Goal: Transaction & Acquisition: Purchase product/service

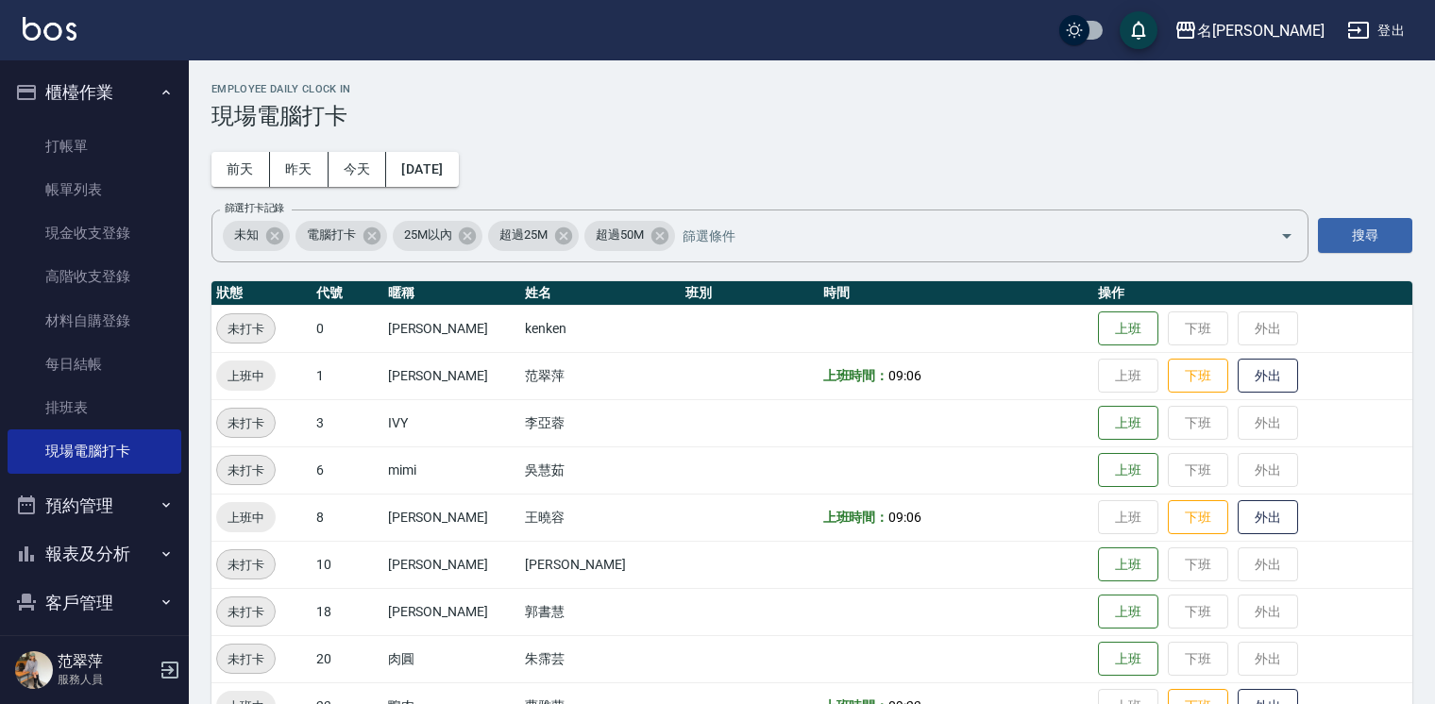
scroll to position [155, 0]
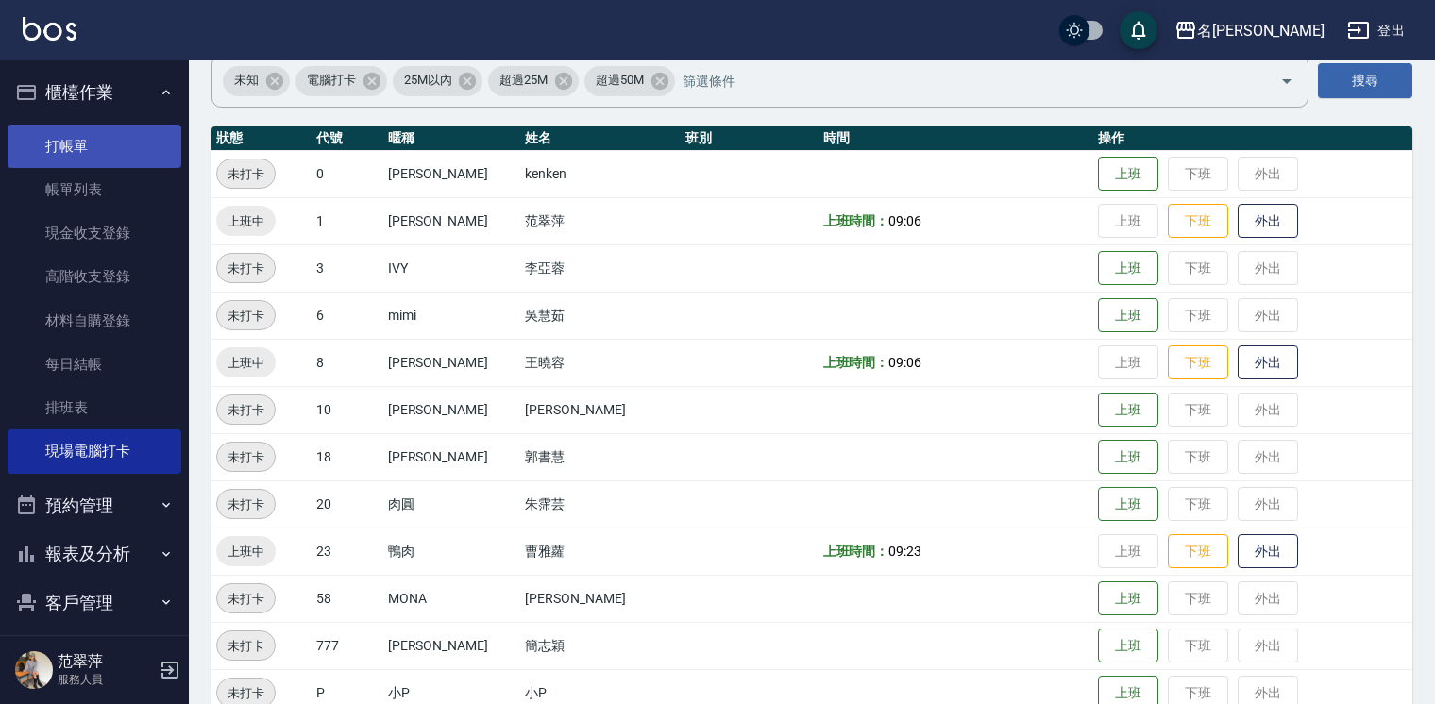
click at [49, 147] on link "打帳單" at bounding box center [95, 146] width 174 height 43
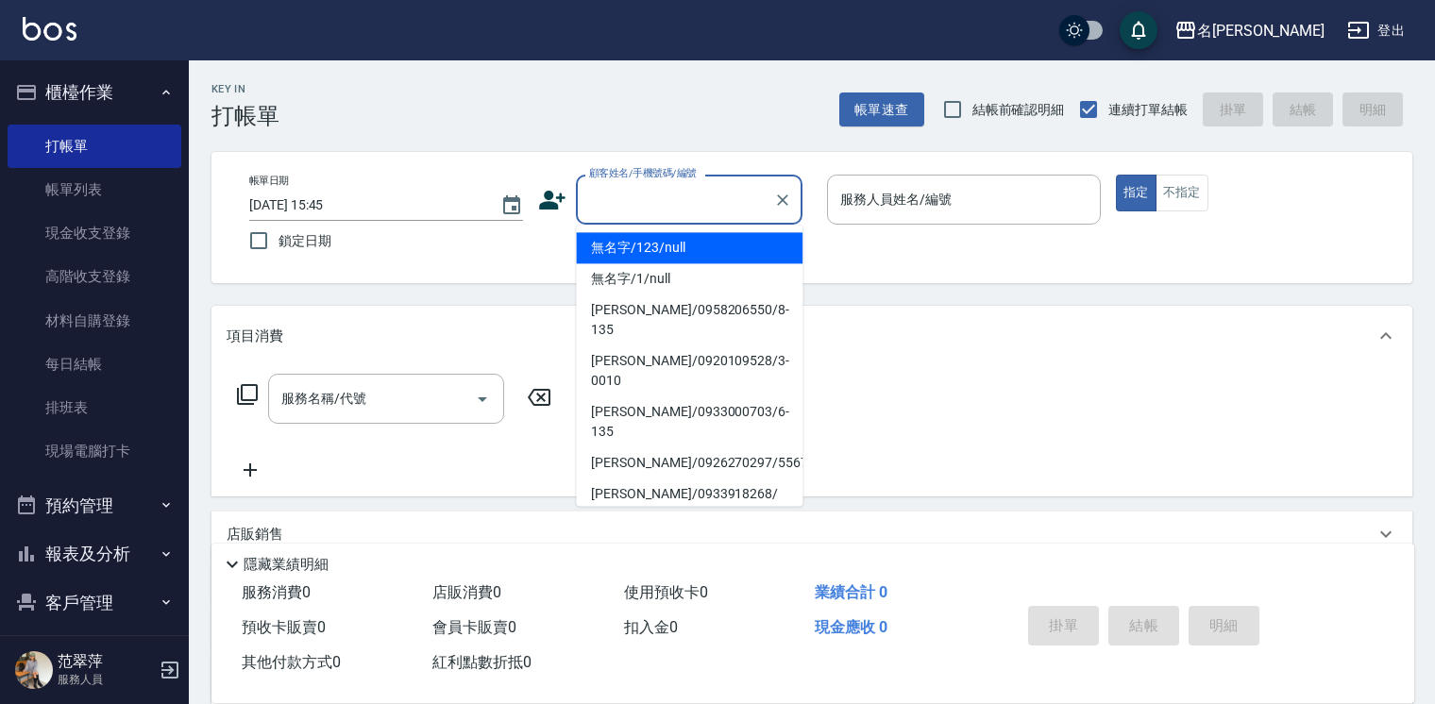
click at [623, 210] on input "顧客姓名/手機號碼/編號" at bounding box center [675, 199] width 181 height 33
click at [623, 253] on li "無名字/123/null" at bounding box center [689, 247] width 227 height 31
type input "無名字/123/null"
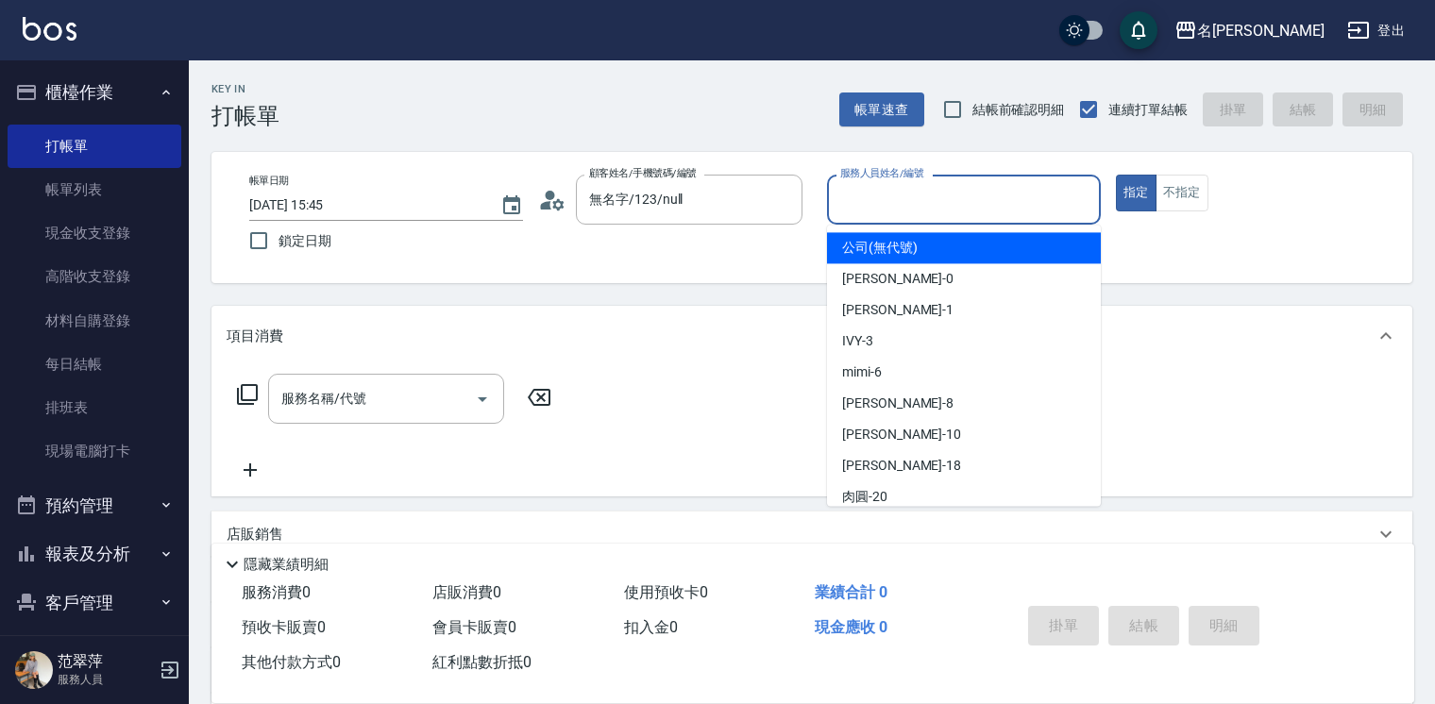
click at [911, 215] on input "服務人員姓名/編號" at bounding box center [964, 199] width 257 height 33
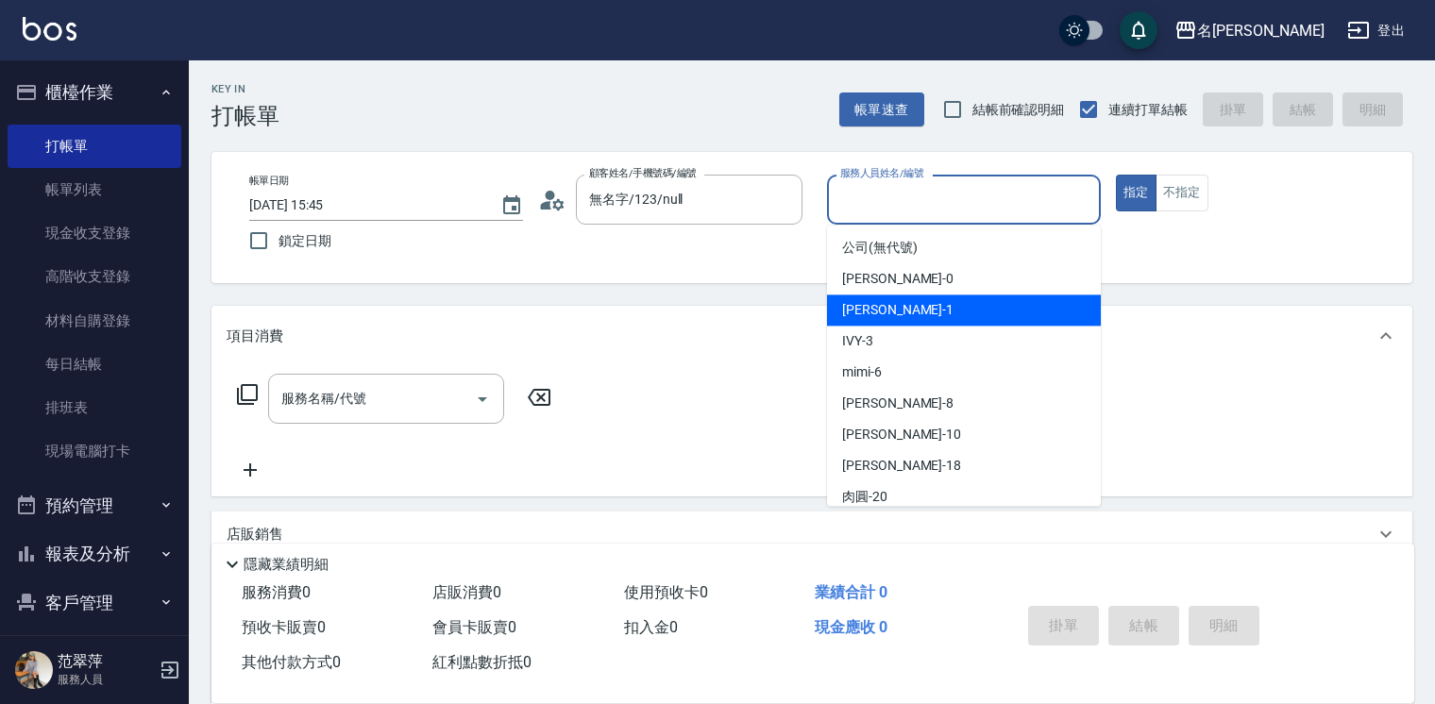
click at [882, 314] on span "[PERSON_NAME] -1" at bounding box center [897, 310] width 111 height 20
type input "[PERSON_NAME]-1"
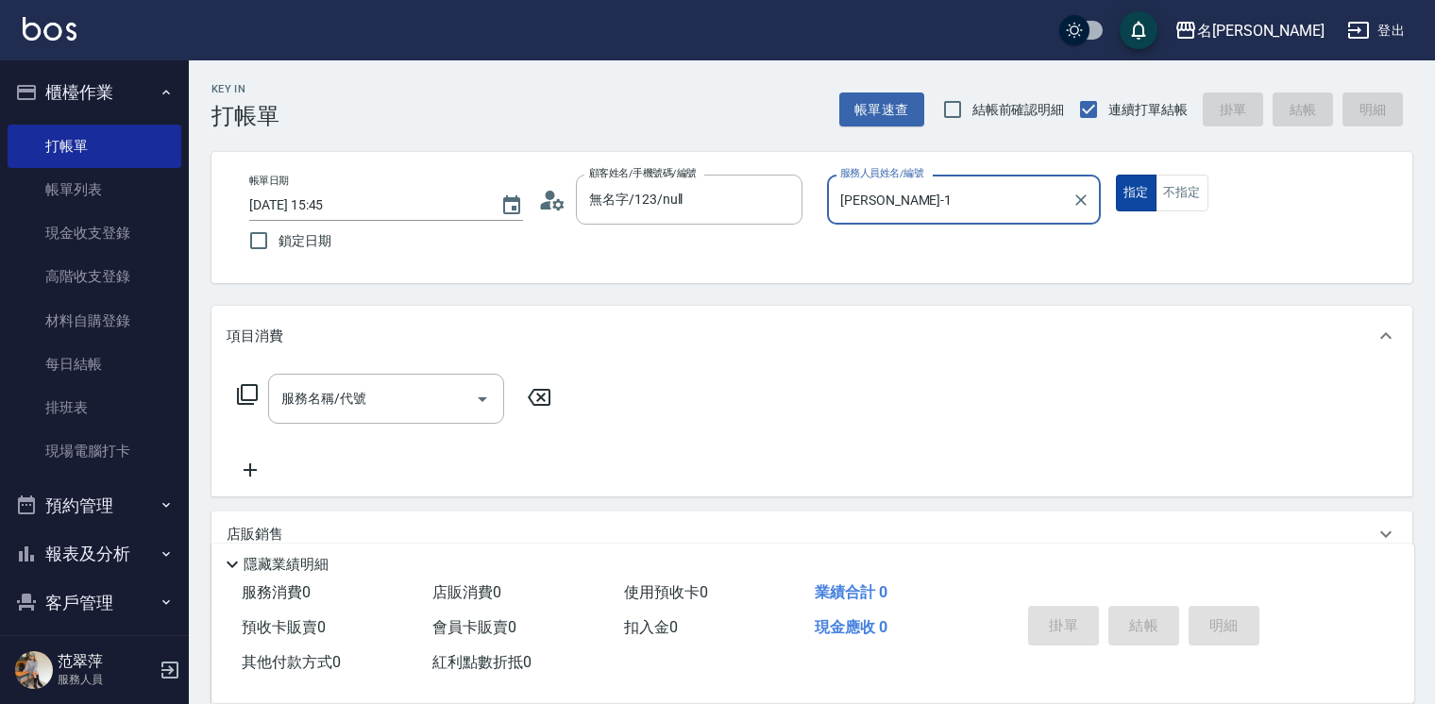
click at [1129, 202] on button "指定" at bounding box center [1136, 193] width 41 height 37
click at [446, 389] on input "服務名稱/代號" at bounding box center [372, 398] width 191 height 33
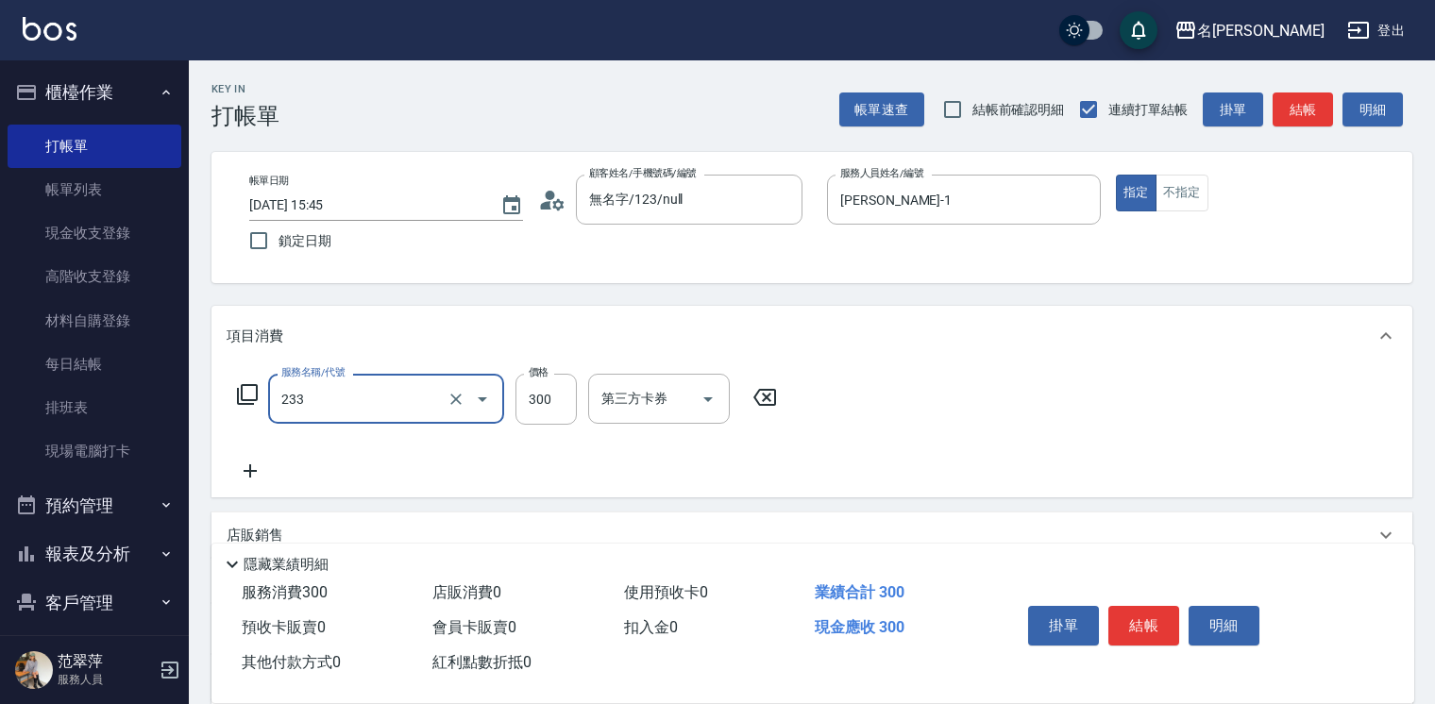
type input "洗髮300(233)"
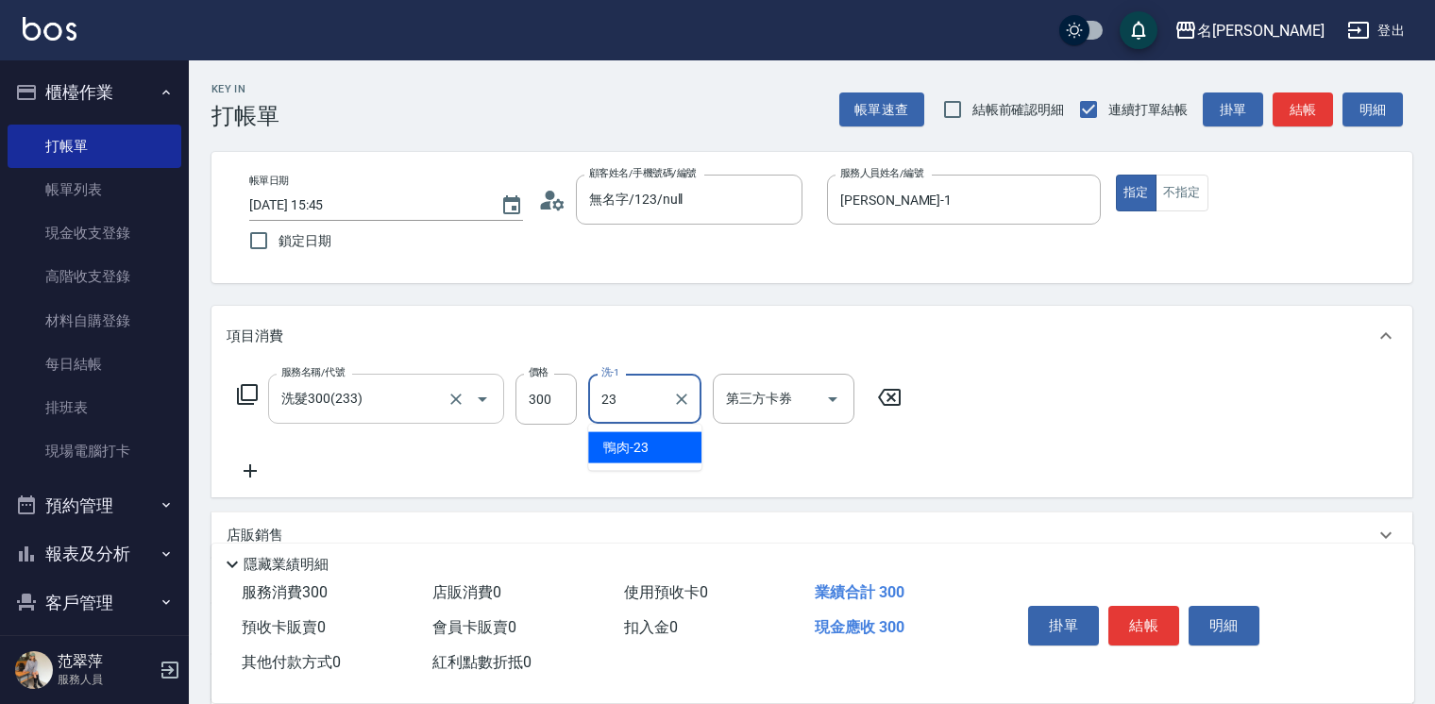
type input "鴨肉-23"
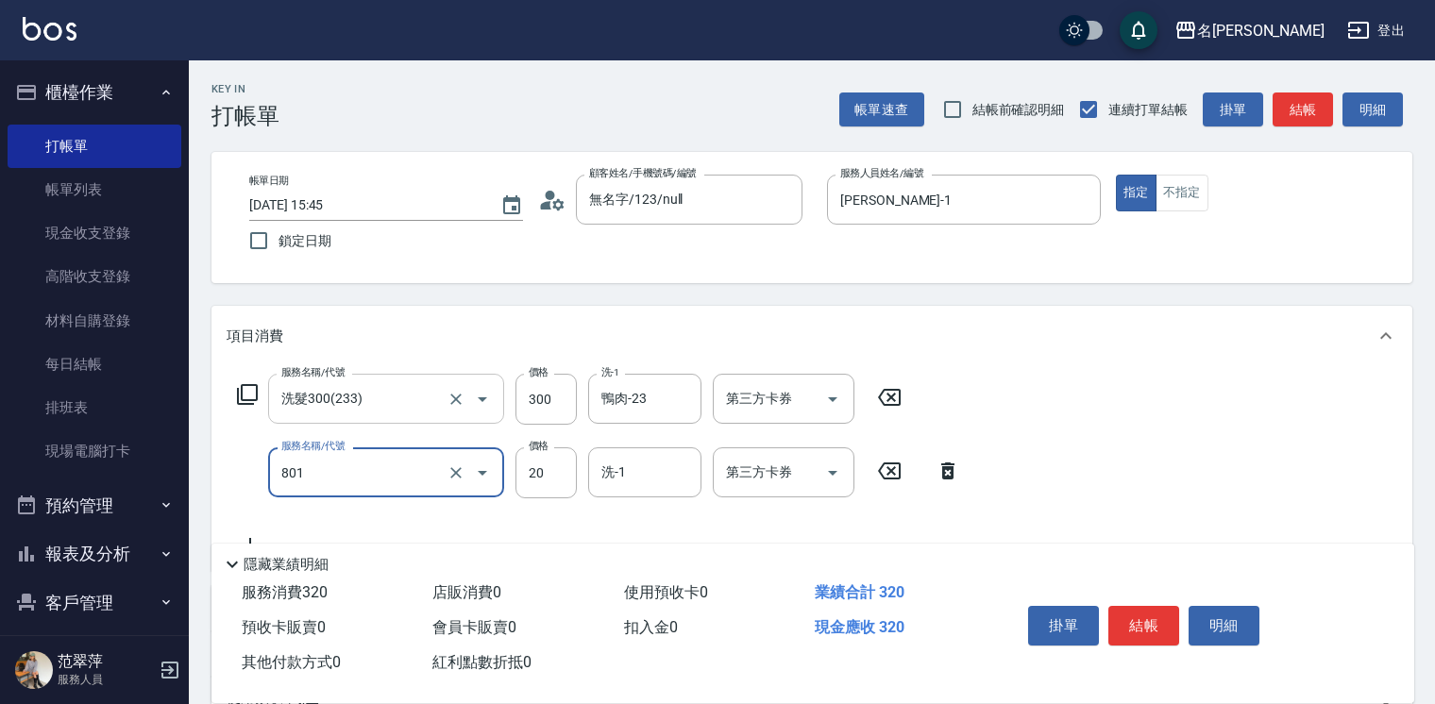
type input "潤絲20(801)"
type input "10"
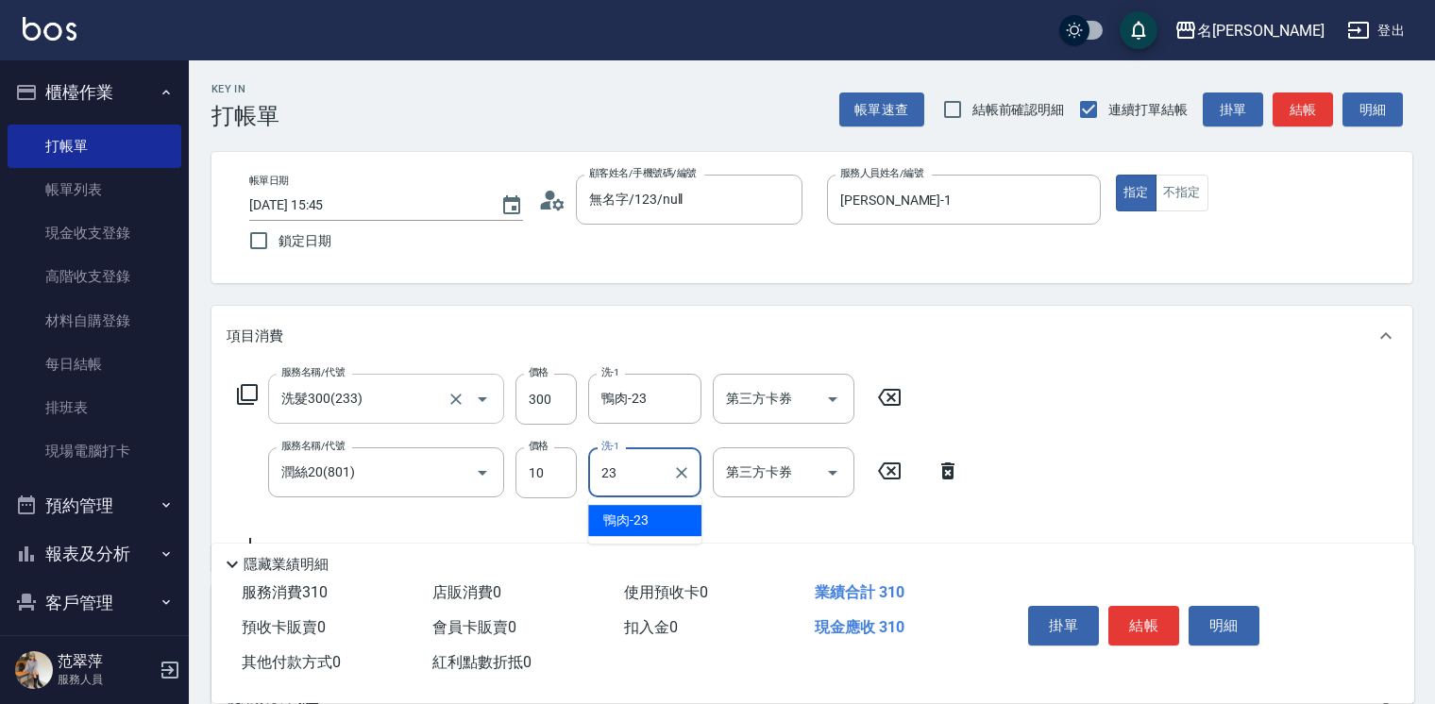
type input "鴨肉-23"
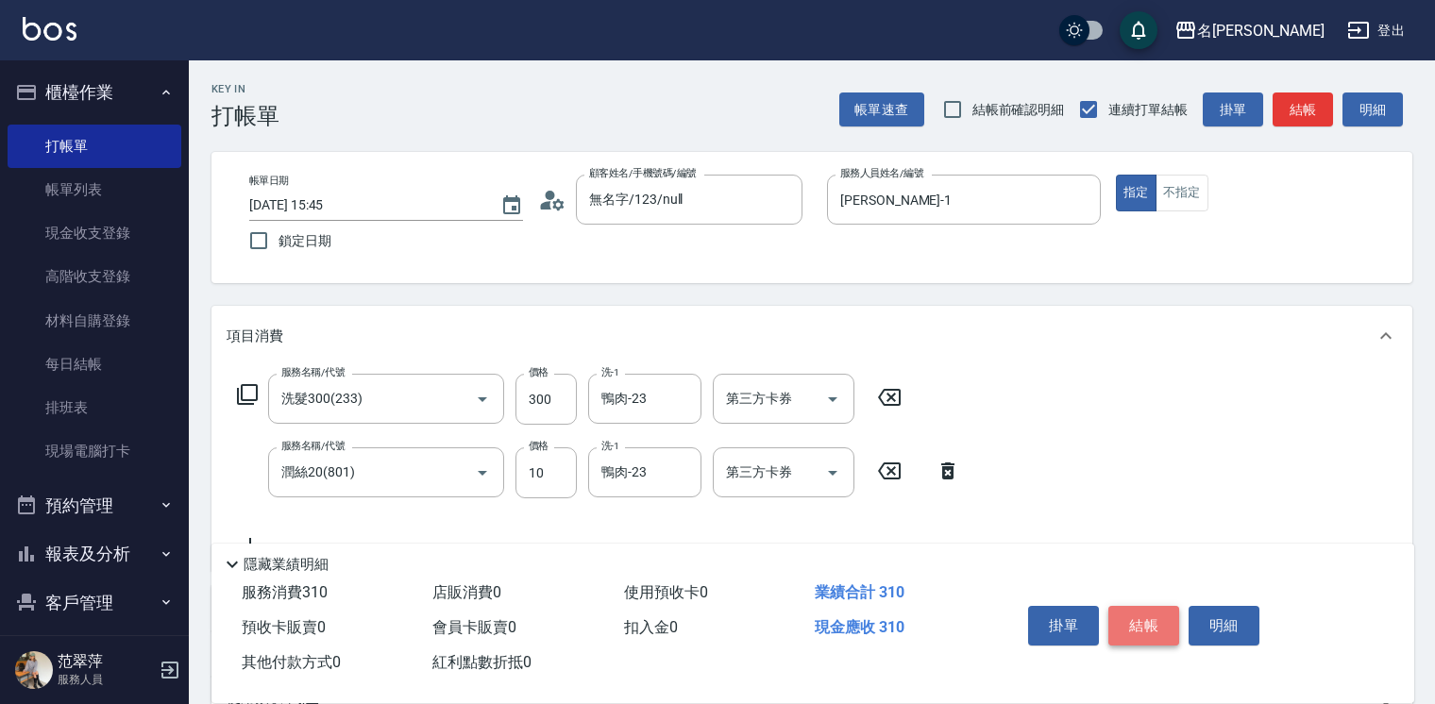
click at [1139, 614] on button "結帳" at bounding box center [1144, 626] width 71 height 40
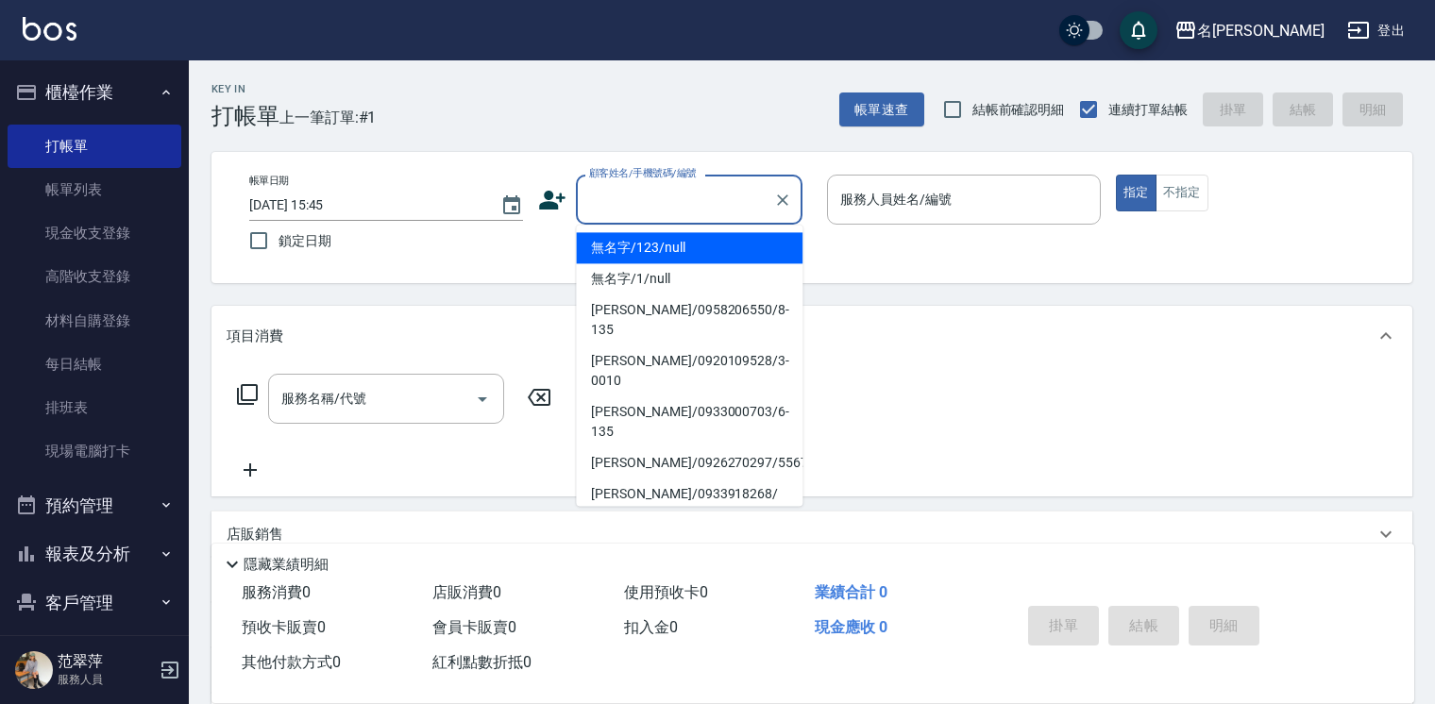
click at [643, 215] on input "顧客姓名/手機號碼/編號" at bounding box center [675, 199] width 181 height 33
click at [654, 252] on li "無名字/123/null" at bounding box center [689, 247] width 227 height 31
type input "無名字/123/null"
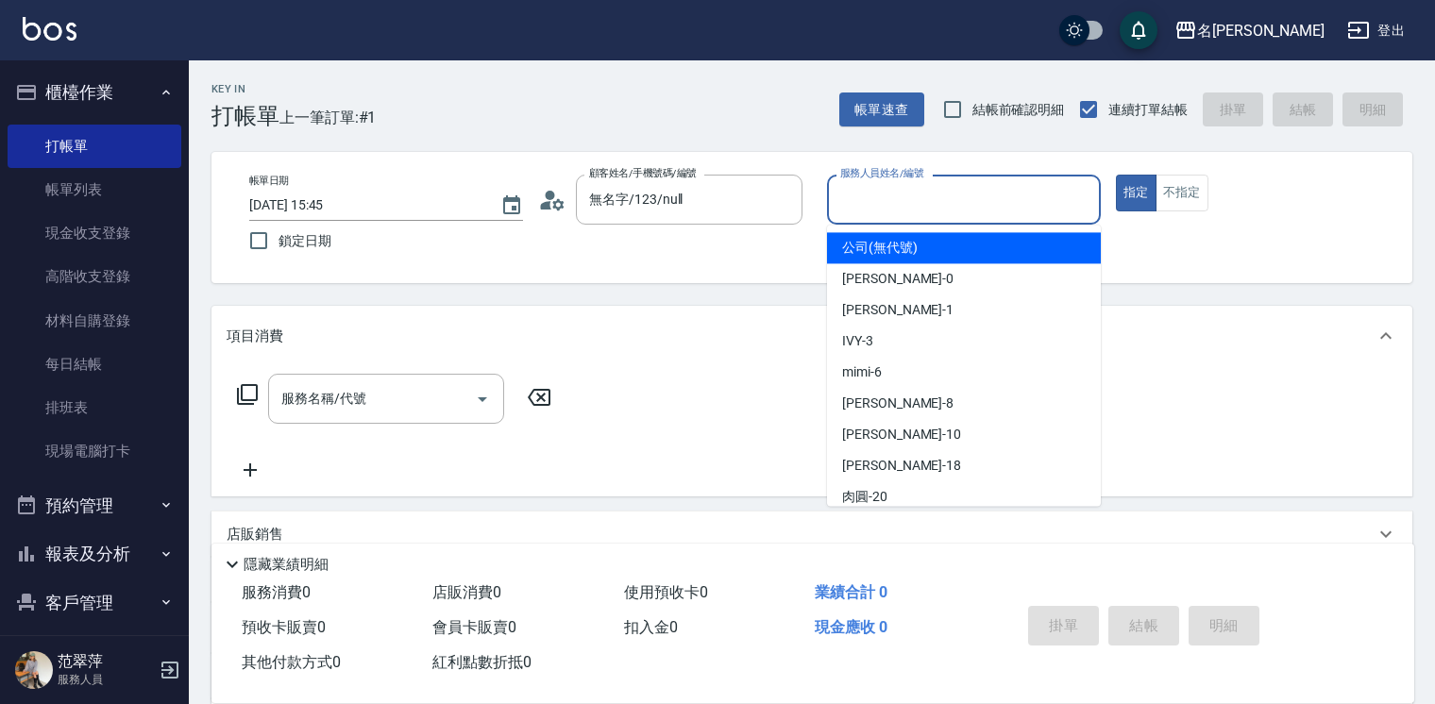
click at [858, 215] on input "服務人員姓名/編號" at bounding box center [964, 199] width 257 height 33
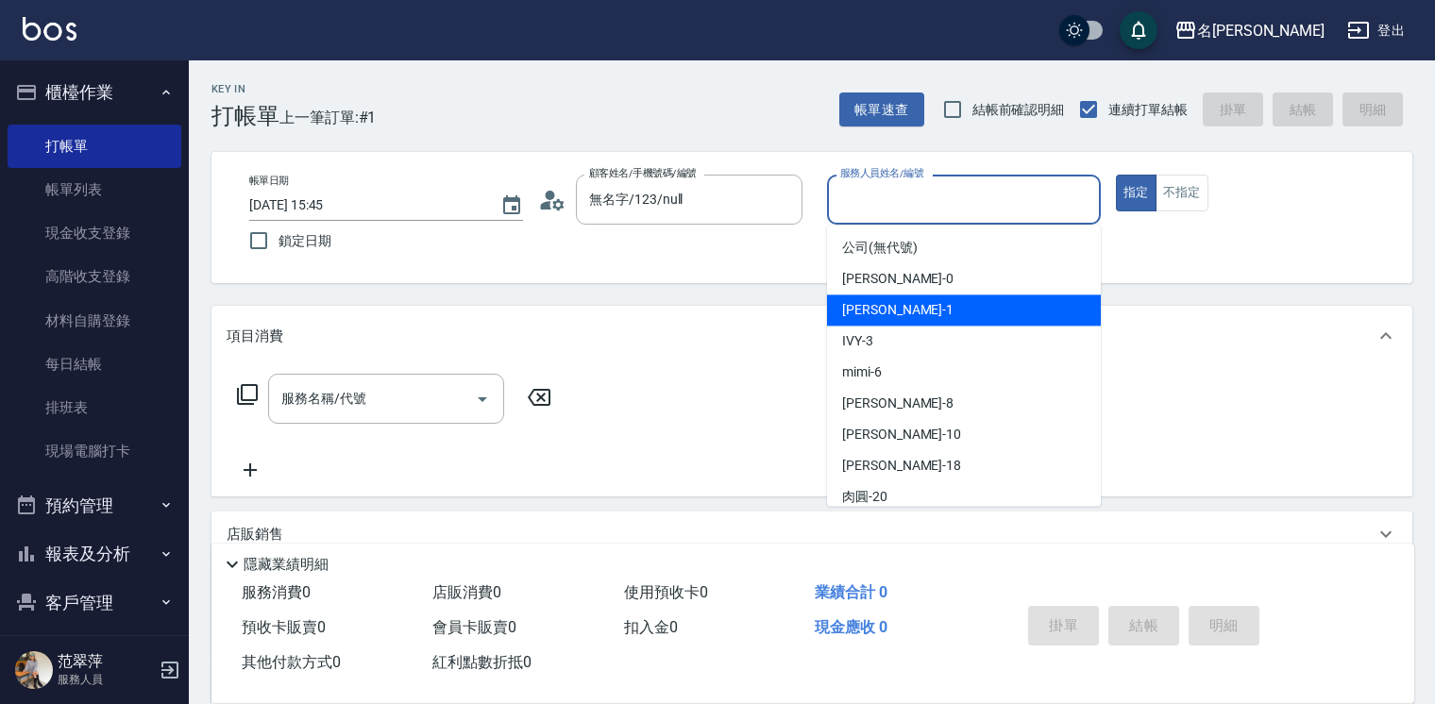
click at [884, 303] on span "[PERSON_NAME] -1" at bounding box center [897, 310] width 111 height 20
type input "[PERSON_NAME]-1"
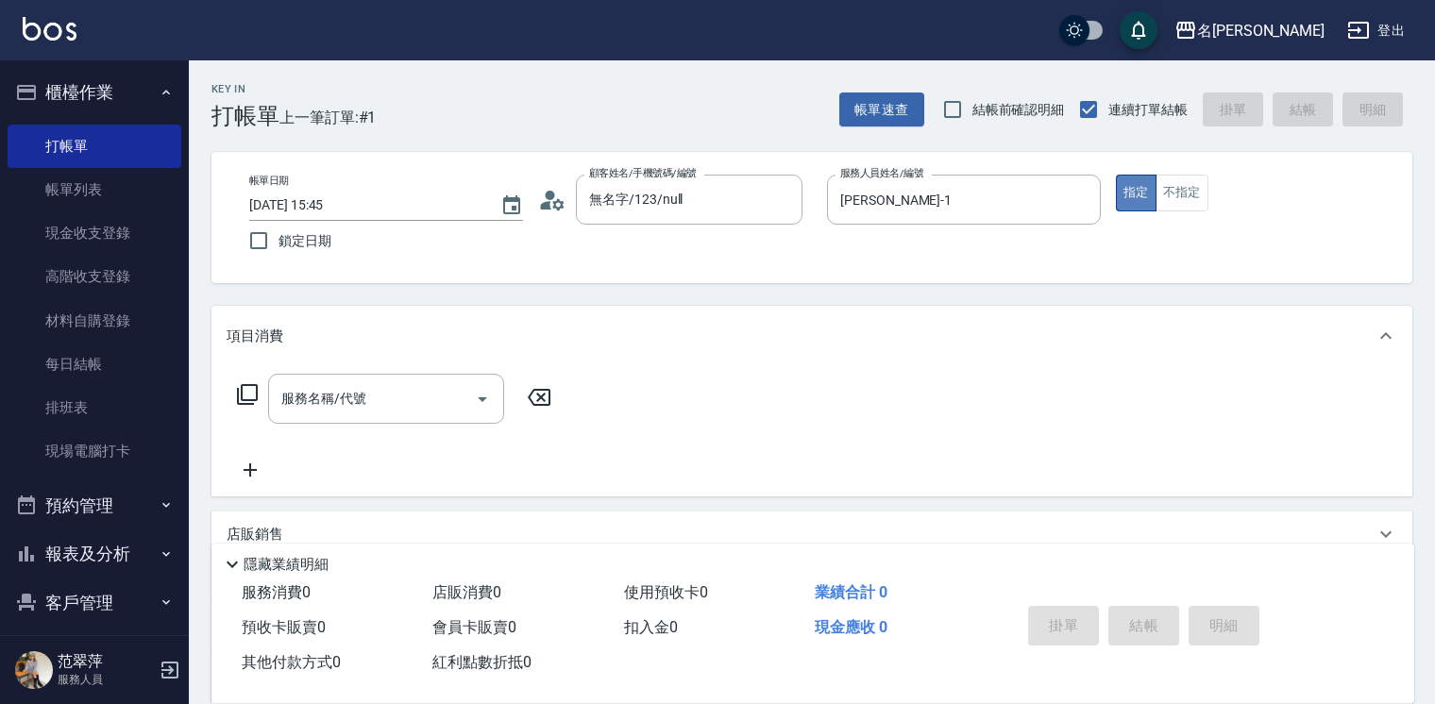
click at [1122, 199] on button "指定" at bounding box center [1136, 193] width 41 height 37
click at [409, 391] on input "服務名稱/代號" at bounding box center [372, 398] width 191 height 33
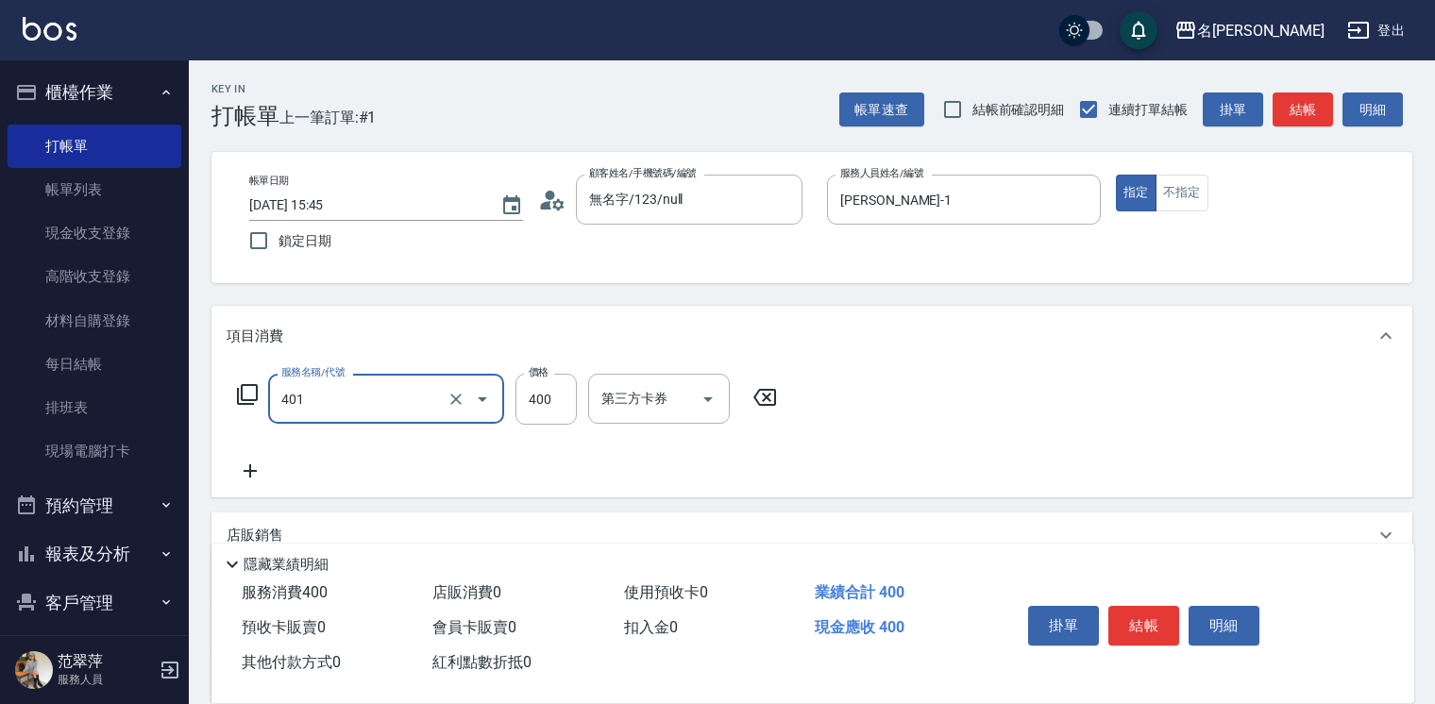
type input "剪髮(400)(401)"
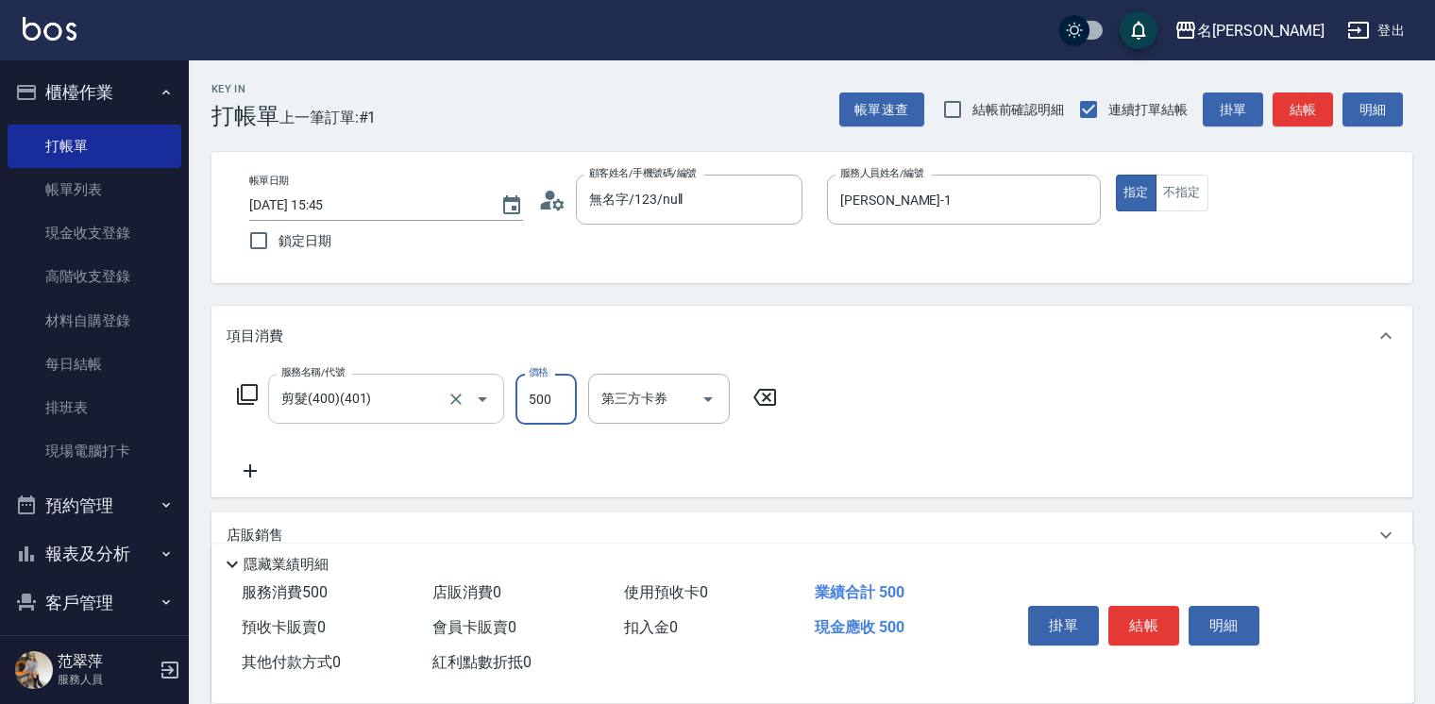
type input "500"
click at [247, 466] on icon at bounding box center [250, 471] width 47 height 23
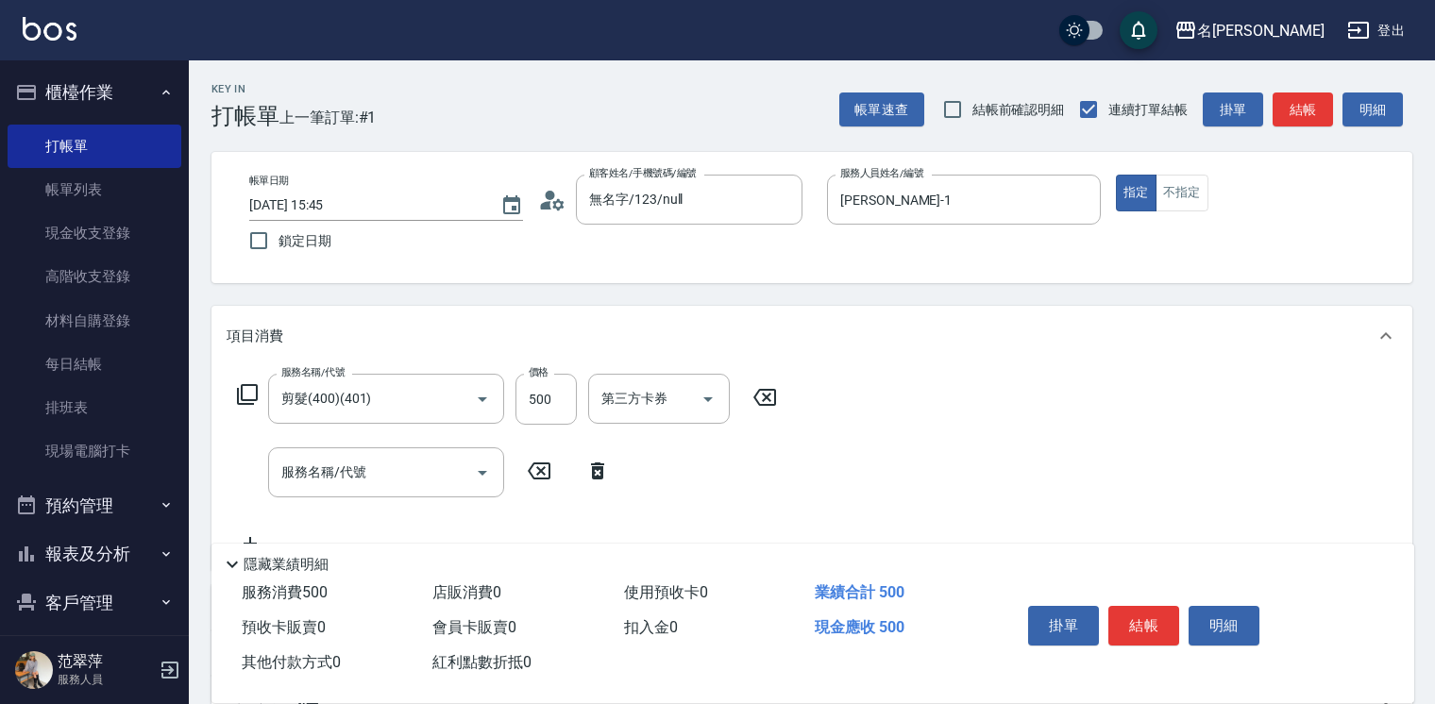
click at [249, 388] on icon at bounding box center [247, 394] width 23 height 23
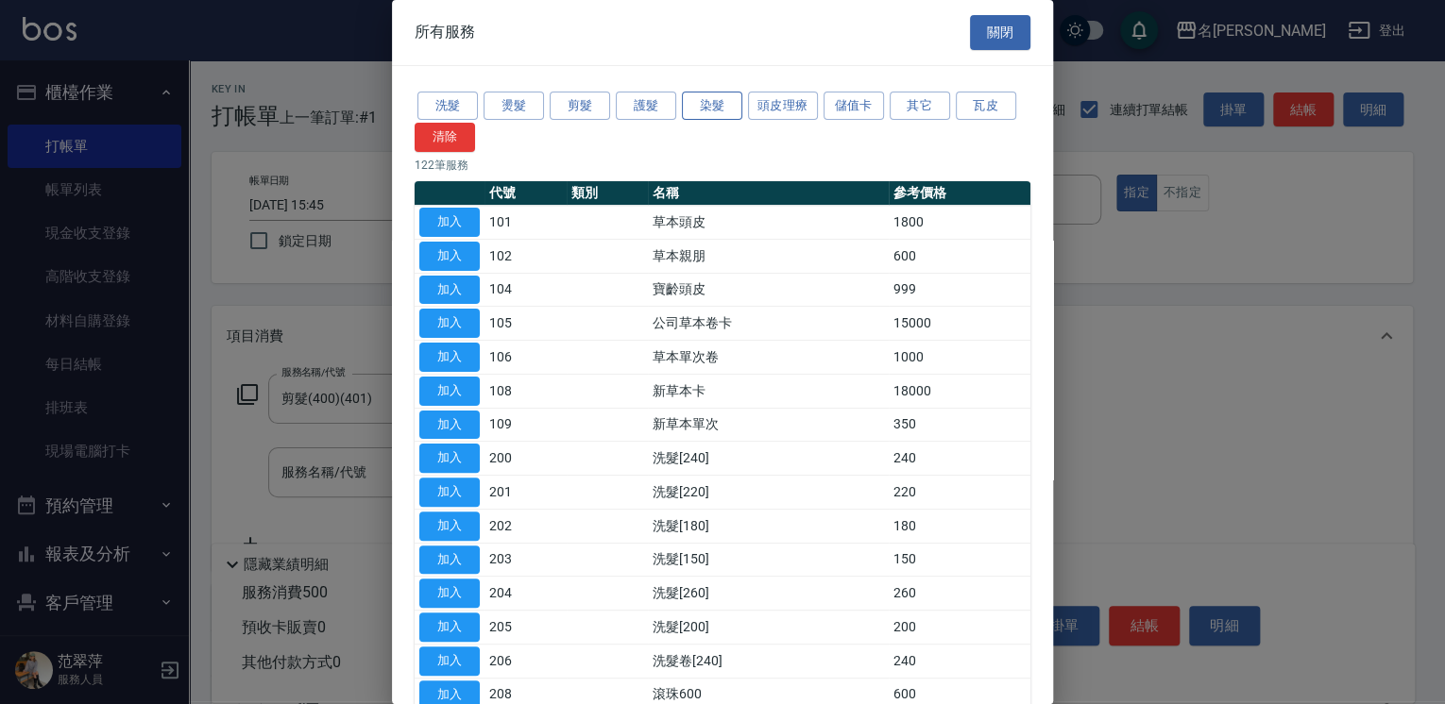
click at [708, 115] on button "染髮" at bounding box center [712, 106] width 60 height 29
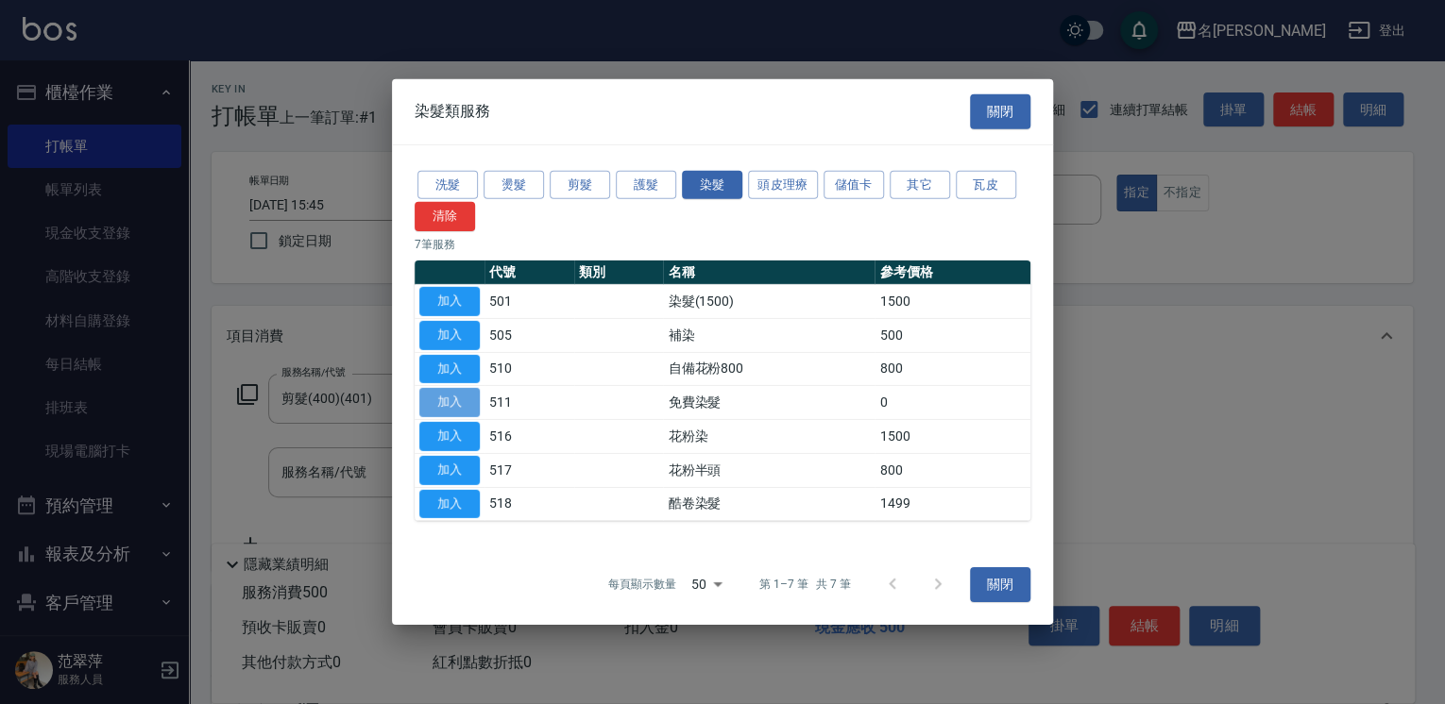
click at [447, 399] on button "加入" at bounding box center [449, 402] width 60 height 29
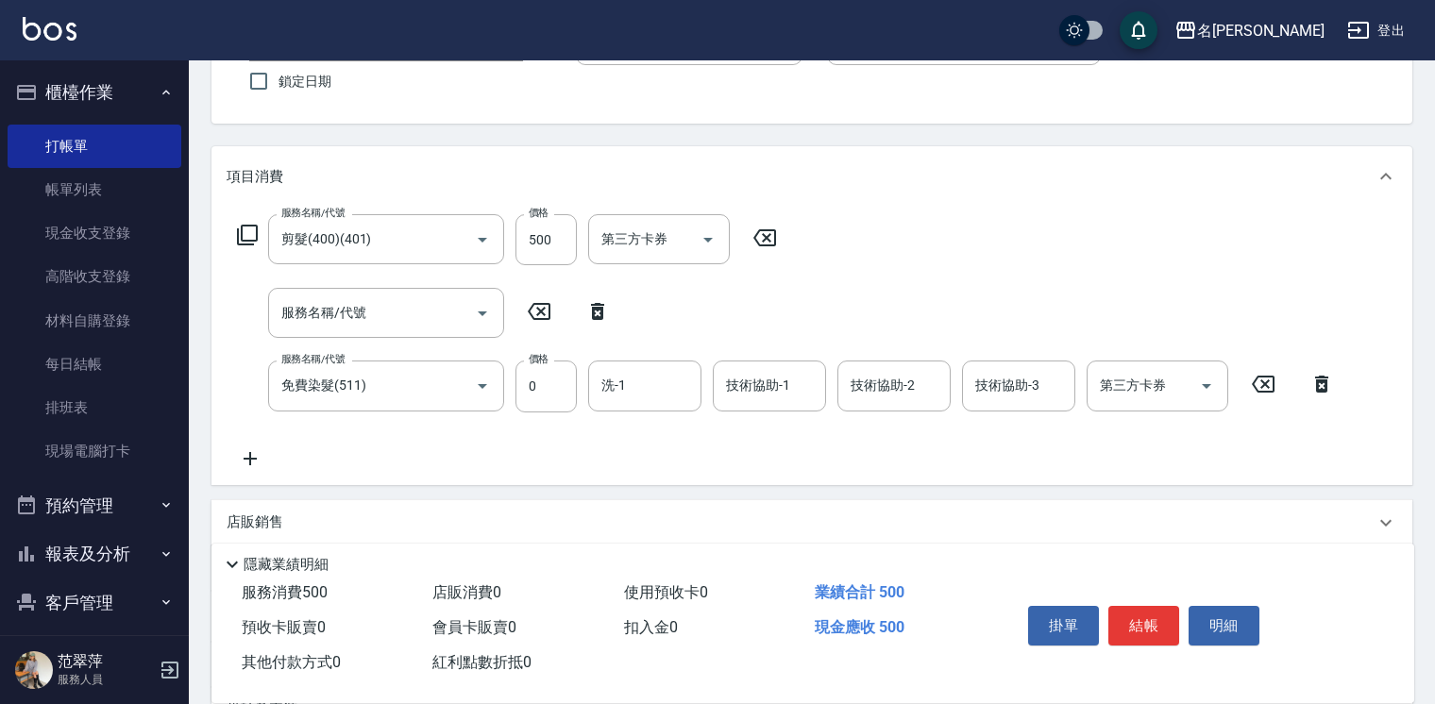
scroll to position [191, 0]
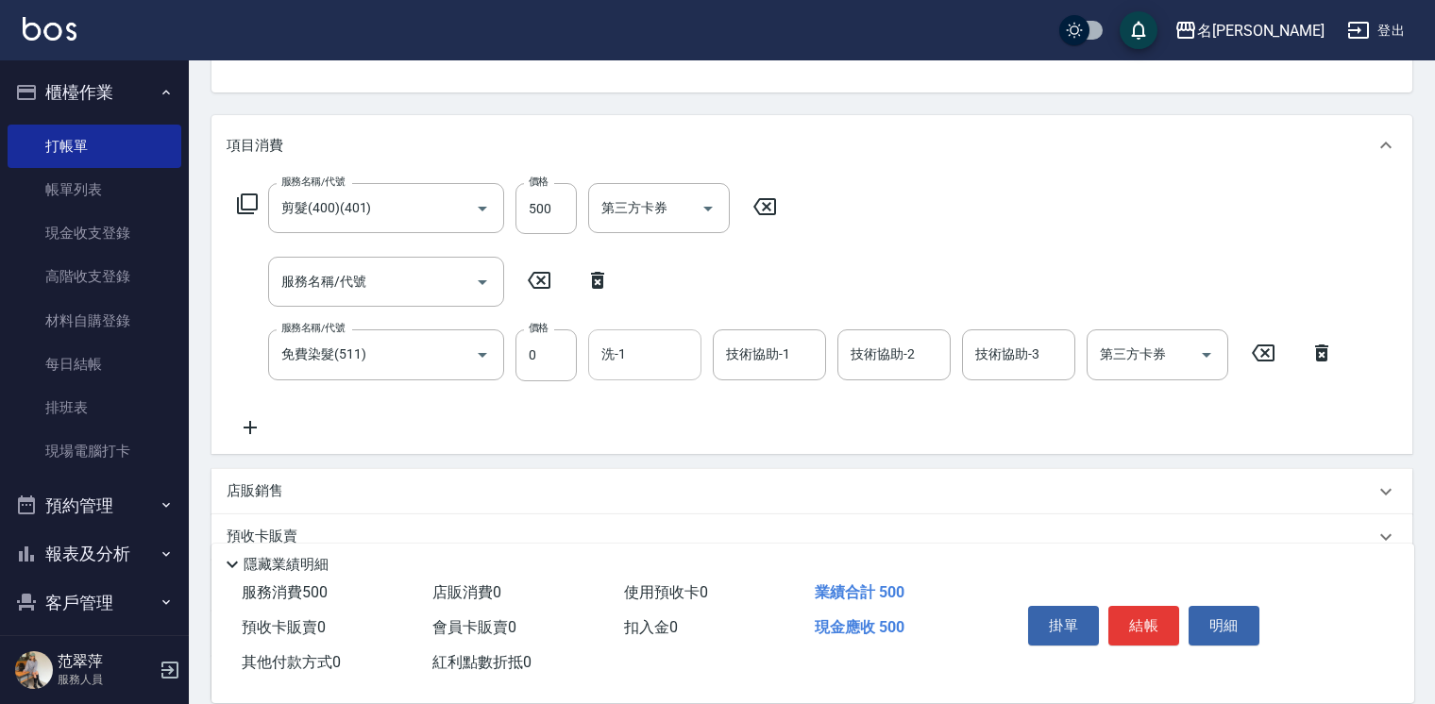
click at [623, 355] on div "洗-1 洗-1" at bounding box center [644, 355] width 113 height 50
type input "鴨肉-23"
type input "[PERSON_NAME]-1"
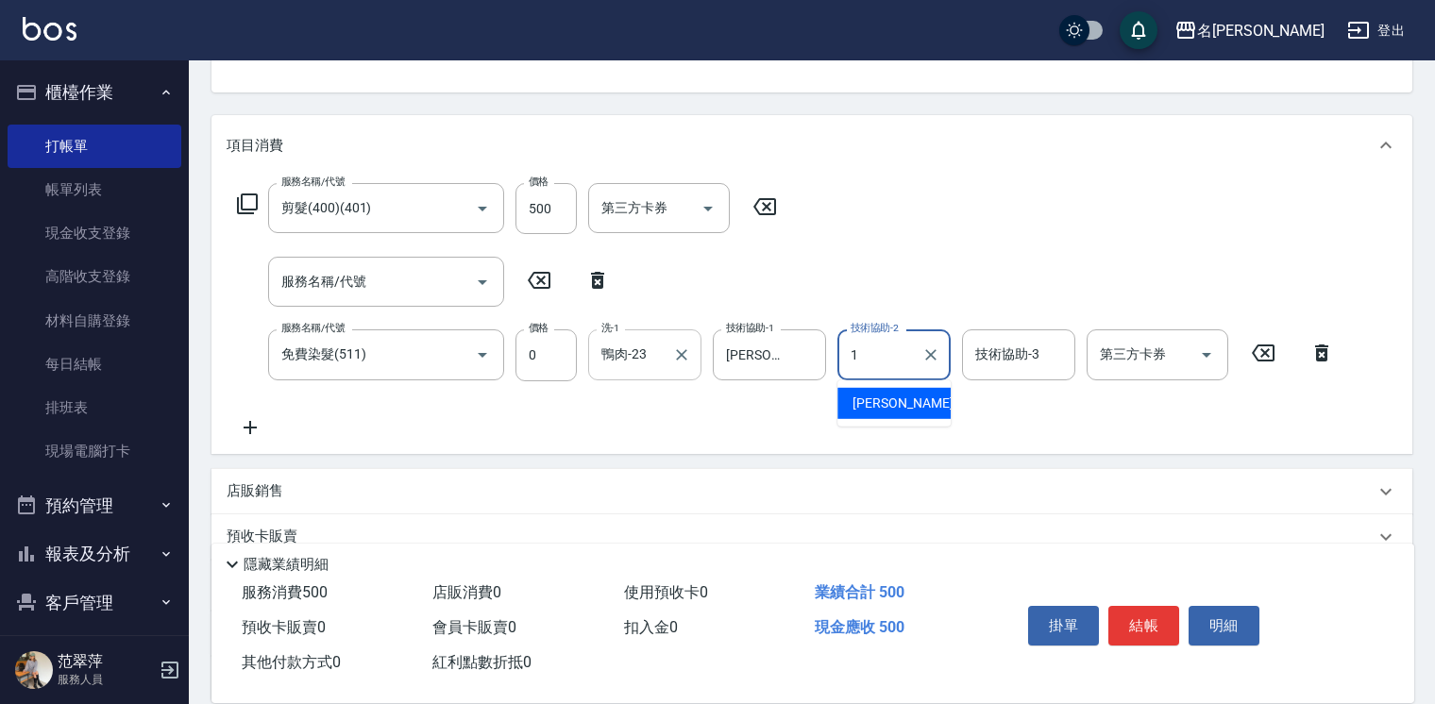
type input "[PERSON_NAME]-1"
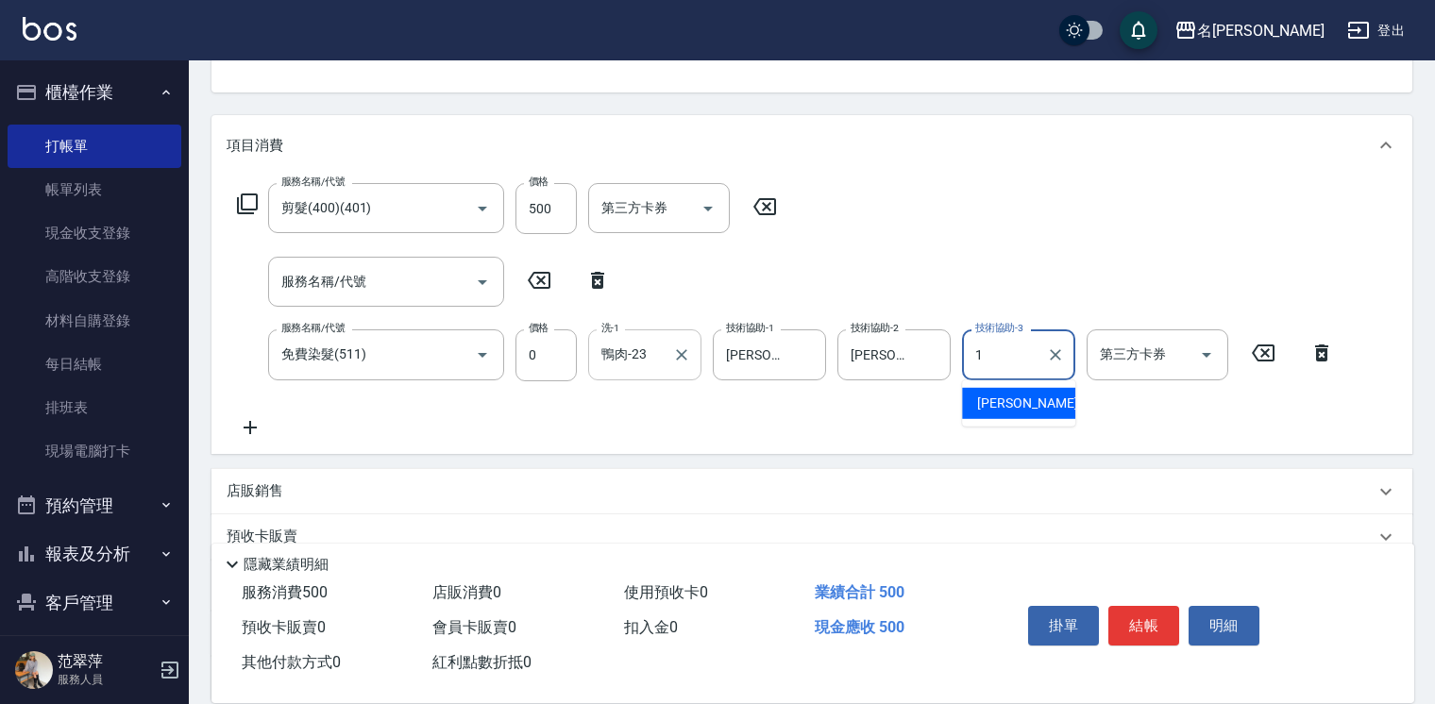
type input "[PERSON_NAME]-1"
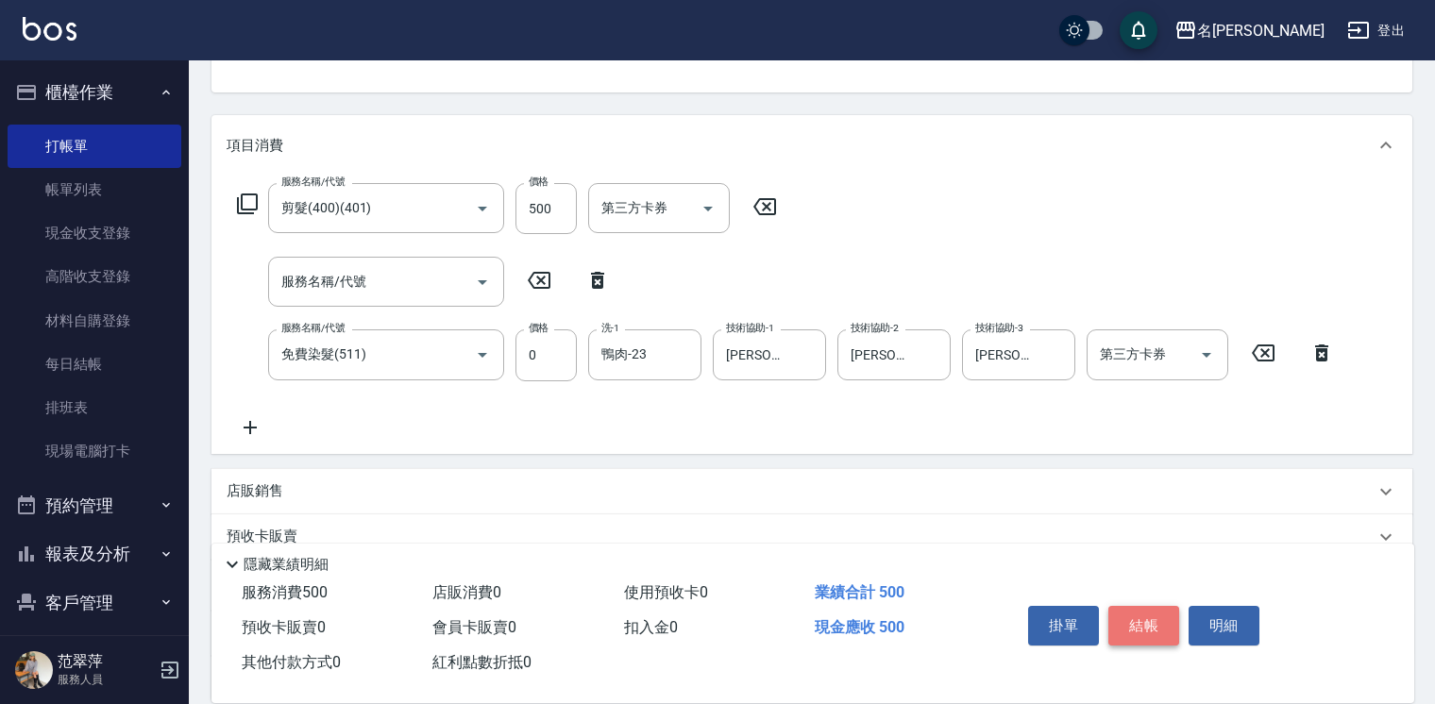
click at [1141, 621] on button "結帳" at bounding box center [1144, 626] width 71 height 40
type input "[DATE] 15:46"
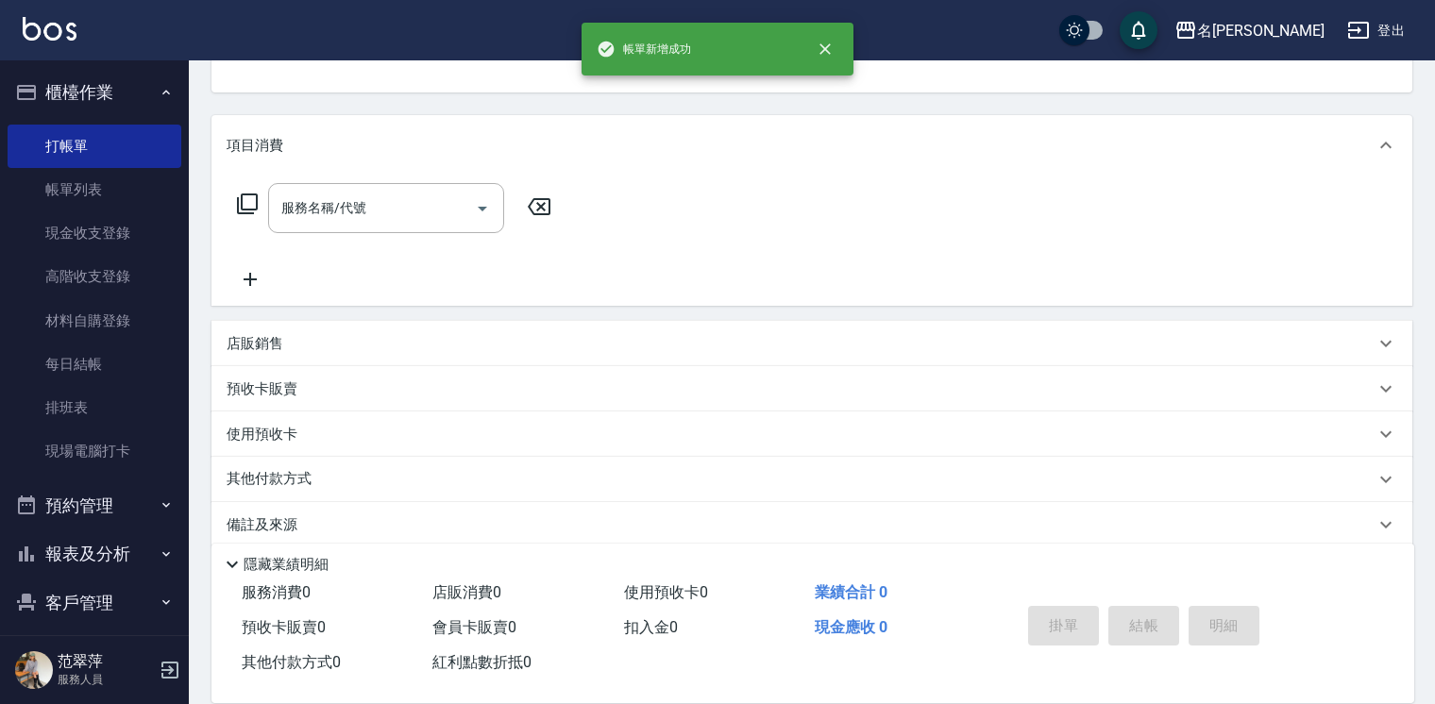
scroll to position [183, 0]
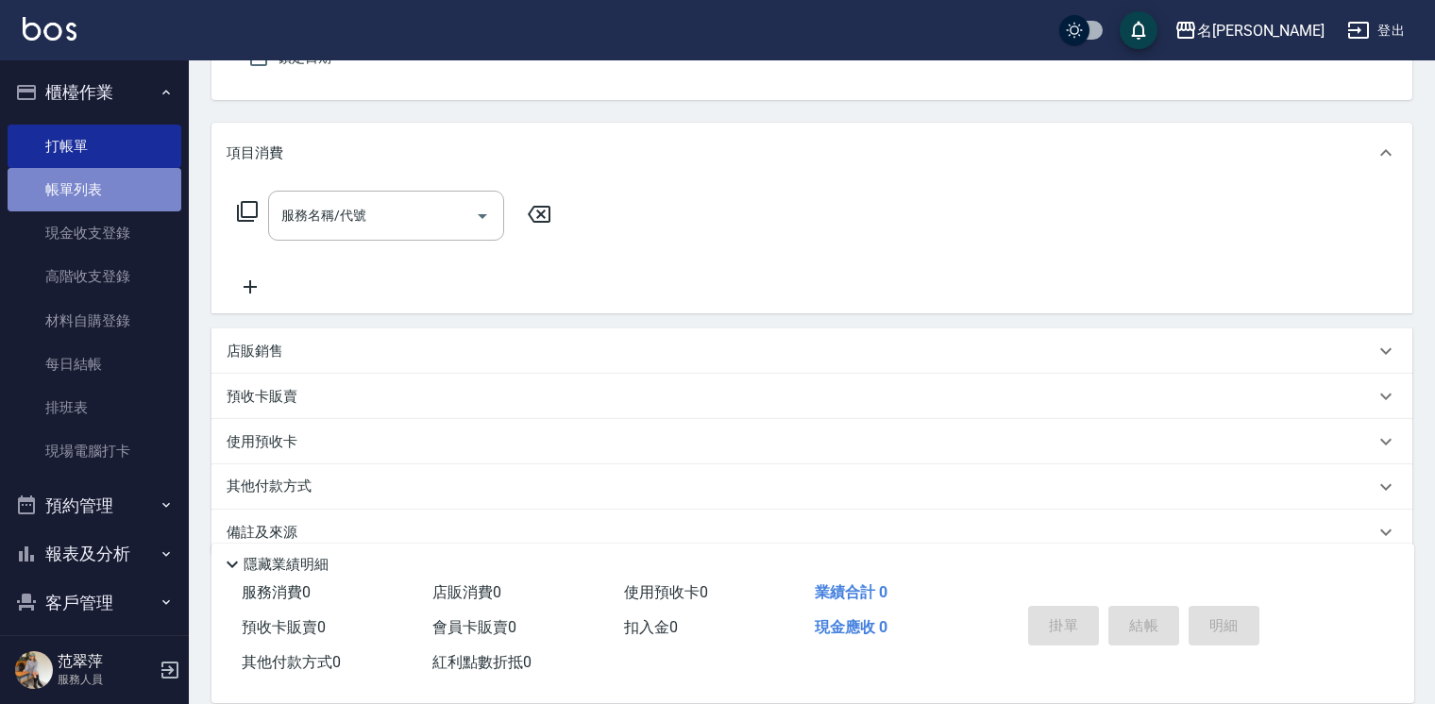
click at [94, 174] on link "帳單列表" at bounding box center [95, 189] width 174 height 43
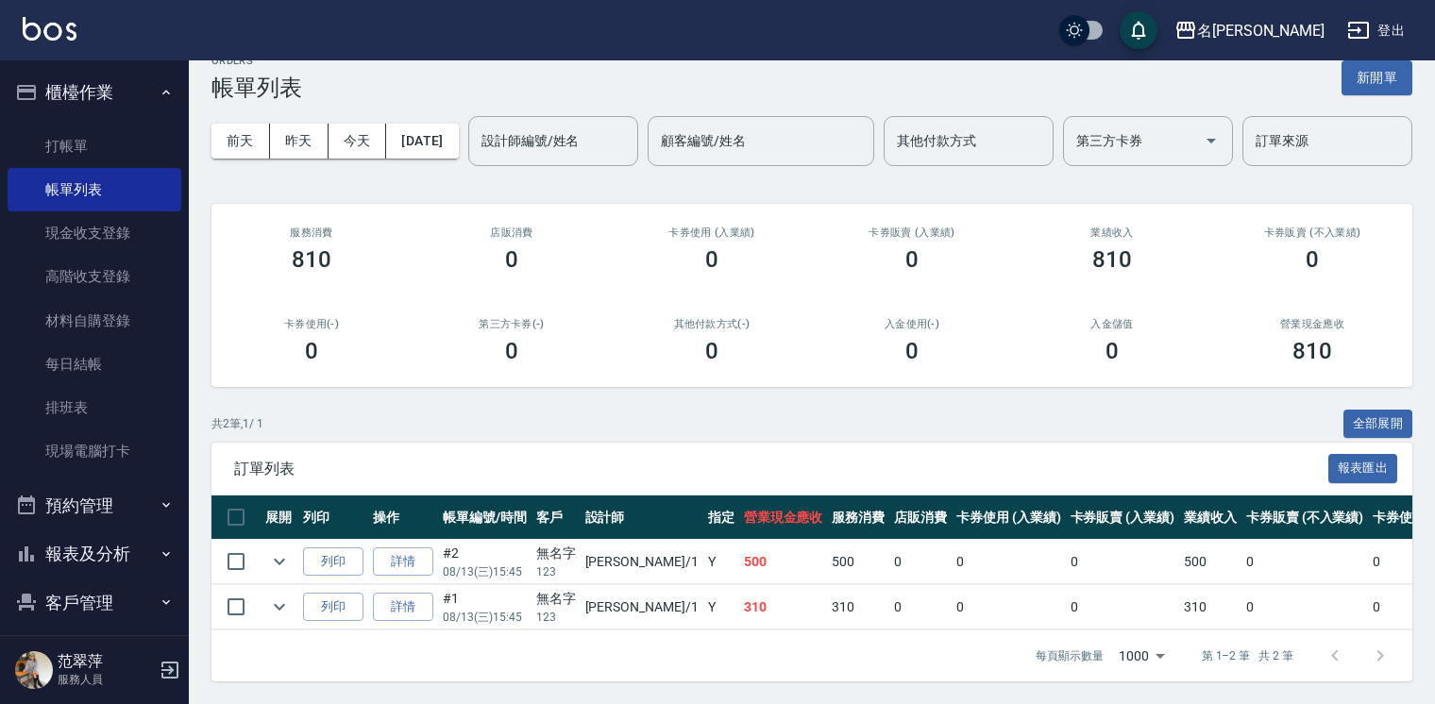
scroll to position [76, 0]
click at [411, 568] on link "詳情" at bounding box center [403, 562] width 60 height 29
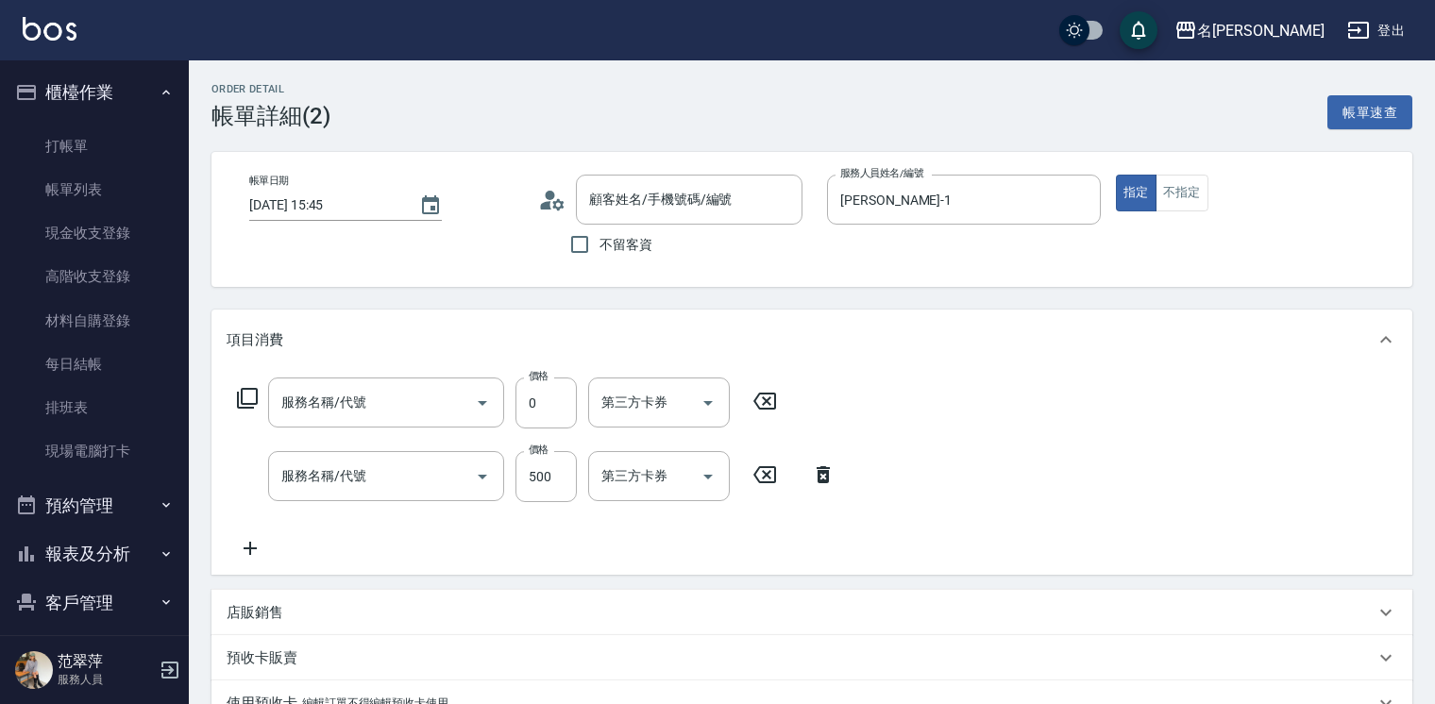
type input "[DATE] 15:45"
type input "[PERSON_NAME]-1"
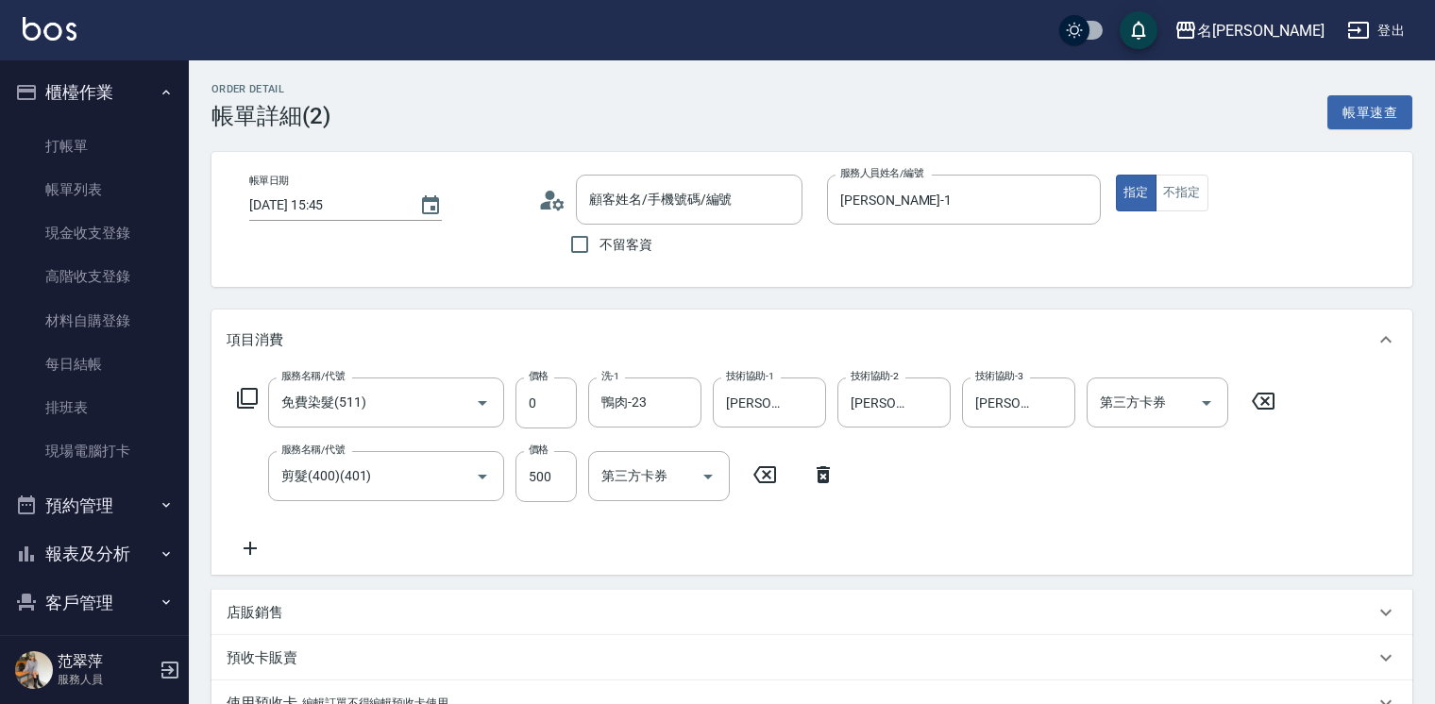
type input "免費染髮(511)"
type input "剪髮(400)(401)"
type input "無名字/123/null"
click at [797, 404] on icon "Clear" at bounding box center [806, 403] width 19 height 19
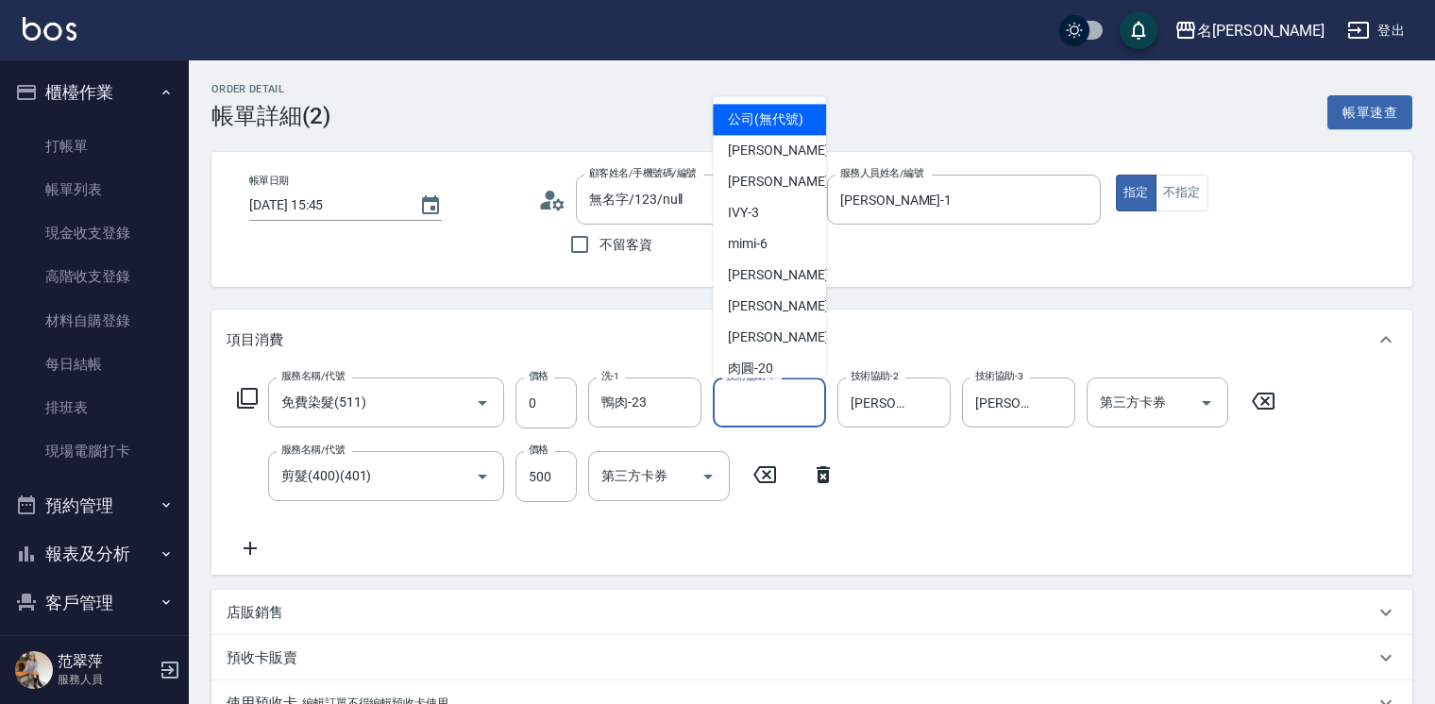
click at [759, 403] on input "技術協助-1" at bounding box center [769, 402] width 96 height 33
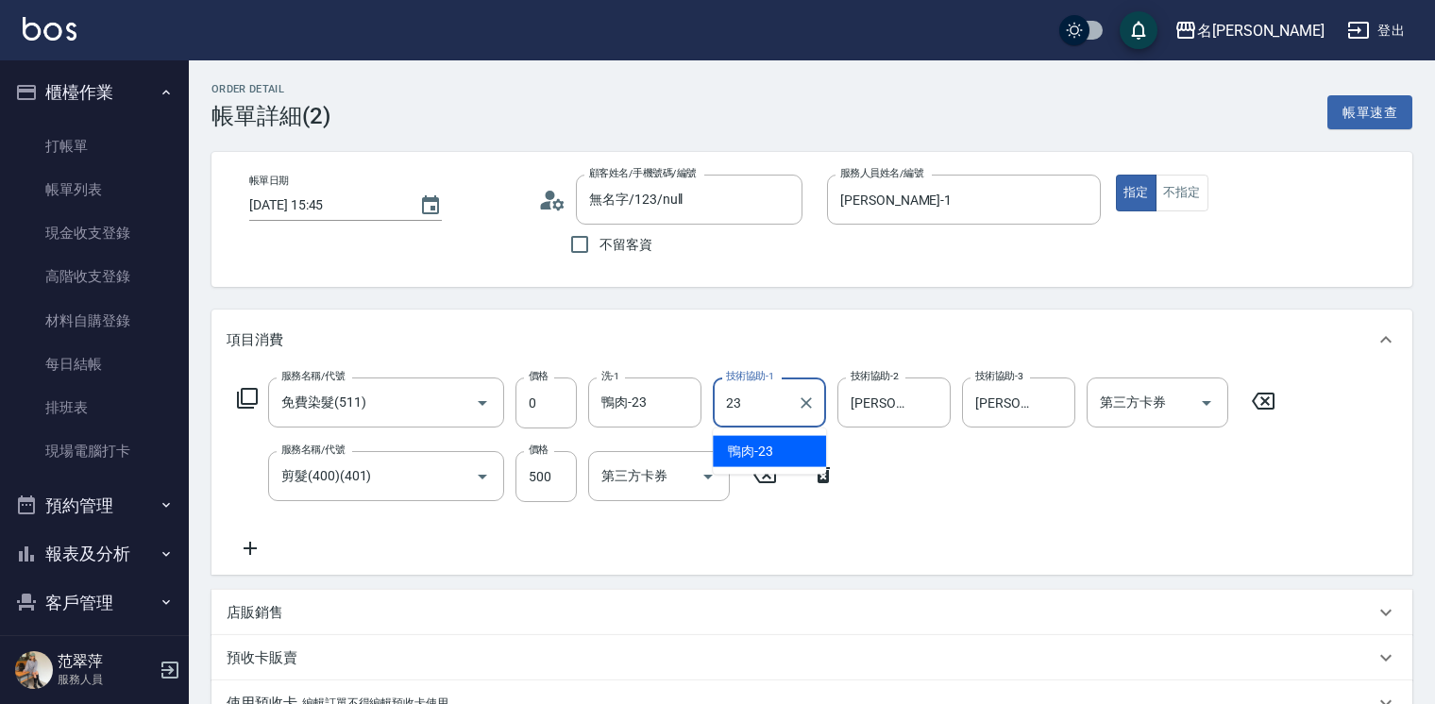
type input "23"
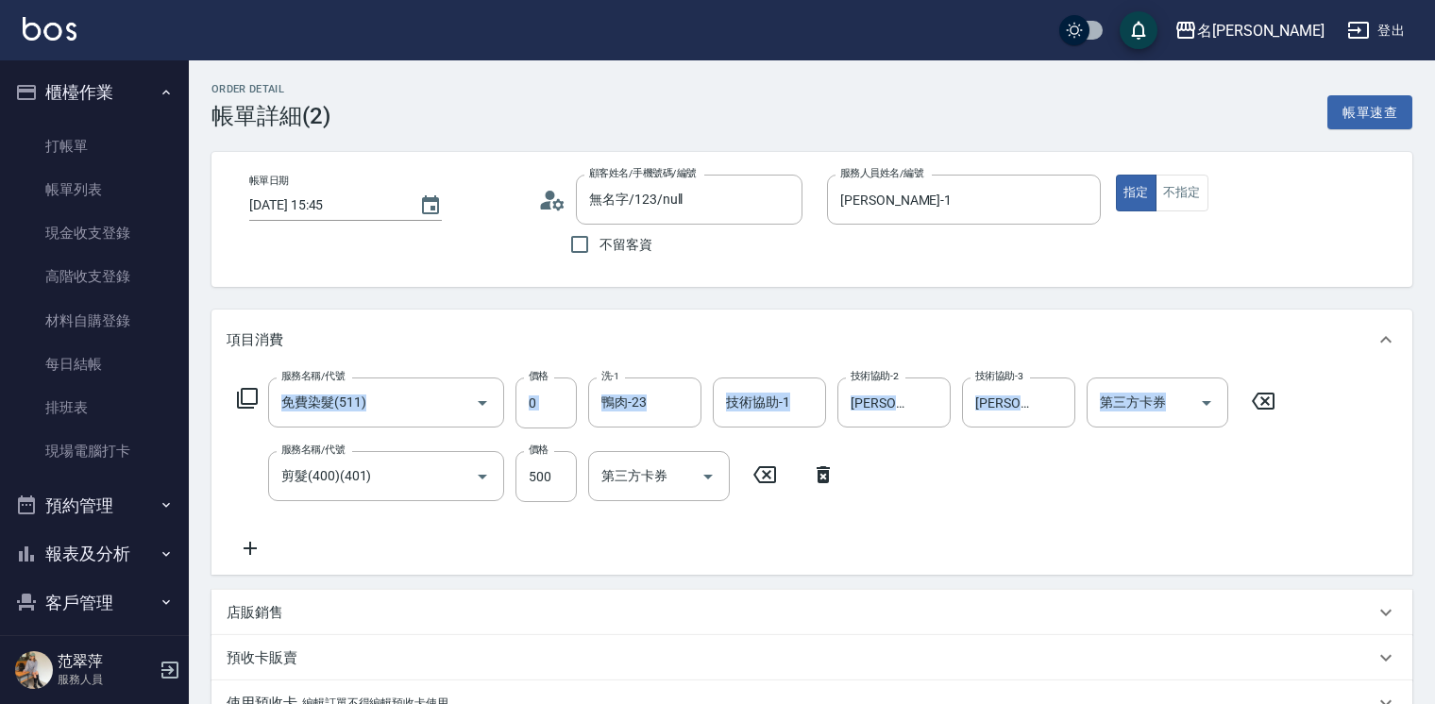
drag, startPoint x: 1432, startPoint y: 310, endPoint x: 1413, endPoint y: 481, distance: 172.0
click at [1413, 481] on div "Order detail 帳單詳細 (2) 帳單速查 帳單日期 [DATE] 15:45 顧客姓名/手機號碼/編號 無名字/123/null 顧客姓名/手機號…" at bounding box center [812, 558] width 1247 height 997
drag, startPoint x: 1413, startPoint y: 481, endPoint x: 1384, endPoint y: 297, distance: 186.3
click at [1384, 297] on div "Order detail 帳單詳細 (2) 帳單速查 帳單日期 [DATE] 15:45 顧客姓名/手機號碼/編號 無名字/123/null 顧客姓名/手機號…" at bounding box center [812, 558] width 1247 height 997
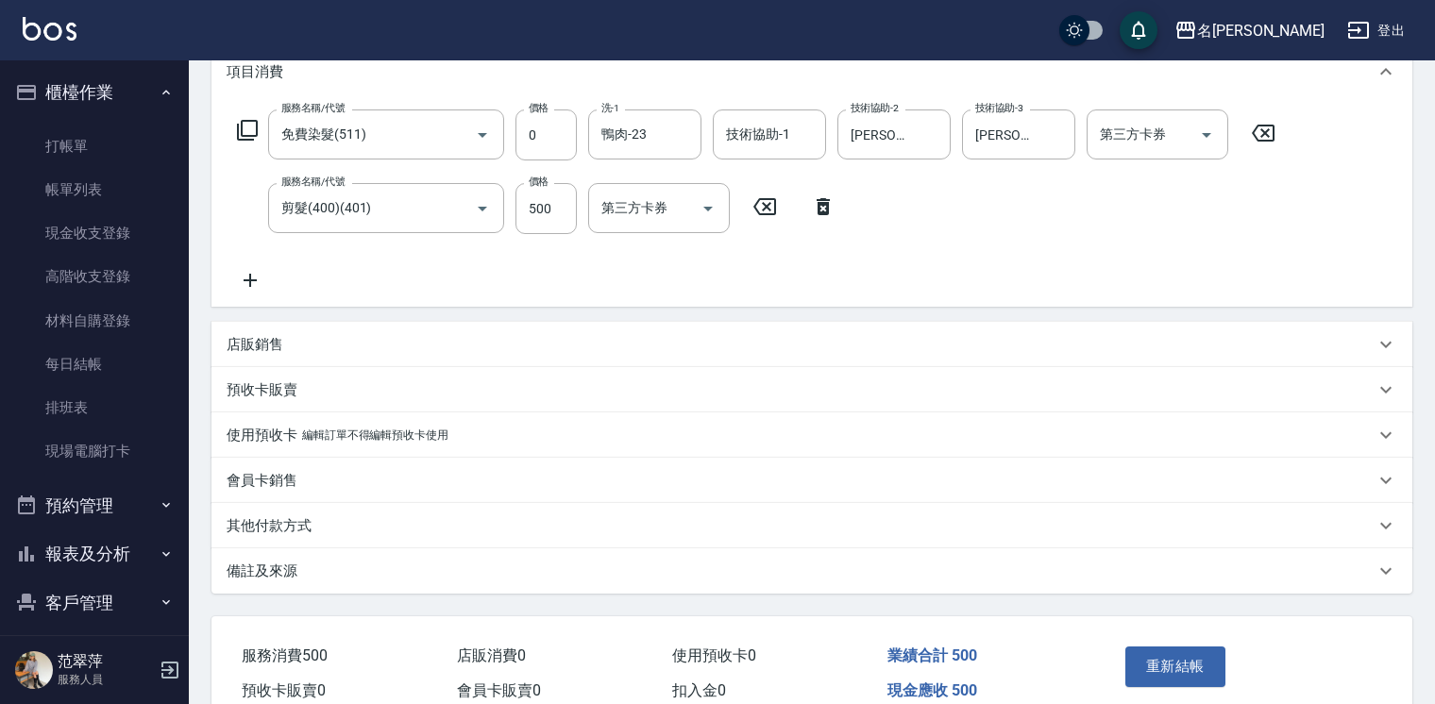
scroll to position [360, 0]
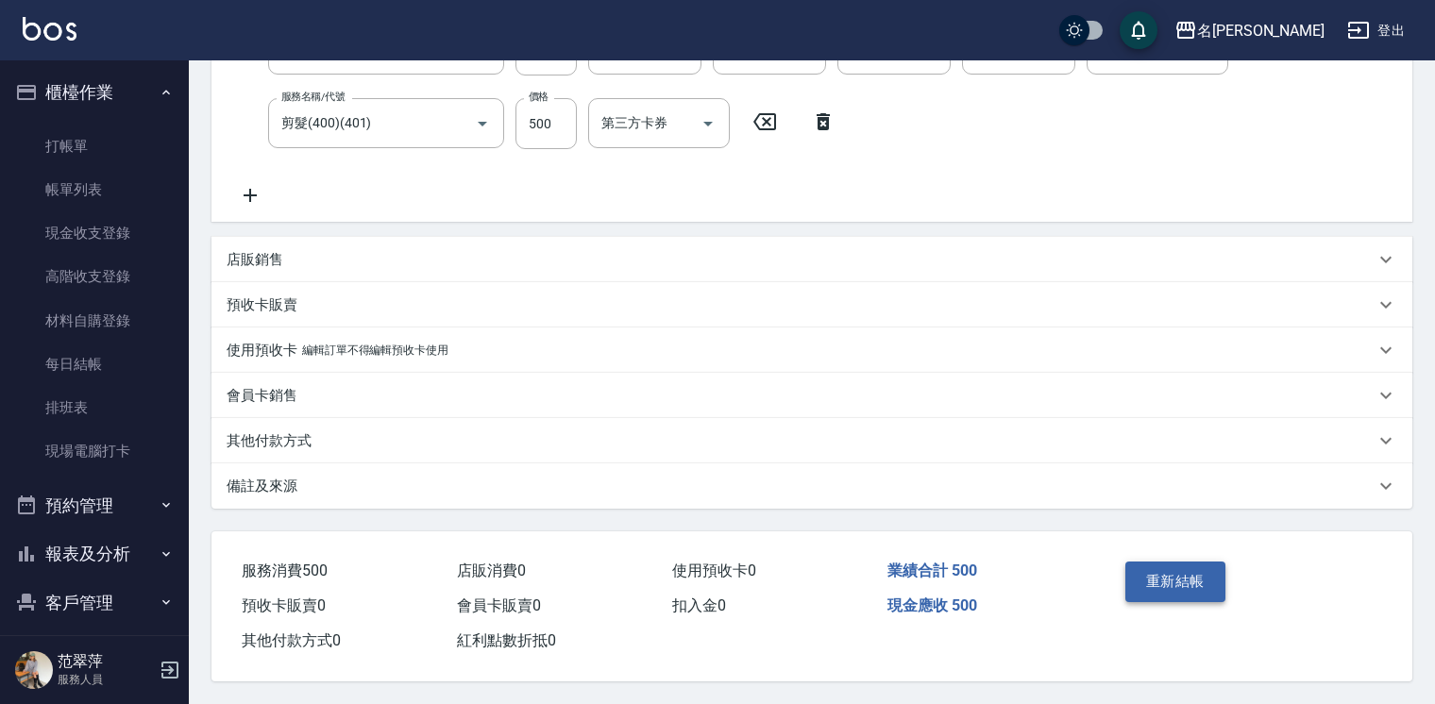
click at [1165, 576] on button "重新結帳" at bounding box center [1176, 582] width 100 height 40
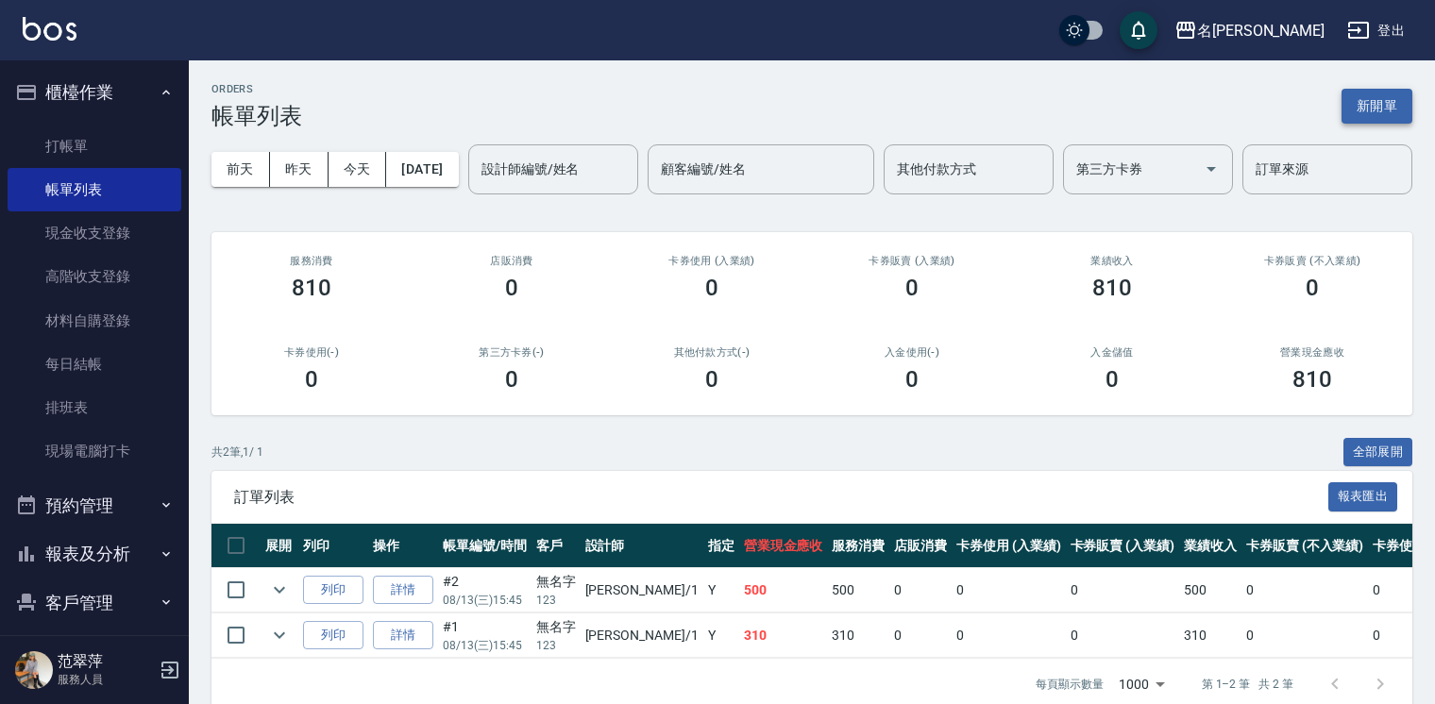
click at [1380, 102] on button "新開單" at bounding box center [1377, 106] width 71 height 35
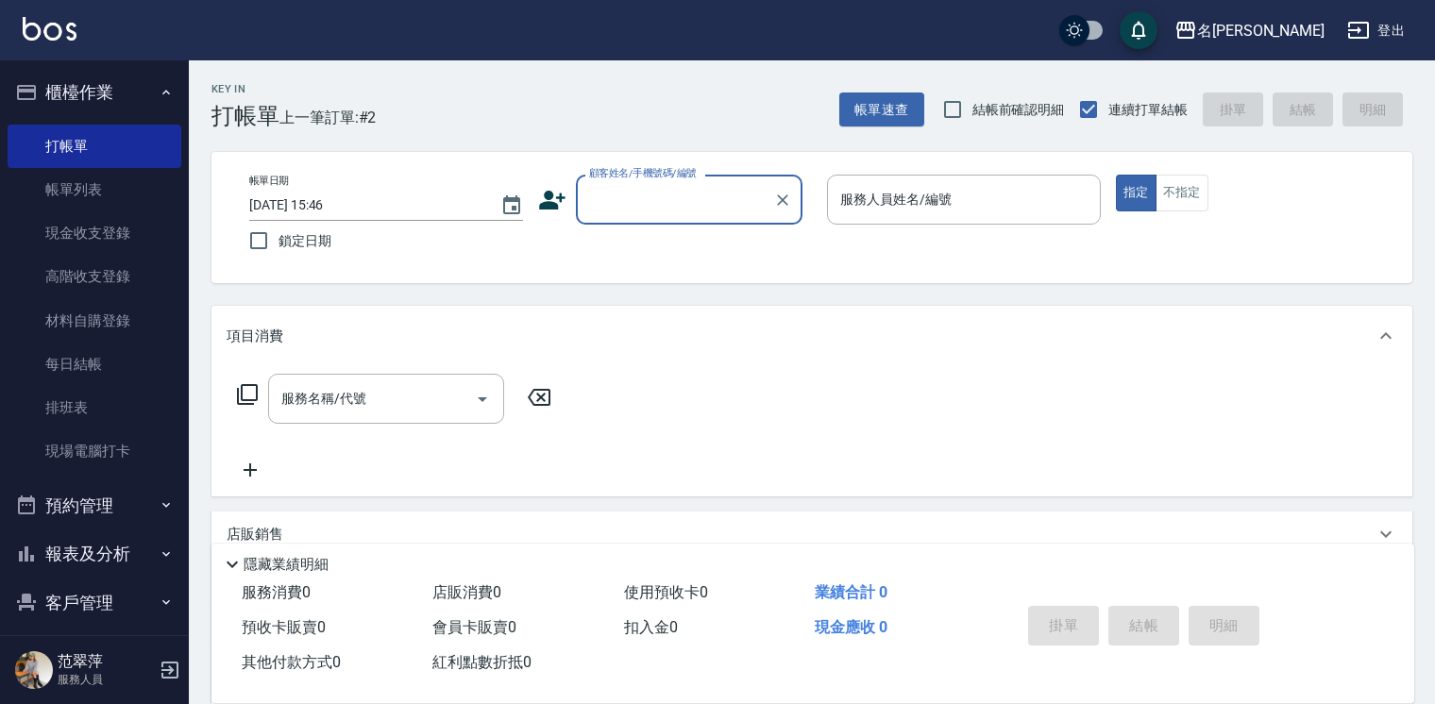
click at [638, 195] on input "顧客姓名/手機號碼/編號" at bounding box center [675, 199] width 181 height 33
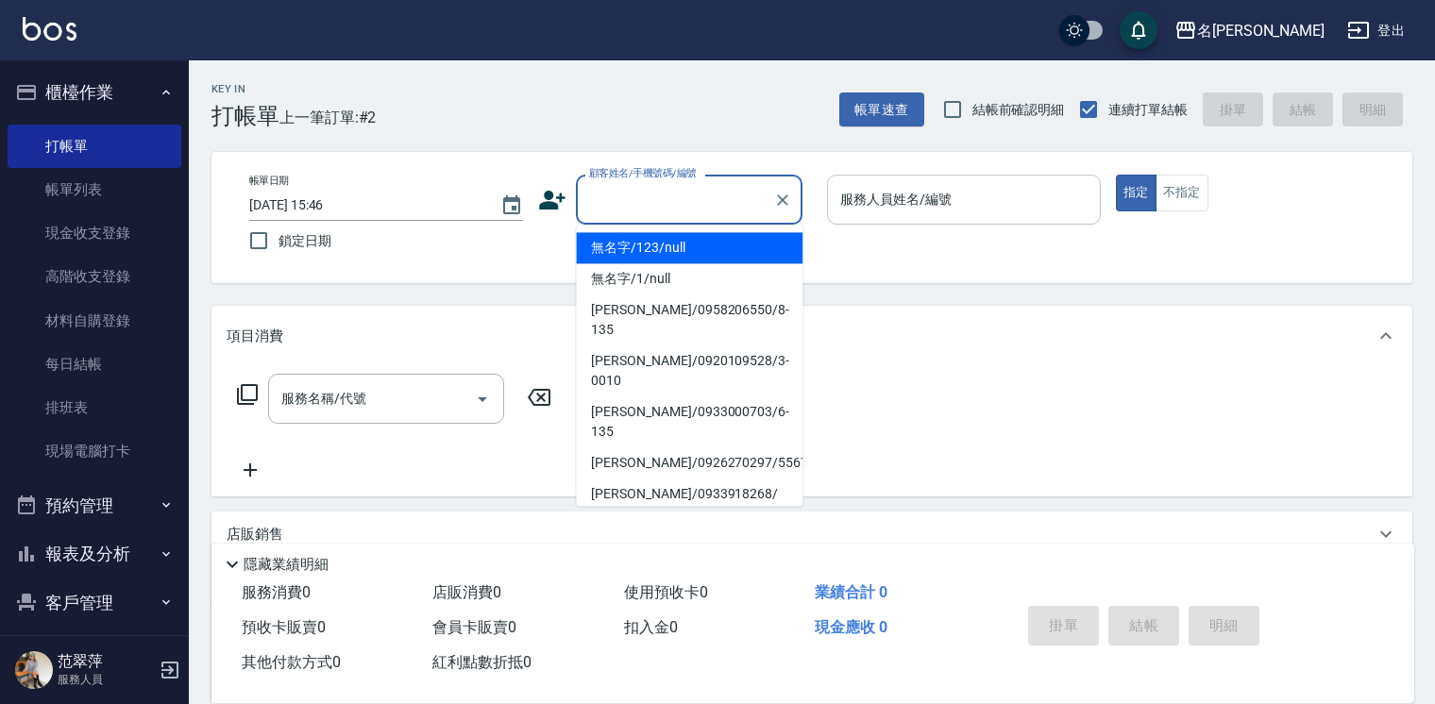
click at [661, 246] on li "無名字/123/null" at bounding box center [689, 247] width 227 height 31
type input "無名字/123/null"
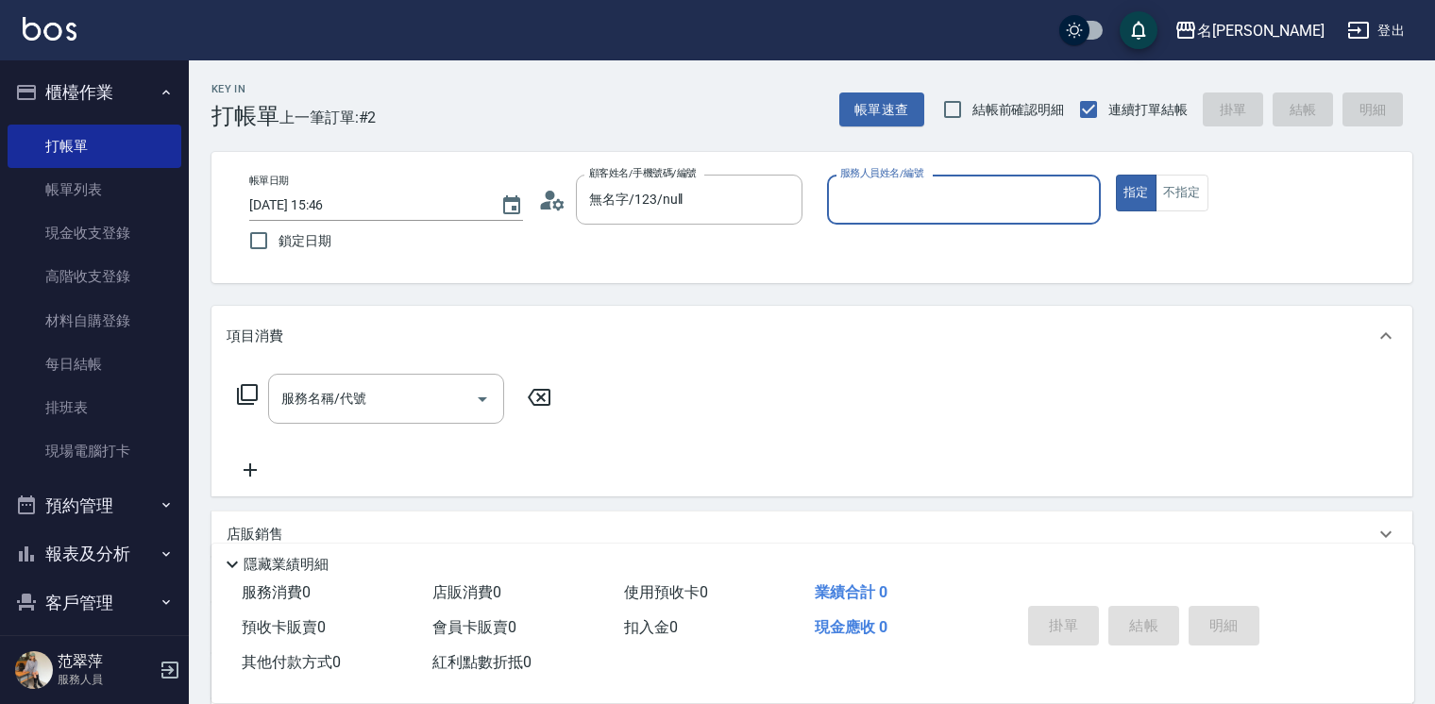
click at [921, 190] on input "服務人員姓名/編號" at bounding box center [964, 199] width 257 height 33
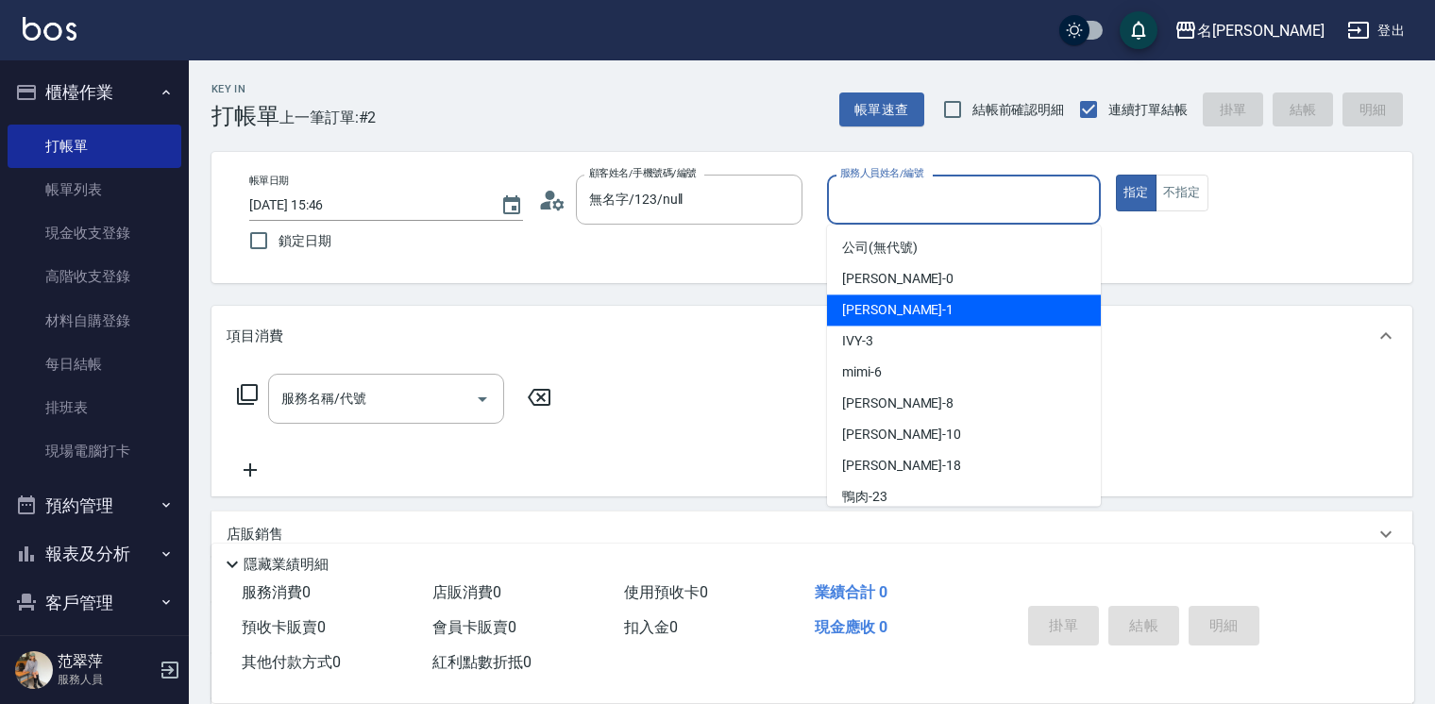
click at [919, 303] on div "[PERSON_NAME] -1" at bounding box center [964, 310] width 274 height 31
type input "[PERSON_NAME]-1"
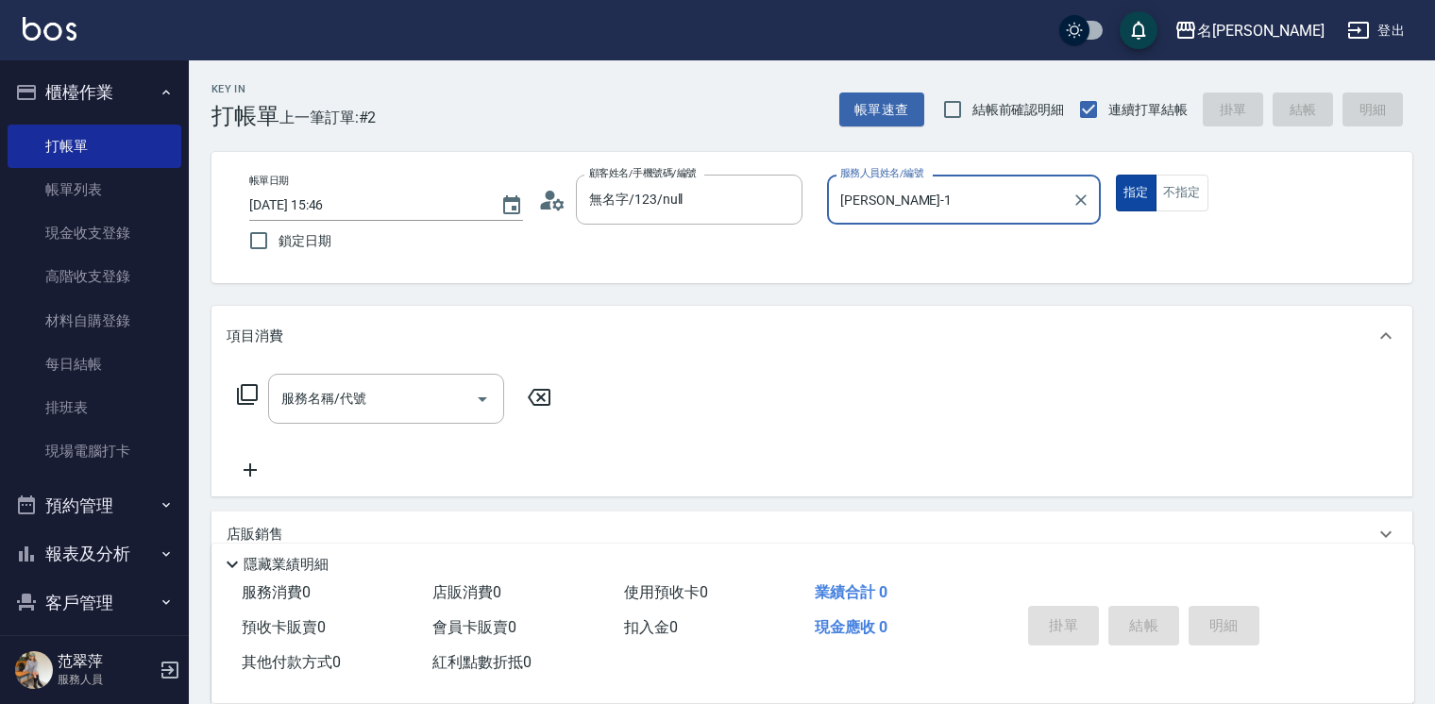
click at [1133, 190] on button "指定" at bounding box center [1136, 193] width 41 height 37
click at [300, 394] on div "服務名稱/代號 服務名稱/代號" at bounding box center [386, 399] width 236 height 50
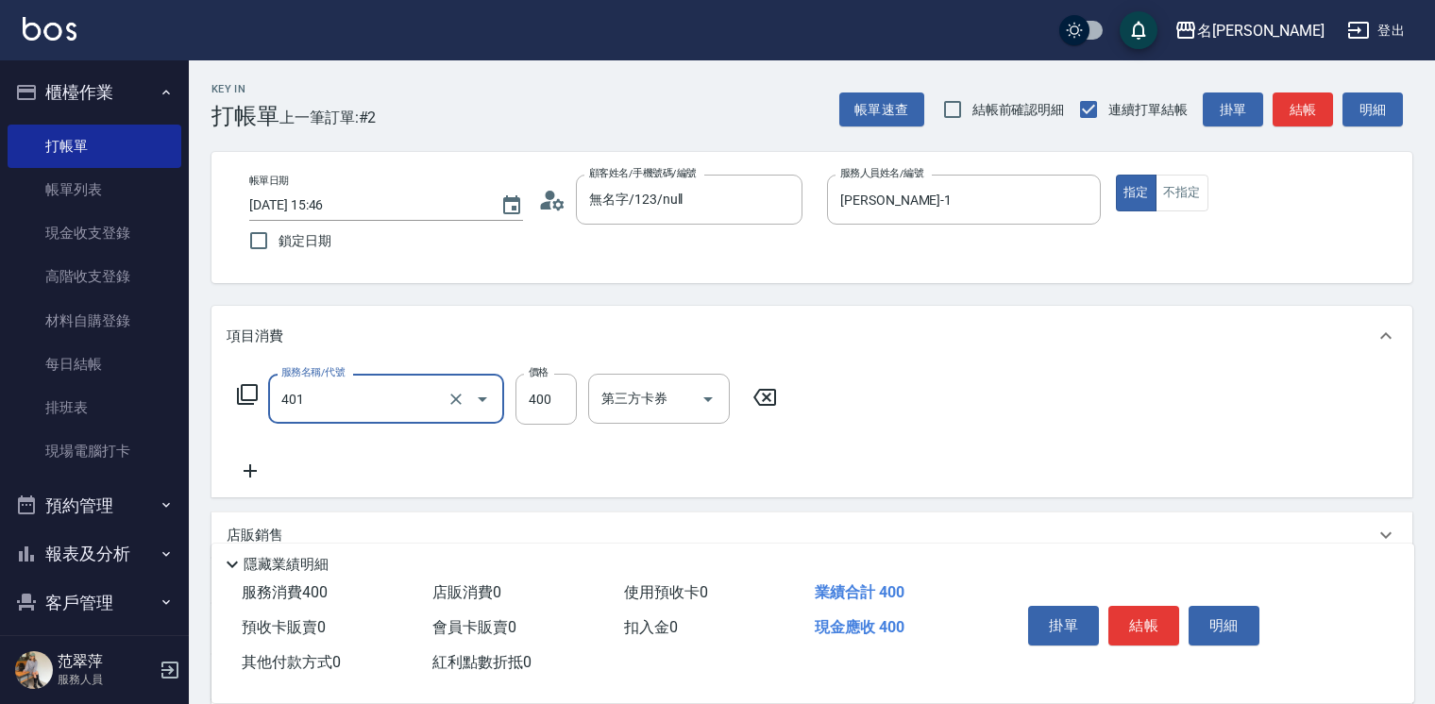
type input "剪髮(400)(401)"
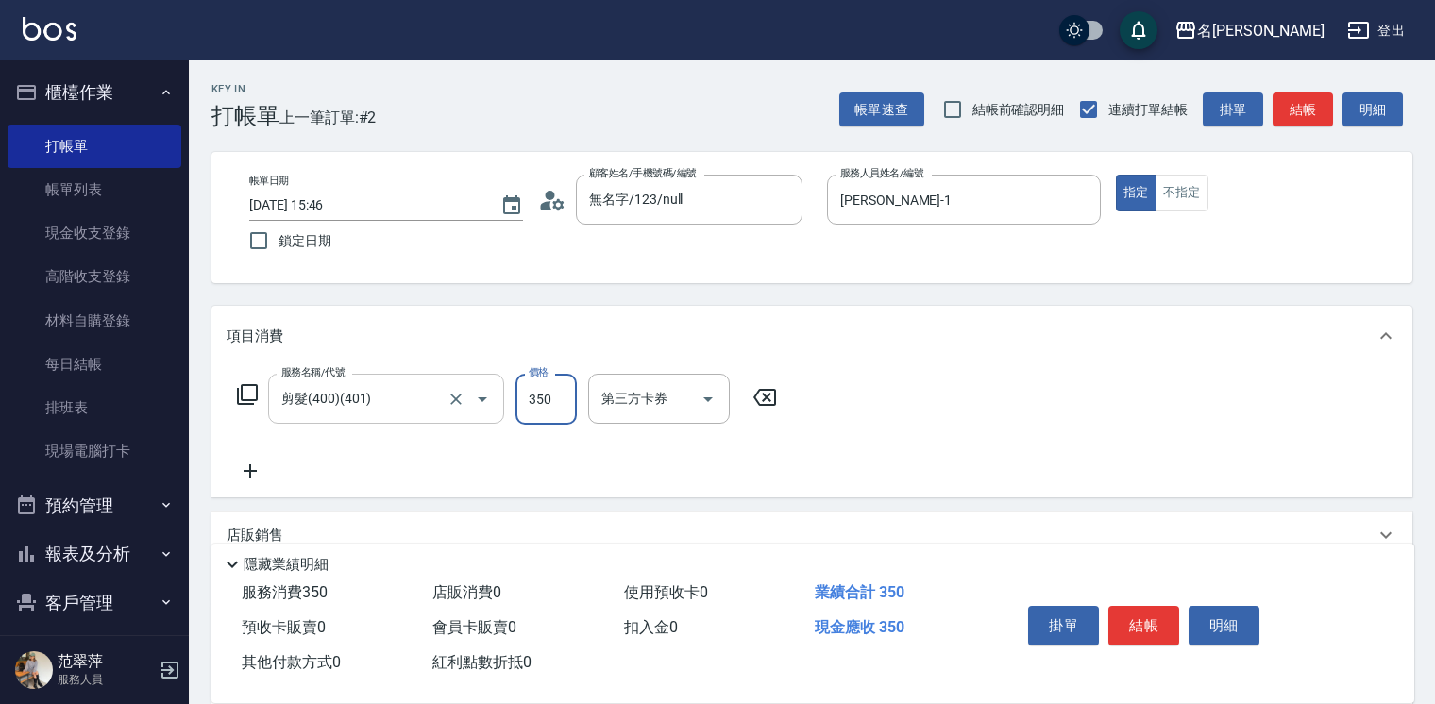
type input "350"
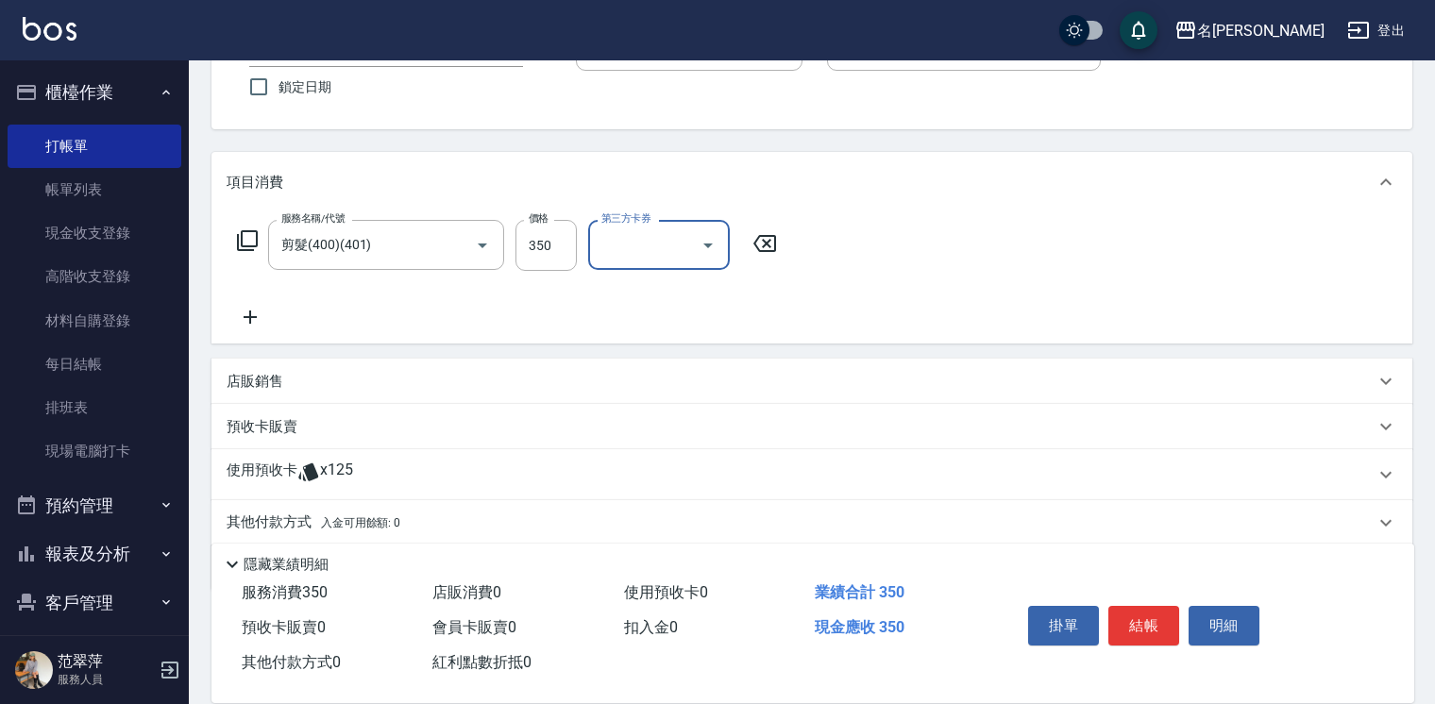
scroll to position [220, 0]
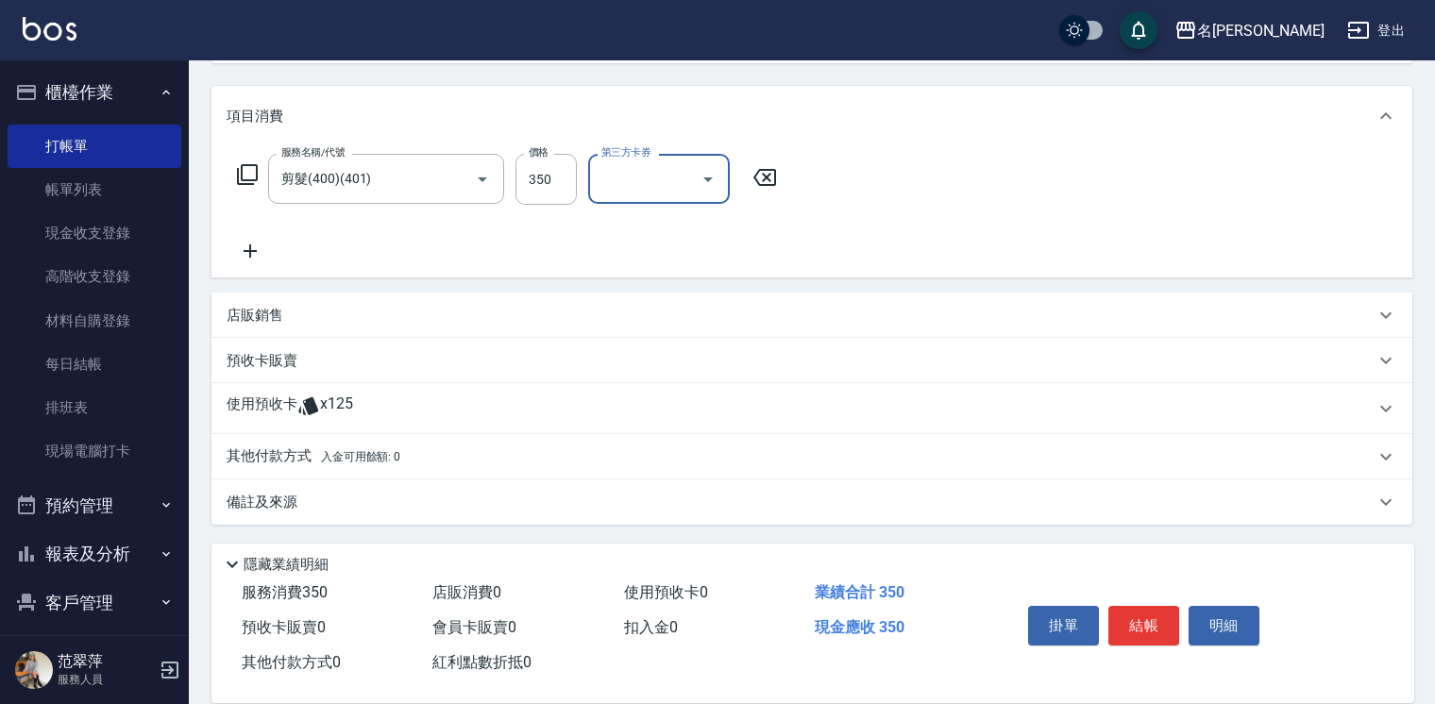
click at [258, 460] on p "其他付款方式 入金可用餘額: 0" at bounding box center [314, 457] width 174 height 21
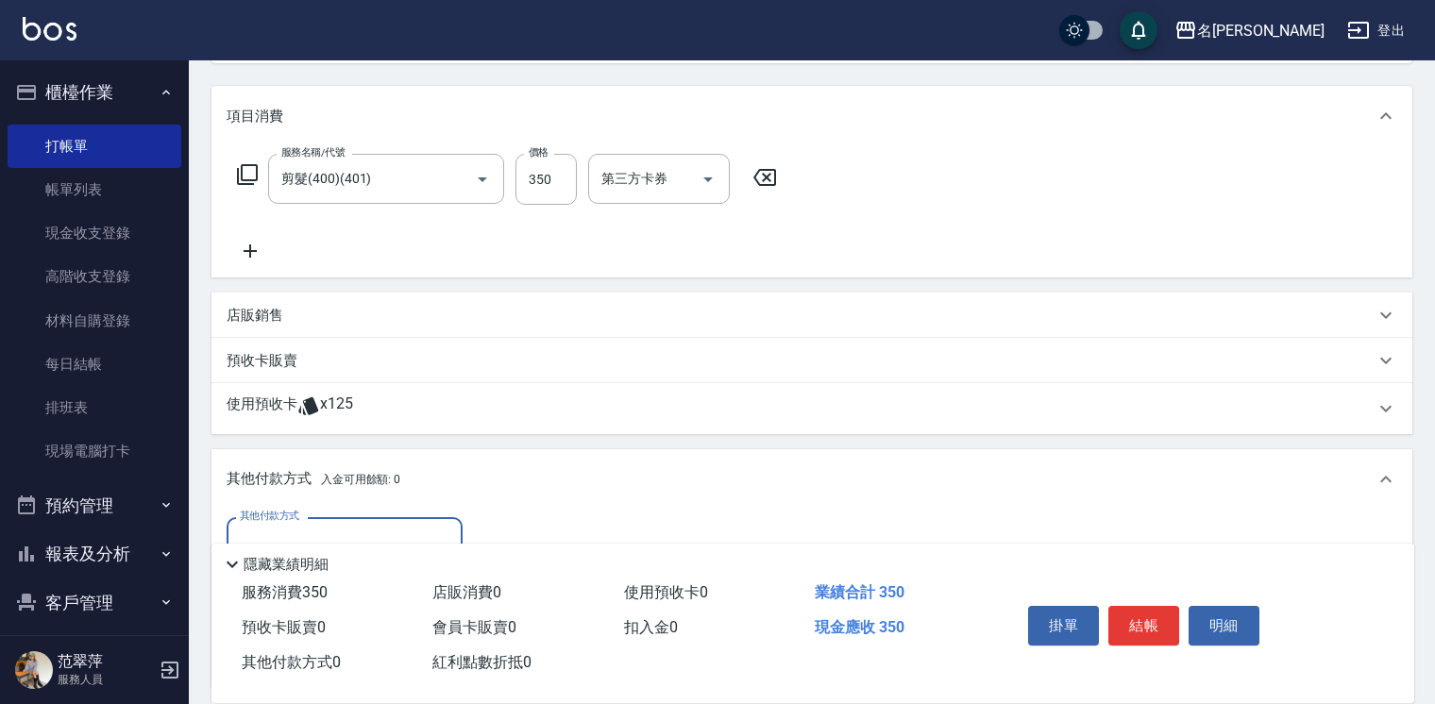
scroll to position [0, 0]
click at [374, 531] on input "其他付款方式" at bounding box center [344, 542] width 219 height 33
click at [372, 622] on span "信用卡" at bounding box center [345, 621] width 236 height 31
type input "信用卡"
click at [491, 526] on input "0" at bounding box center [545, 542] width 142 height 51
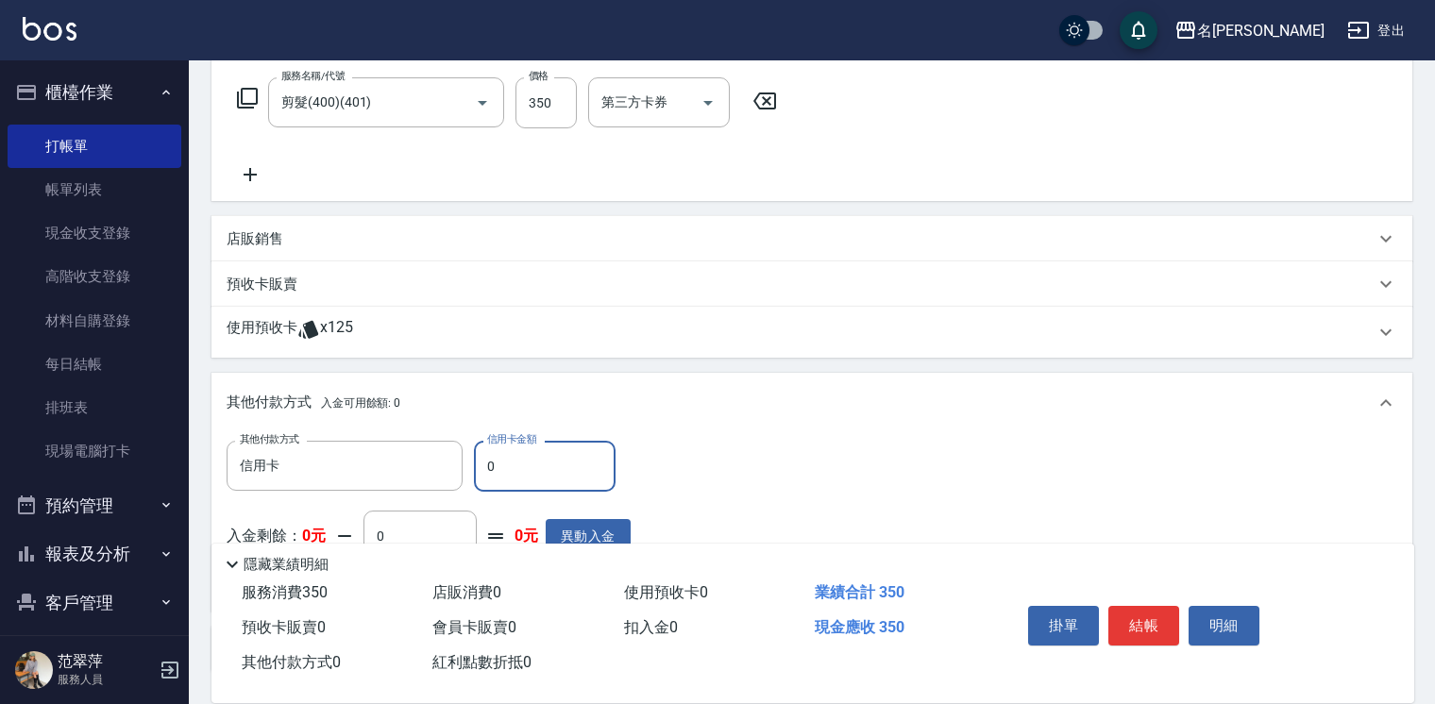
scroll to position [443, 0]
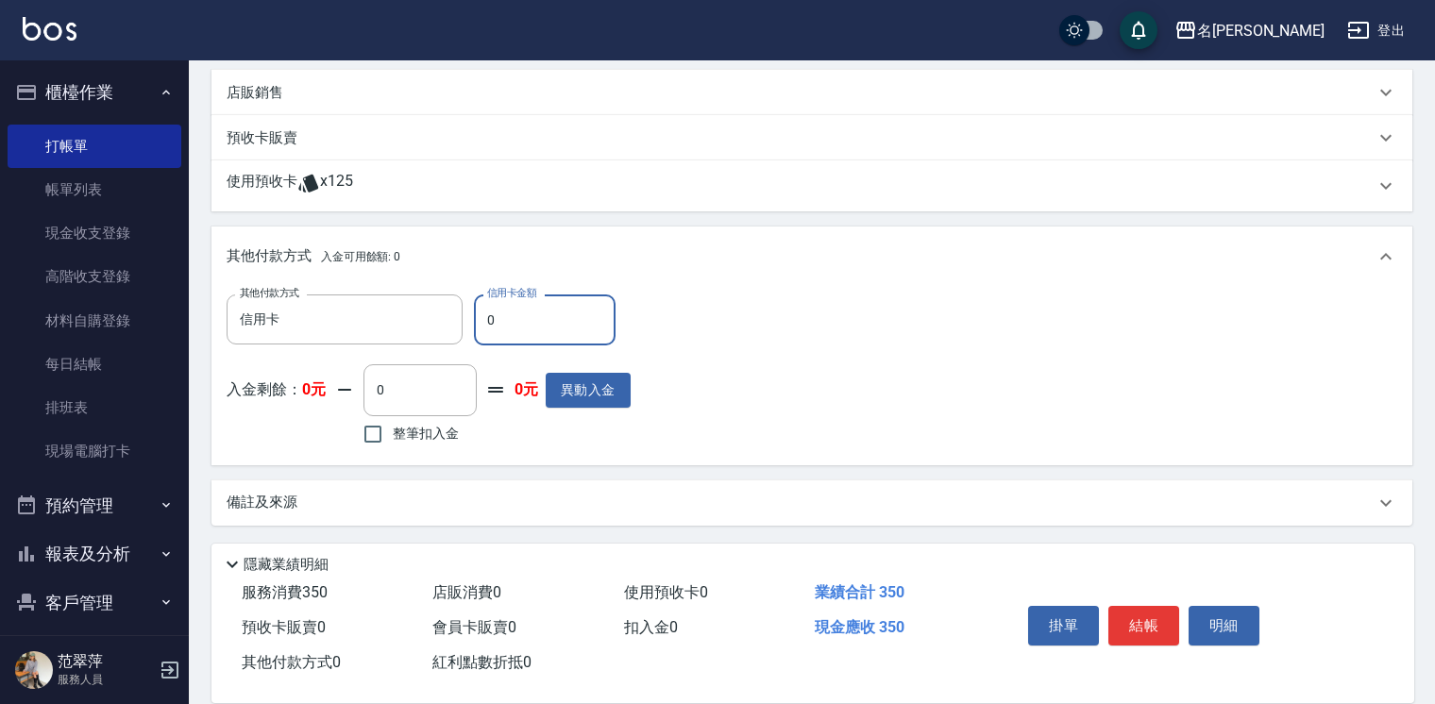
click at [474, 315] on input "0" at bounding box center [545, 320] width 142 height 51
type input "350"
click at [1153, 613] on button "結帳" at bounding box center [1144, 626] width 71 height 40
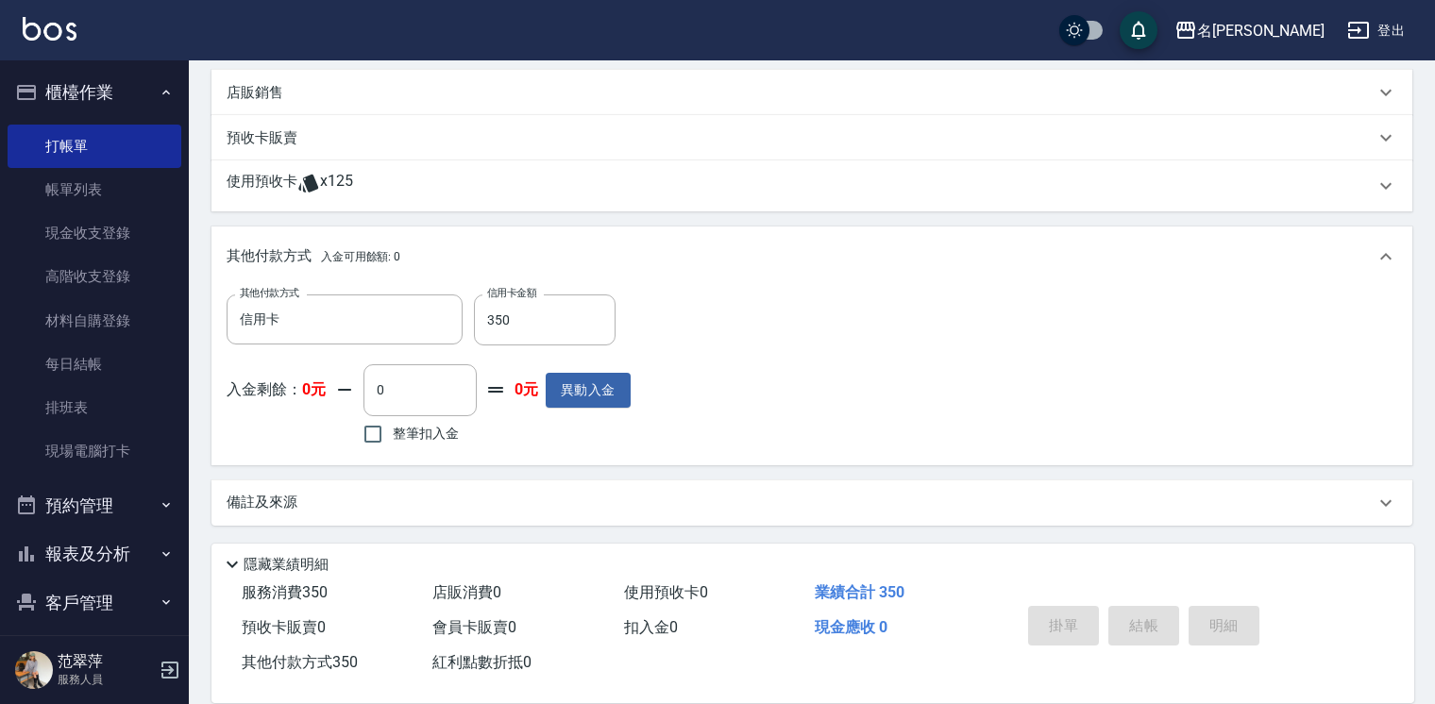
type input "[DATE] 15:47"
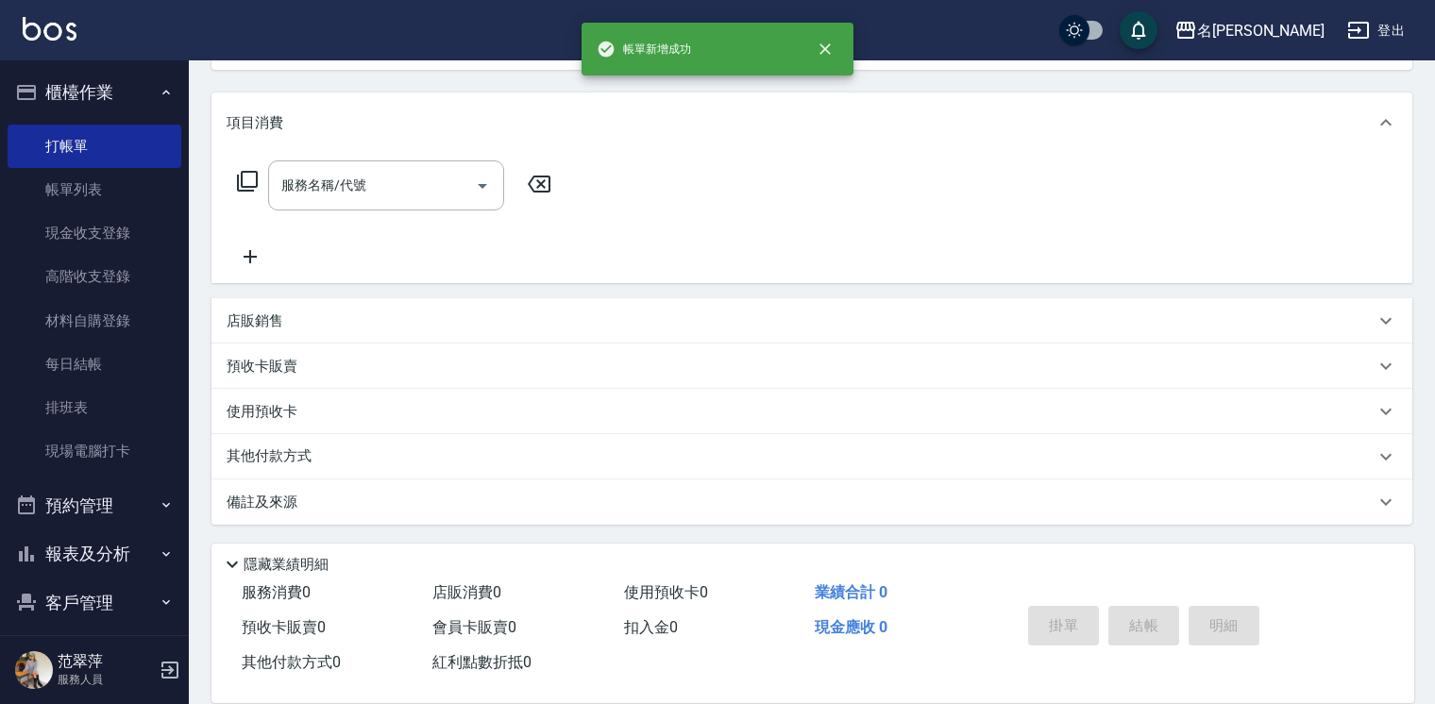
scroll to position [0, 0]
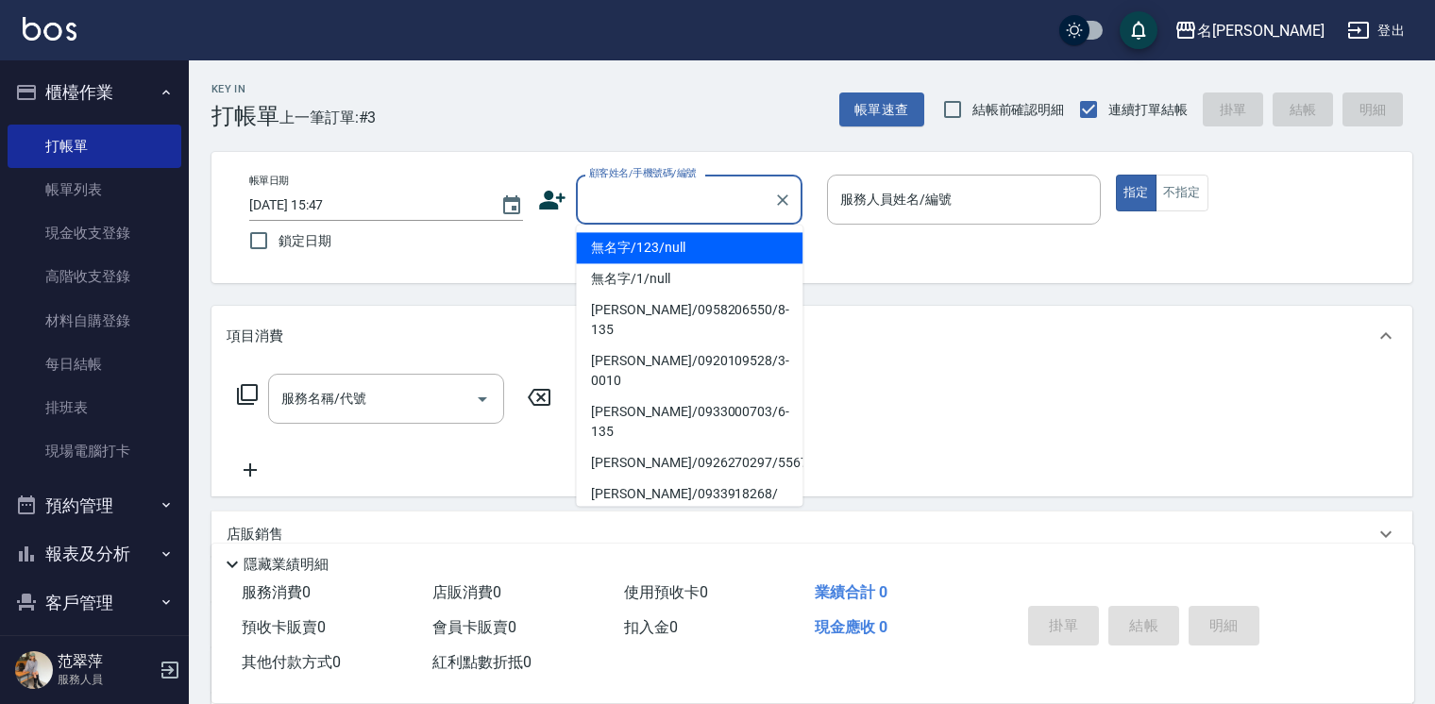
click at [656, 202] on input "顧客姓名/手機號碼/編號" at bounding box center [675, 199] width 181 height 33
click at [695, 242] on li "無名字/123/null" at bounding box center [689, 247] width 227 height 31
type input "無名字/123/null"
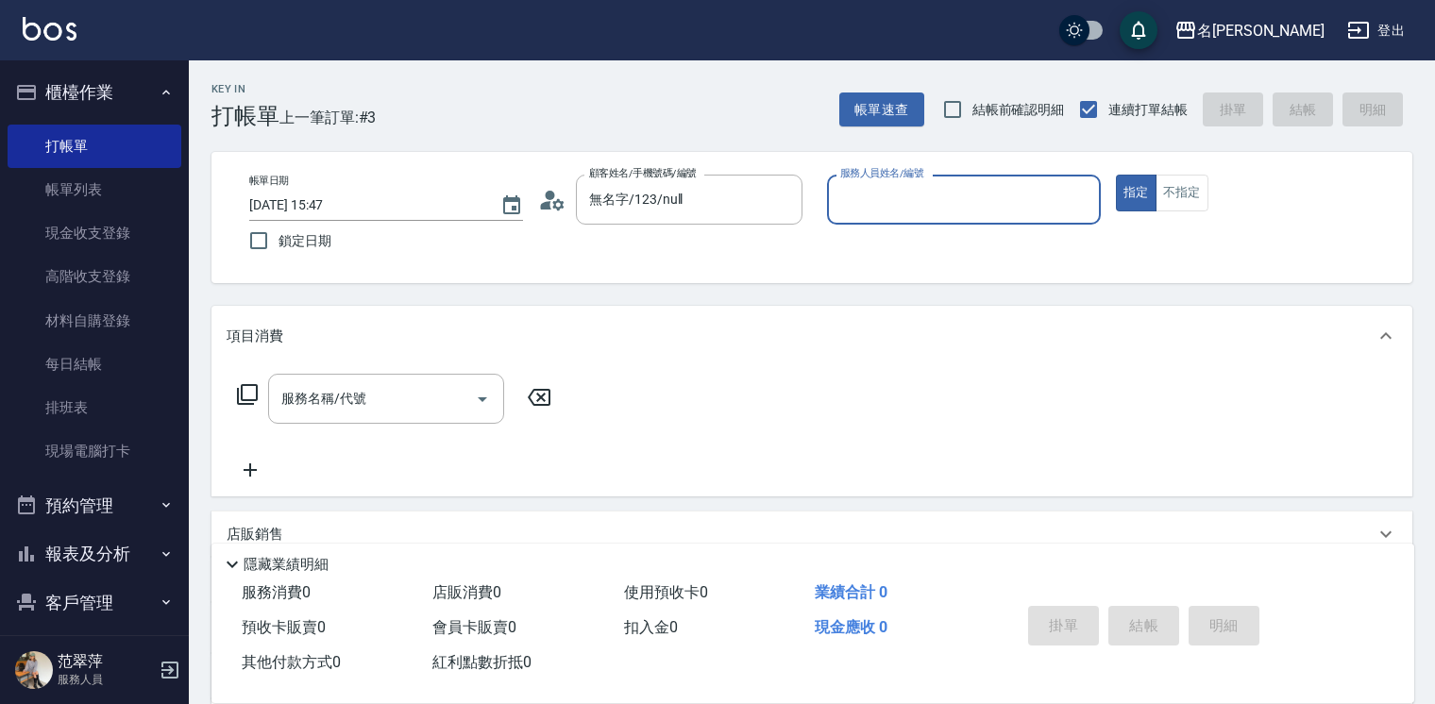
click at [899, 206] on input "服務人員姓名/編號" at bounding box center [964, 199] width 257 height 33
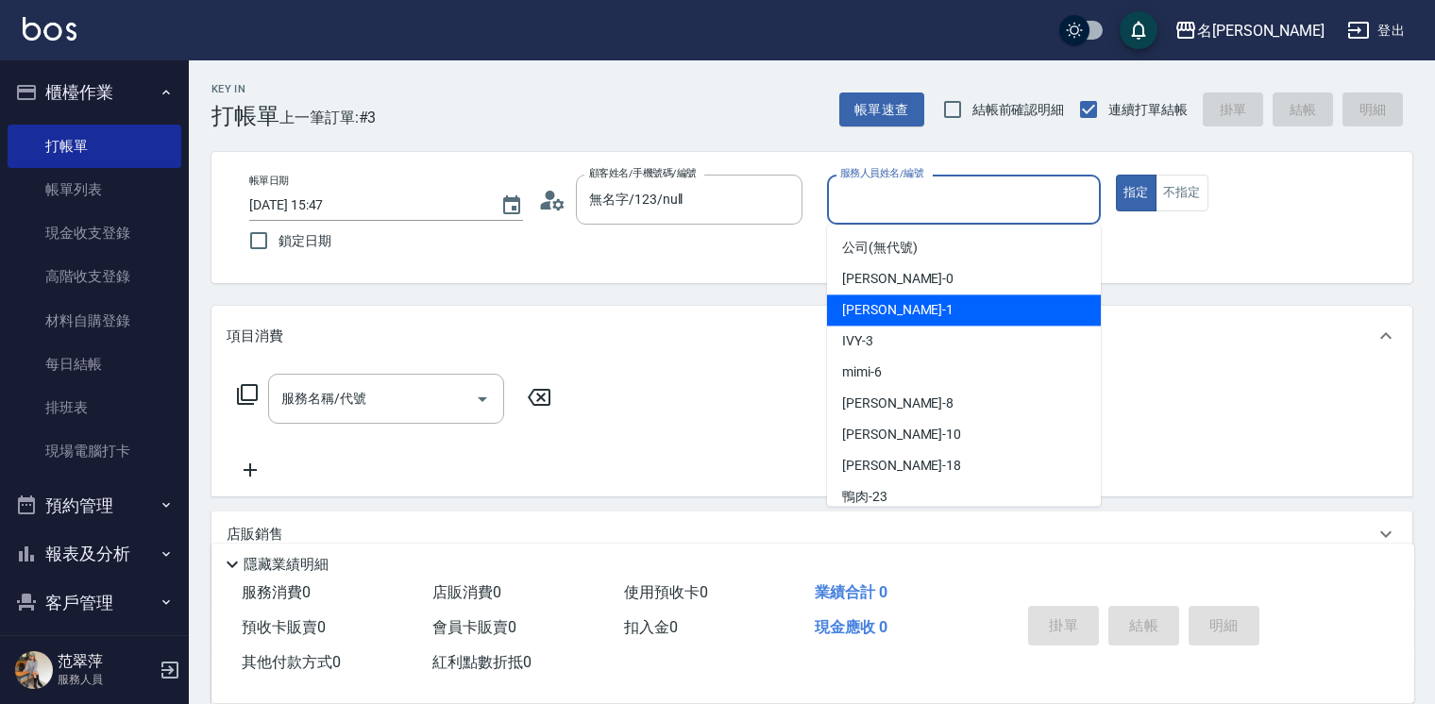
click at [918, 298] on div "[PERSON_NAME] -1" at bounding box center [964, 310] width 274 height 31
type input "[PERSON_NAME]-1"
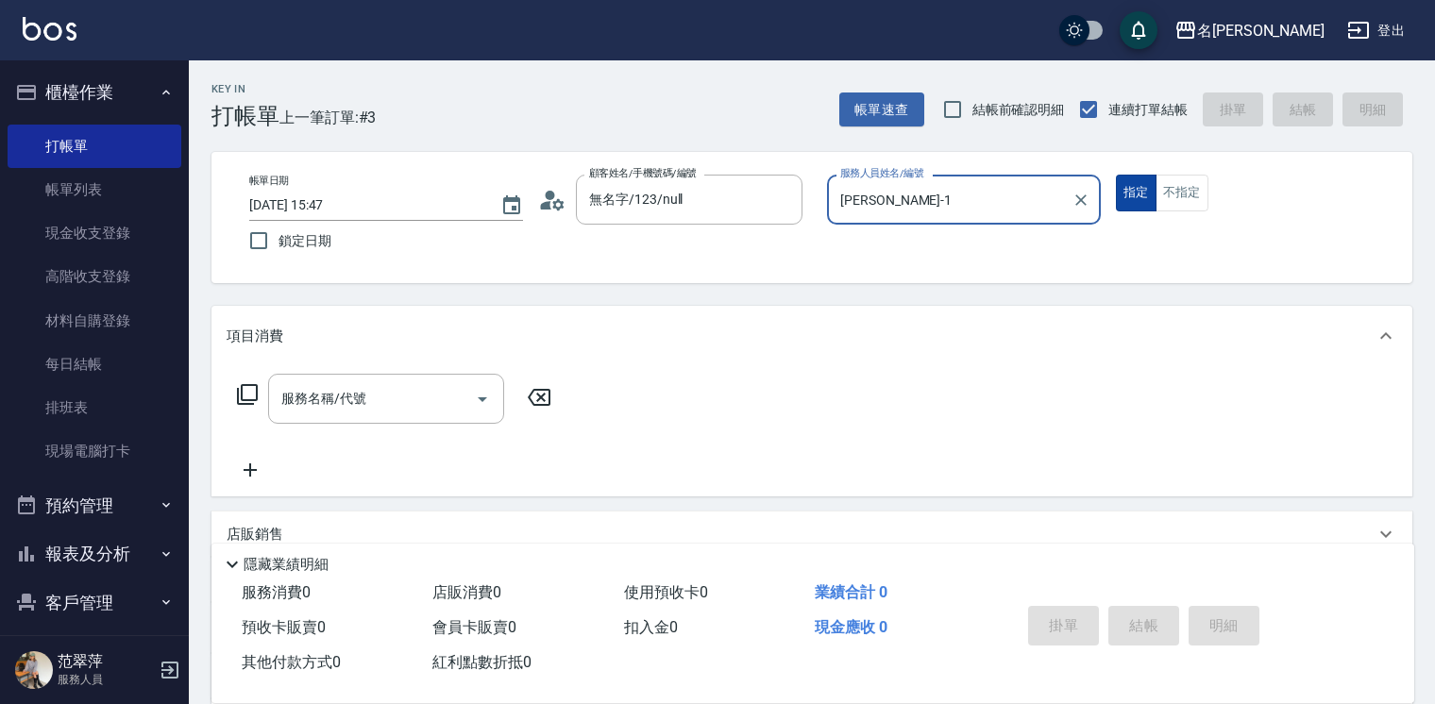
click at [1133, 193] on button "指定" at bounding box center [1136, 193] width 41 height 37
click at [369, 407] on input "服務名稱/代號" at bounding box center [372, 398] width 191 height 33
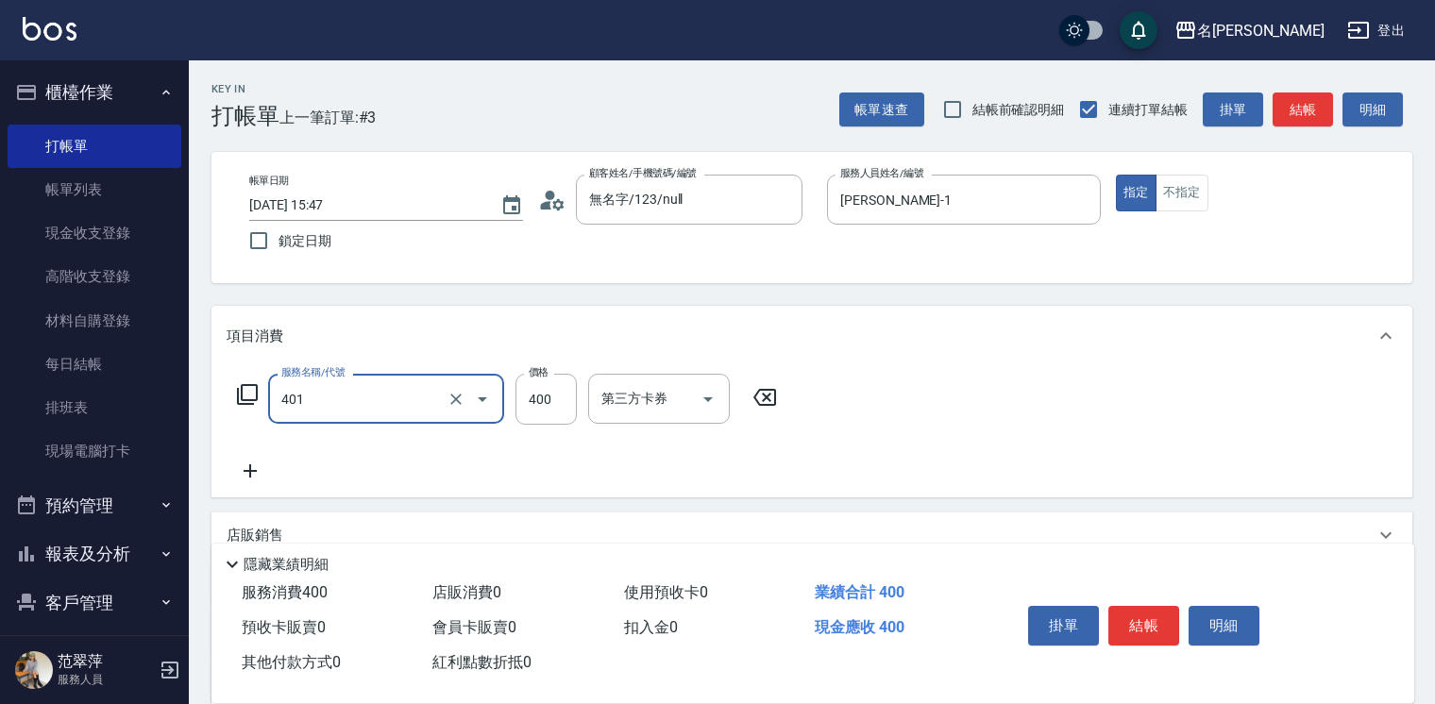
type input "剪髮(400)(401)"
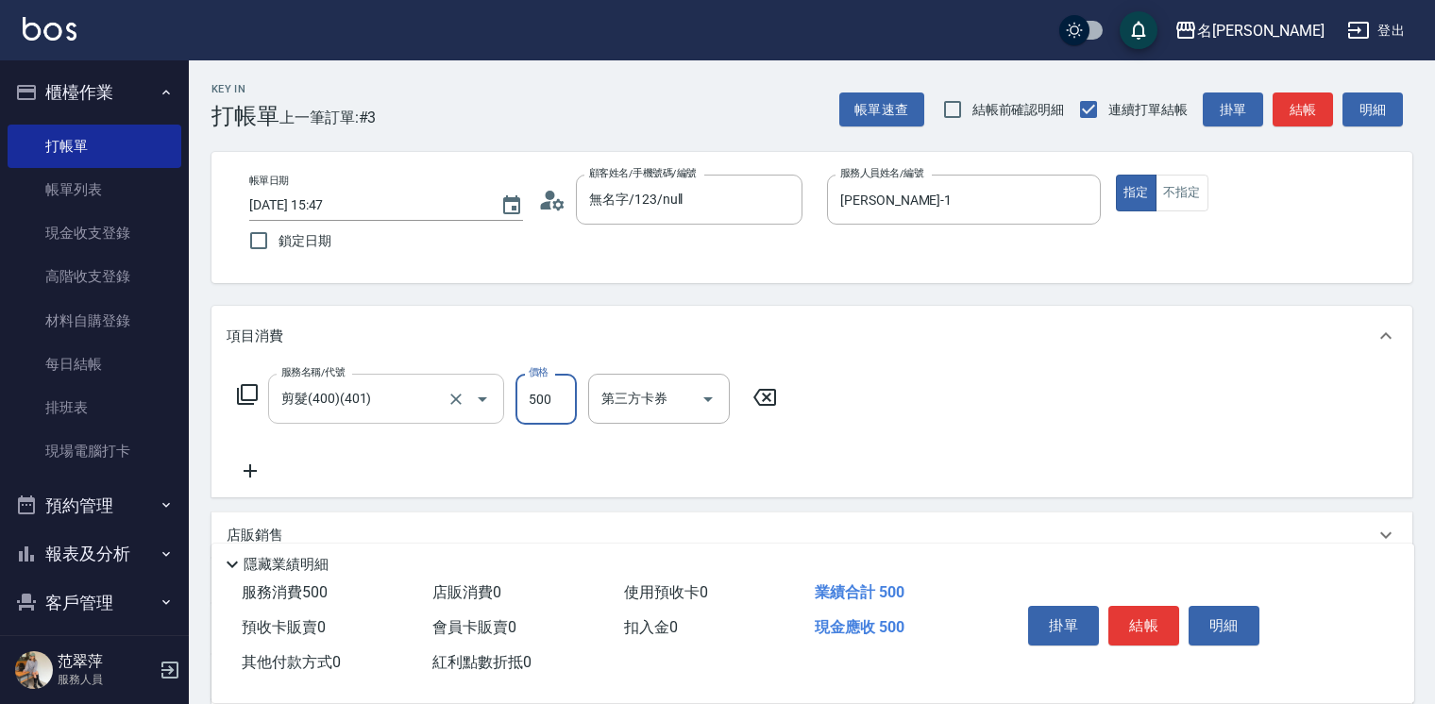
type input "500"
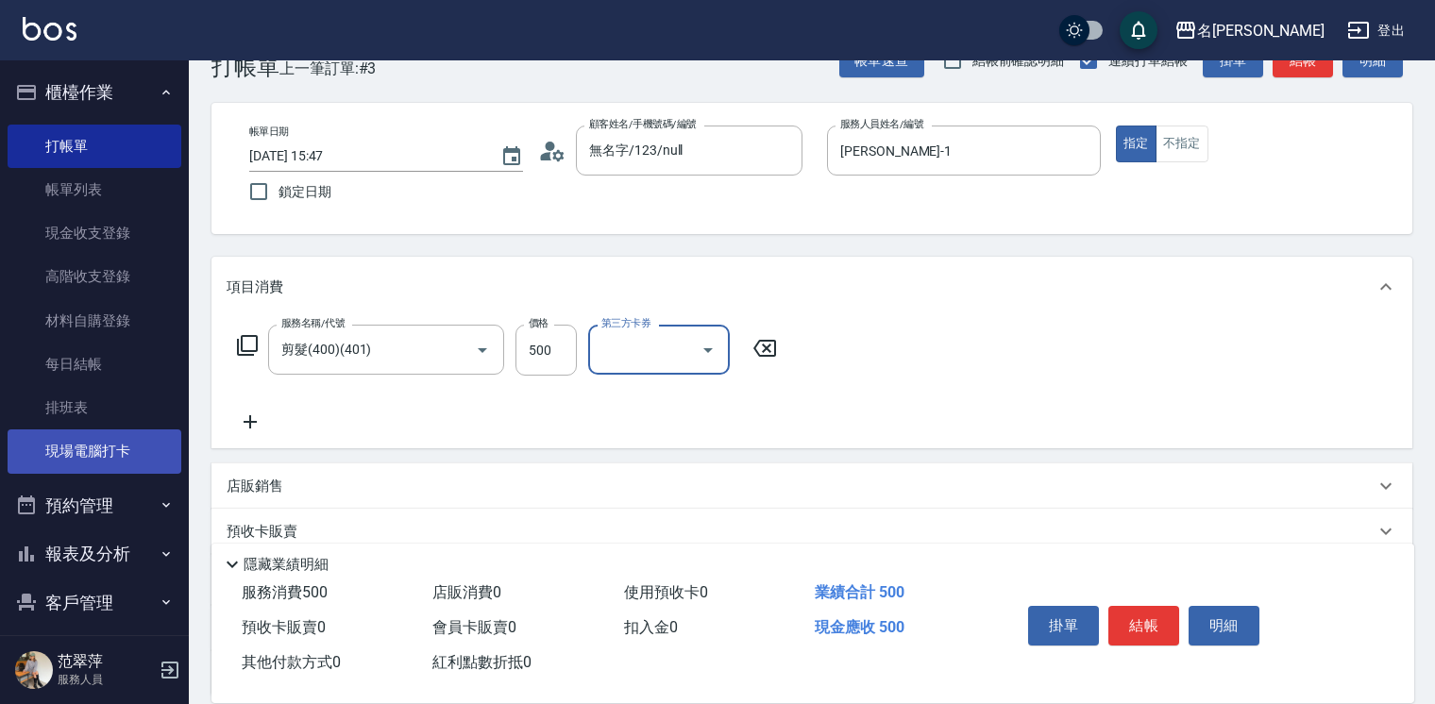
scroll to position [76, 0]
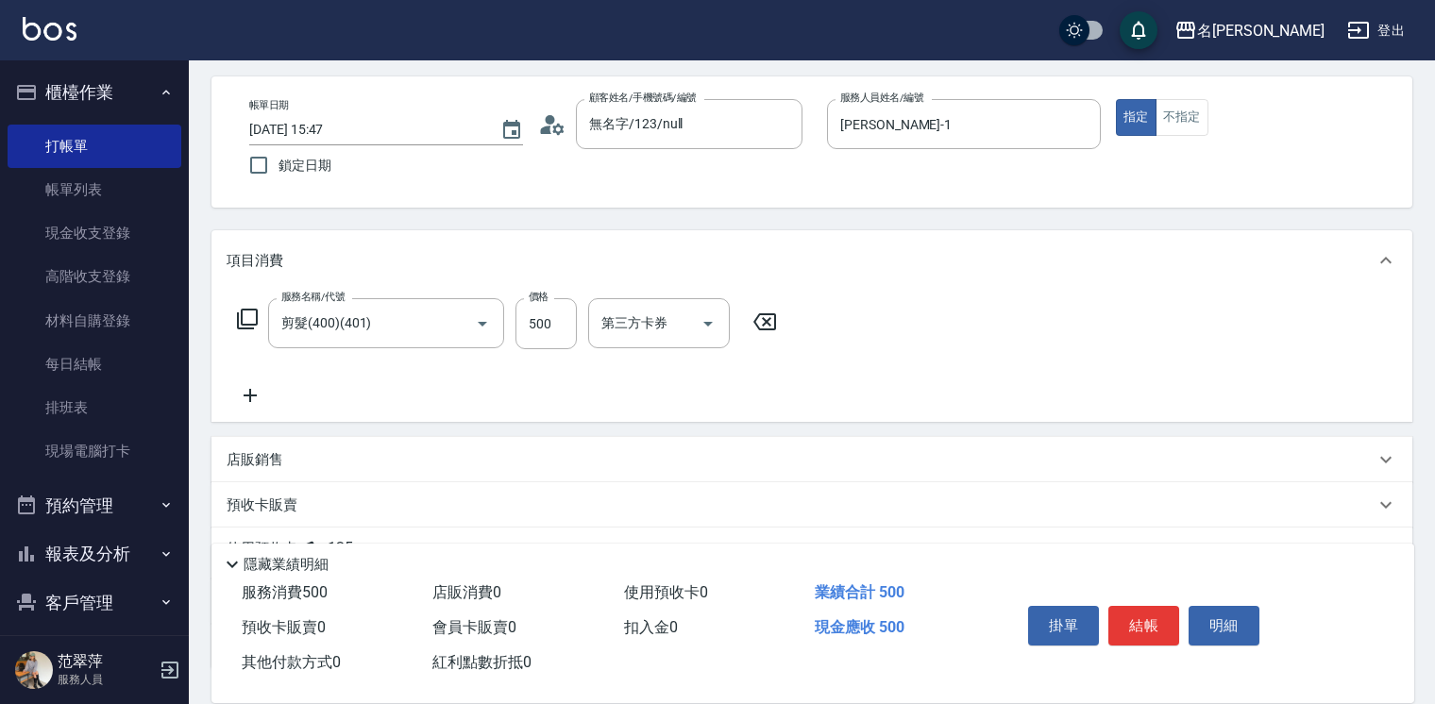
click at [244, 397] on icon at bounding box center [250, 395] width 47 height 23
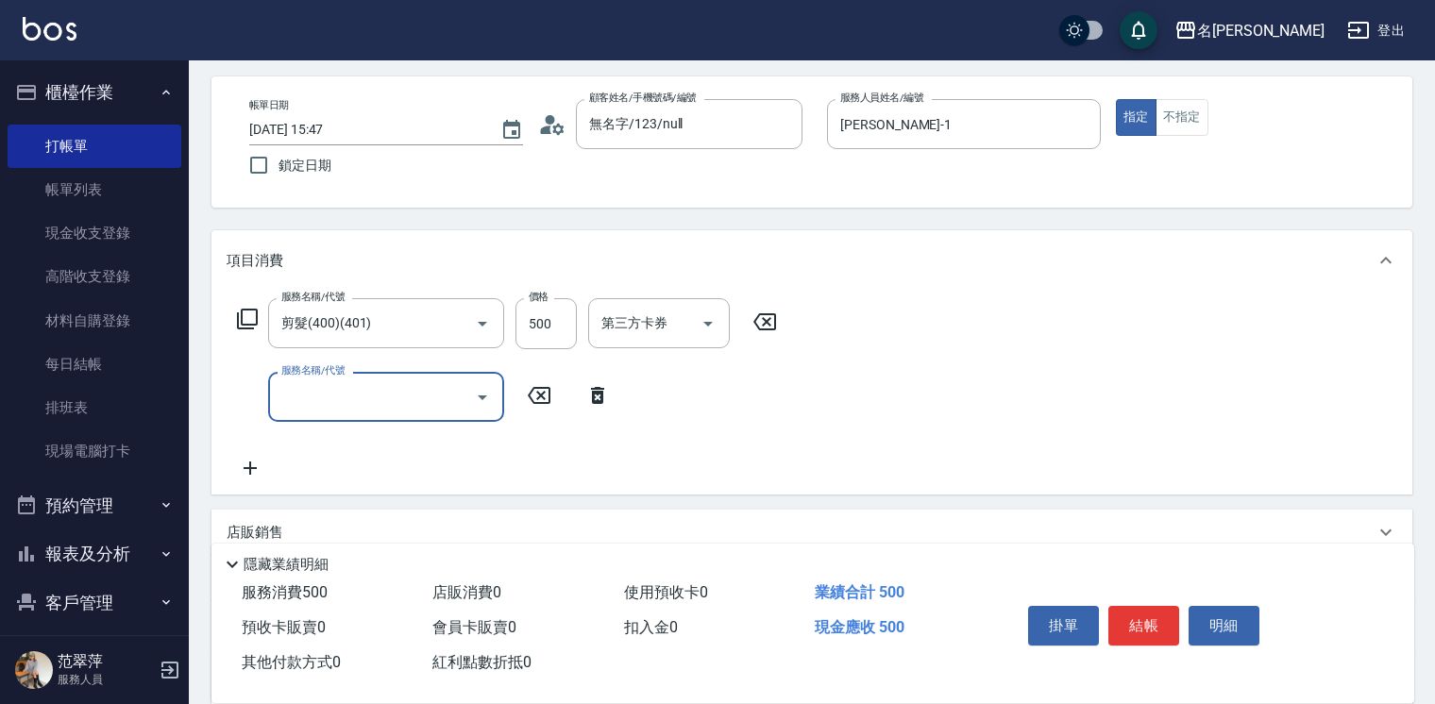
click at [256, 321] on icon at bounding box center [247, 319] width 21 height 21
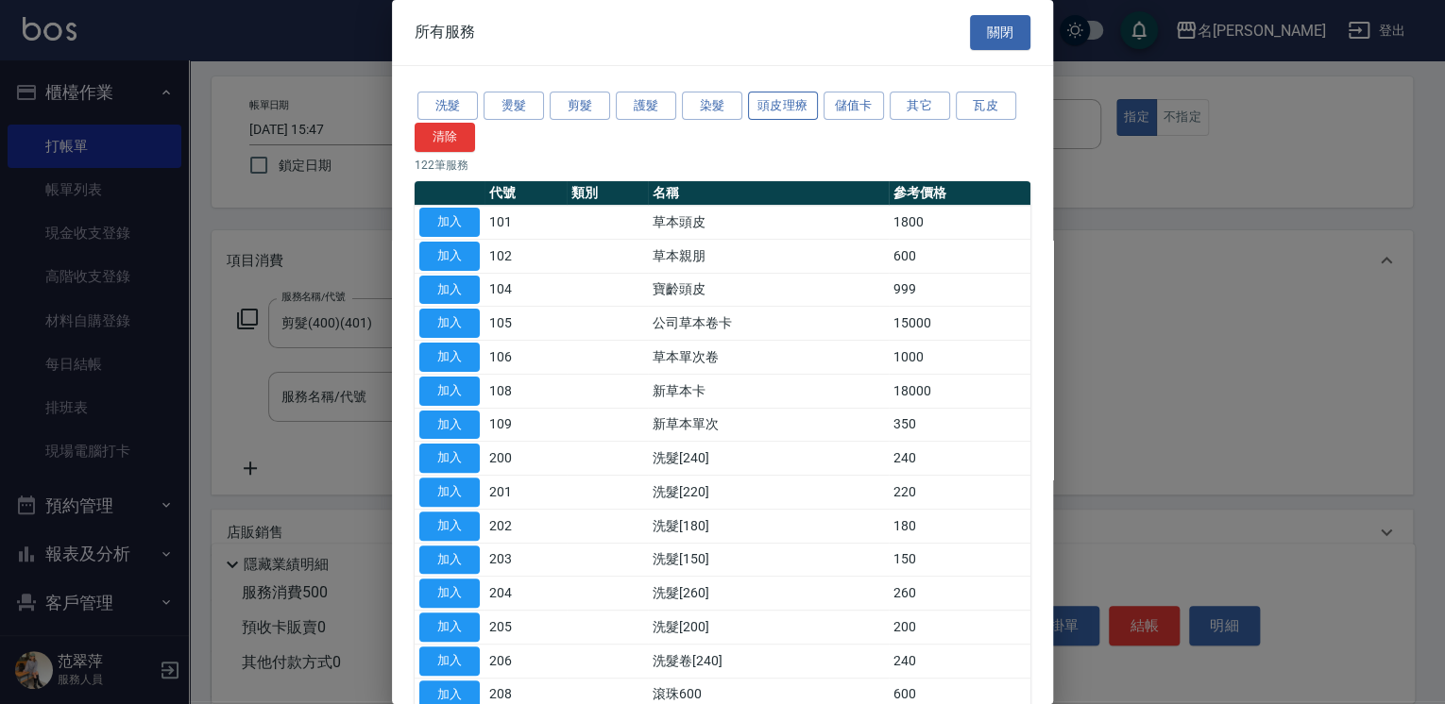
click at [802, 105] on button "頭皮理療" at bounding box center [783, 106] width 70 height 29
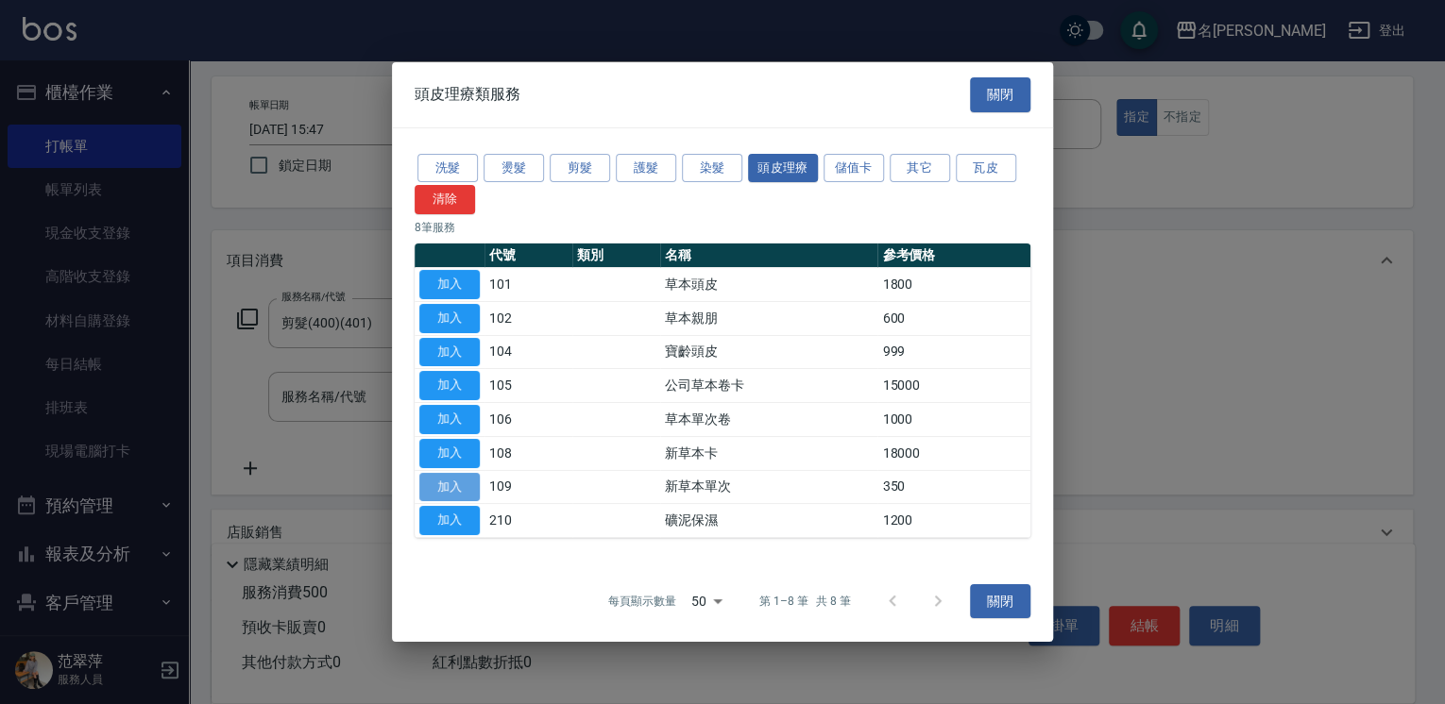
click at [451, 487] on button "加入" at bounding box center [449, 486] width 60 height 29
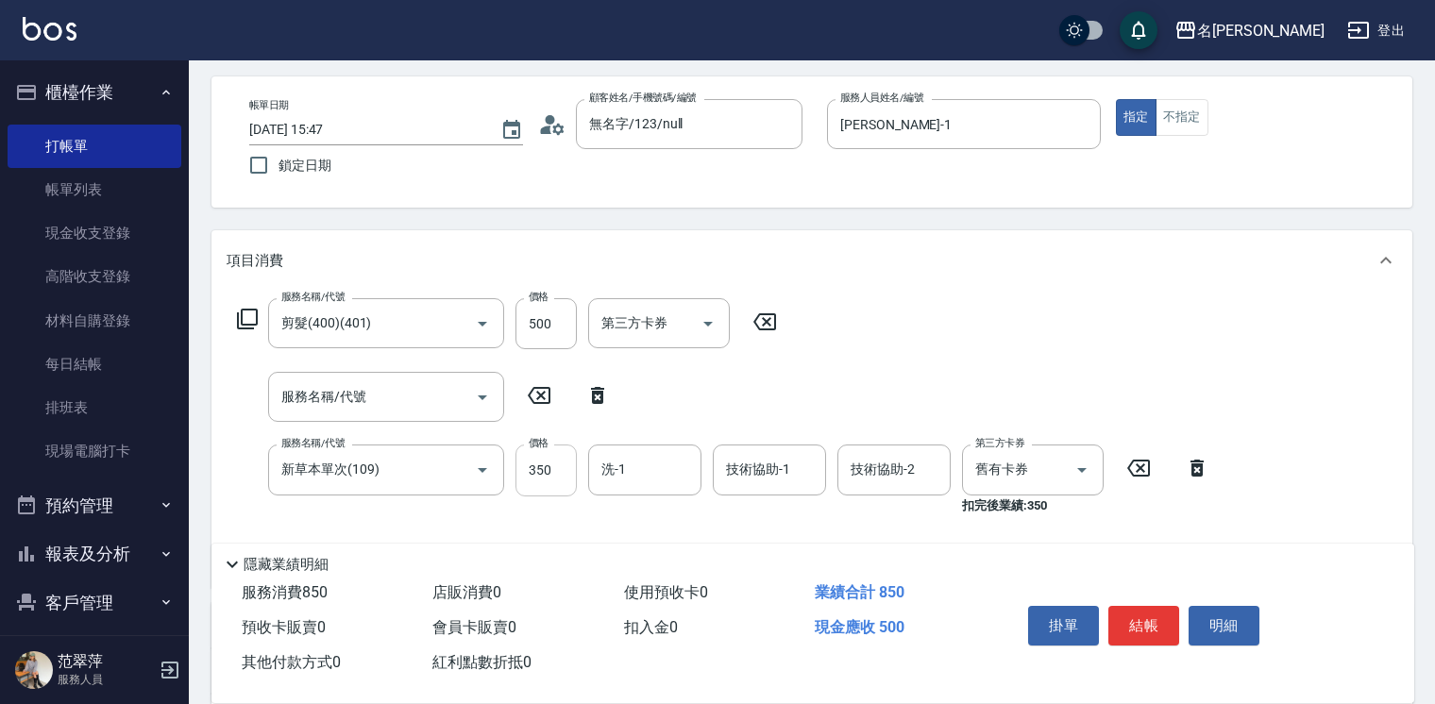
click at [556, 469] on input "350" at bounding box center [546, 470] width 61 height 51
type input "583"
type input "鴨肉-23"
type input "[PERSON_NAME]-1"
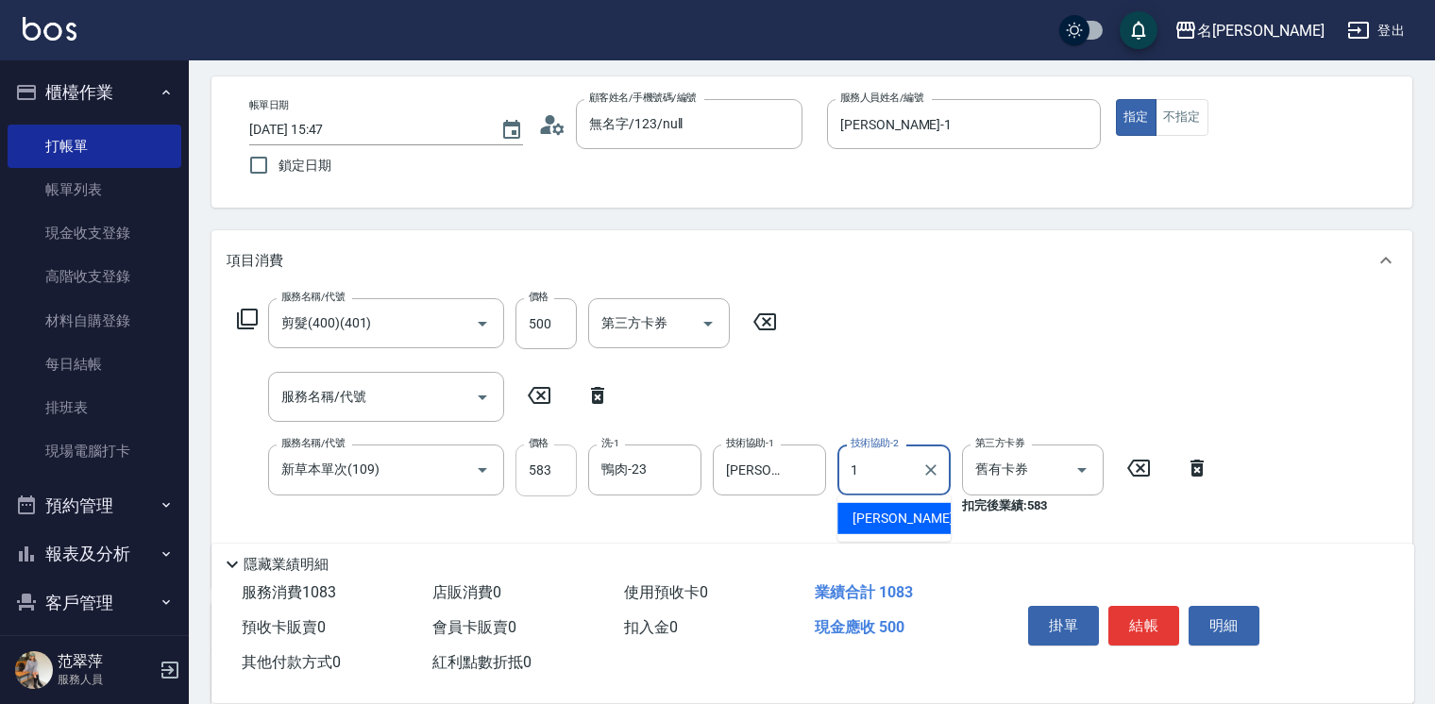
type input "[PERSON_NAME]-1"
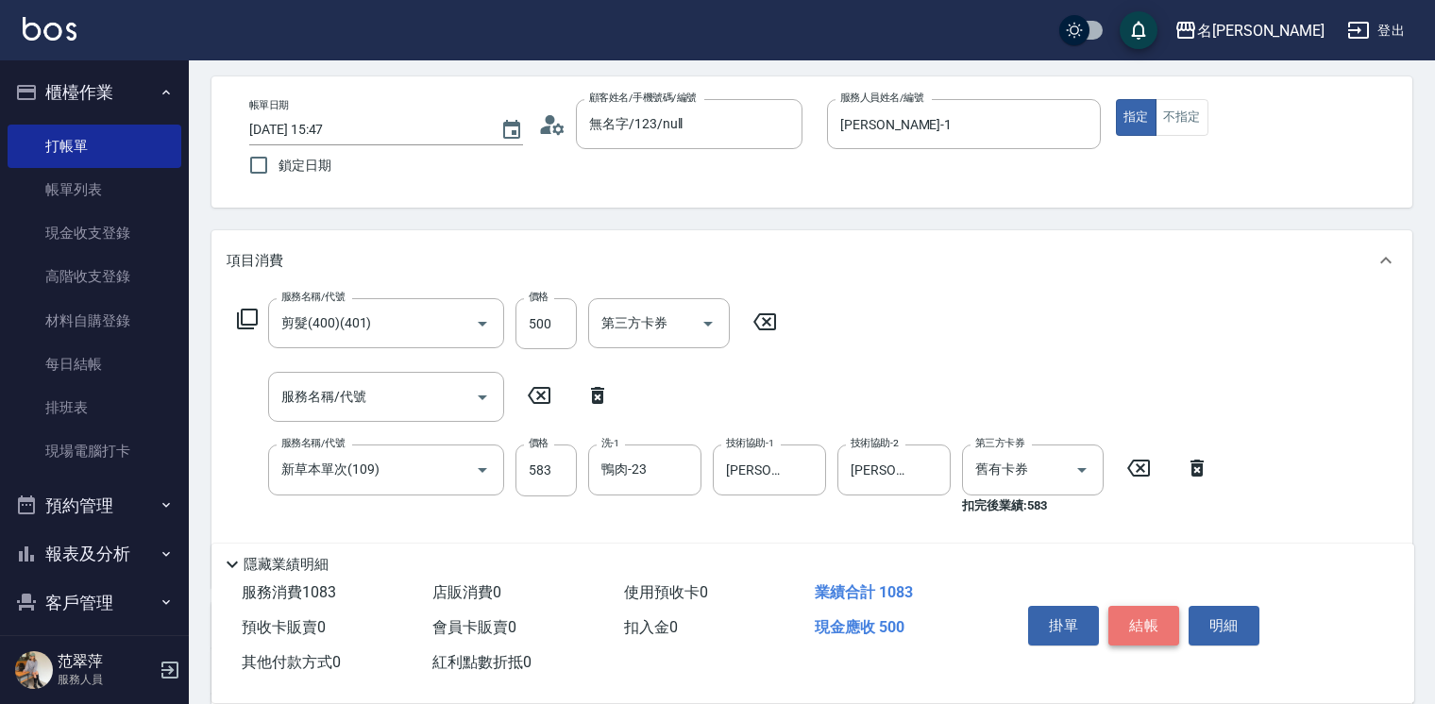
click at [1151, 624] on button "結帳" at bounding box center [1144, 626] width 71 height 40
type input "[DATE] 15:48"
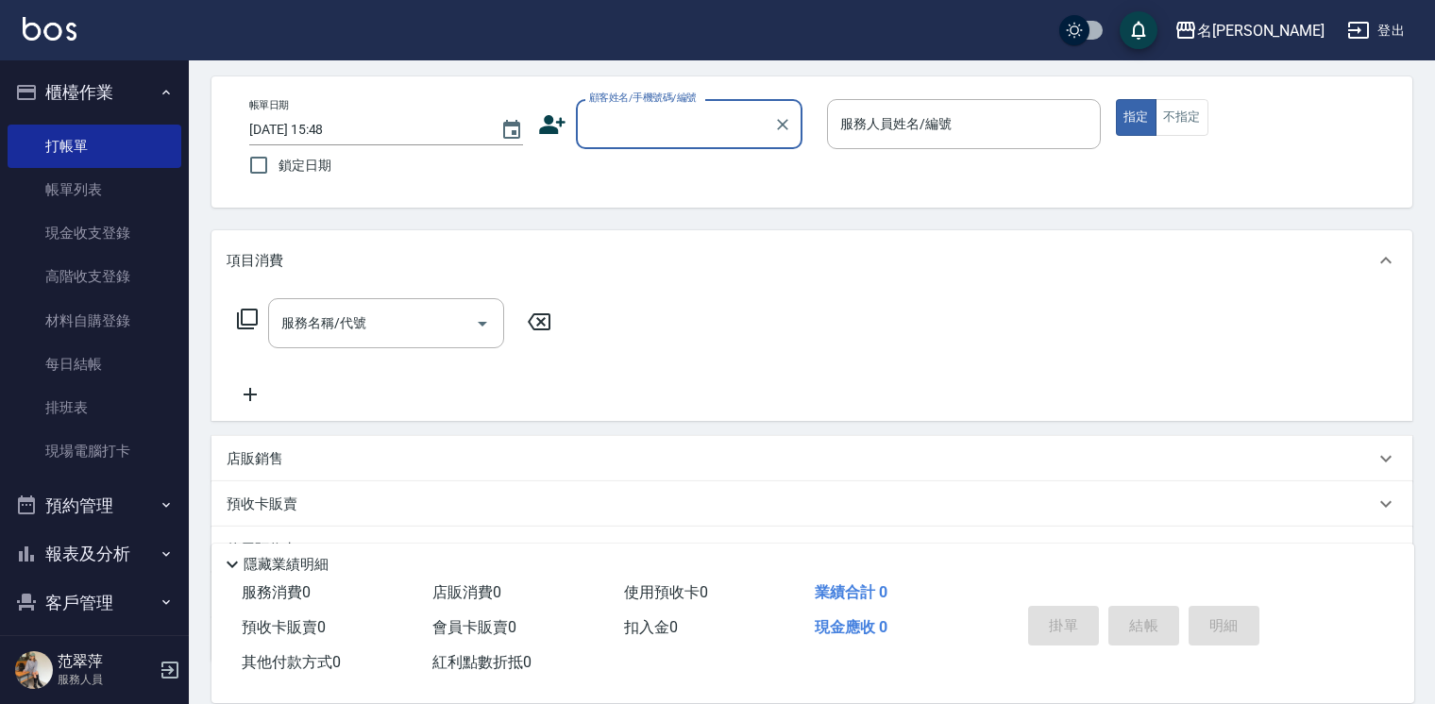
drag, startPoint x: 650, startPoint y: 109, endPoint x: 666, endPoint y: 127, distance: 24.8
click at [650, 109] on input "顧客姓名/手機號碼/編號" at bounding box center [675, 124] width 181 height 33
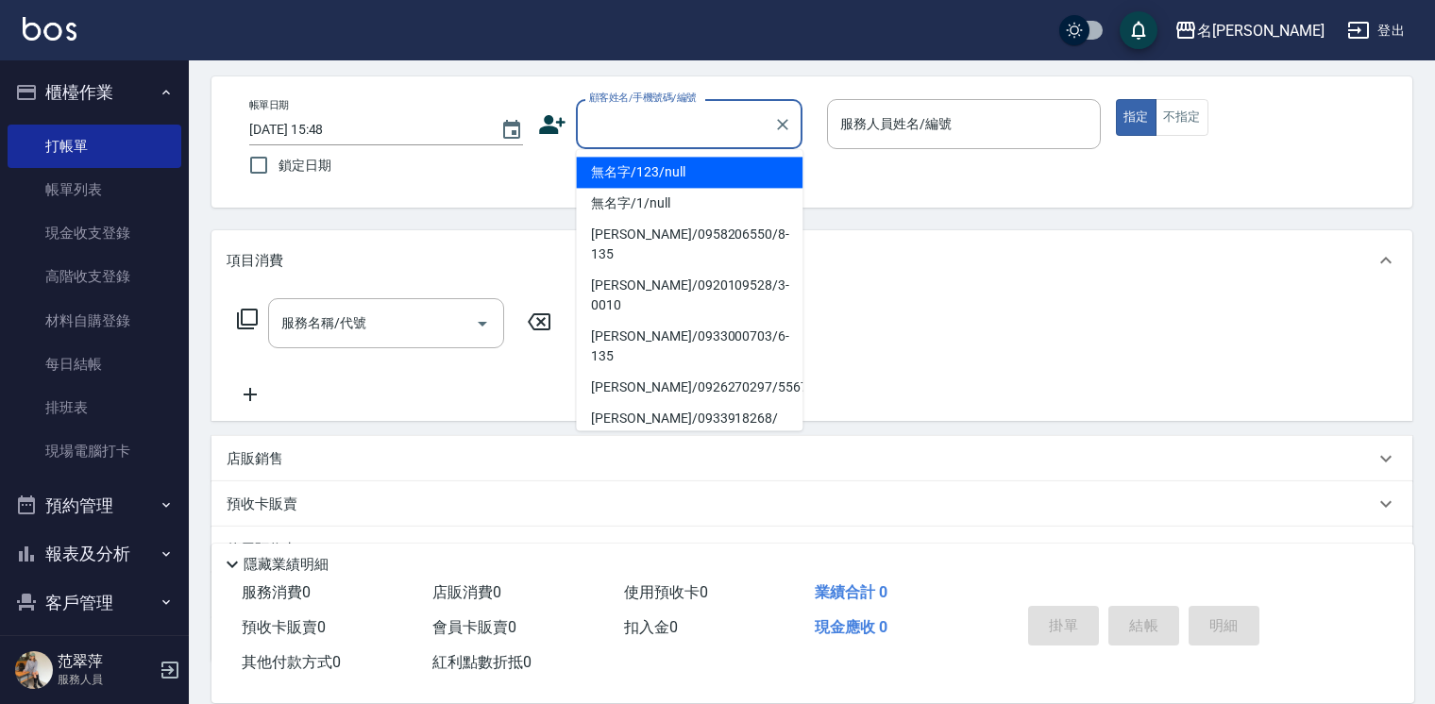
click at [687, 173] on li "無名字/123/null" at bounding box center [689, 172] width 227 height 31
type input "無名字/123/null"
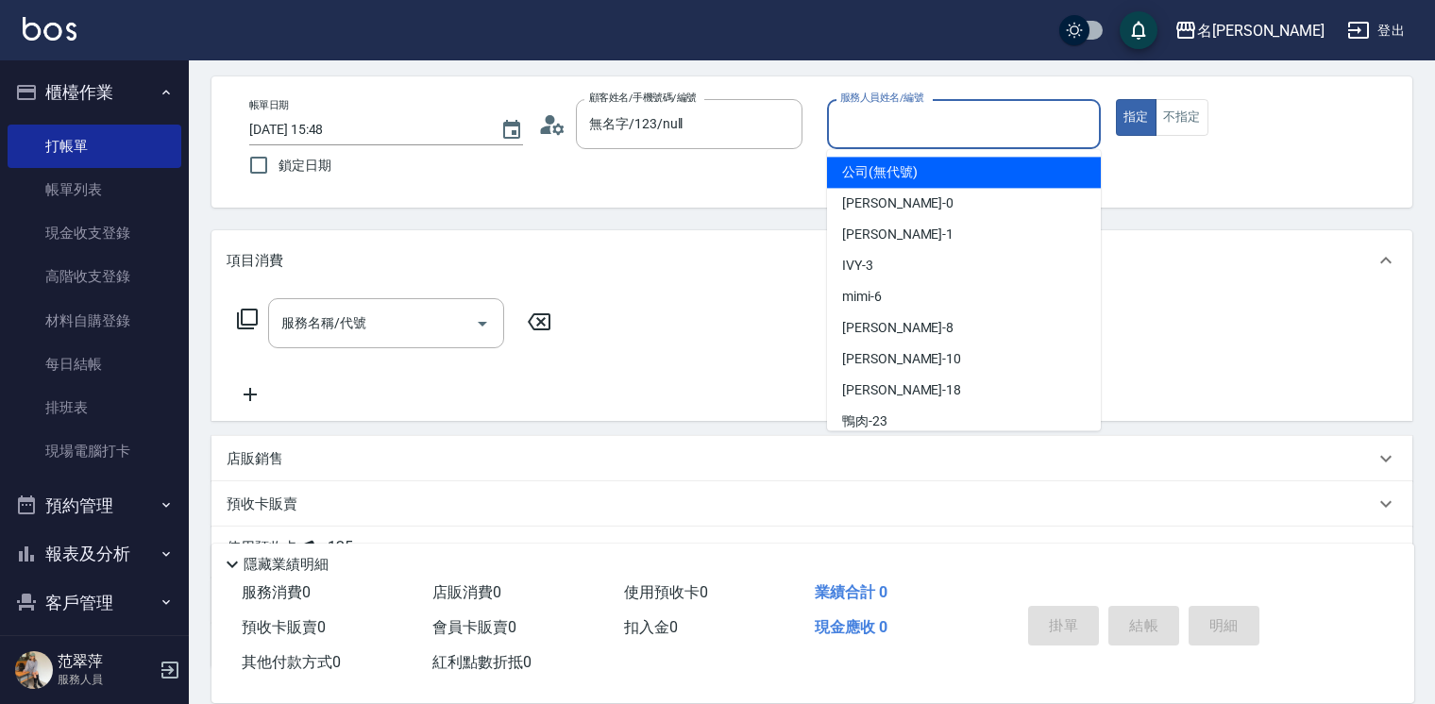
click at [872, 134] on input "服務人員姓名/編號" at bounding box center [964, 124] width 257 height 33
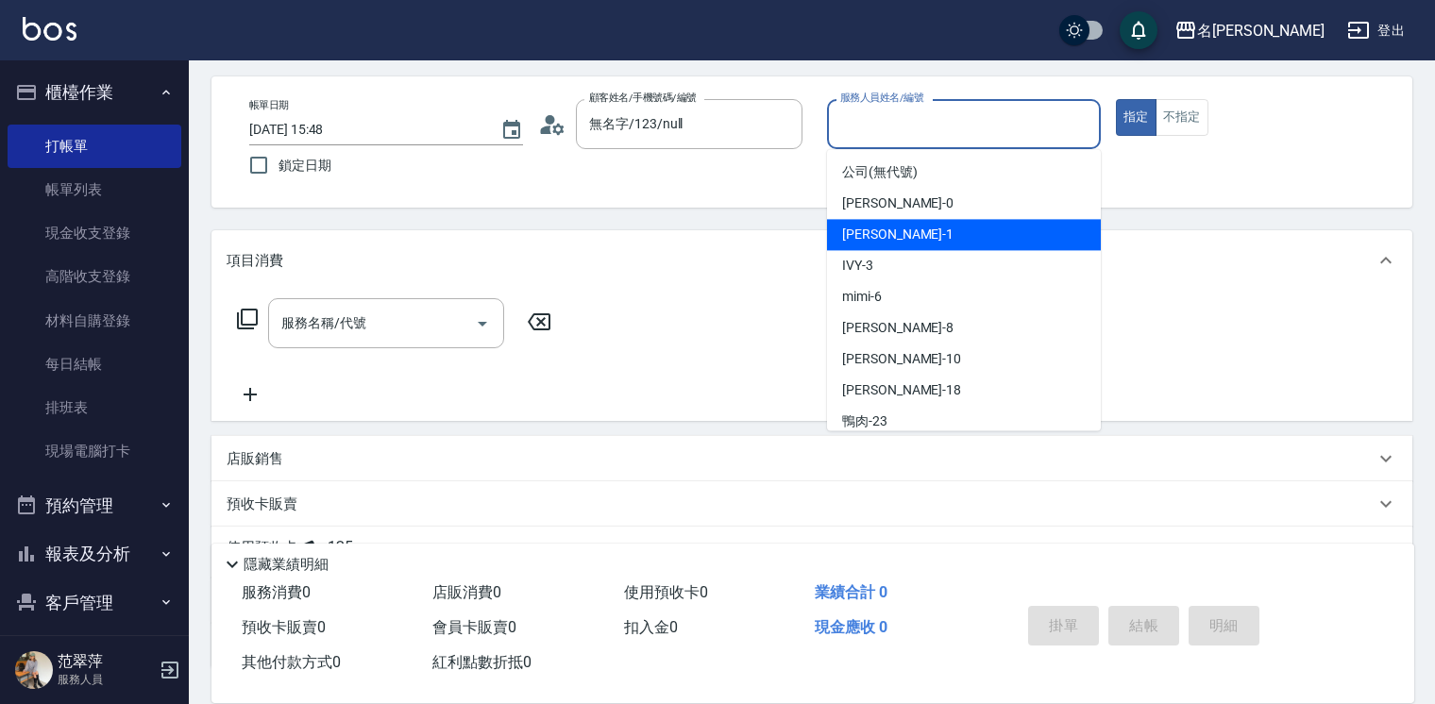
click at [918, 237] on div "[PERSON_NAME] -1" at bounding box center [964, 234] width 274 height 31
type input "[PERSON_NAME]-1"
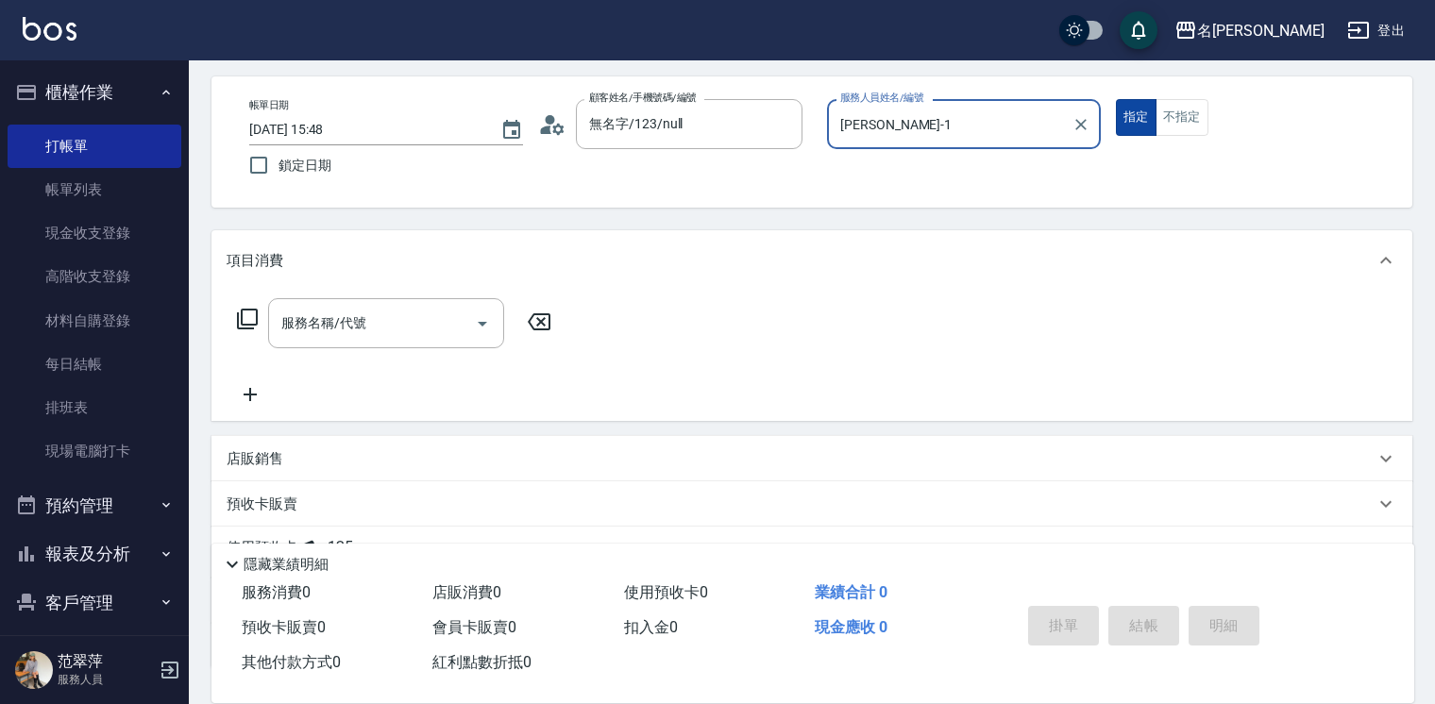
click at [1134, 121] on button "指定" at bounding box center [1136, 117] width 41 height 37
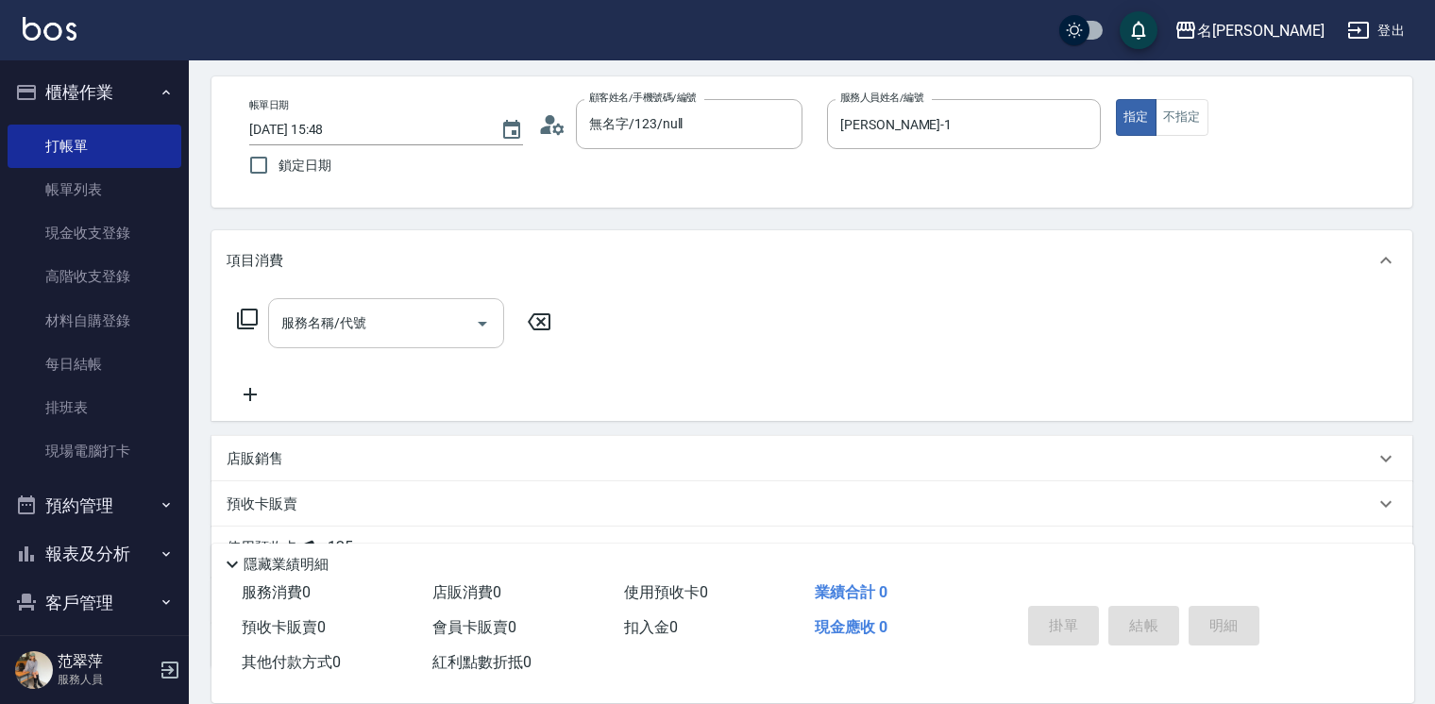
click at [351, 332] on div "服務名稱/代號 服務名稱/代號" at bounding box center [386, 323] width 236 height 50
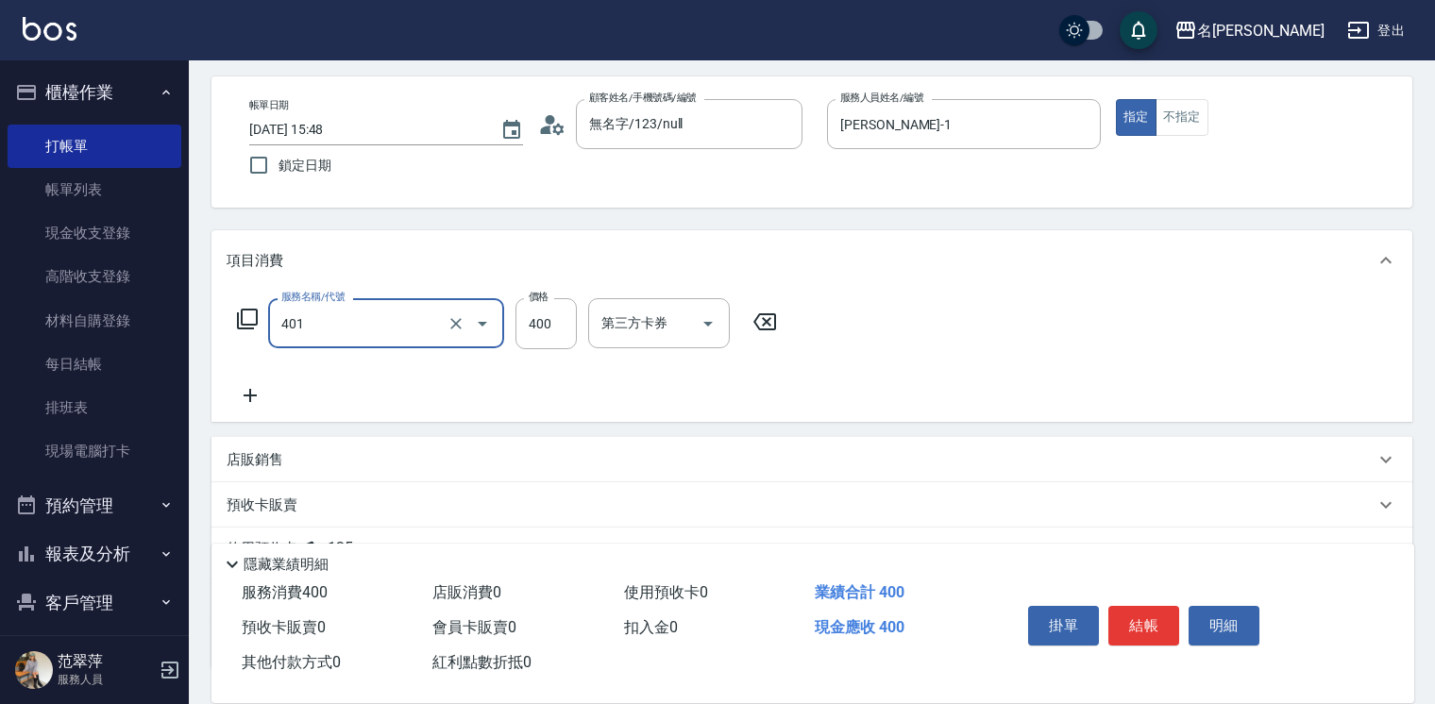
type input "剪髮(400)(401)"
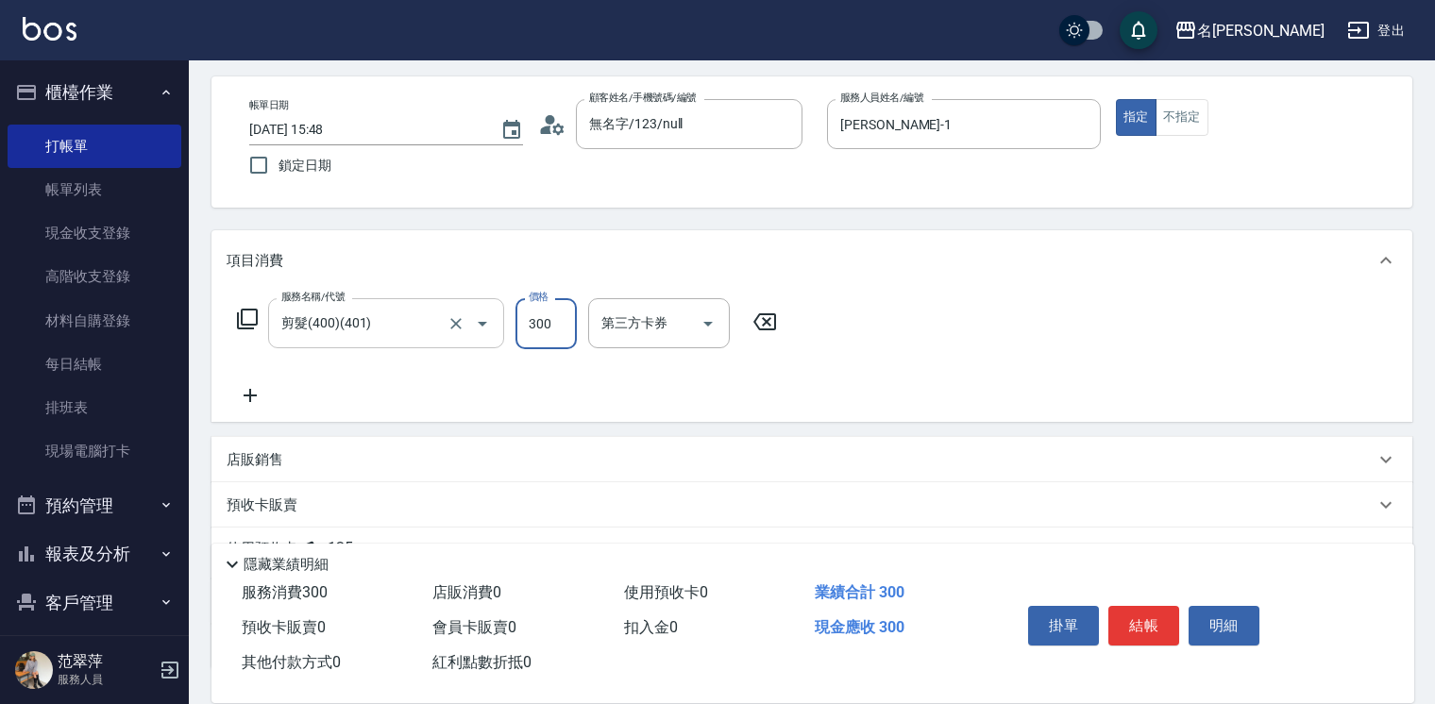
type input "300"
click at [1140, 622] on button "結帳" at bounding box center [1144, 626] width 71 height 40
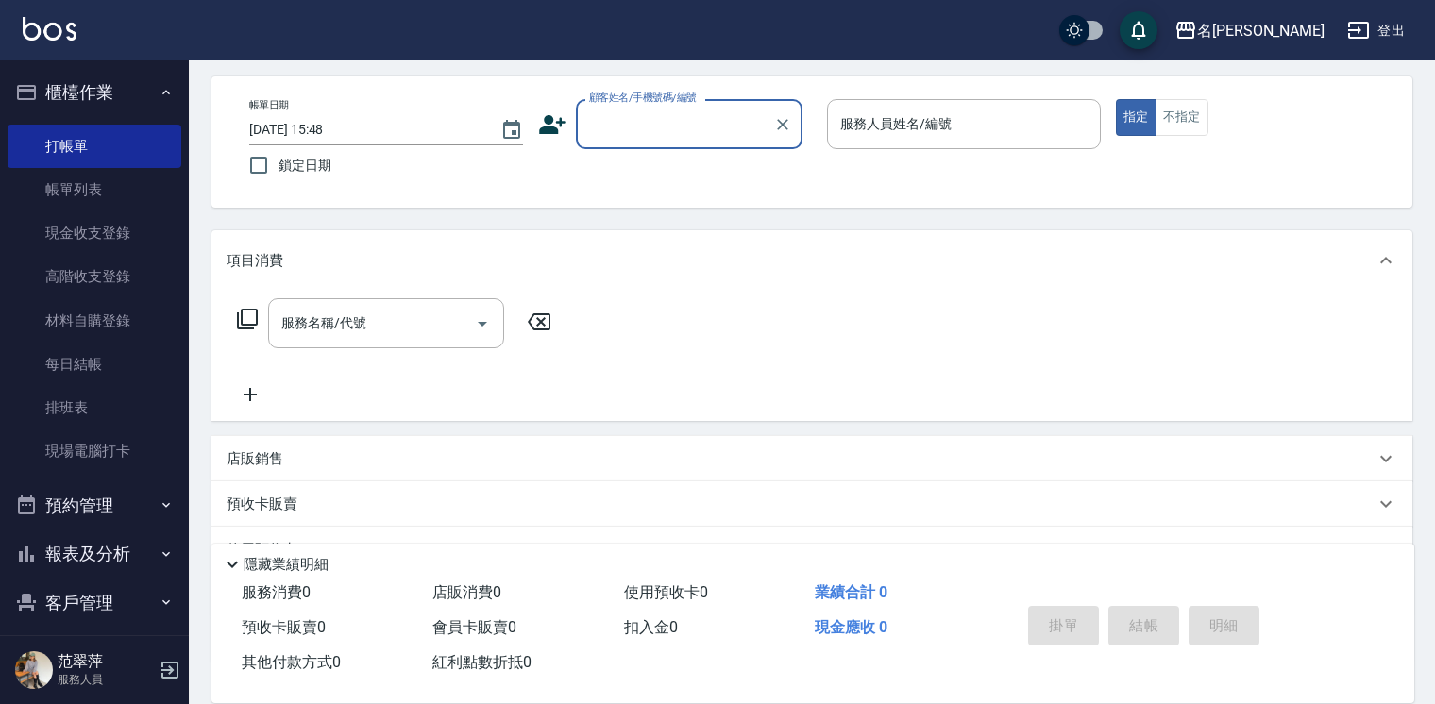
click at [628, 122] on input "顧客姓名/手機號碼/編號" at bounding box center [675, 124] width 181 height 33
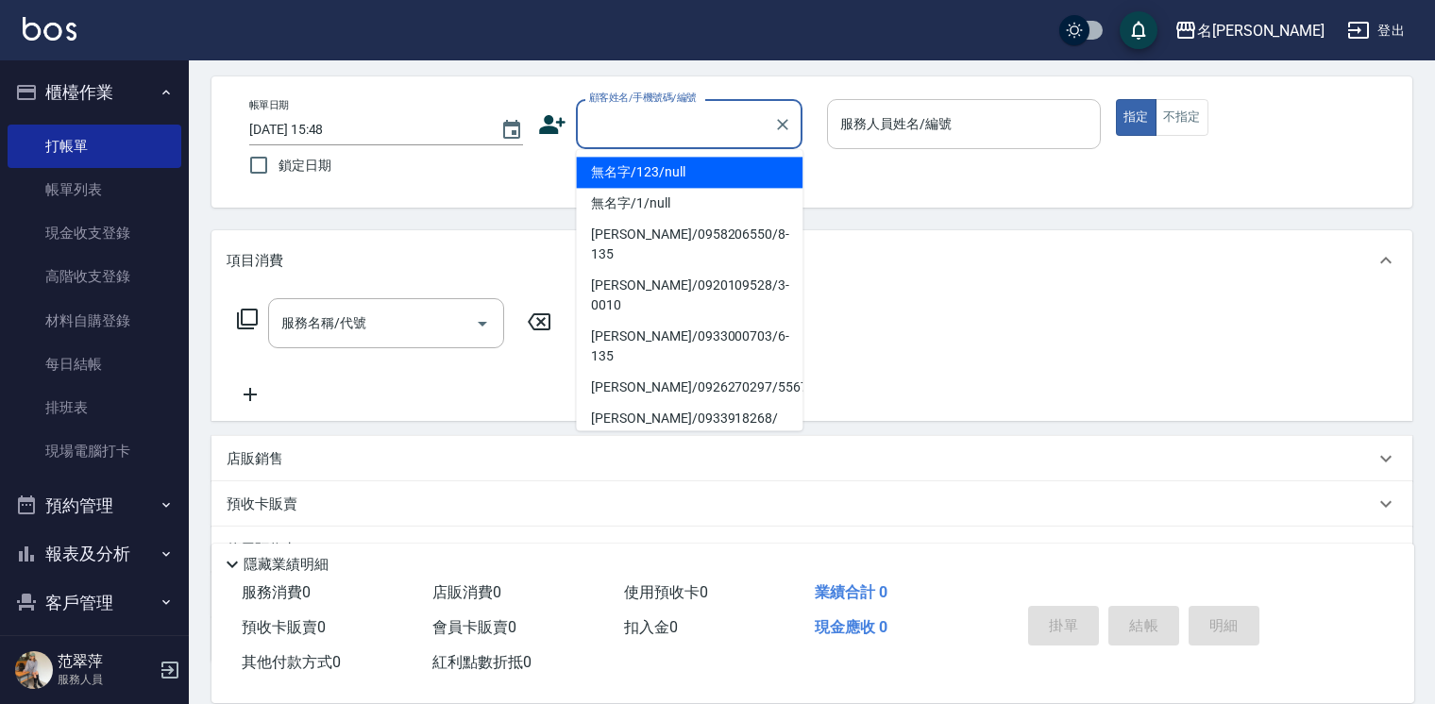
drag, startPoint x: 669, startPoint y: 173, endPoint x: 867, endPoint y: 145, distance: 200.2
click at [670, 172] on li "無名字/123/null" at bounding box center [689, 172] width 227 height 31
type input "無名字/123/null"
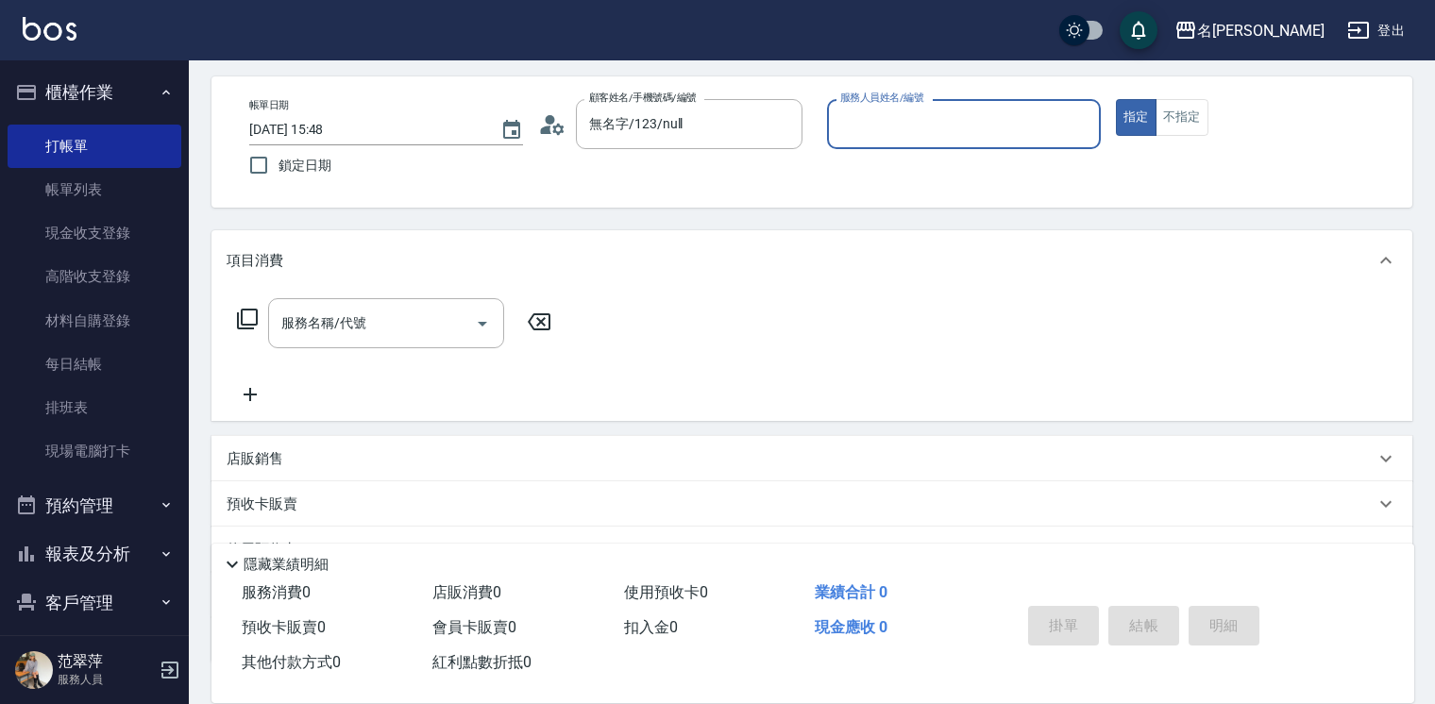
click at [861, 128] on input "服務人員姓名/編號" at bounding box center [964, 124] width 257 height 33
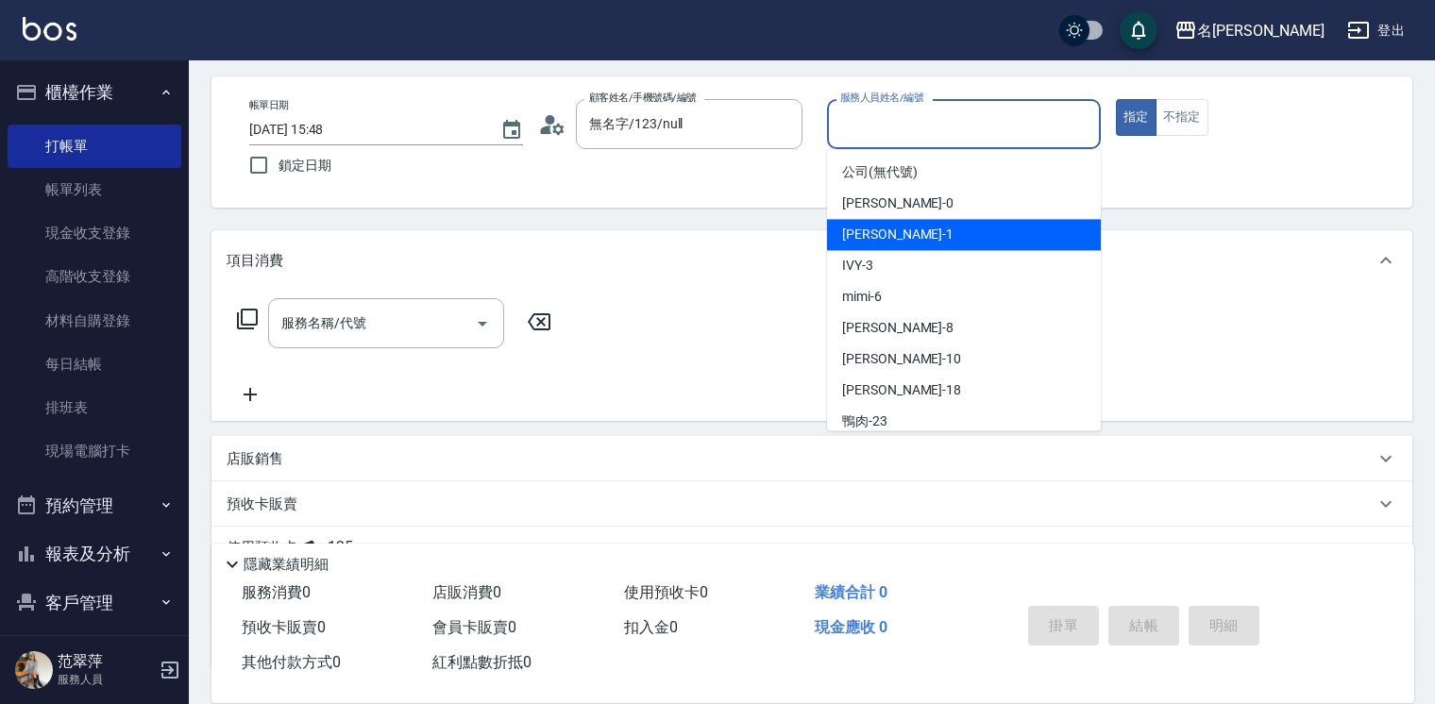
click at [956, 245] on div "[PERSON_NAME] -1" at bounding box center [964, 234] width 274 height 31
type input "[PERSON_NAME]-1"
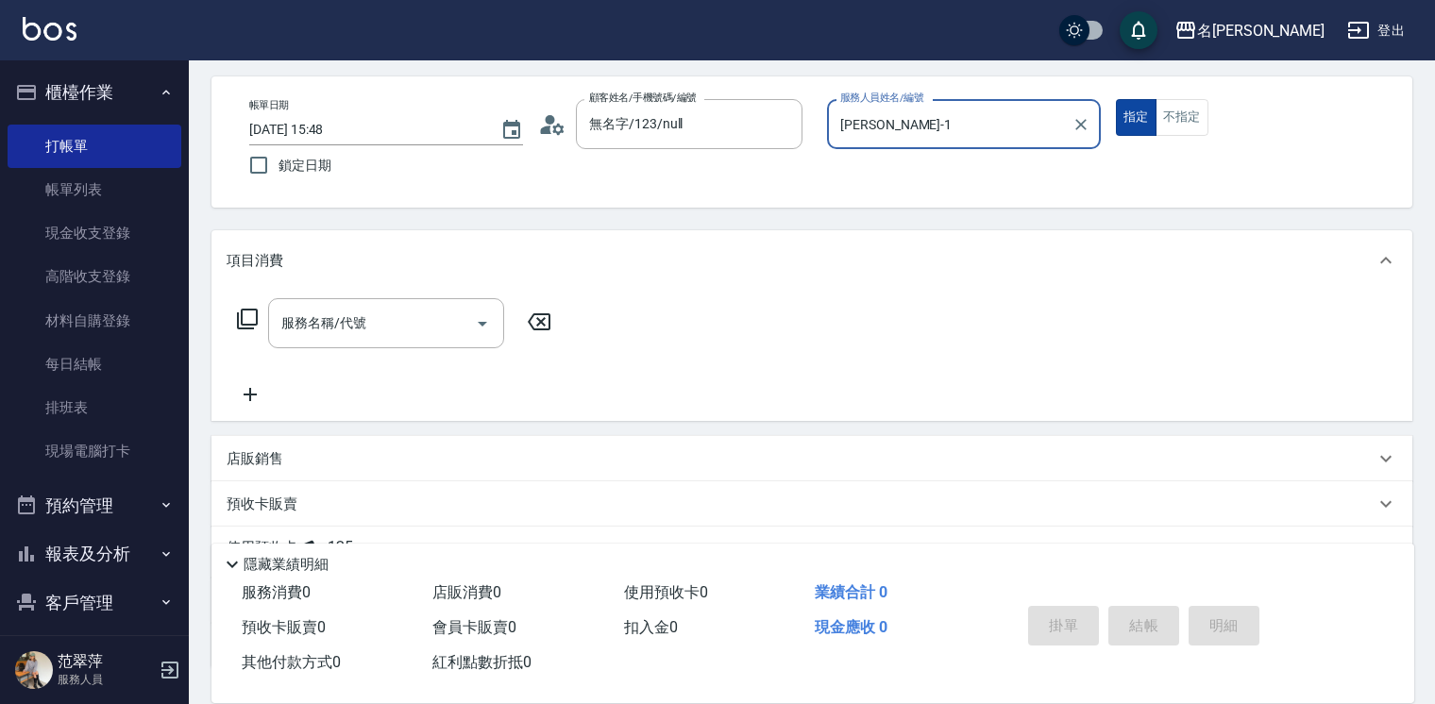
click at [1123, 123] on button "指定" at bounding box center [1136, 117] width 41 height 37
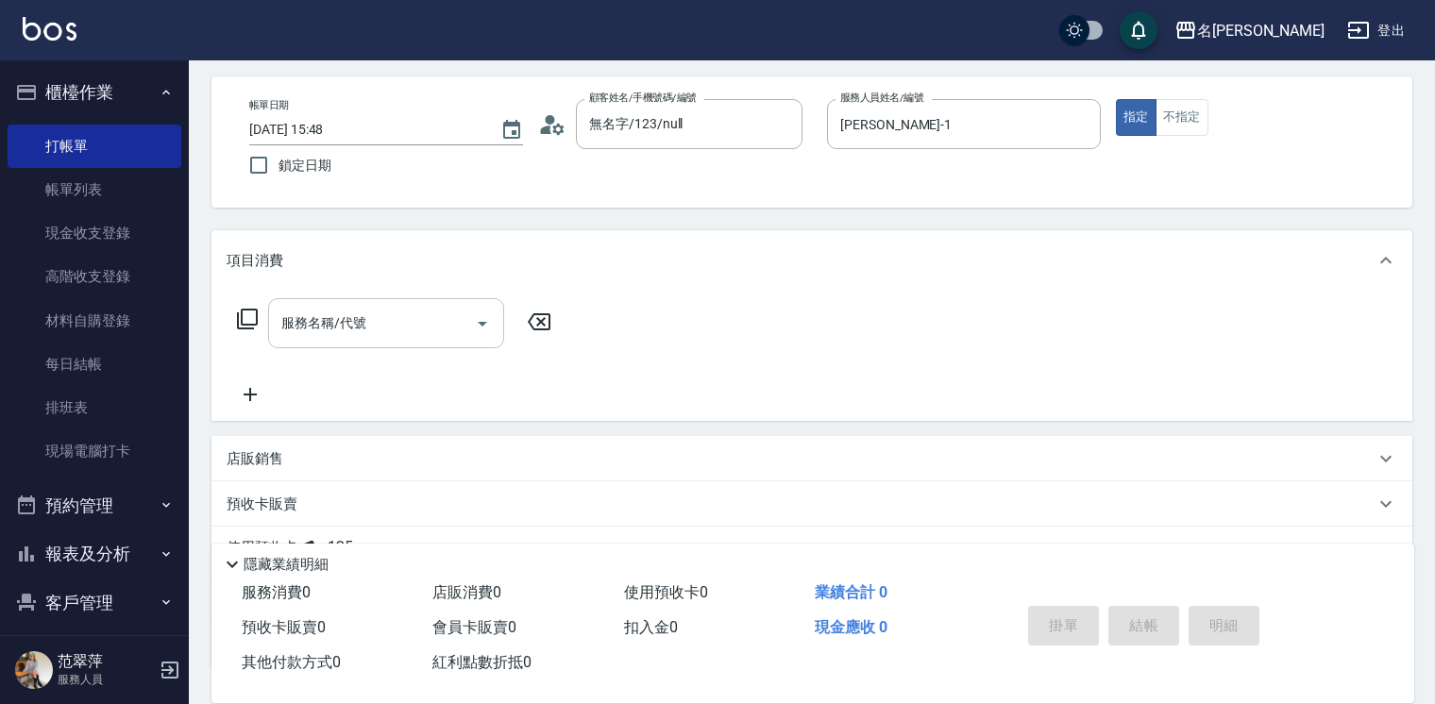
click at [372, 332] on input "服務名稱/代號" at bounding box center [372, 323] width 191 height 33
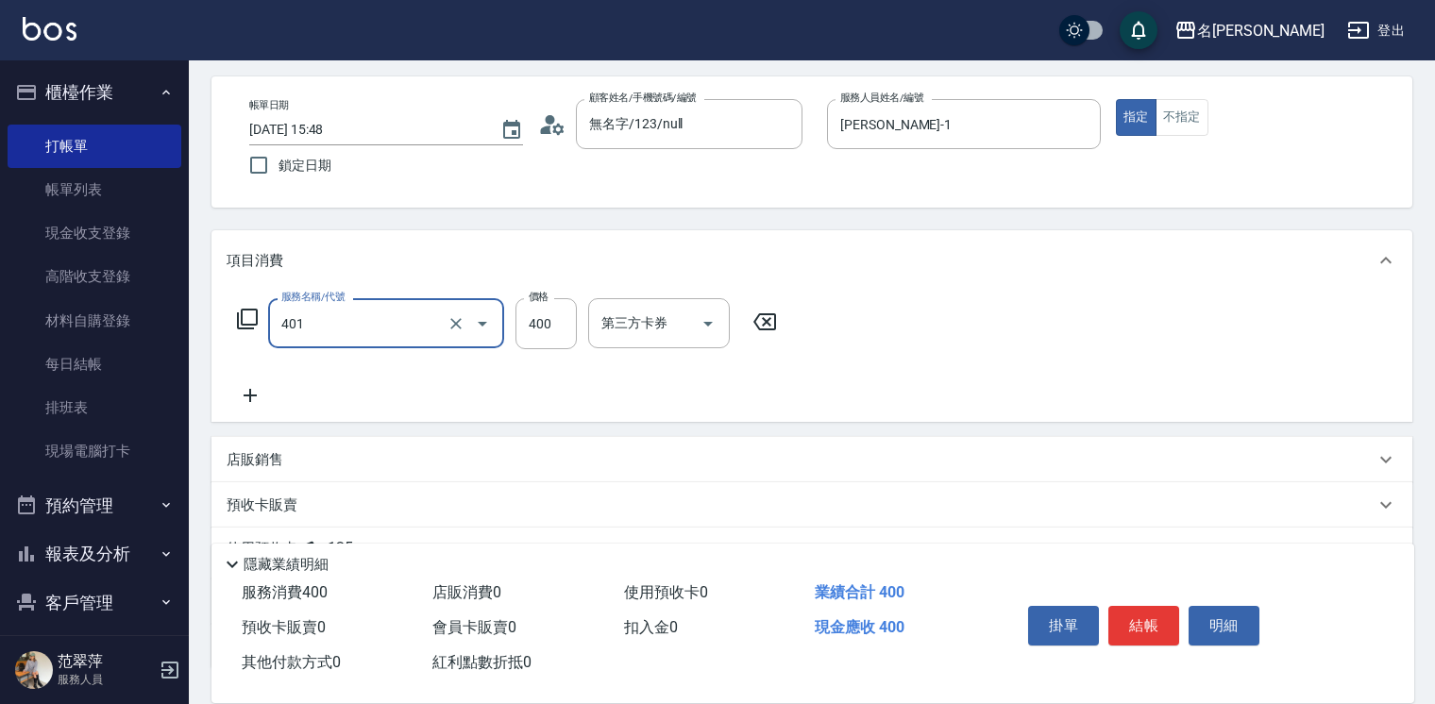
type input "剪髮(400)(401)"
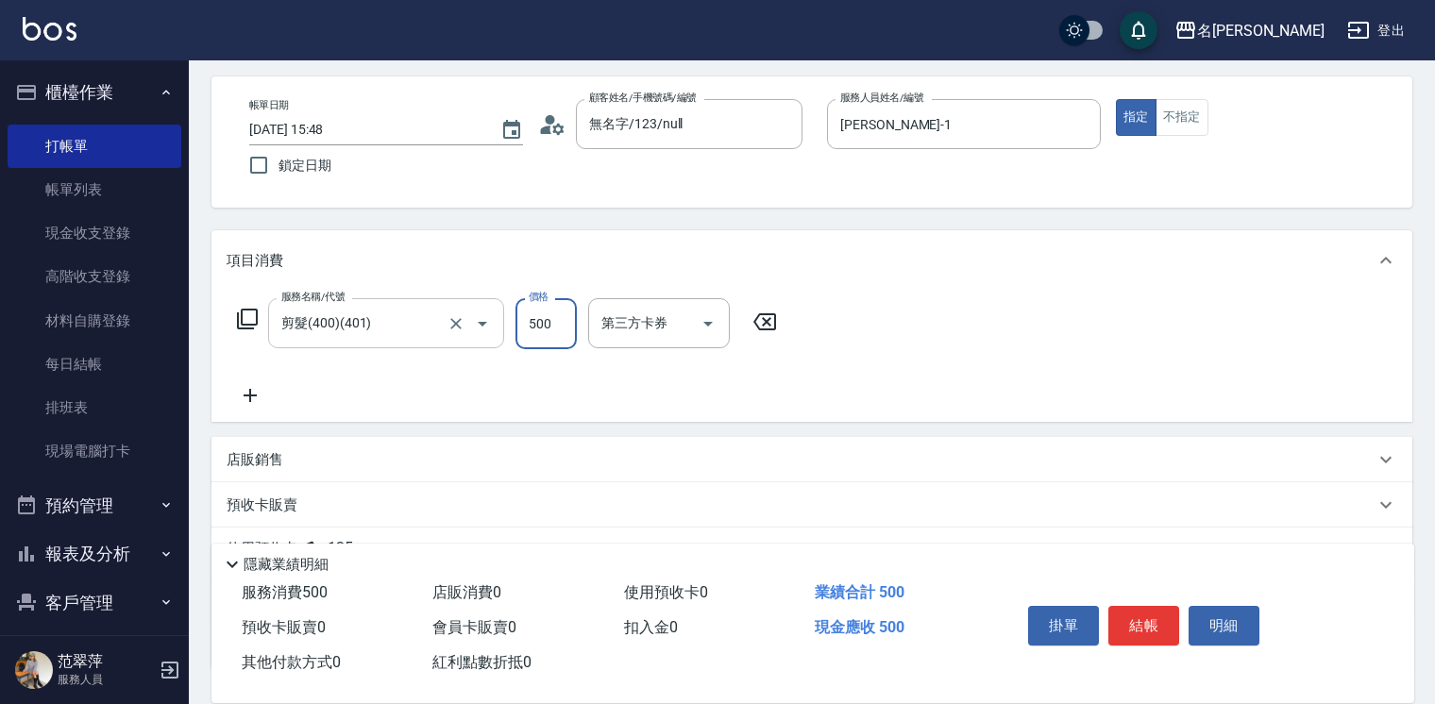
type input "500"
click at [246, 391] on icon at bounding box center [250, 395] width 47 height 23
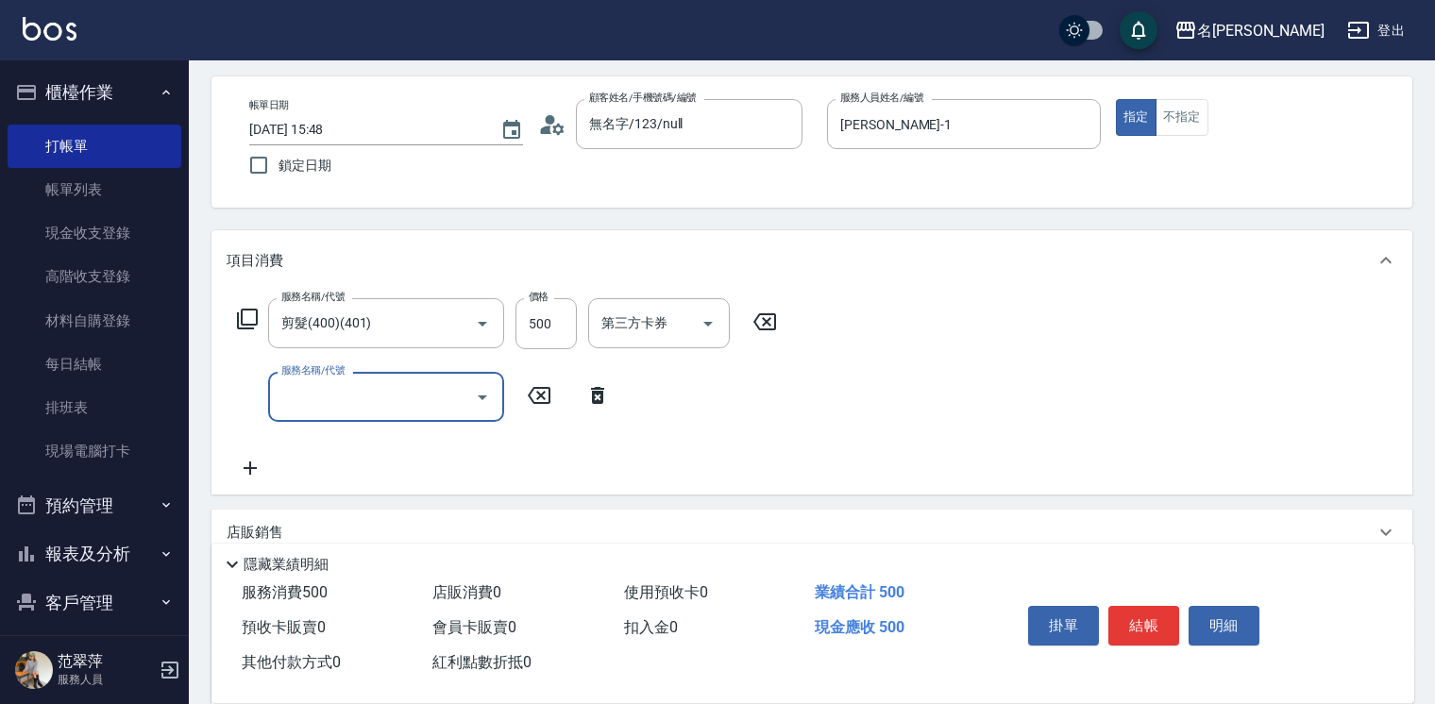
click at [245, 325] on icon at bounding box center [247, 319] width 21 height 21
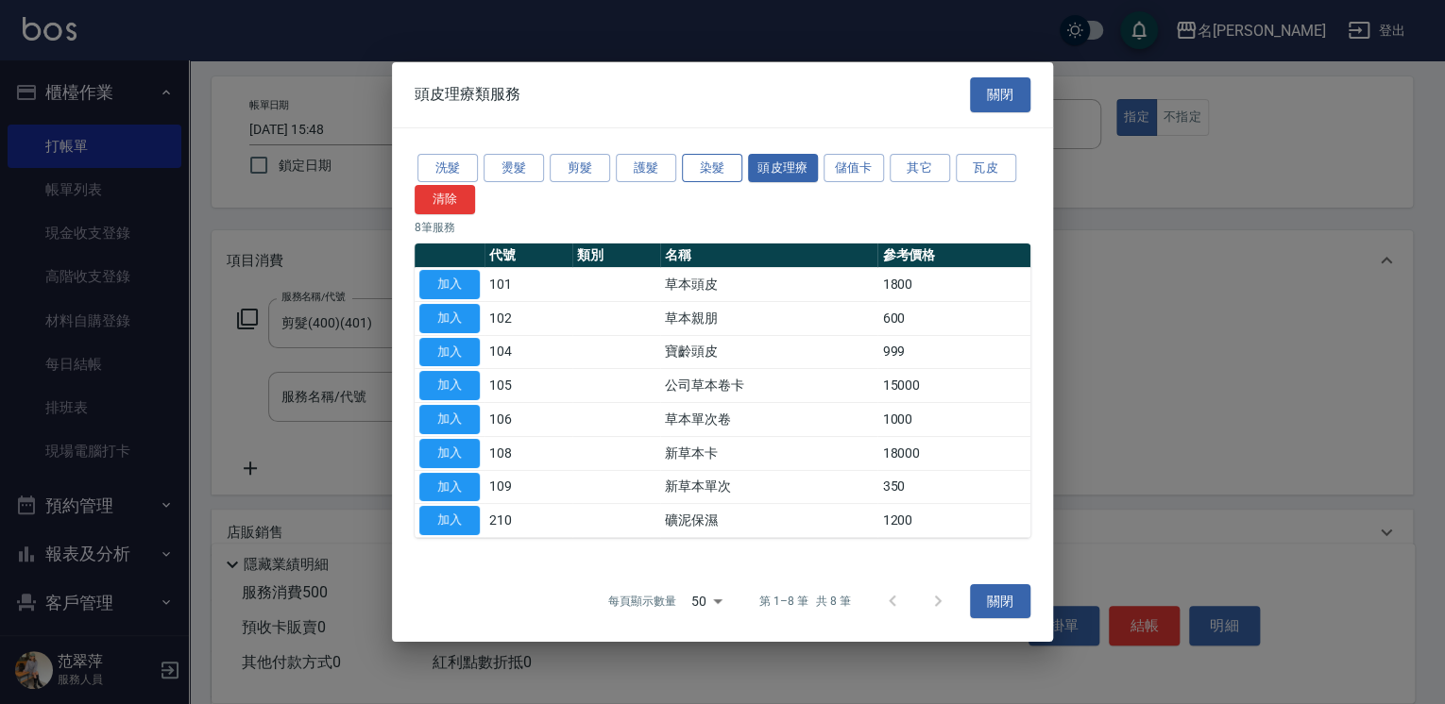
click at [697, 170] on button "染髮" at bounding box center [712, 167] width 60 height 29
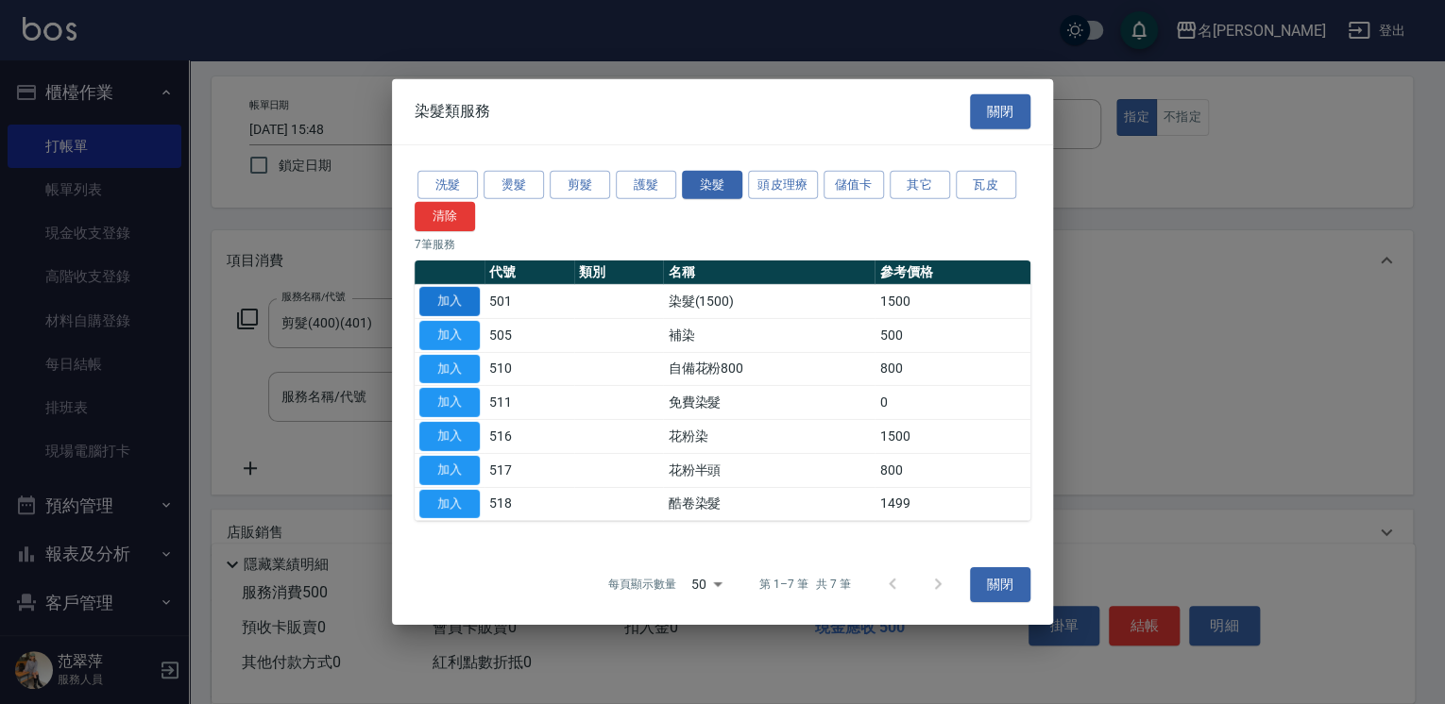
click at [451, 303] on button "加入" at bounding box center [449, 301] width 60 height 29
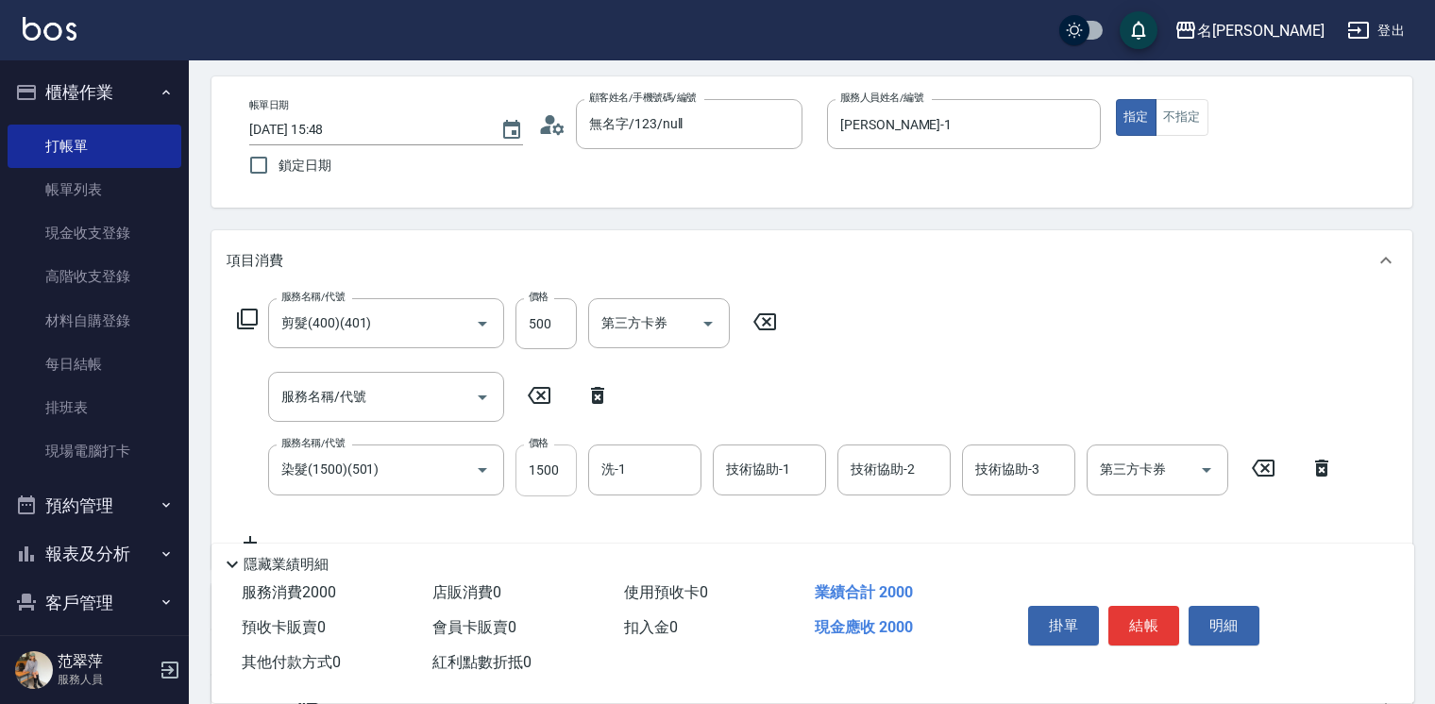
click at [554, 471] on input "1500" at bounding box center [546, 470] width 61 height 51
type input "2000"
type input "鴨肉-23"
type input "[PERSON_NAME]-1"
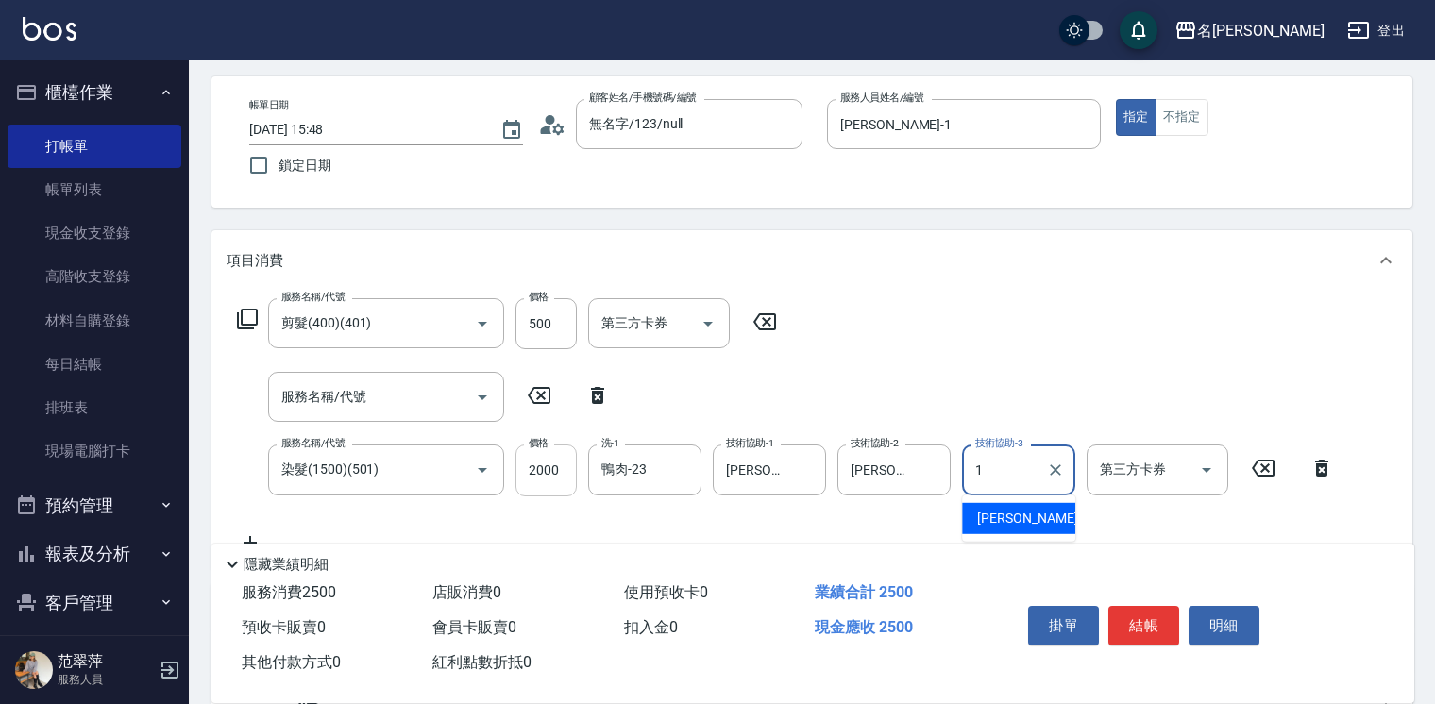
type input "[PERSON_NAME]-1"
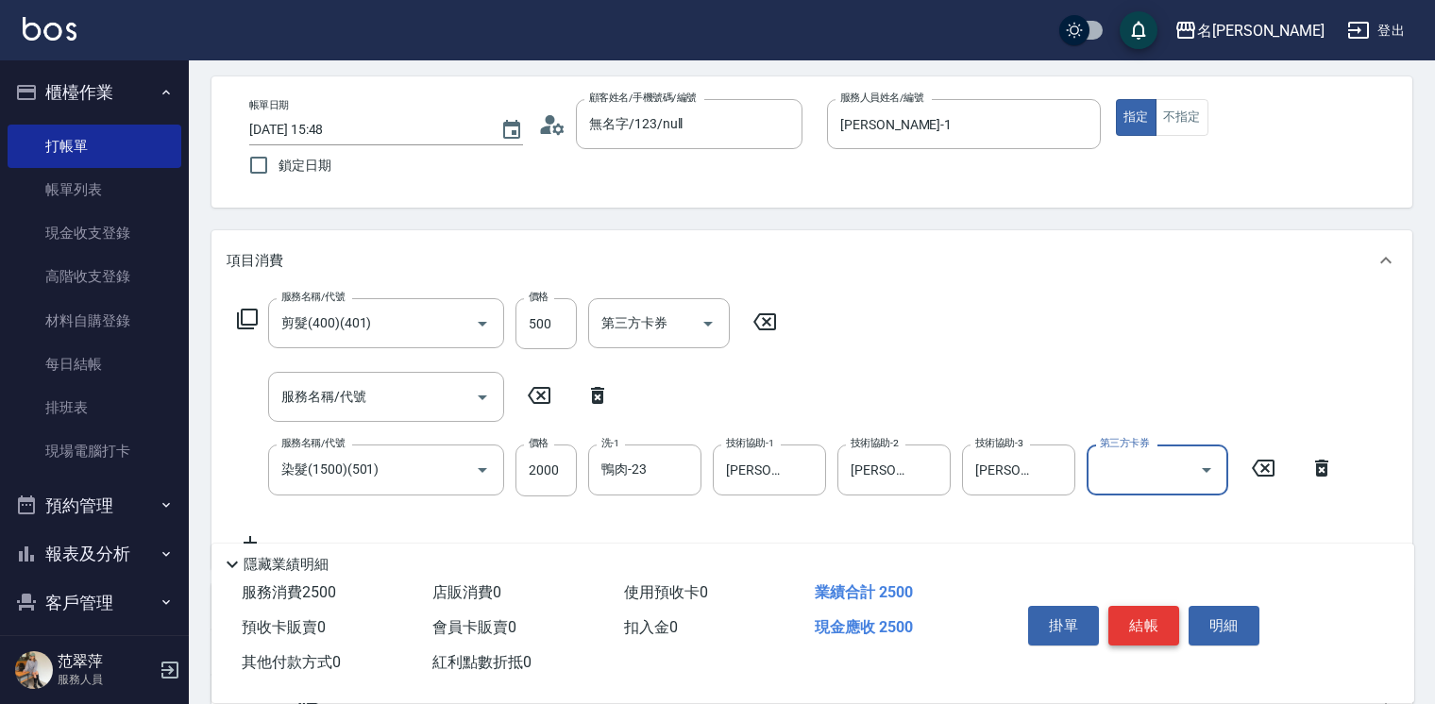
click at [1149, 616] on button "結帳" at bounding box center [1144, 626] width 71 height 40
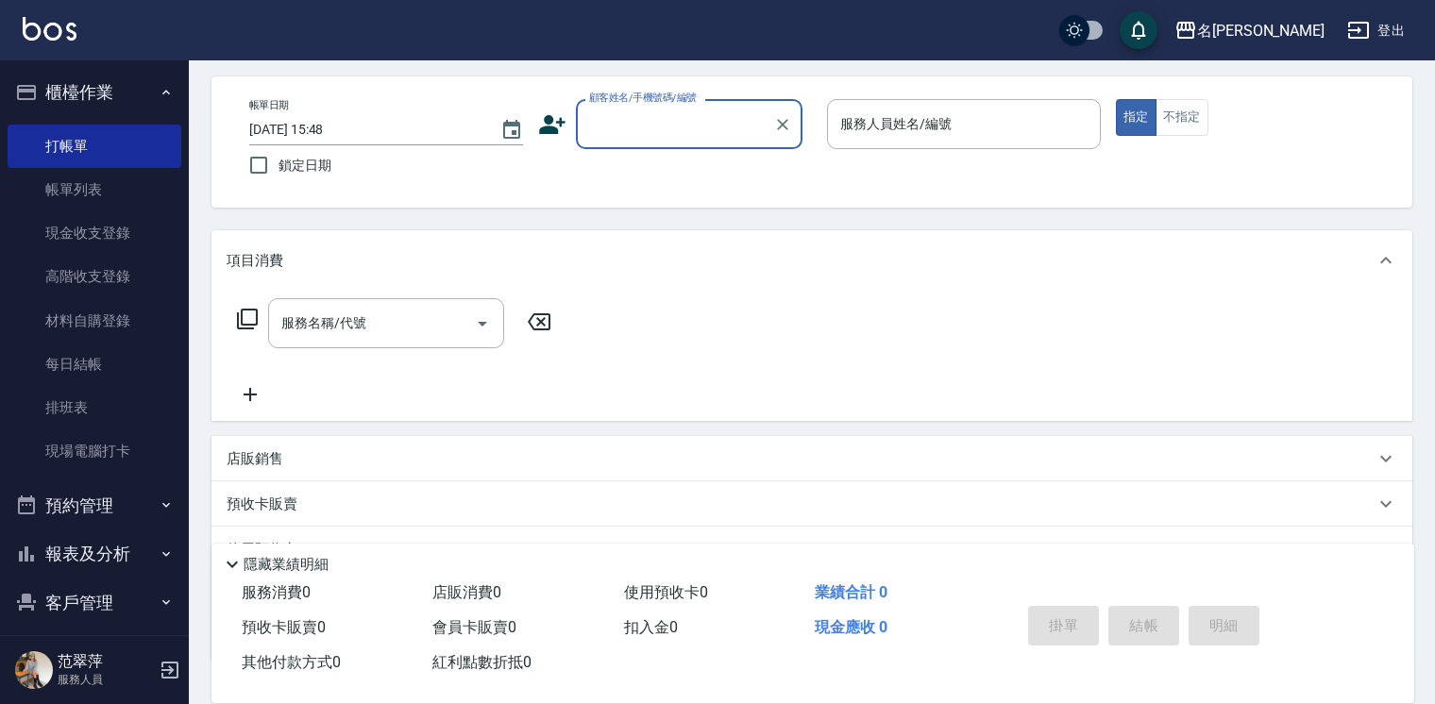
click at [616, 117] on input "顧客姓名/手機號碼/編號" at bounding box center [675, 124] width 181 height 33
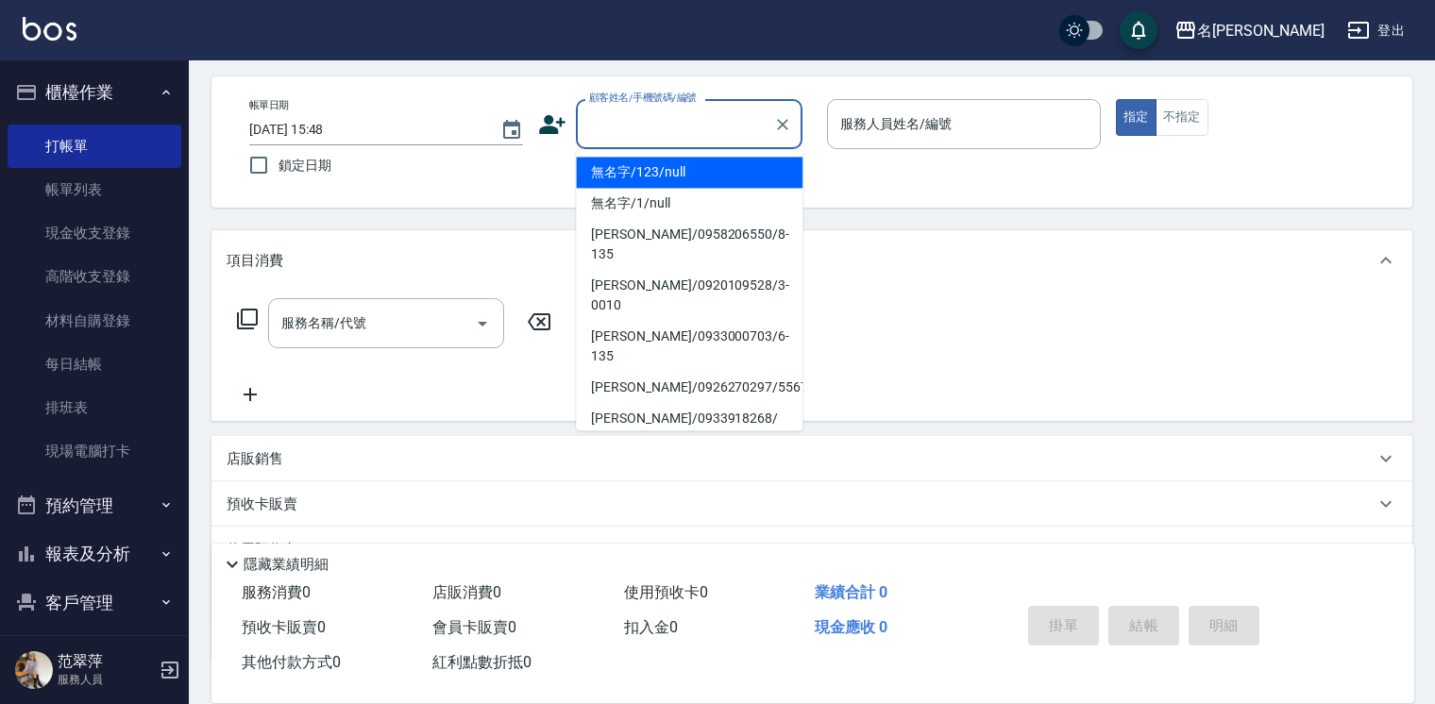
click at [687, 174] on li "無名字/123/null" at bounding box center [689, 172] width 227 height 31
type input "無名字/123/null"
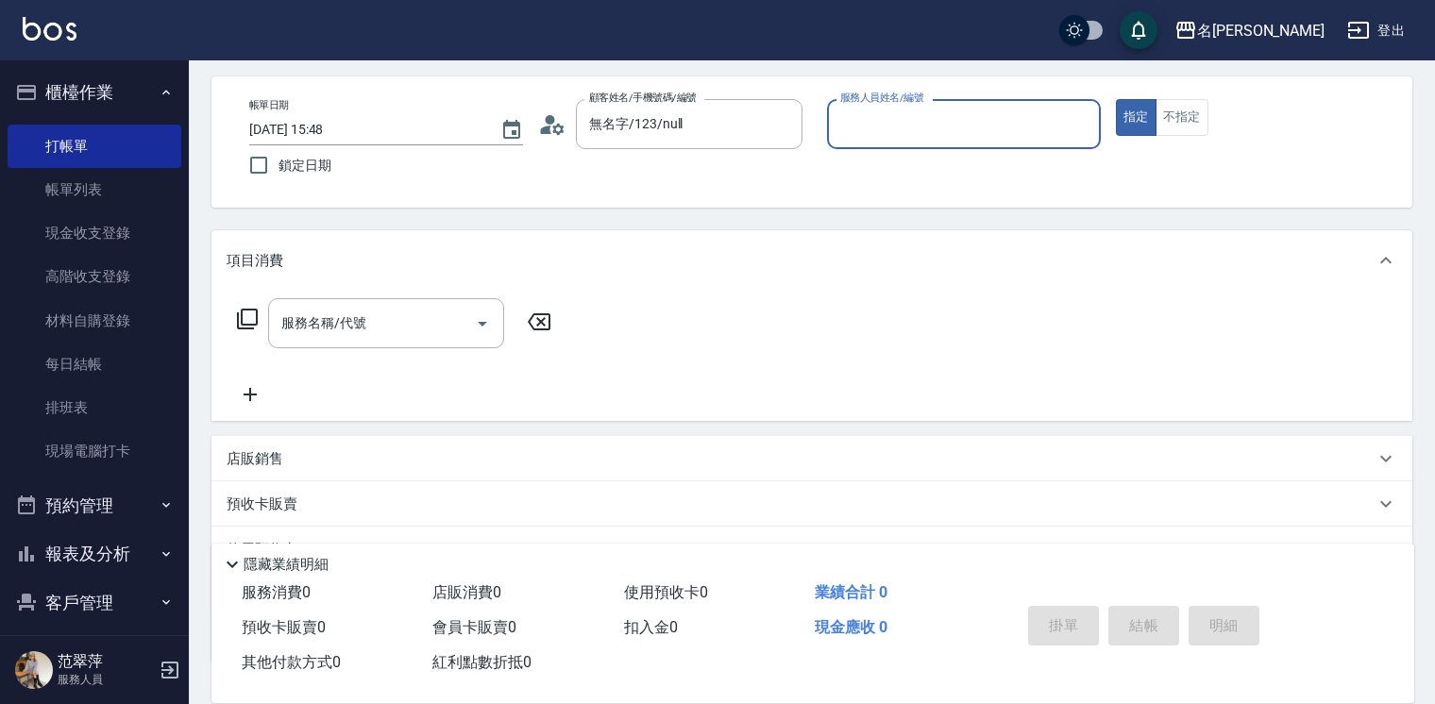
click at [912, 122] on input "服務人員姓名/編號" at bounding box center [964, 124] width 257 height 33
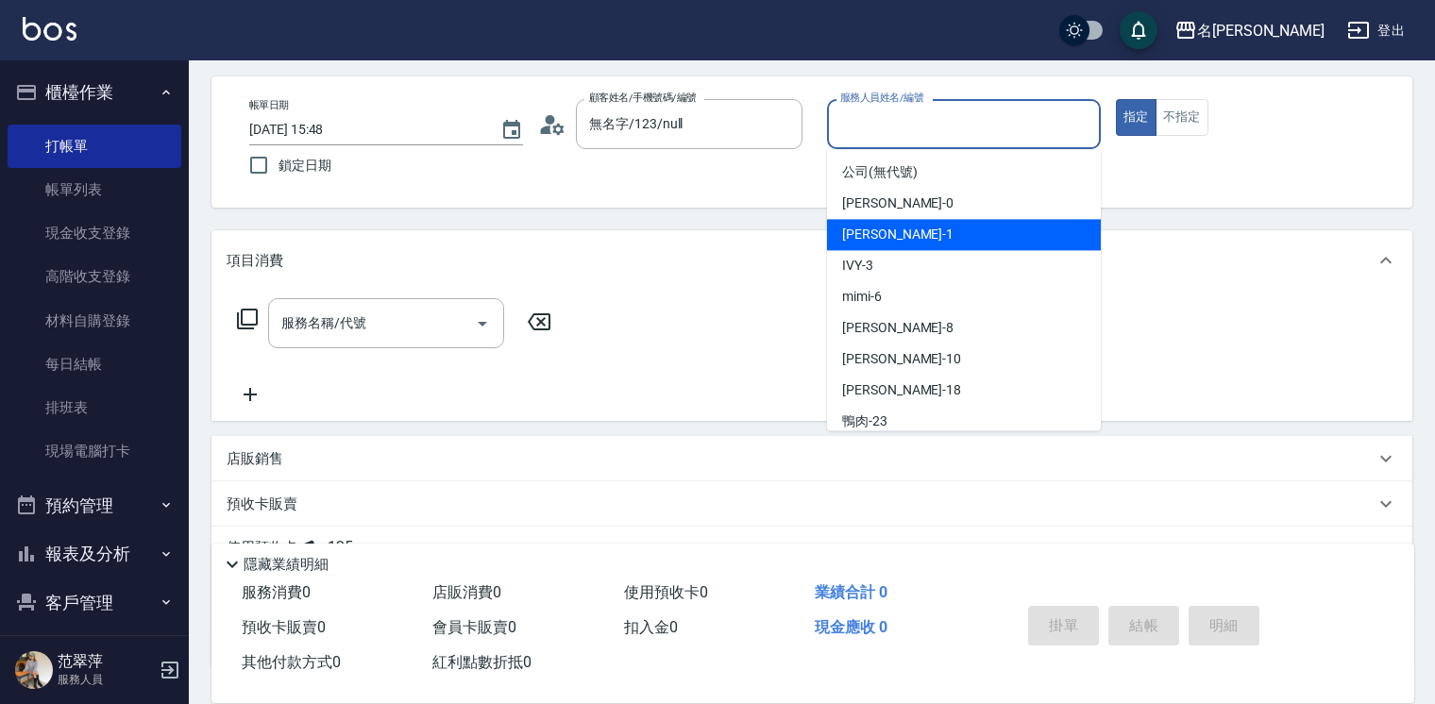
click at [933, 228] on div "[PERSON_NAME] -1" at bounding box center [964, 234] width 274 height 31
type input "[PERSON_NAME]-1"
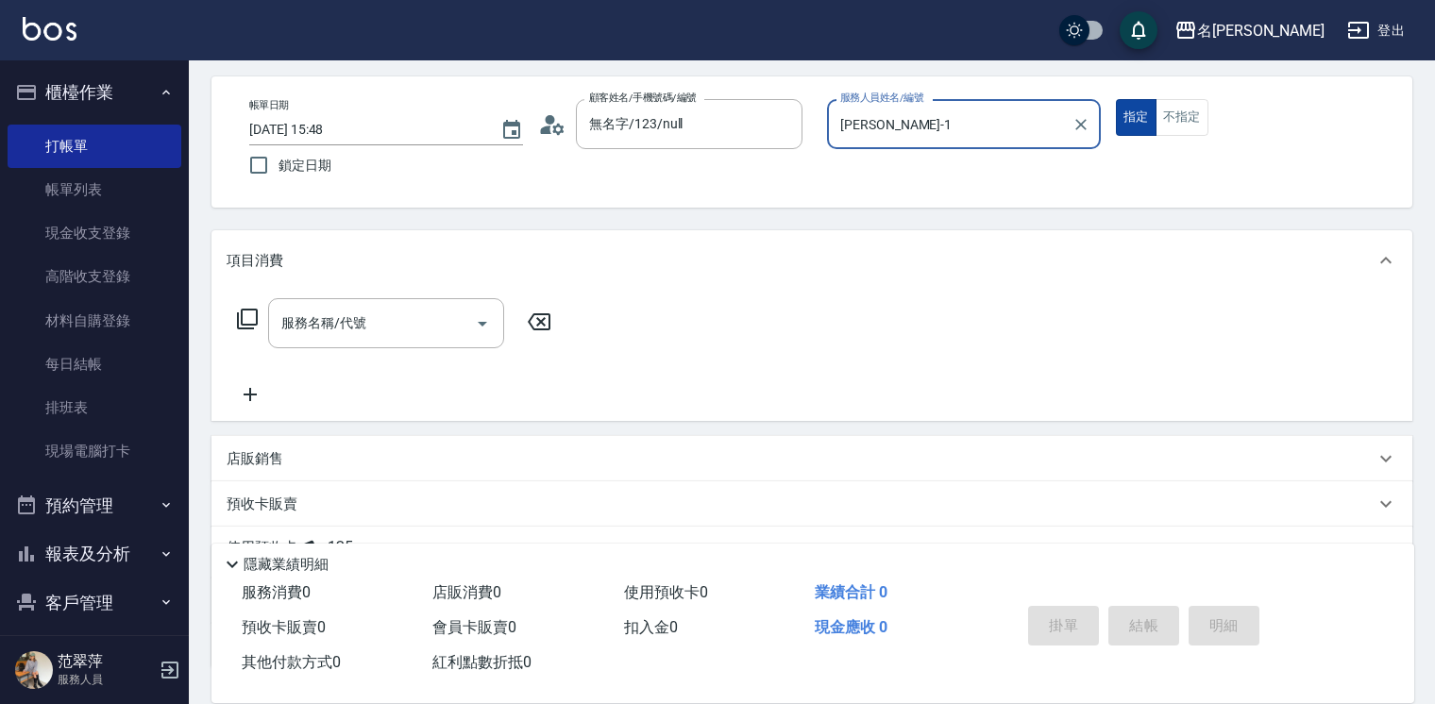
click at [1134, 120] on button "指定" at bounding box center [1136, 117] width 41 height 37
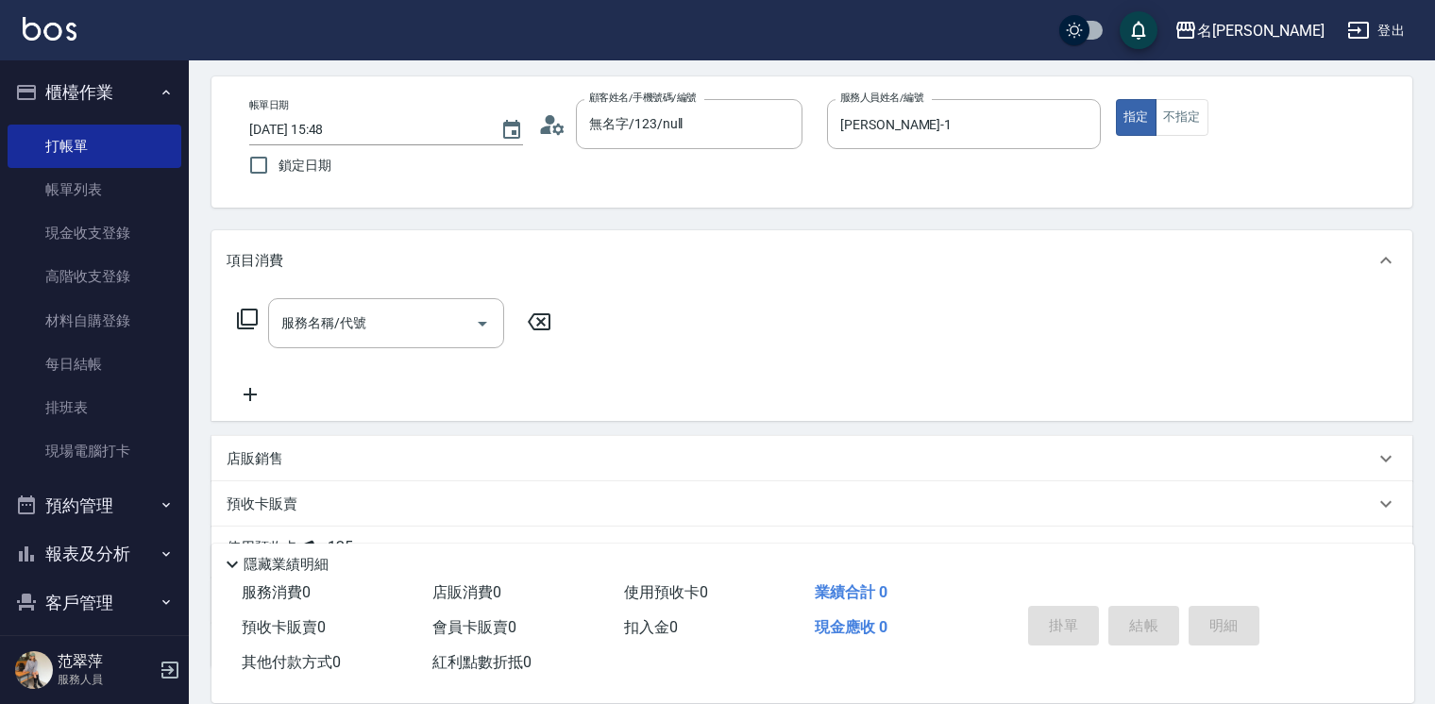
click at [238, 314] on icon at bounding box center [247, 319] width 21 height 21
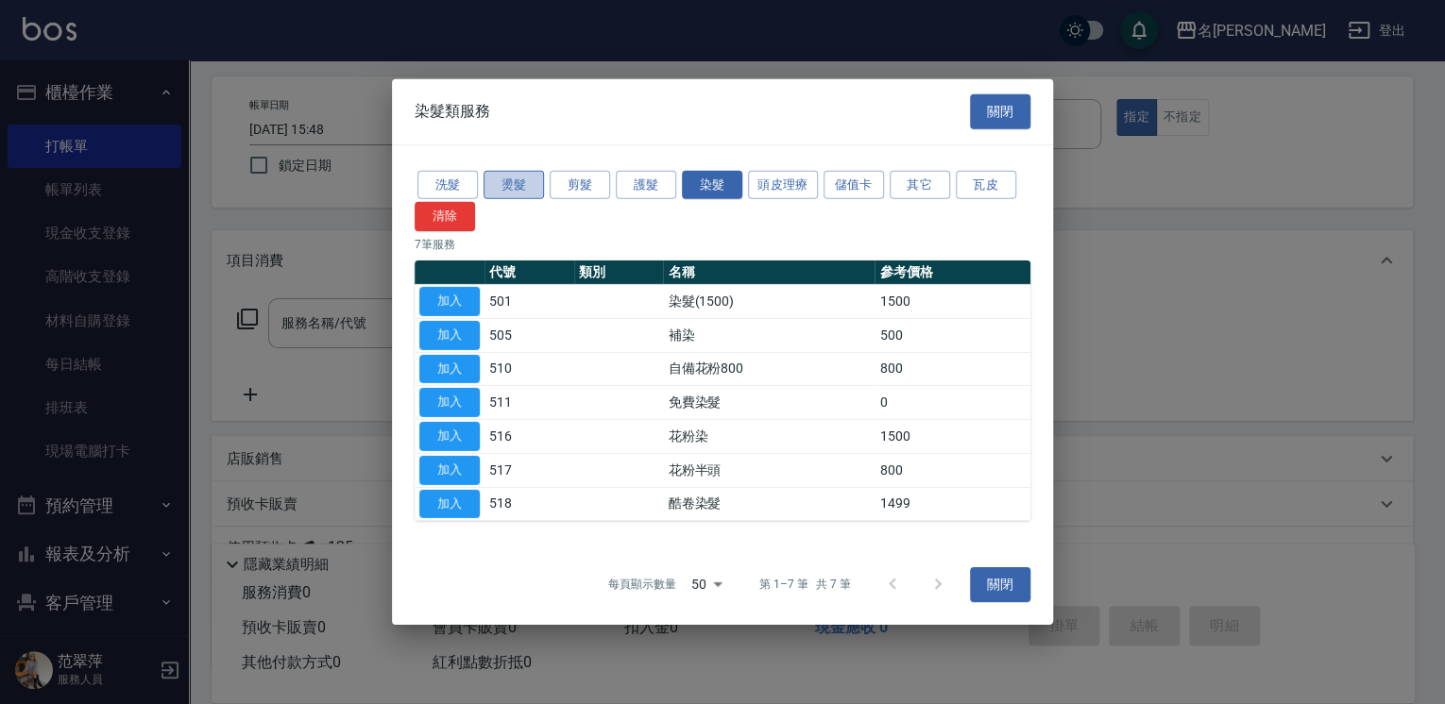
click at [518, 184] on button "燙髮" at bounding box center [513, 184] width 60 height 29
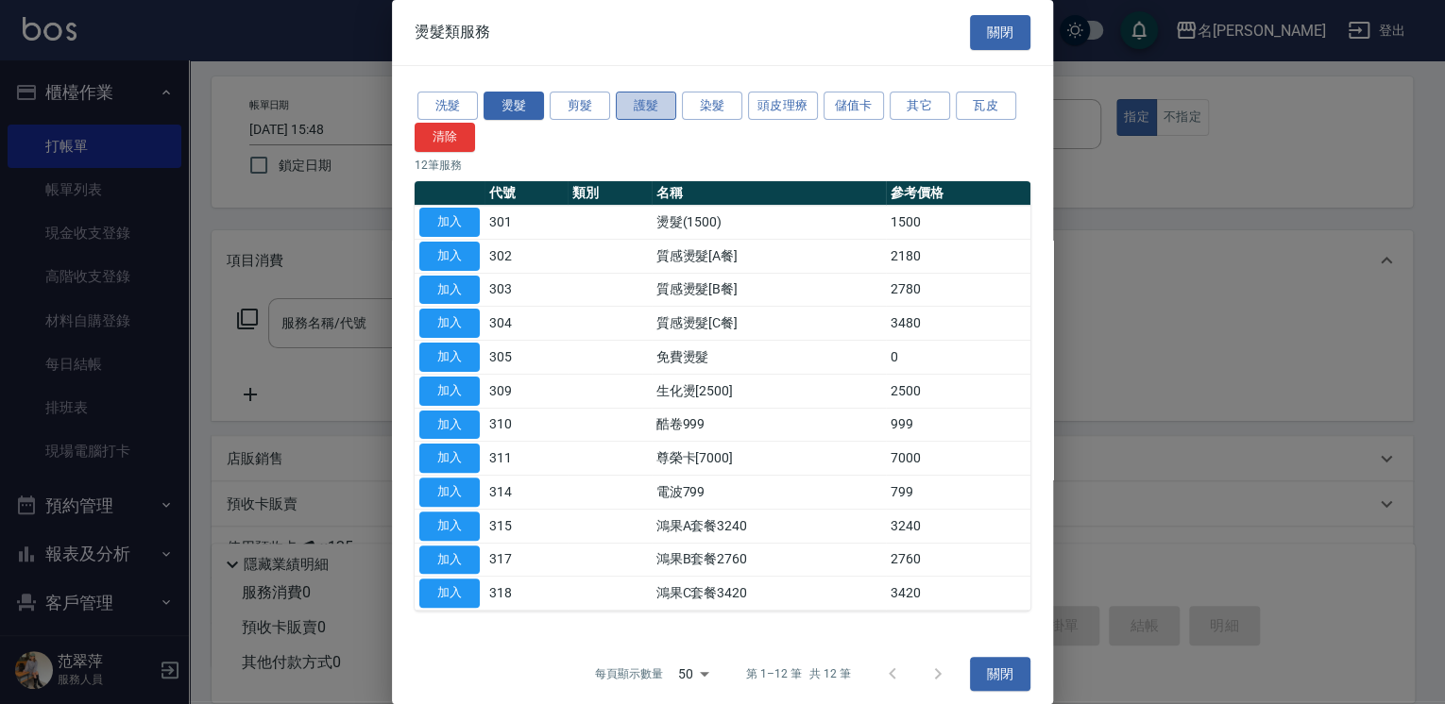
click at [635, 105] on button "護髮" at bounding box center [646, 106] width 60 height 29
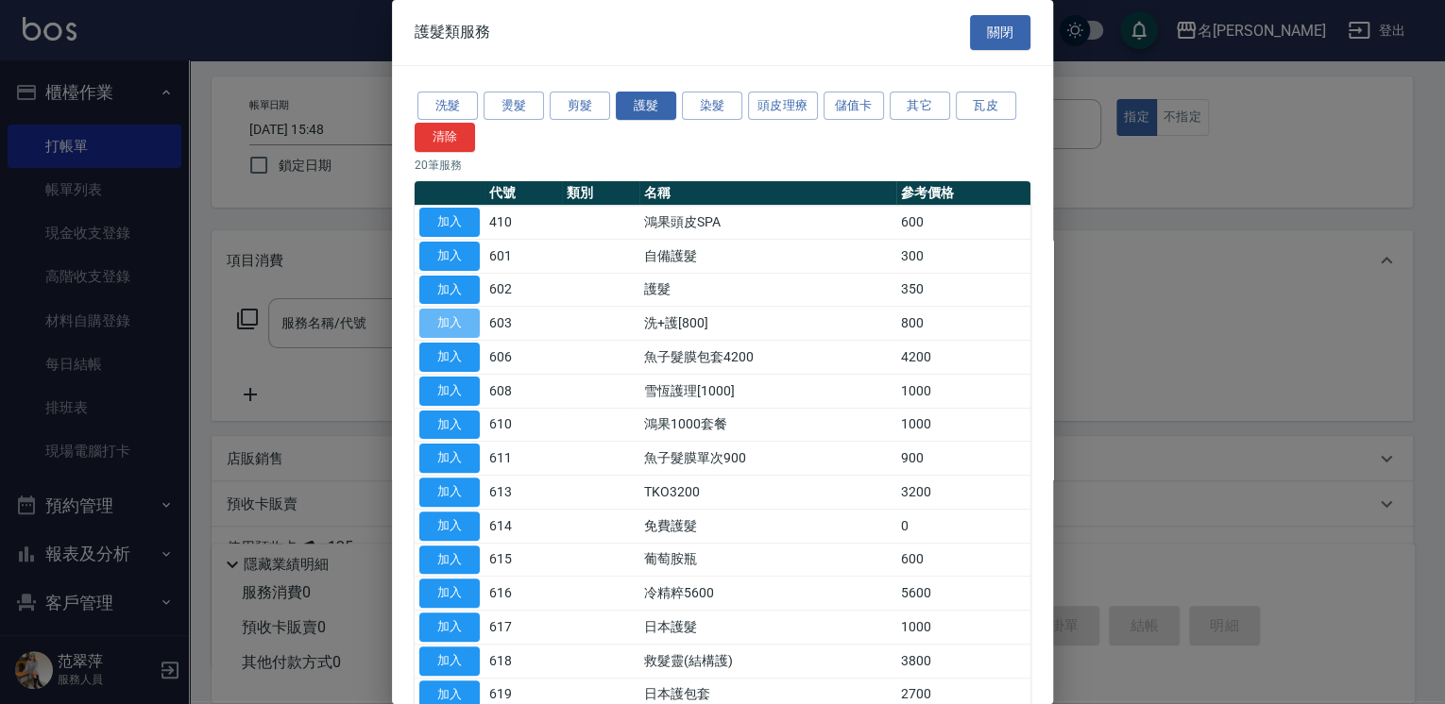
drag, startPoint x: 458, startPoint y: 321, endPoint x: 494, endPoint y: 344, distance: 42.4
click at [458, 321] on button "加入" at bounding box center [449, 323] width 60 height 29
type input "洗+護[800](603)"
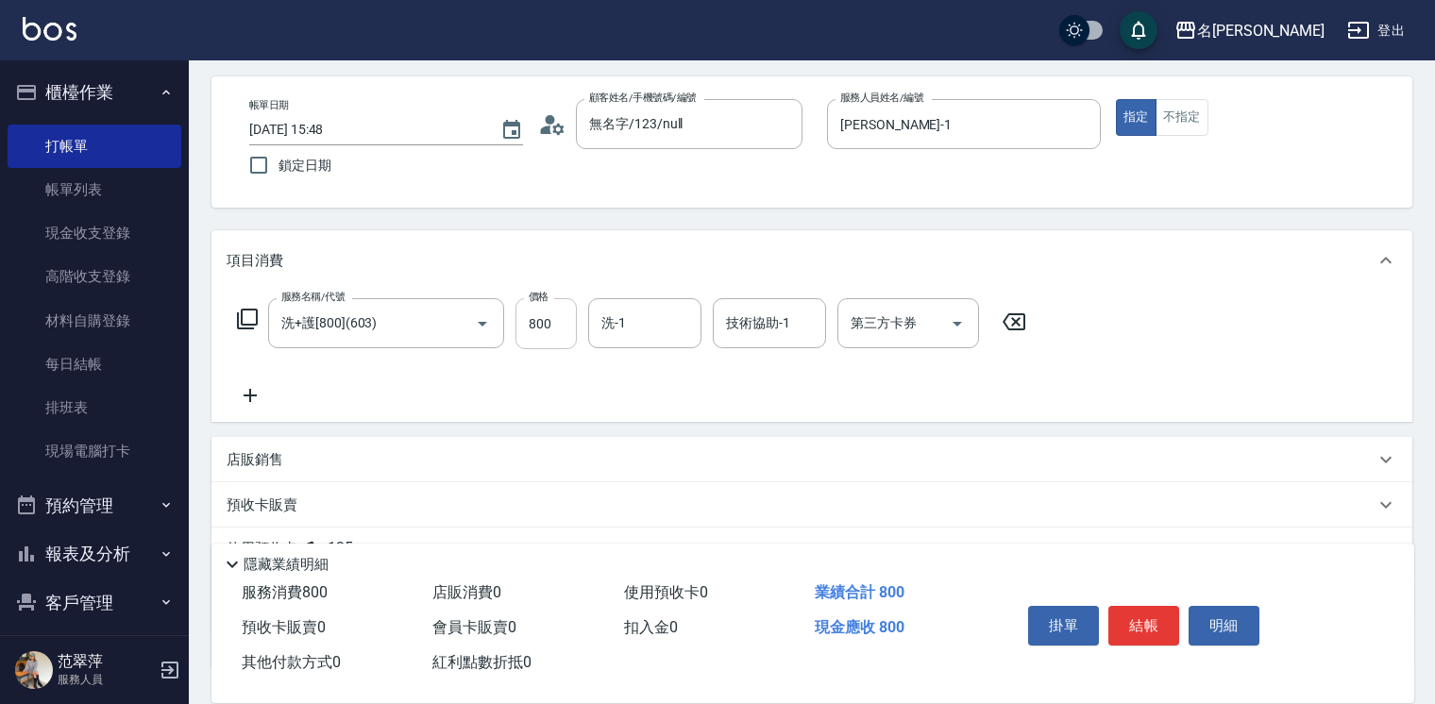
click at [545, 319] on input "800" at bounding box center [546, 323] width 61 height 51
type input "0"
type input "鴨肉-23"
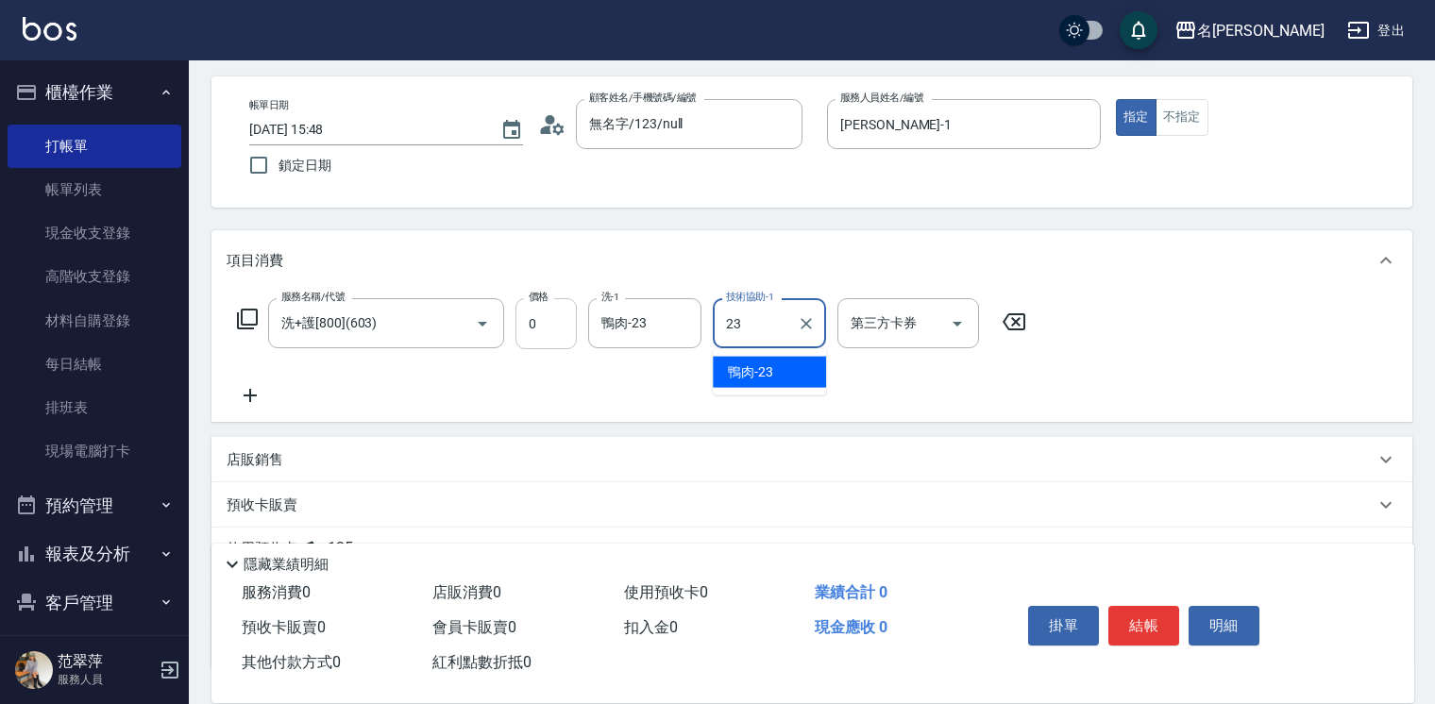
type input "鴨肉-23"
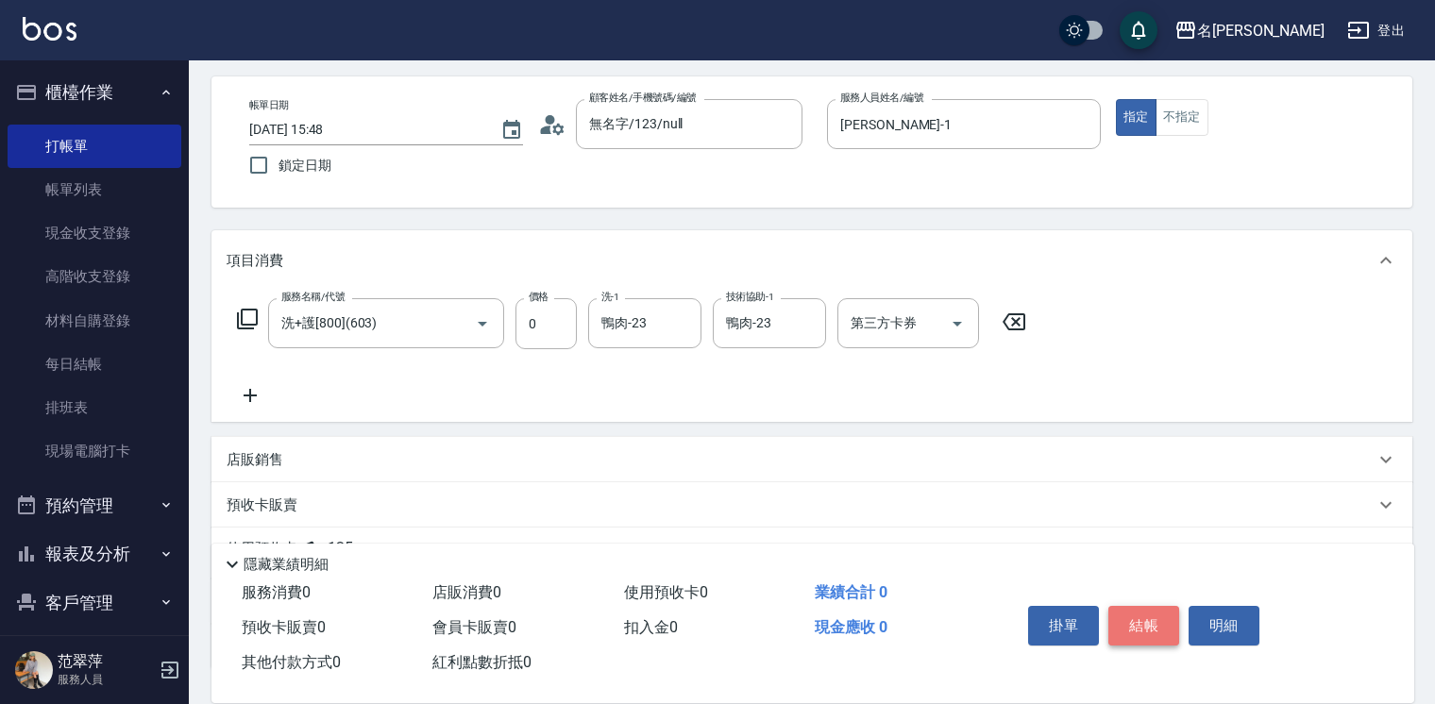
click at [1156, 621] on button "結帳" at bounding box center [1144, 626] width 71 height 40
type input "[DATE] 15:49"
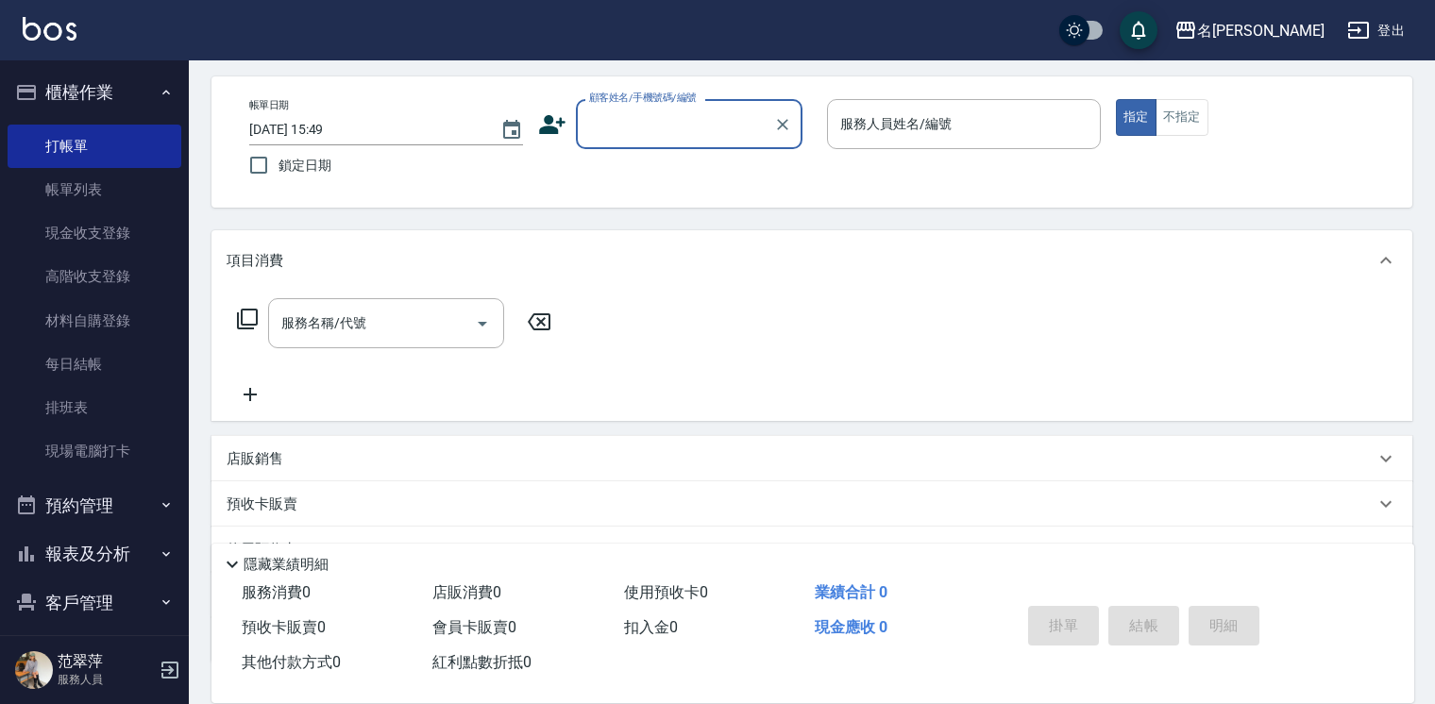
click at [640, 124] on input "顧客姓名/手機號碼/編號" at bounding box center [675, 124] width 181 height 33
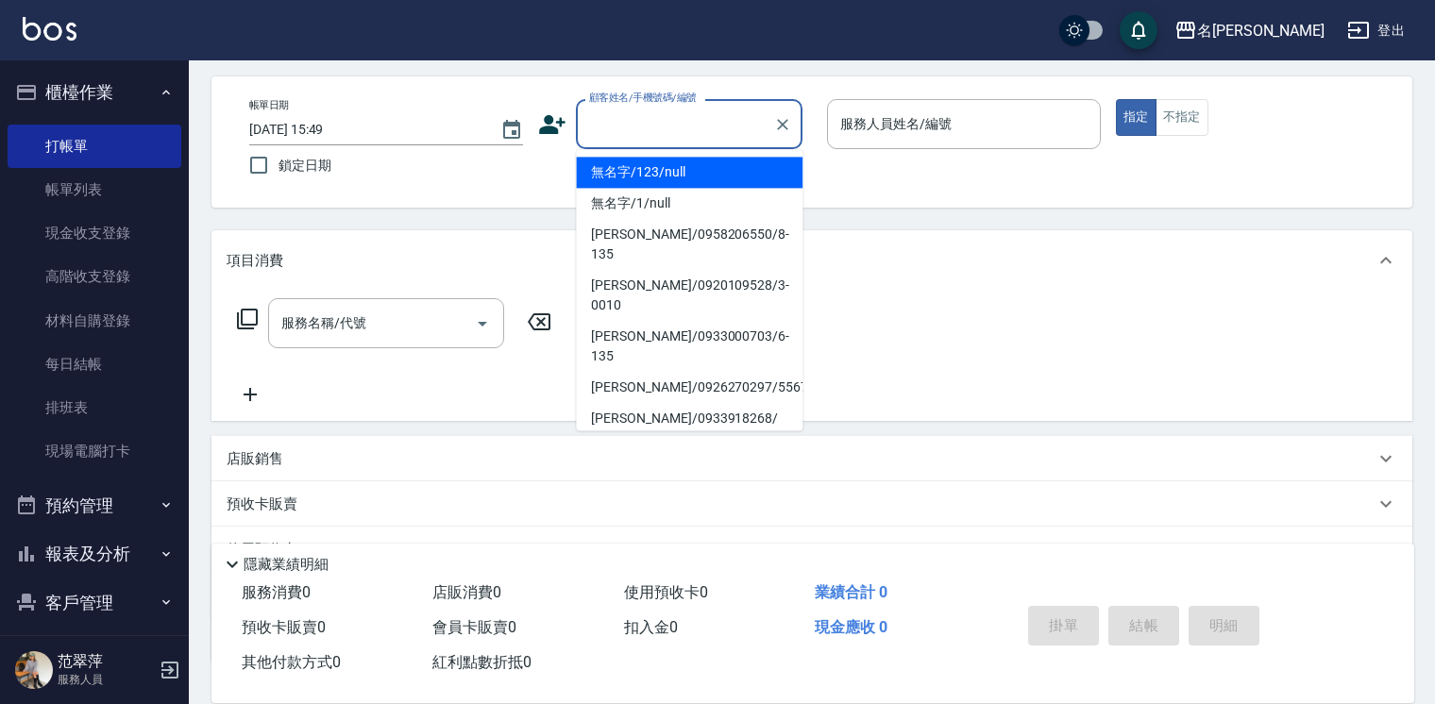
click at [678, 169] on li "無名字/123/null" at bounding box center [689, 172] width 227 height 31
type input "無名字/123/null"
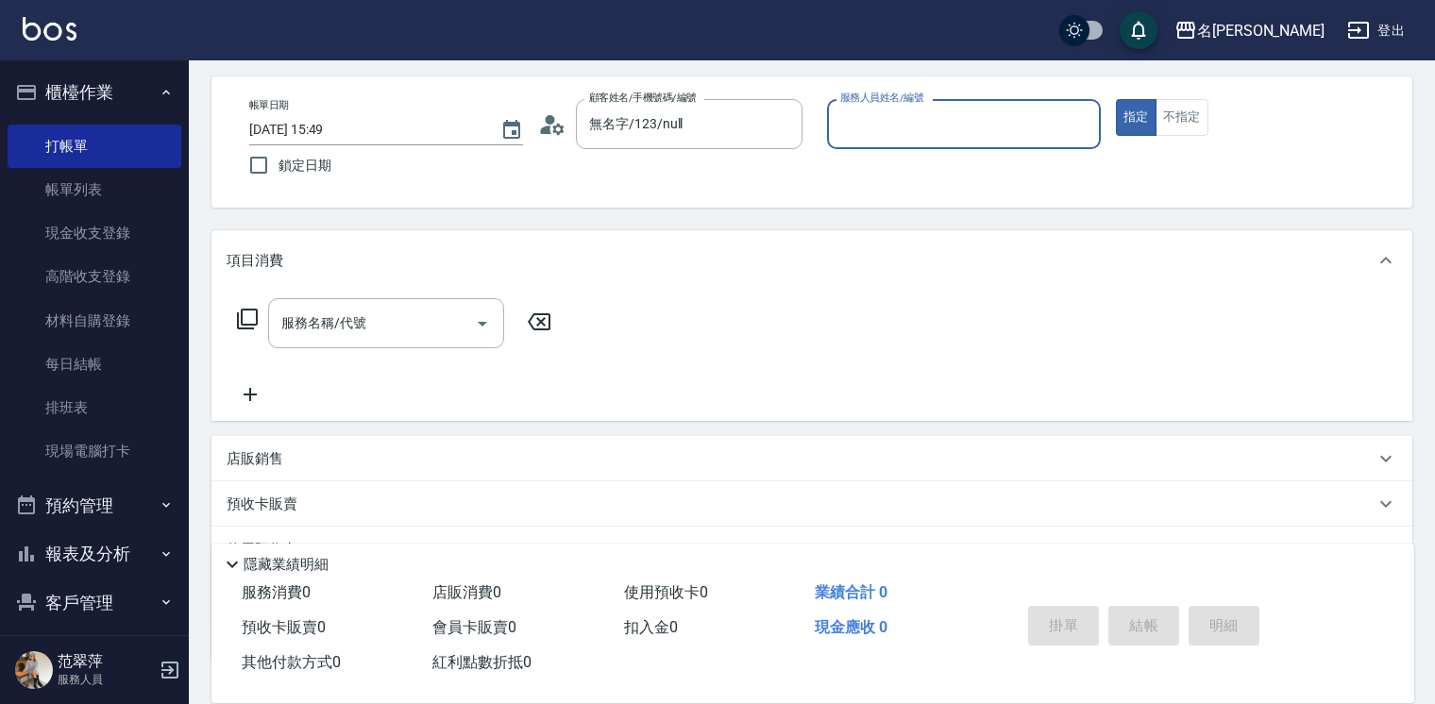
click at [944, 139] on input "服務人員姓名/編號" at bounding box center [964, 124] width 257 height 33
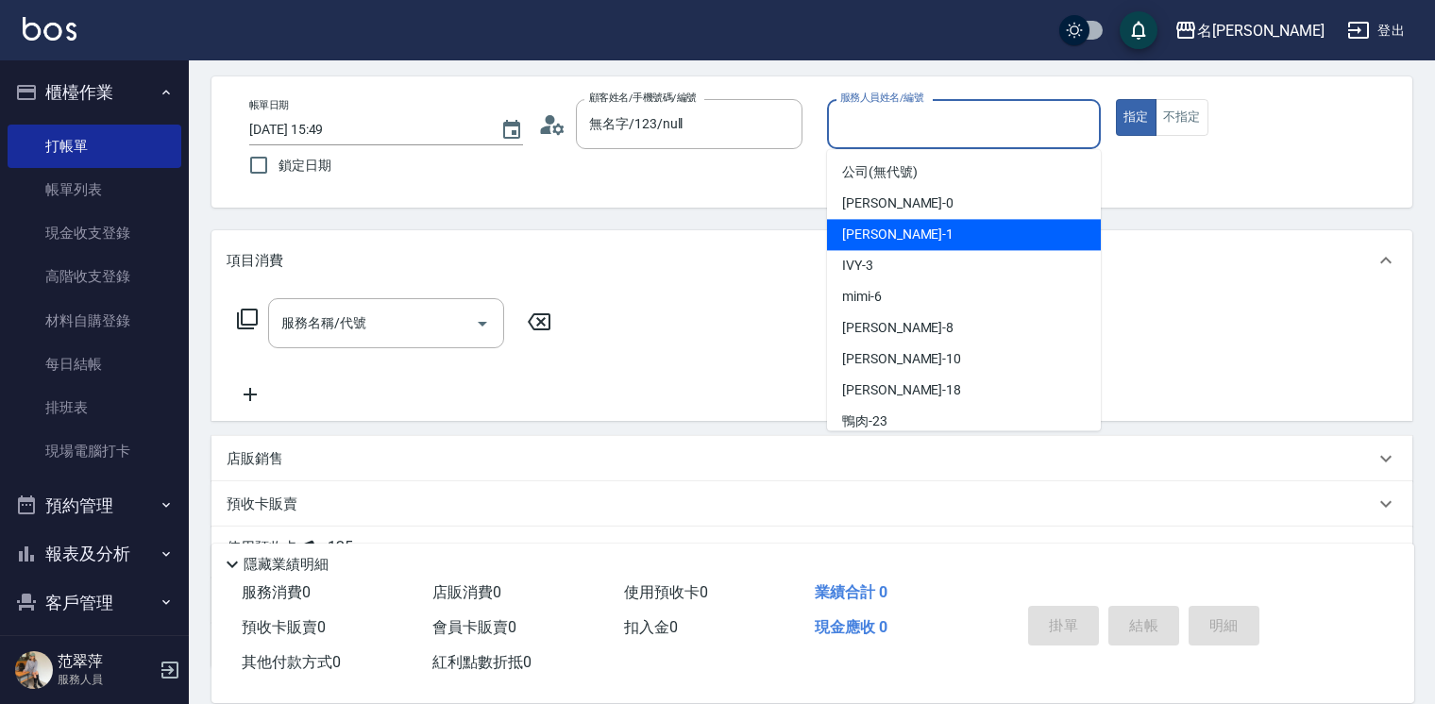
click at [929, 227] on div "[PERSON_NAME] -1" at bounding box center [964, 234] width 274 height 31
type input "[PERSON_NAME]-1"
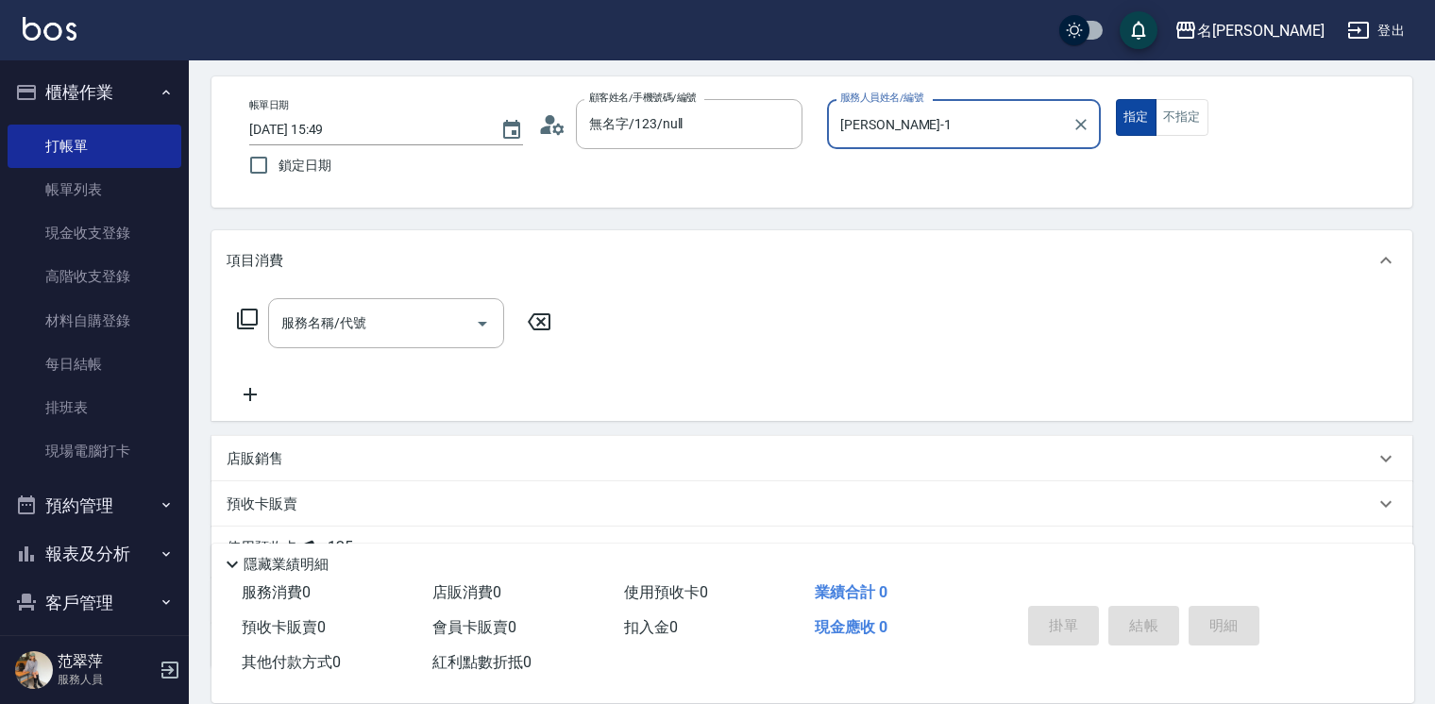
click at [1130, 115] on button "指定" at bounding box center [1136, 117] width 41 height 37
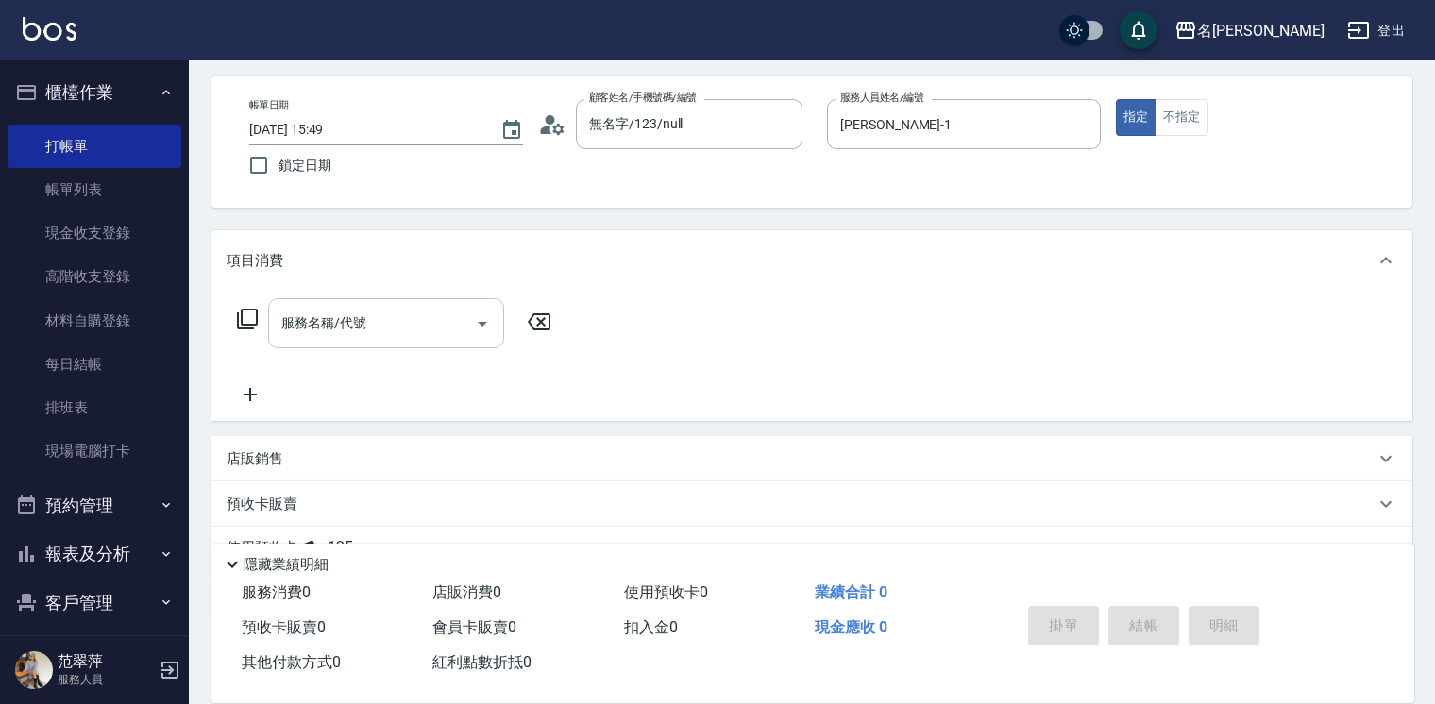
click at [445, 325] on input "服務名稱/代號" at bounding box center [372, 323] width 191 height 33
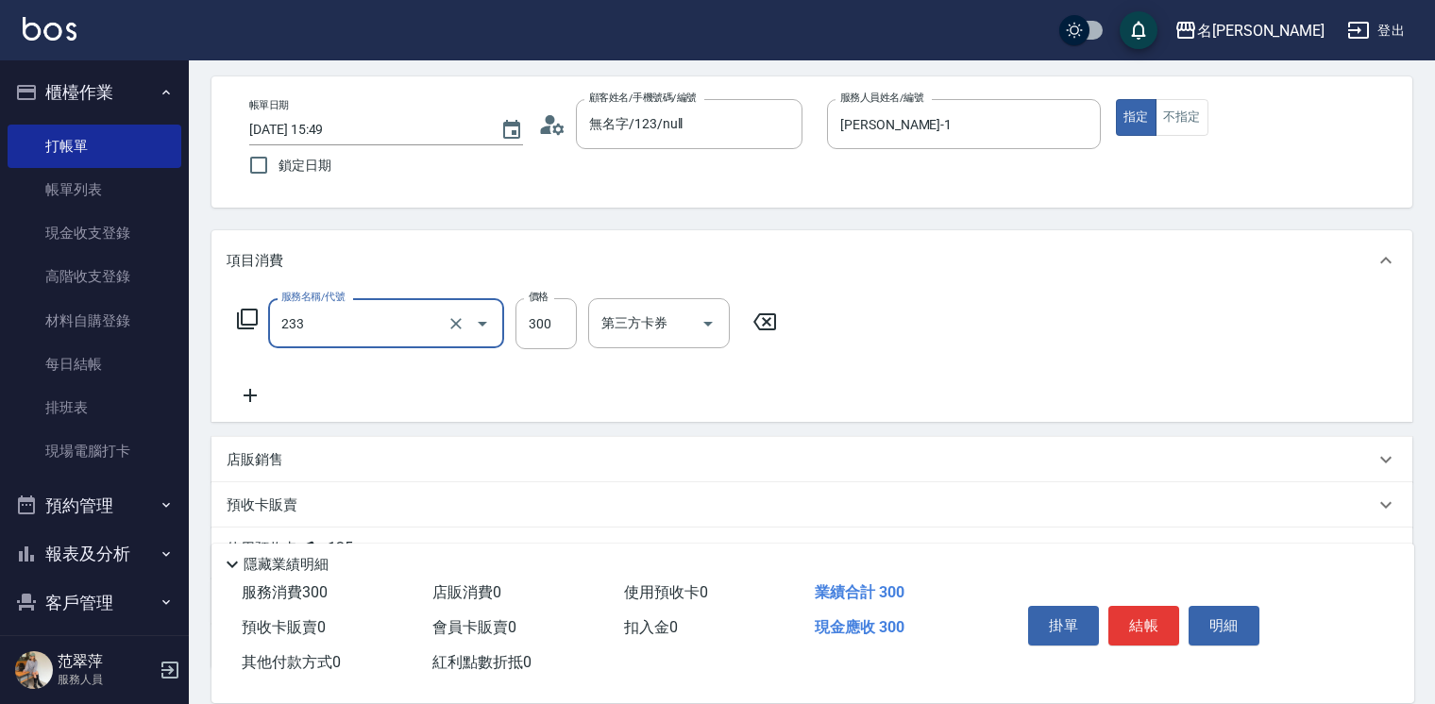
type input "洗髮300(233)"
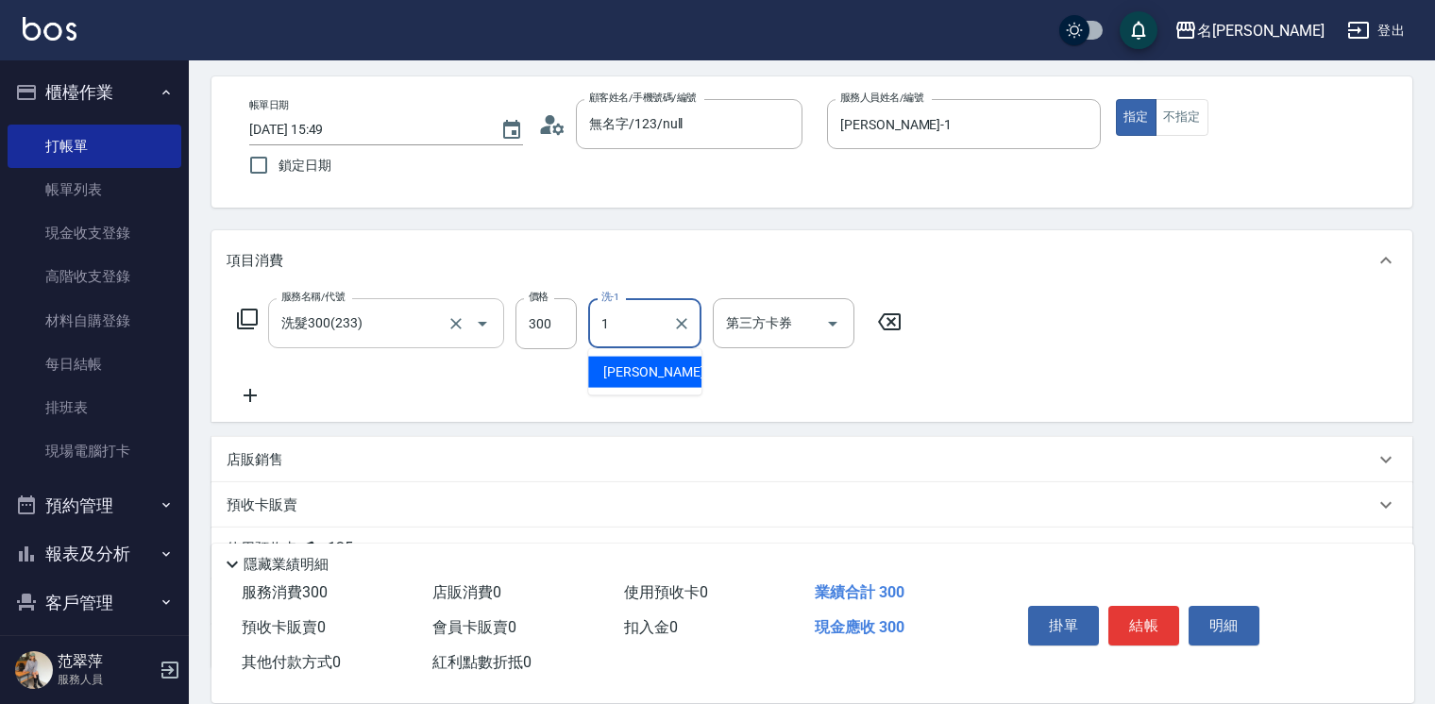
type input "[PERSON_NAME]-1"
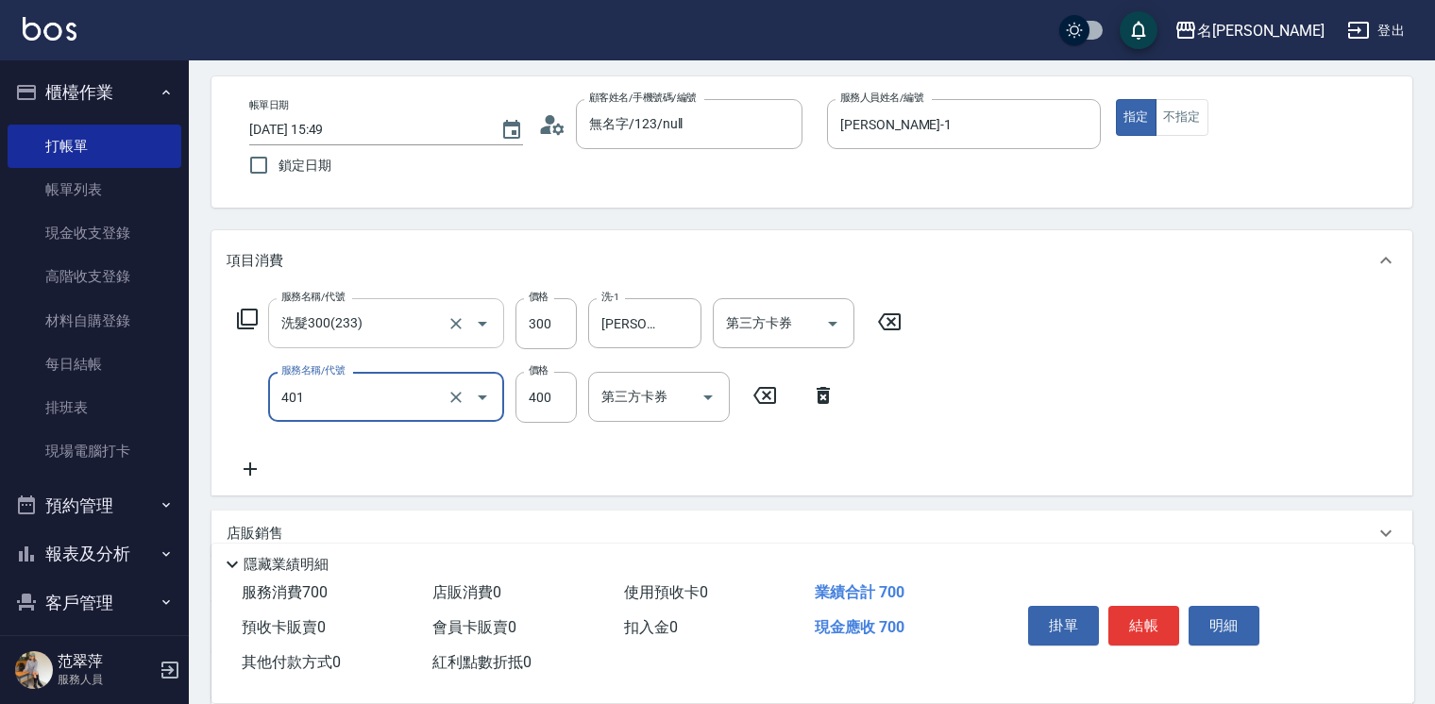
type input "剪髮(400)(401)"
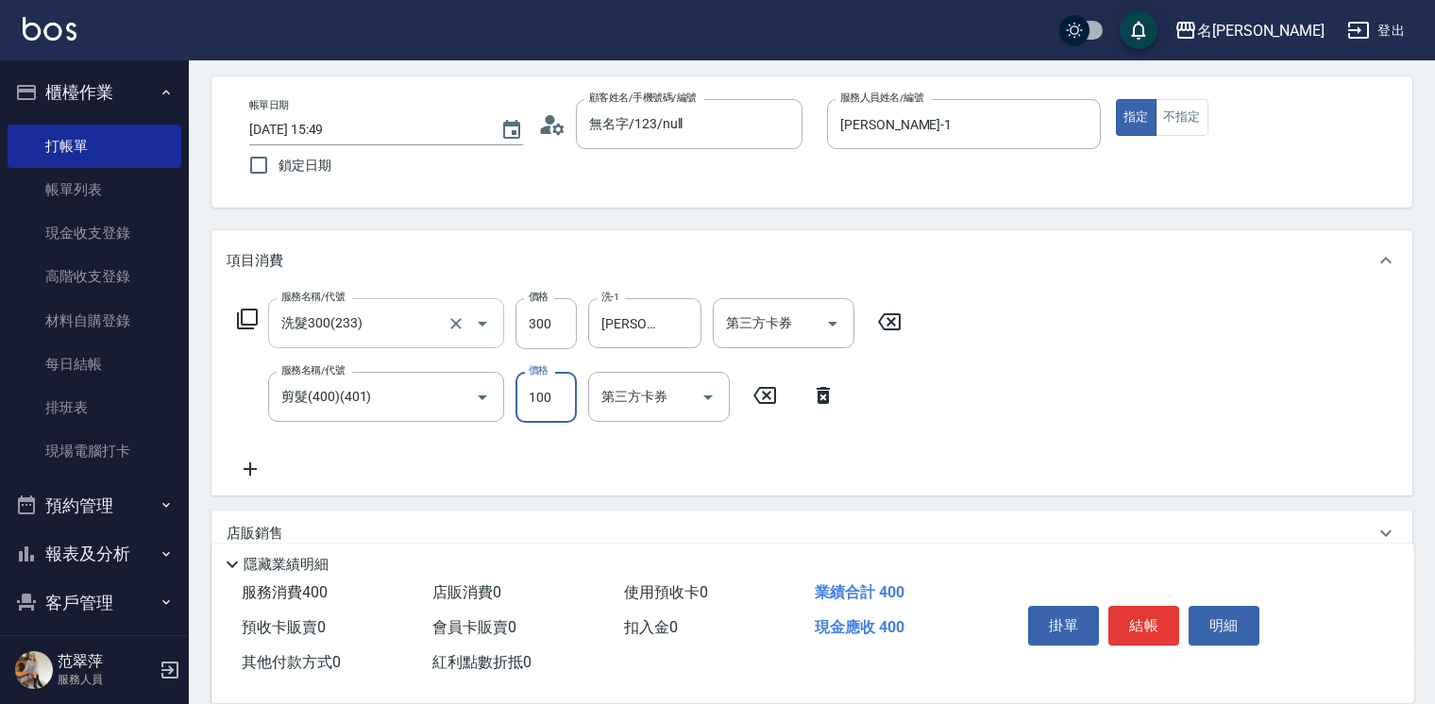
type input "100"
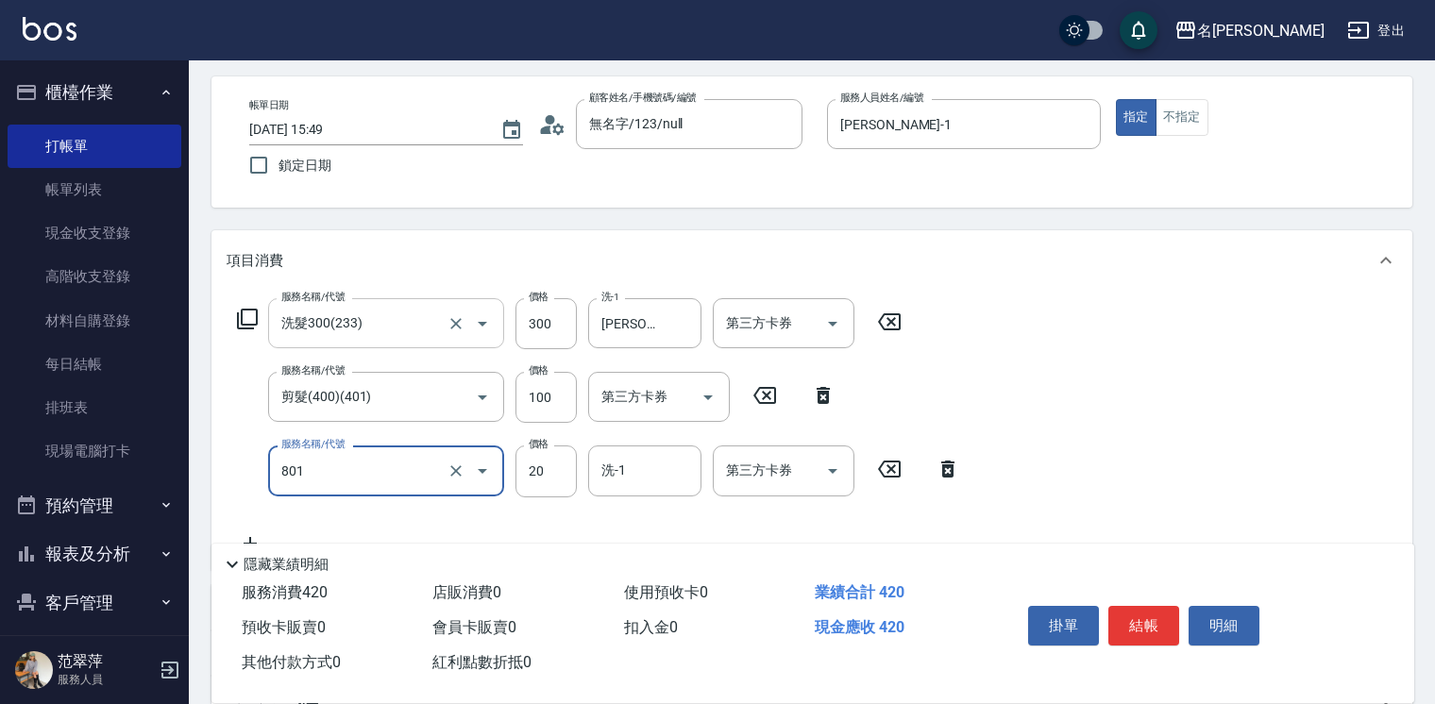
type input "潤絲20(801)"
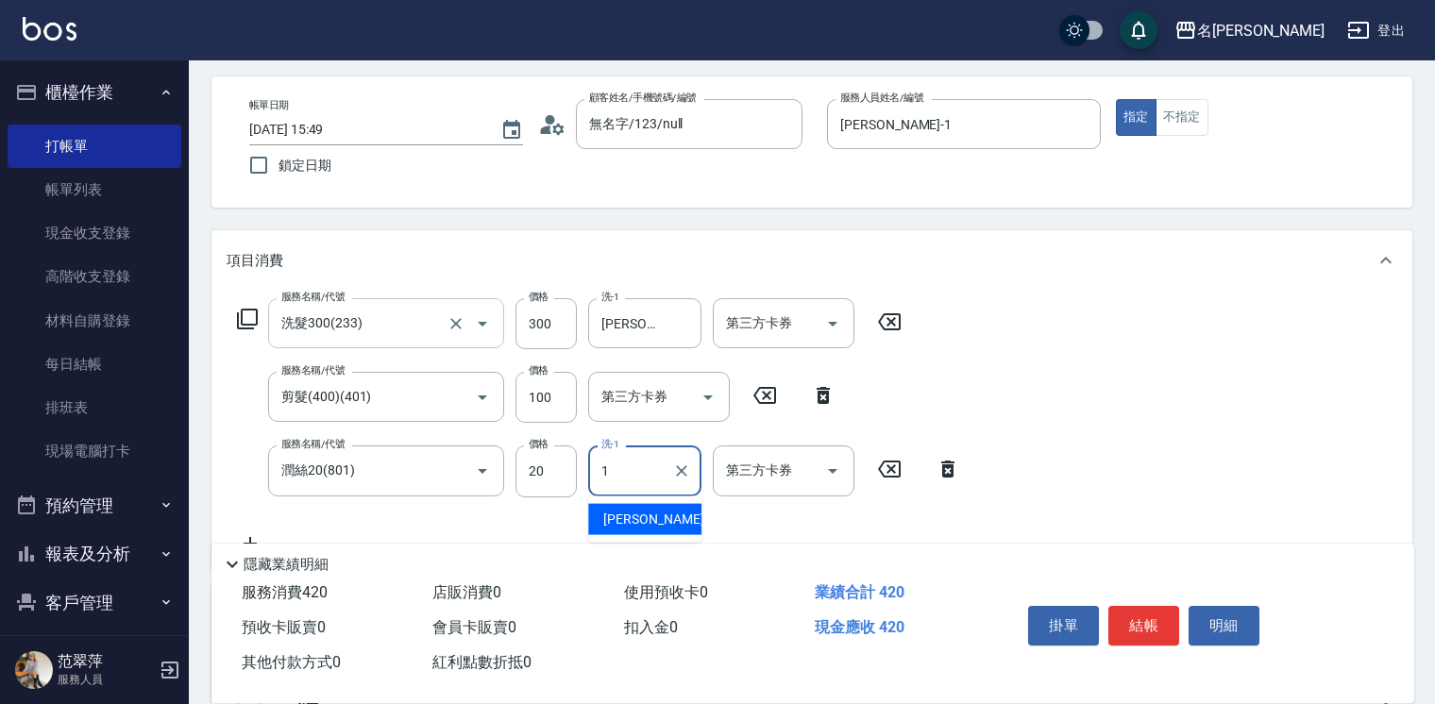
type input "[PERSON_NAME]-1"
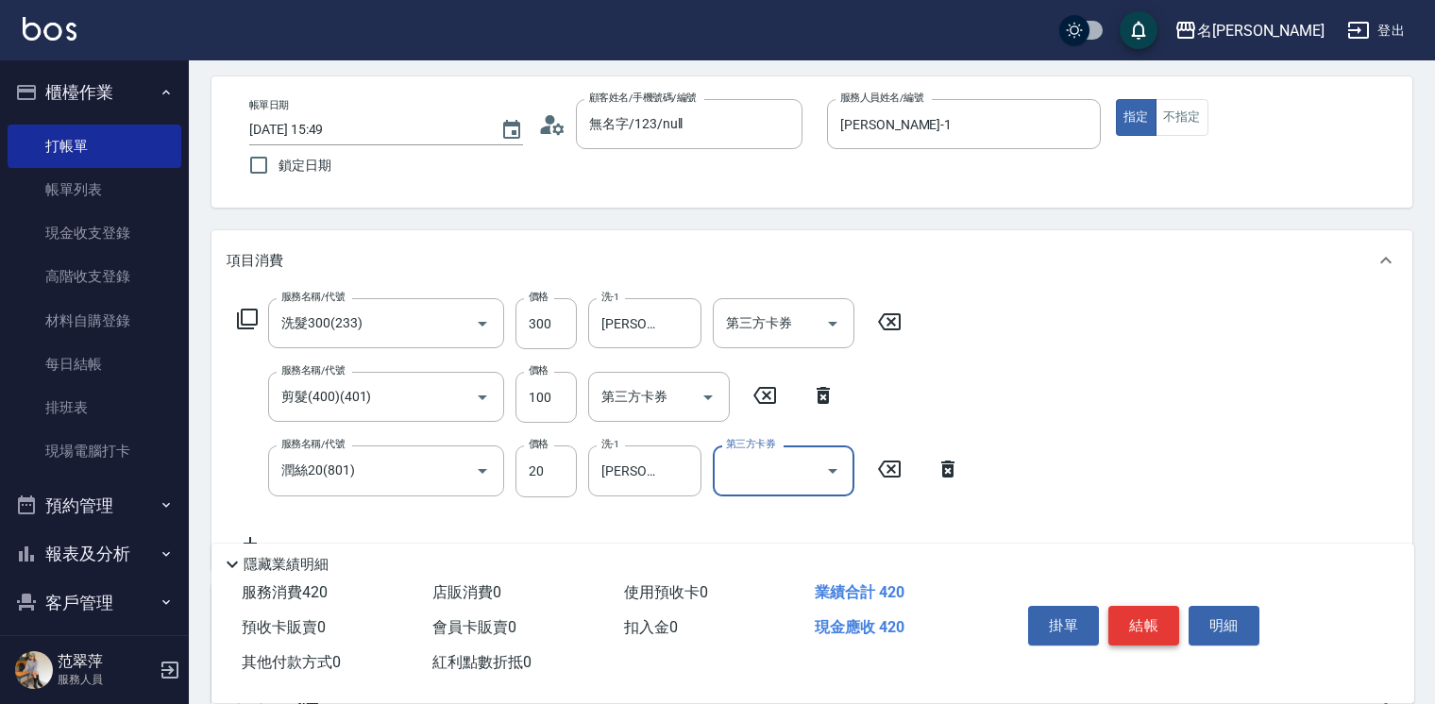
click at [1126, 620] on button "結帳" at bounding box center [1144, 626] width 71 height 40
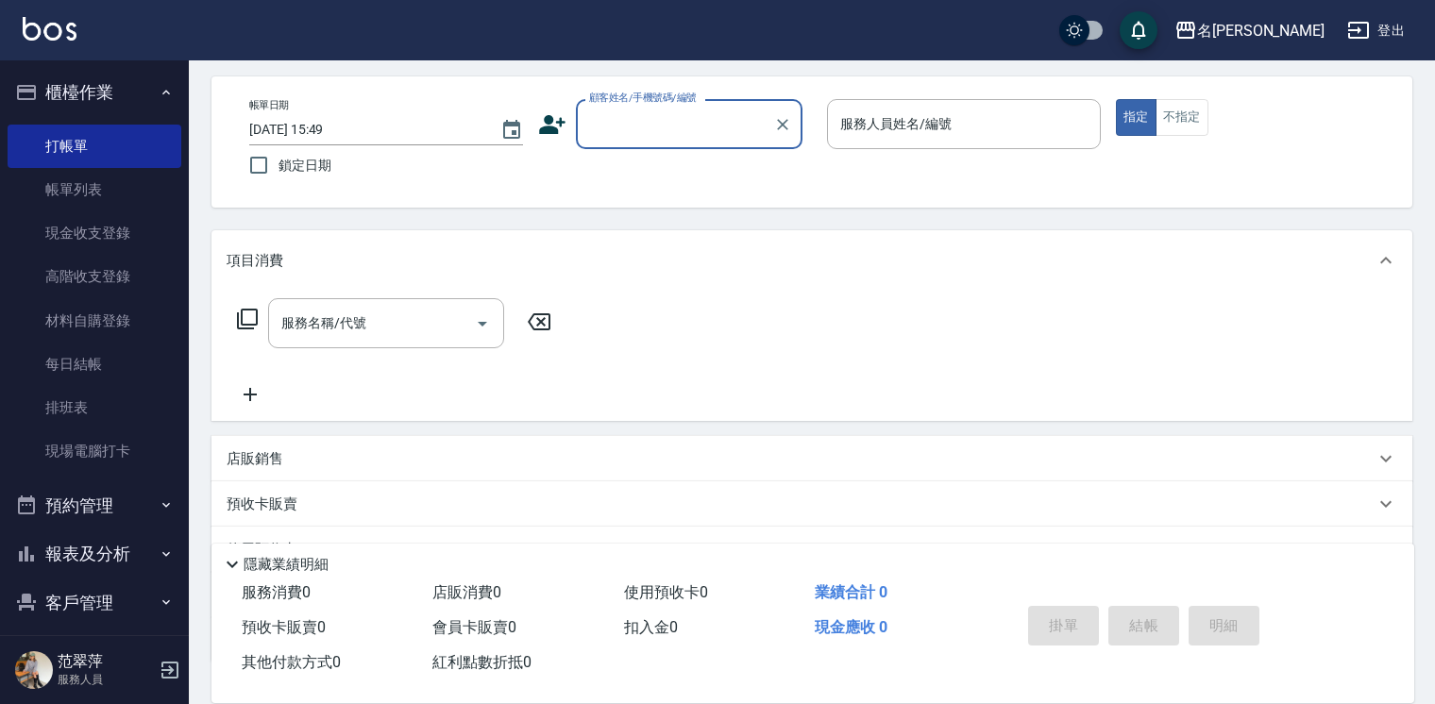
click at [649, 130] on input "顧客姓名/手機號碼/編號" at bounding box center [675, 124] width 181 height 33
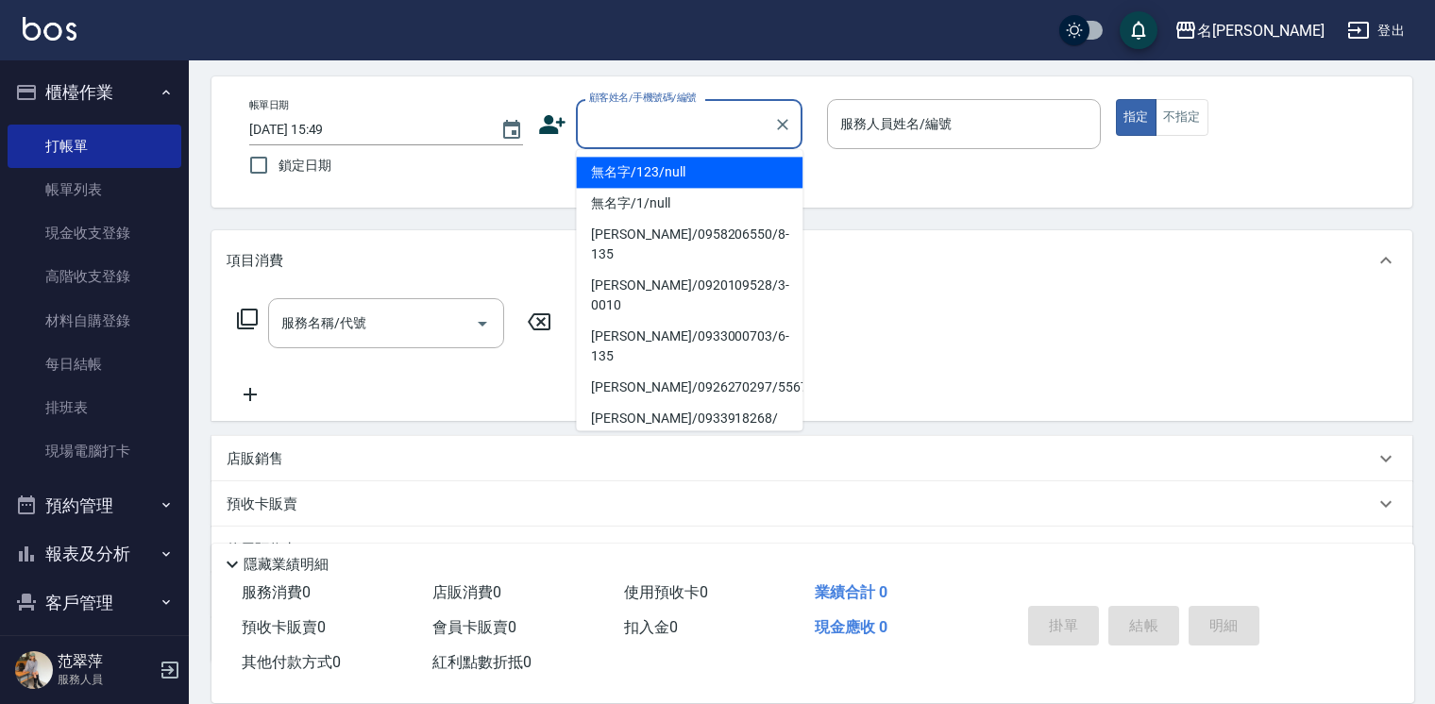
click at [687, 163] on li "無名字/123/null" at bounding box center [689, 172] width 227 height 31
type input "無名字/123/null"
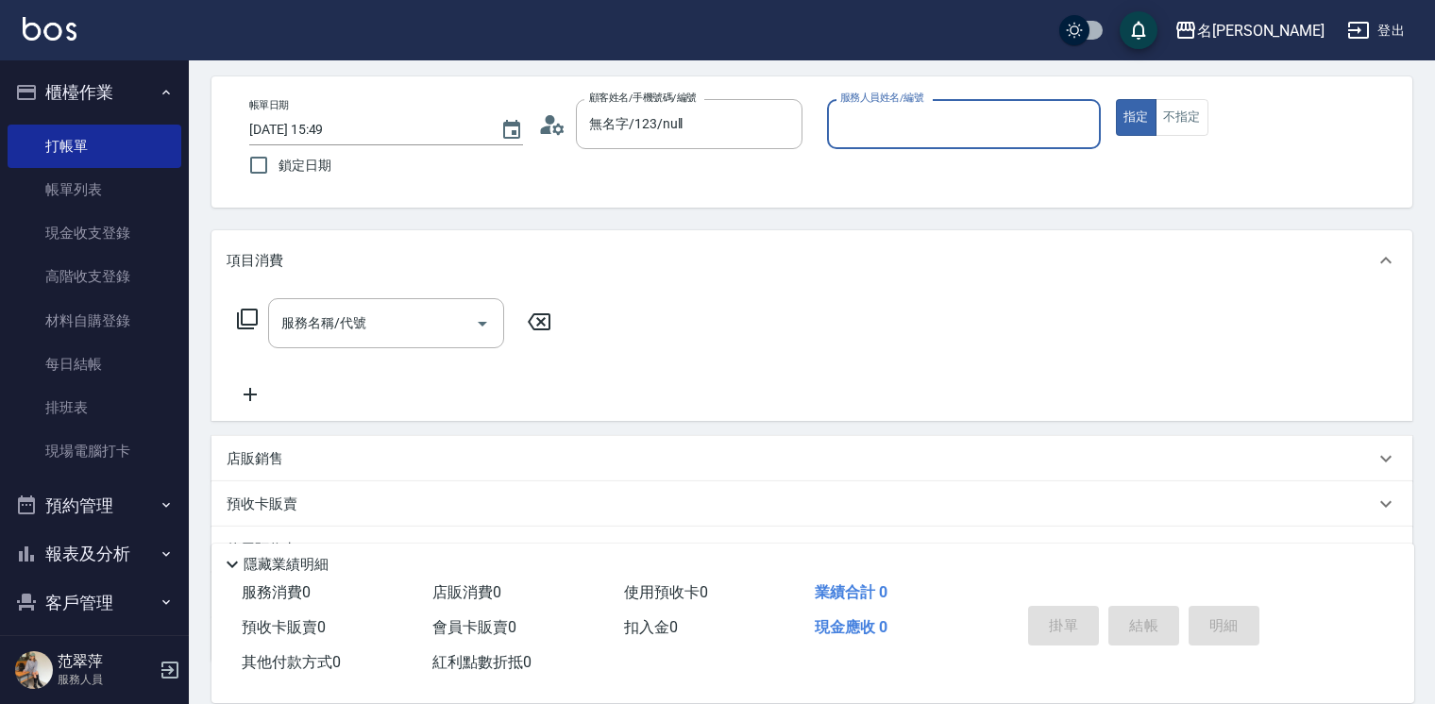
click at [904, 130] on input "服務人員姓名/編號" at bounding box center [964, 124] width 257 height 33
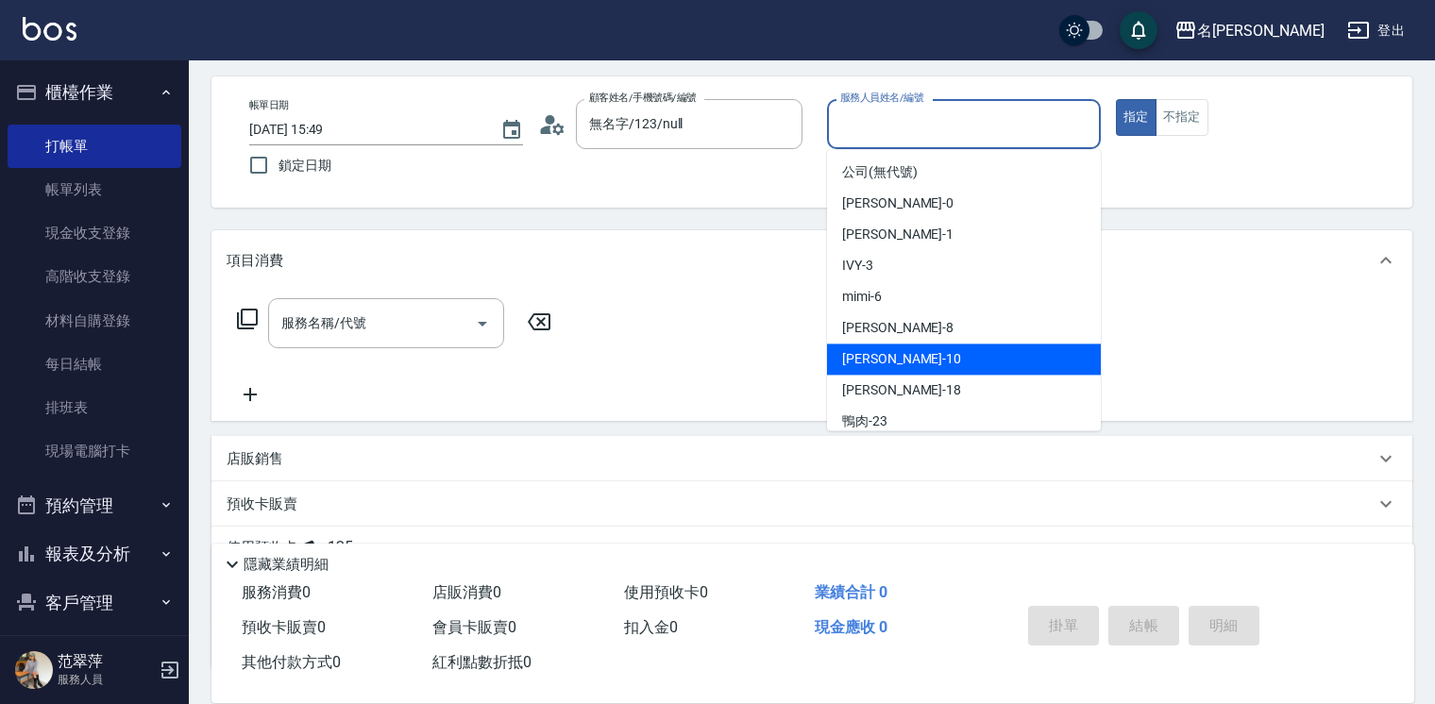
click at [908, 359] on div "[PERSON_NAME] -10" at bounding box center [964, 359] width 274 height 31
type input "[PERSON_NAME]-10"
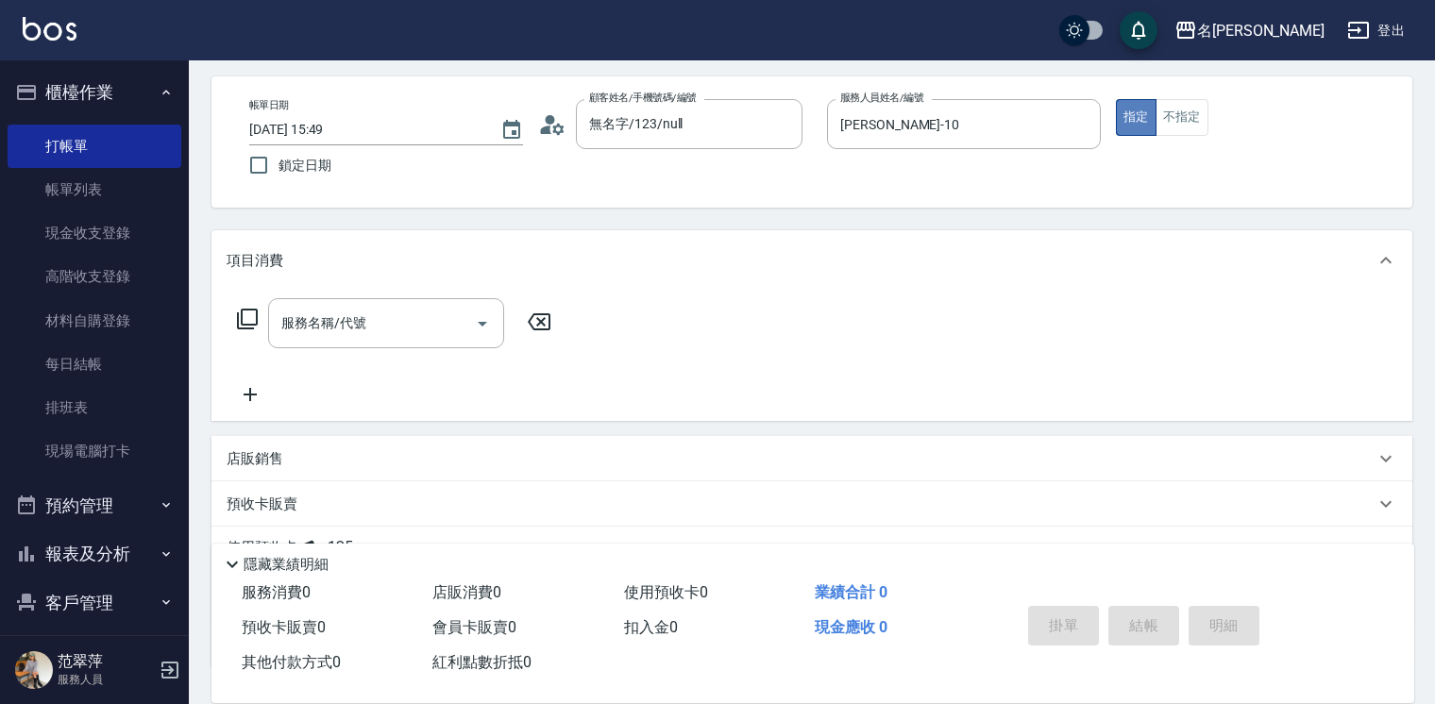
click at [1117, 121] on button "指定" at bounding box center [1136, 117] width 41 height 37
click at [251, 315] on icon at bounding box center [247, 319] width 23 height 23
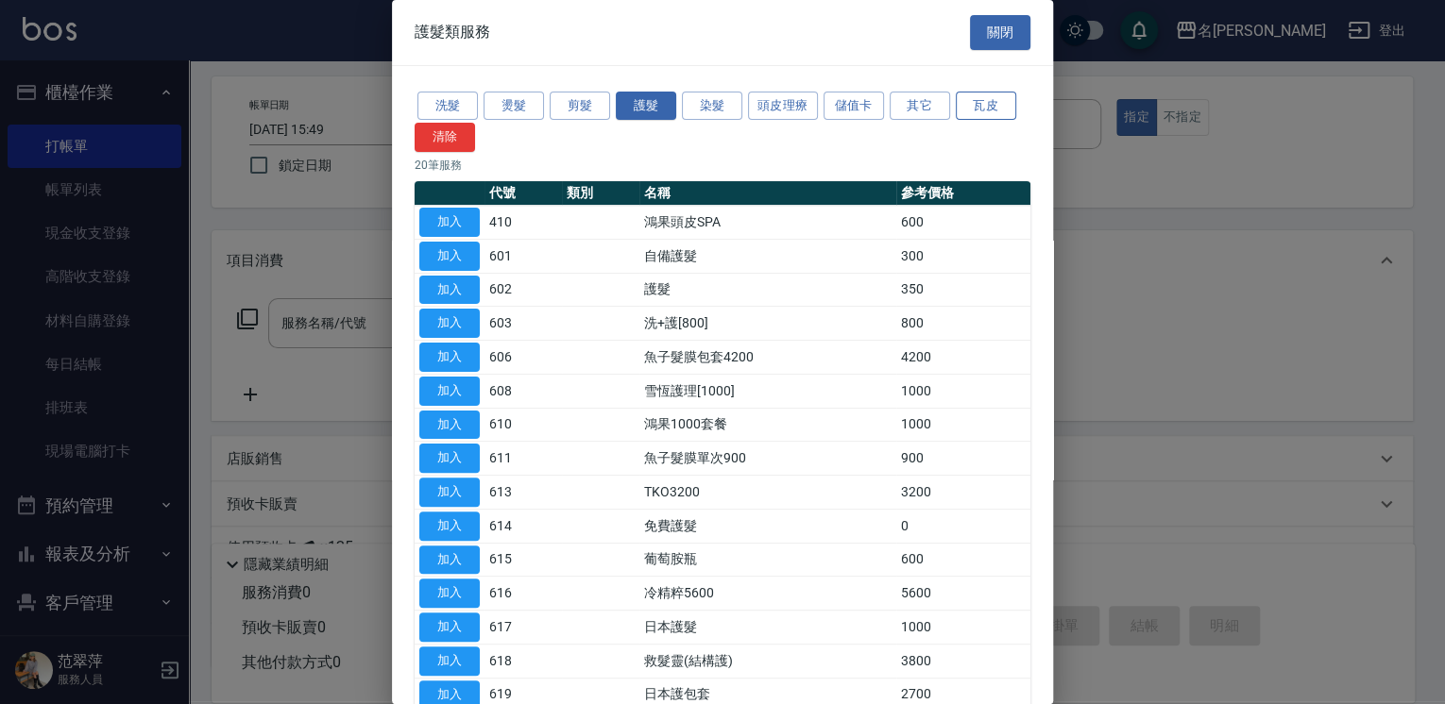
click at [970, 109] on button "瓦皮" at bounding box center [986, 106] width 60 height 29
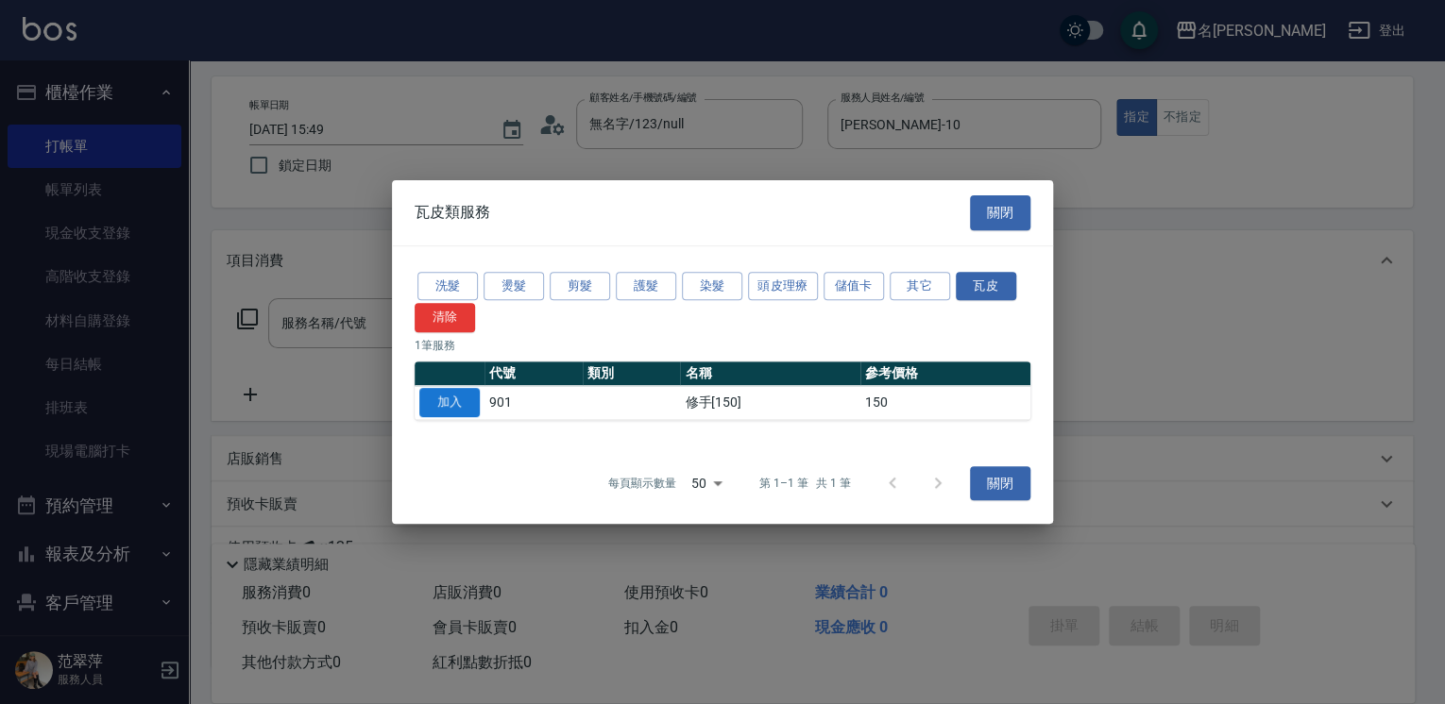
click at [446, 400] on button "加入" at bounding box center [449, 402] width 60 height 29
type input "修手[150](901)"
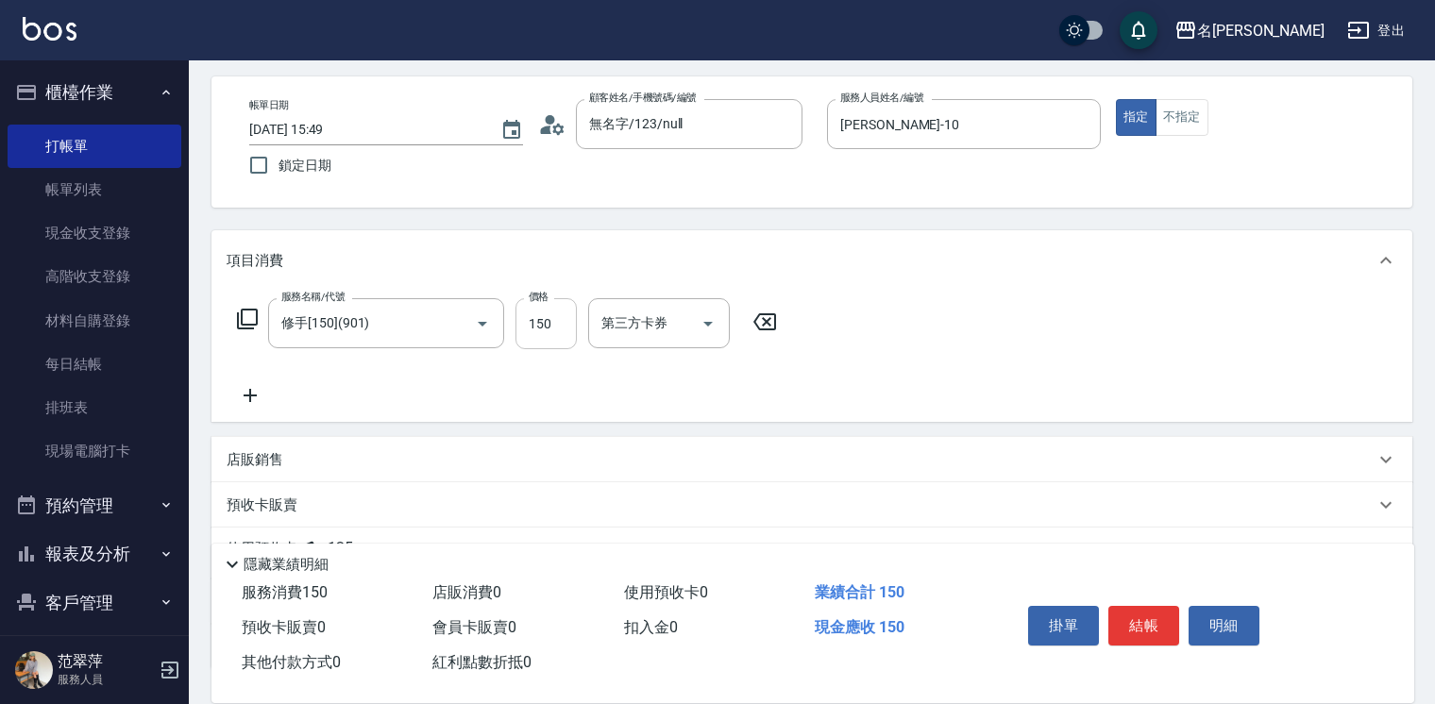
click at [547, 330] on input "150" at bounding box center [546, 323] width 61 height 51
type input "200"
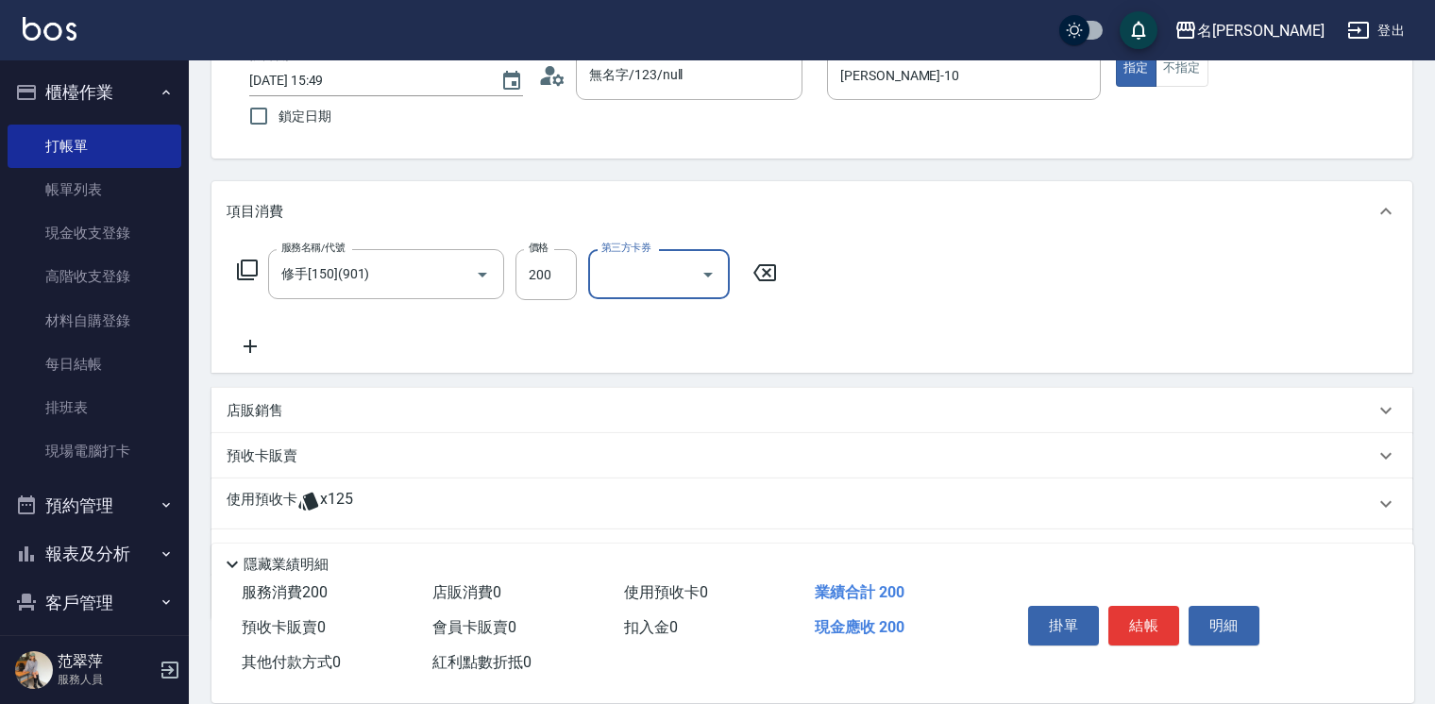
scroll to position [151, 0]
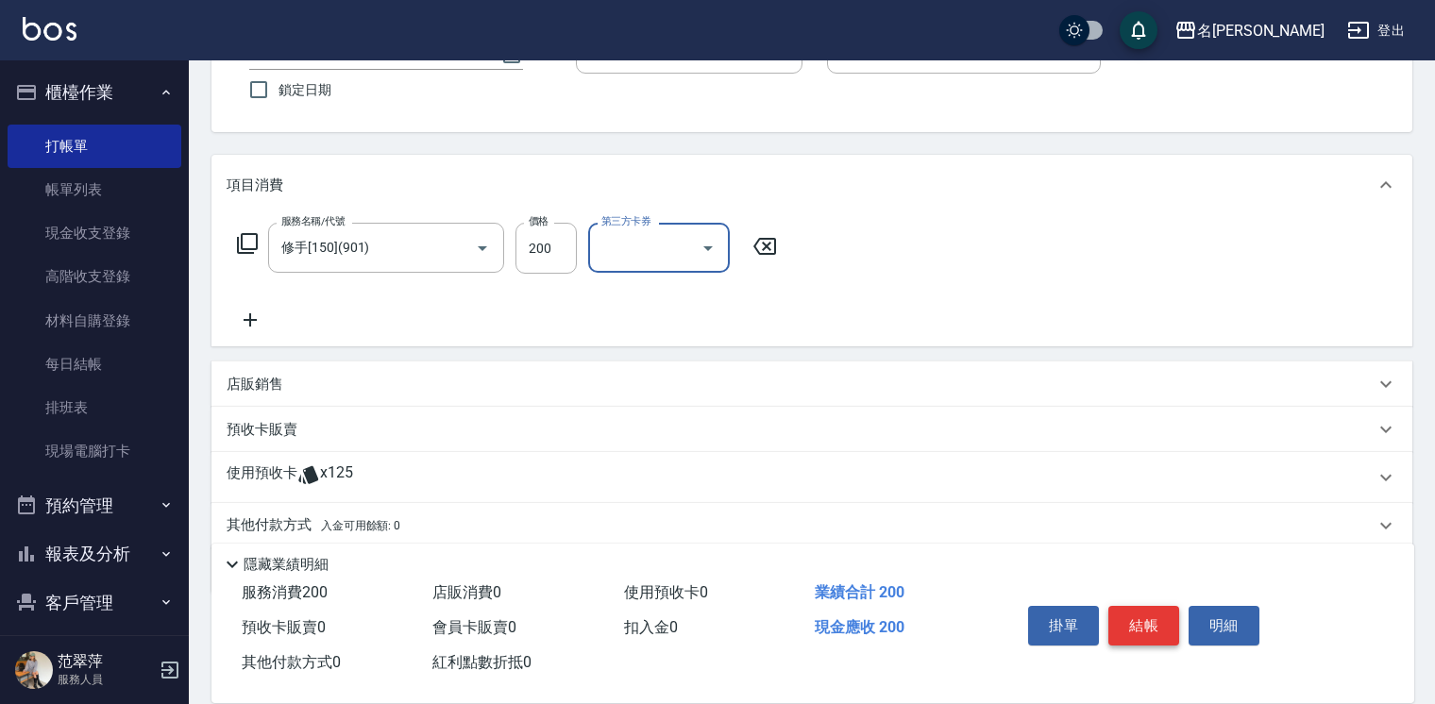
click at [1149, 622] on button "結帳" at bounding box center [1144, 626] width 71 height 40
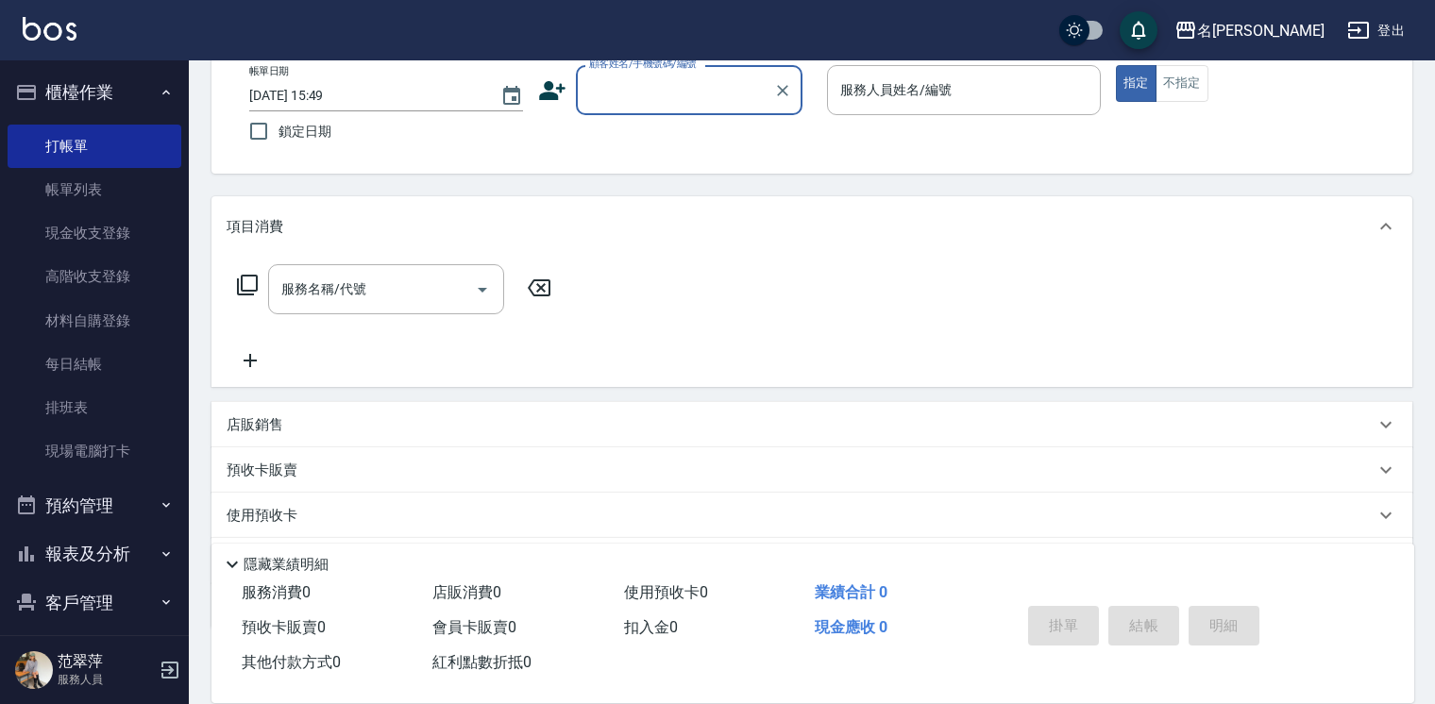
scroll to position [0, 0]
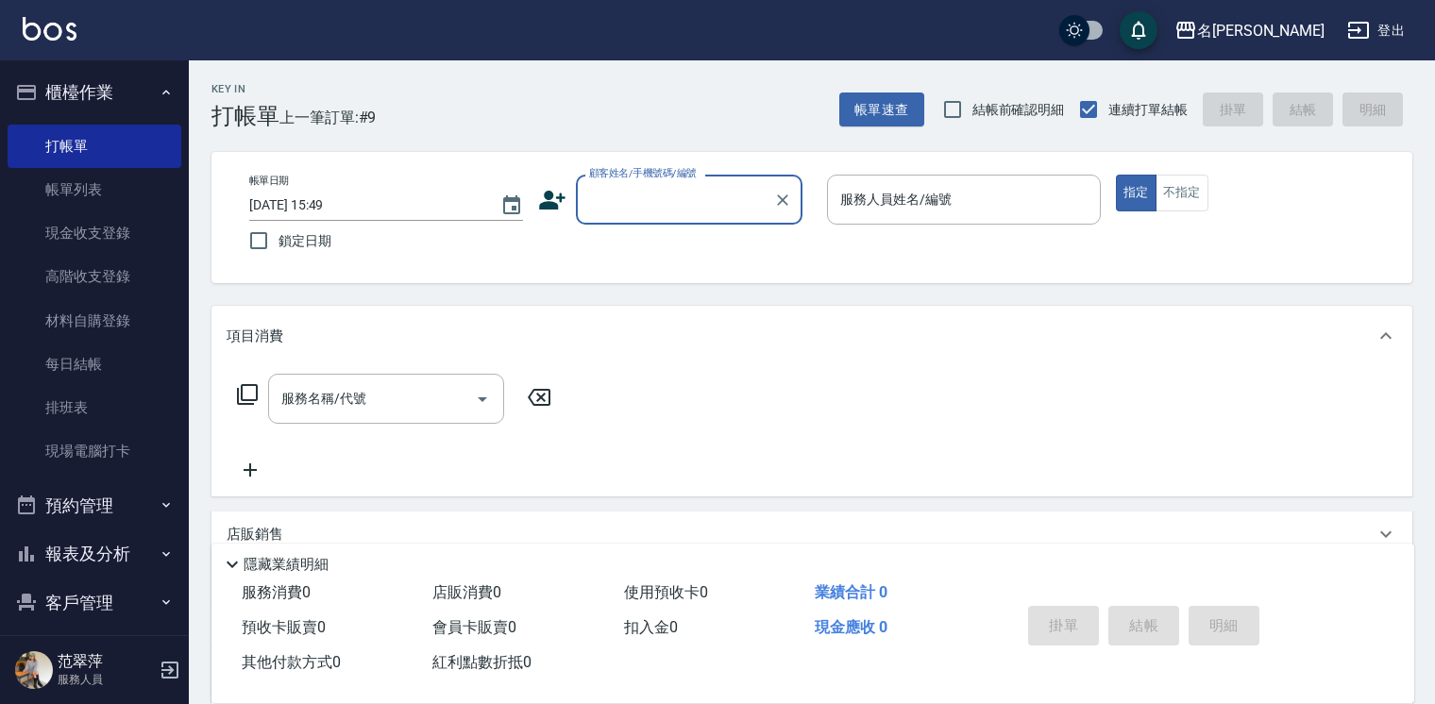
click at [633, 203] on input "顧客姓名/手機號碼/編號" at bounding box center [675, 199] width 181 height 33
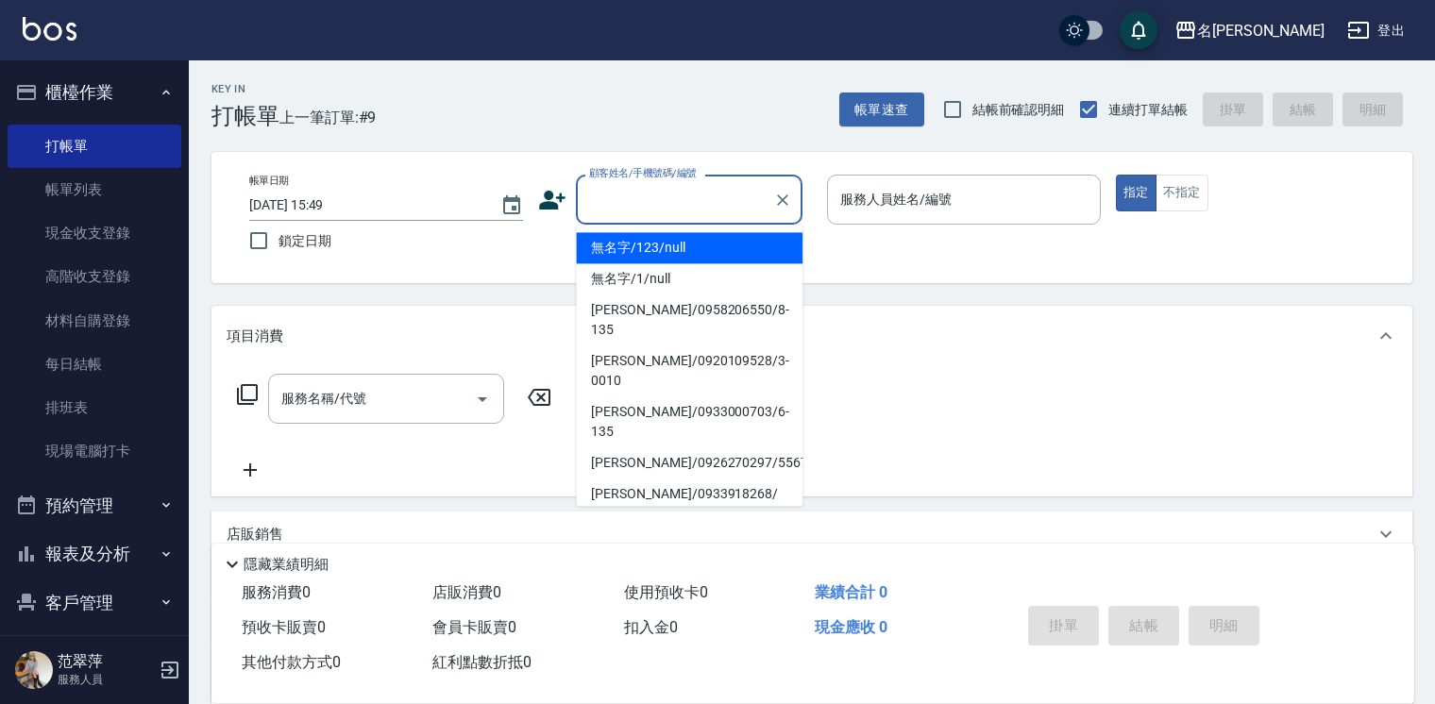
click at [665, 252] on li "無名字/123/null" at bounding box center [689, 247] width 227 height 31
type input "無名字/123/null"
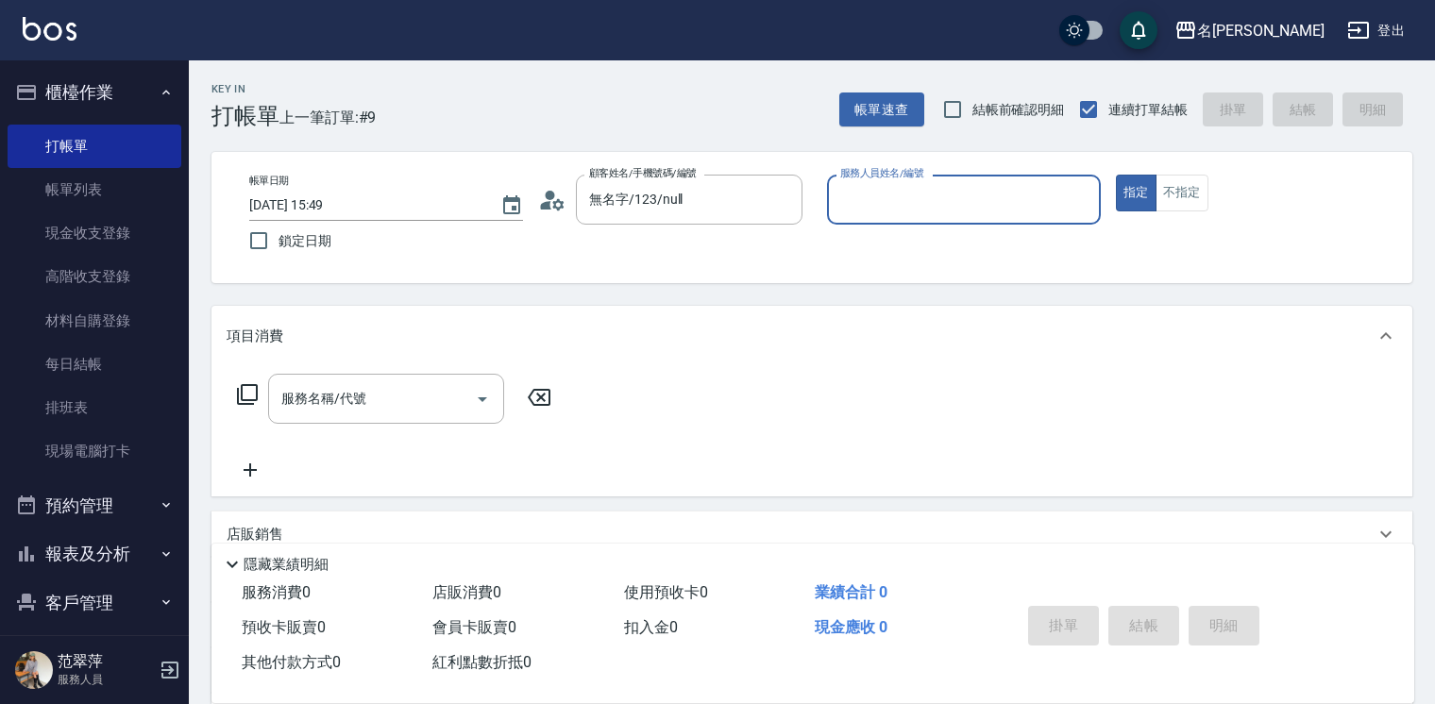
click at [867, 204] on input "服務人員姓名/編號" at bounding box center [964, 199] width 257 height 33
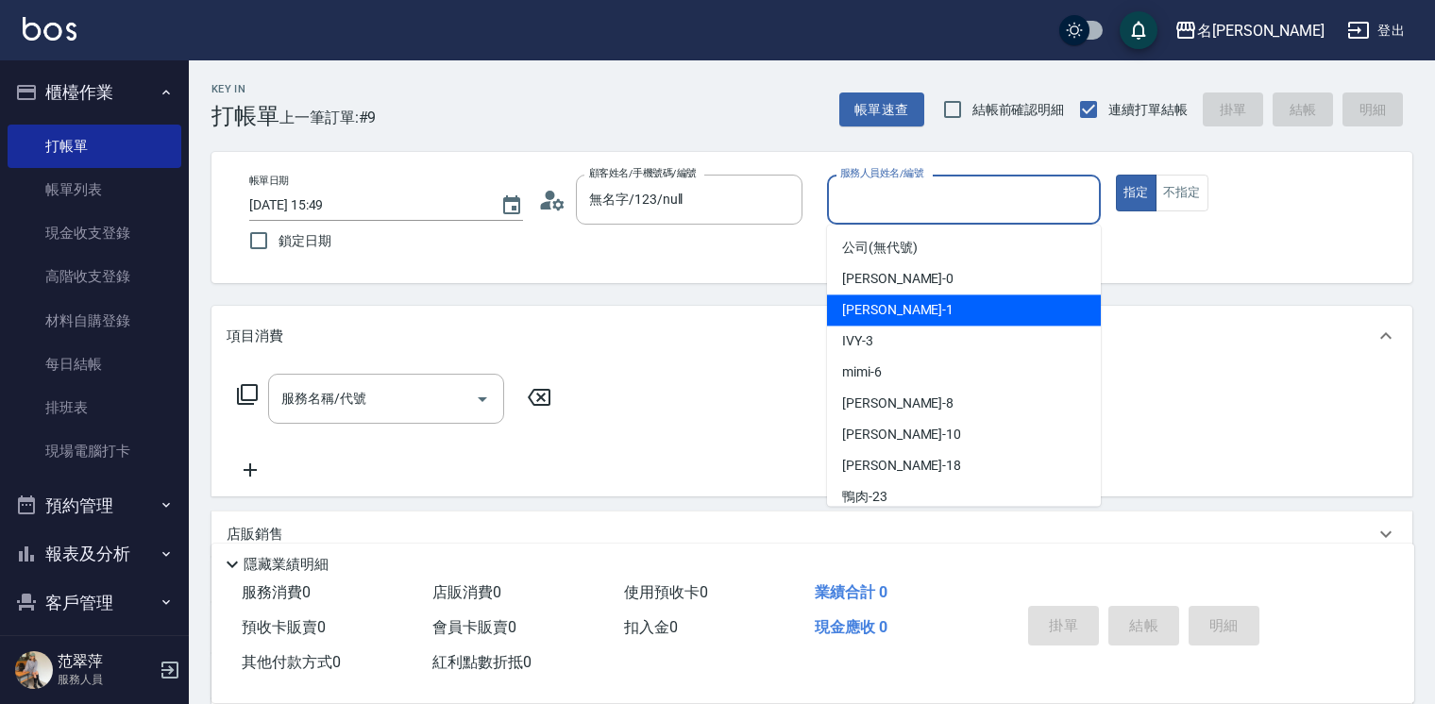
click at [879, 302] on span "[PERSON_NAME] -1" at bounding box center [897, 310] width 111 height 20
type input "[PERSON_NAME]-1"
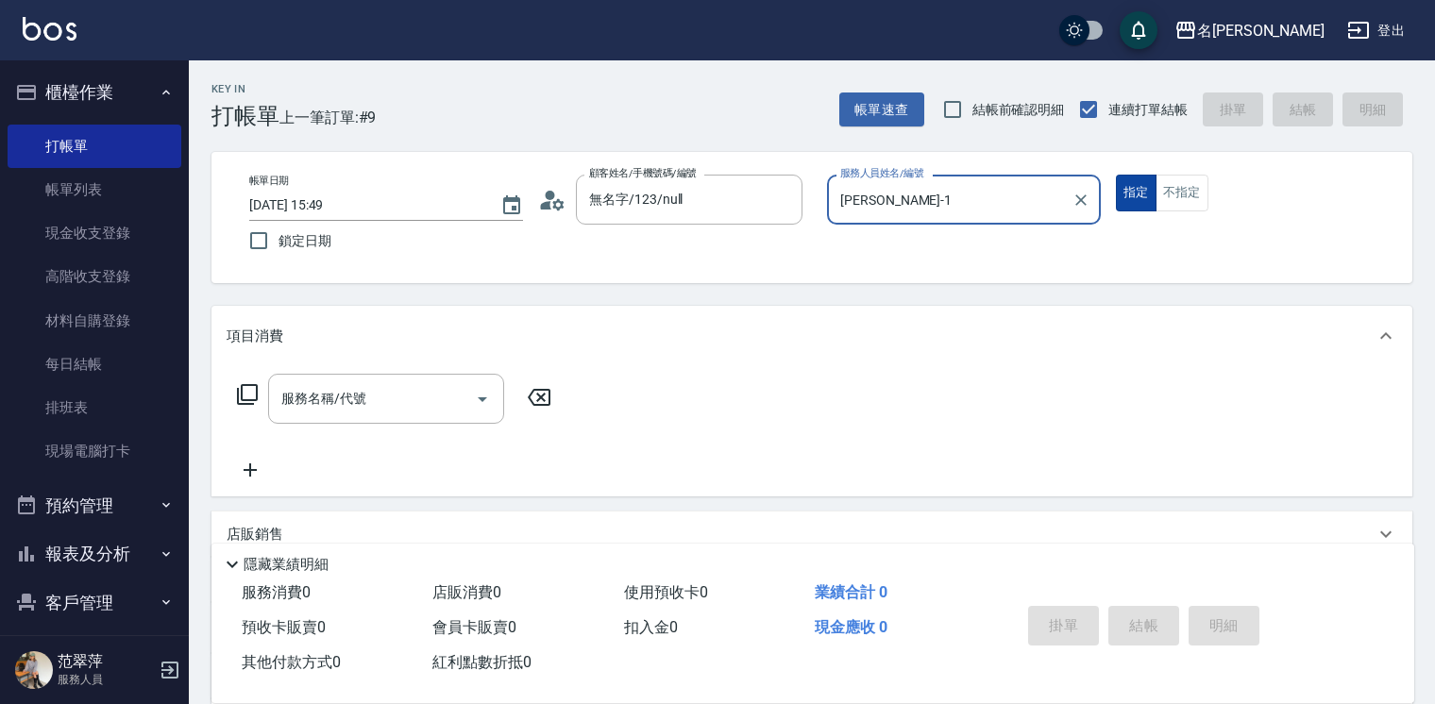
click at [1129, 199] on button "指定" at bounding box center [1136, 193] width 41 height 37
click at [255, 390] on icon at bounding box center [247, 394] width 23 height 23
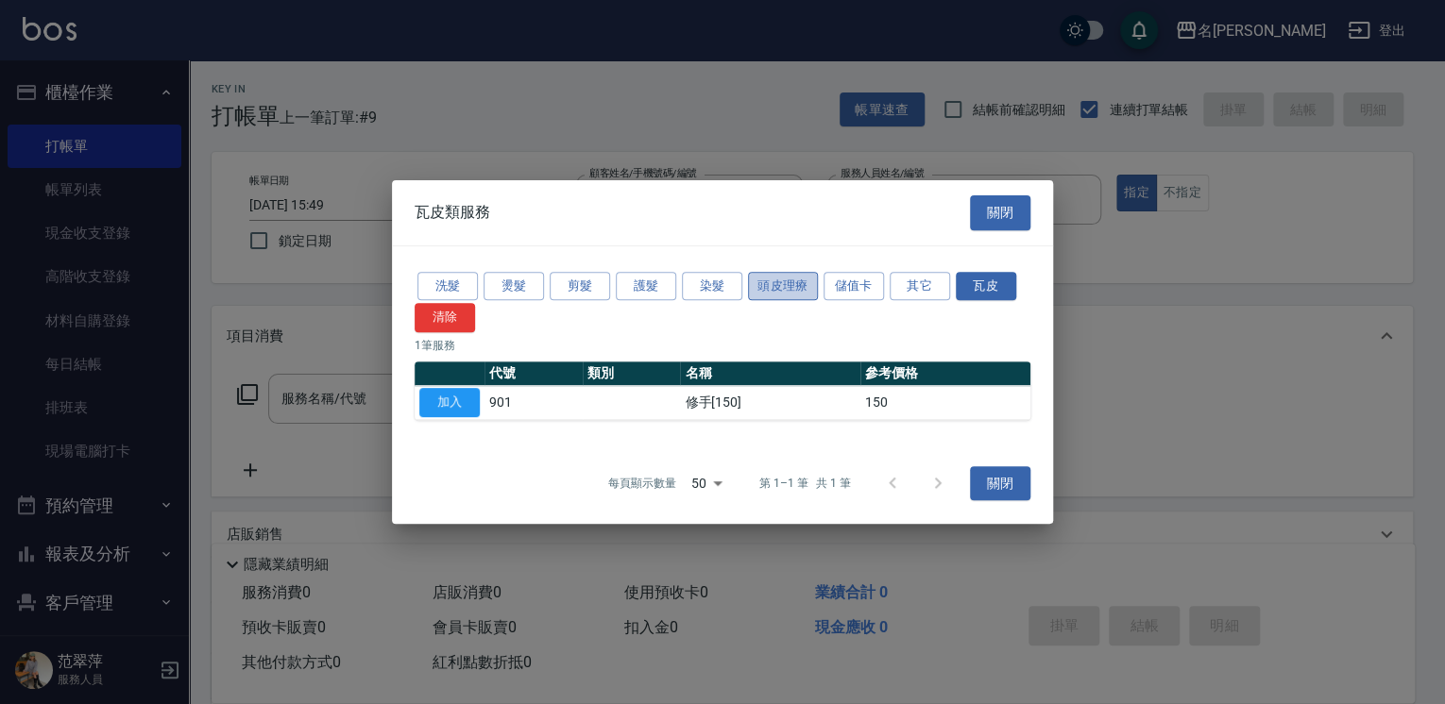
click at [770, 292] on button "頭皮理療" at bounding box center [783, 286] width 70 height 29
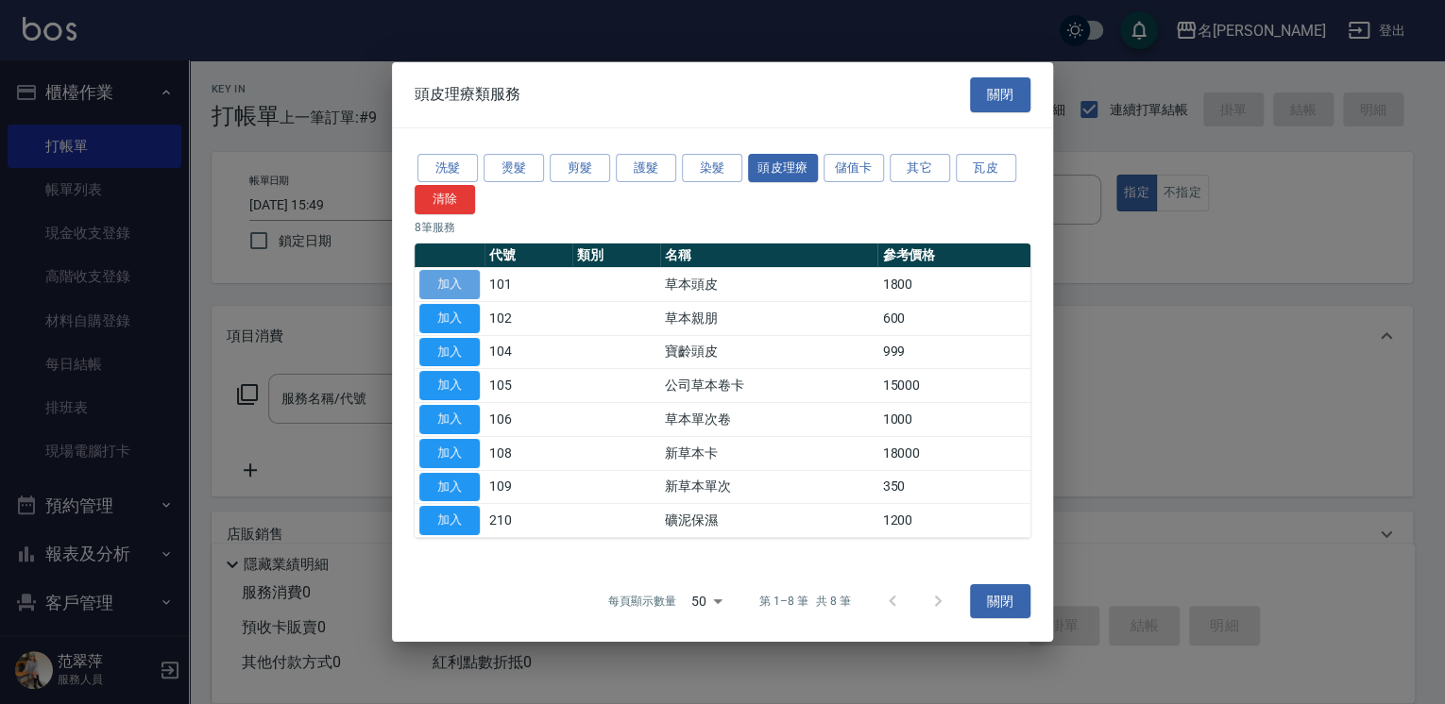
click at [459, 289] on button "加入" at bounding box center [449, 284] width 60 height 29
type input "草本頭皮(101)"
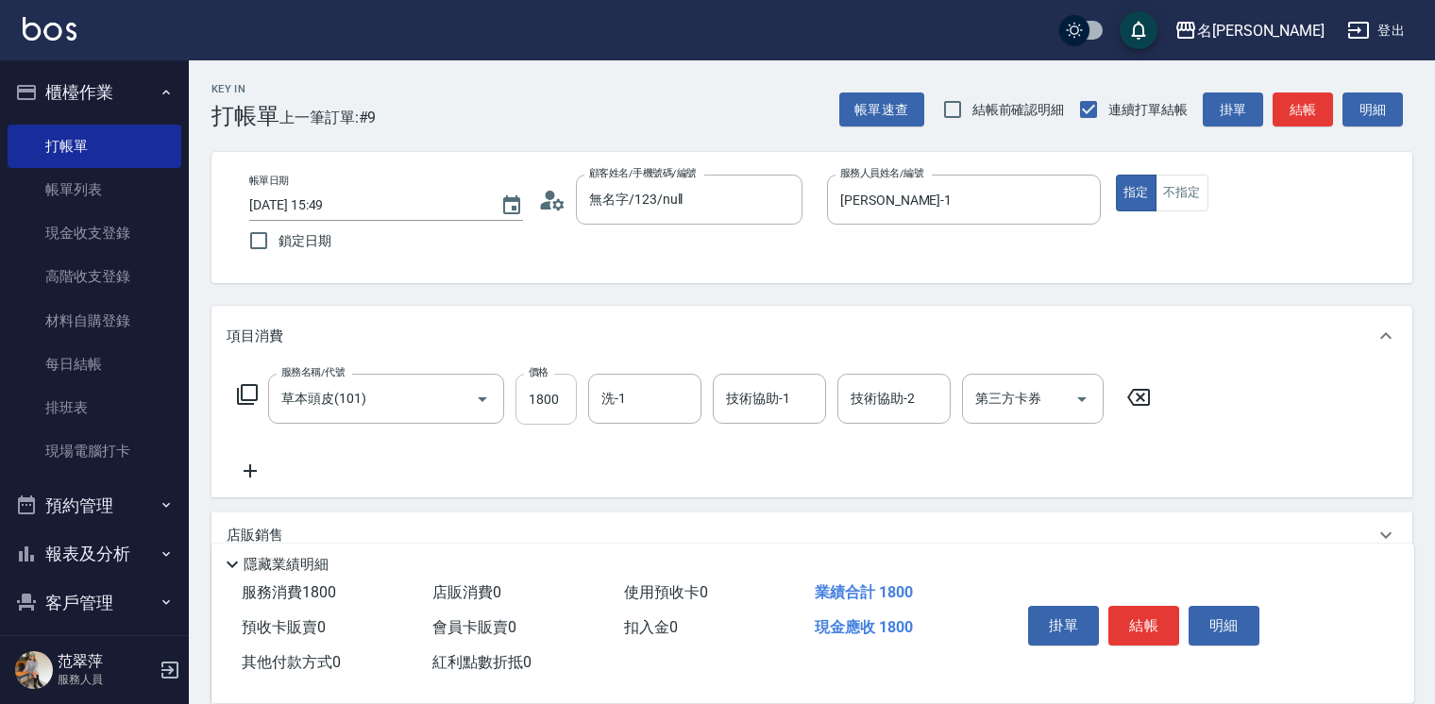
click at [555, 399] on input "1800" at bounding box center [546, 399] width 61 height 51
type input "2000"
type input "鴨肉-23"
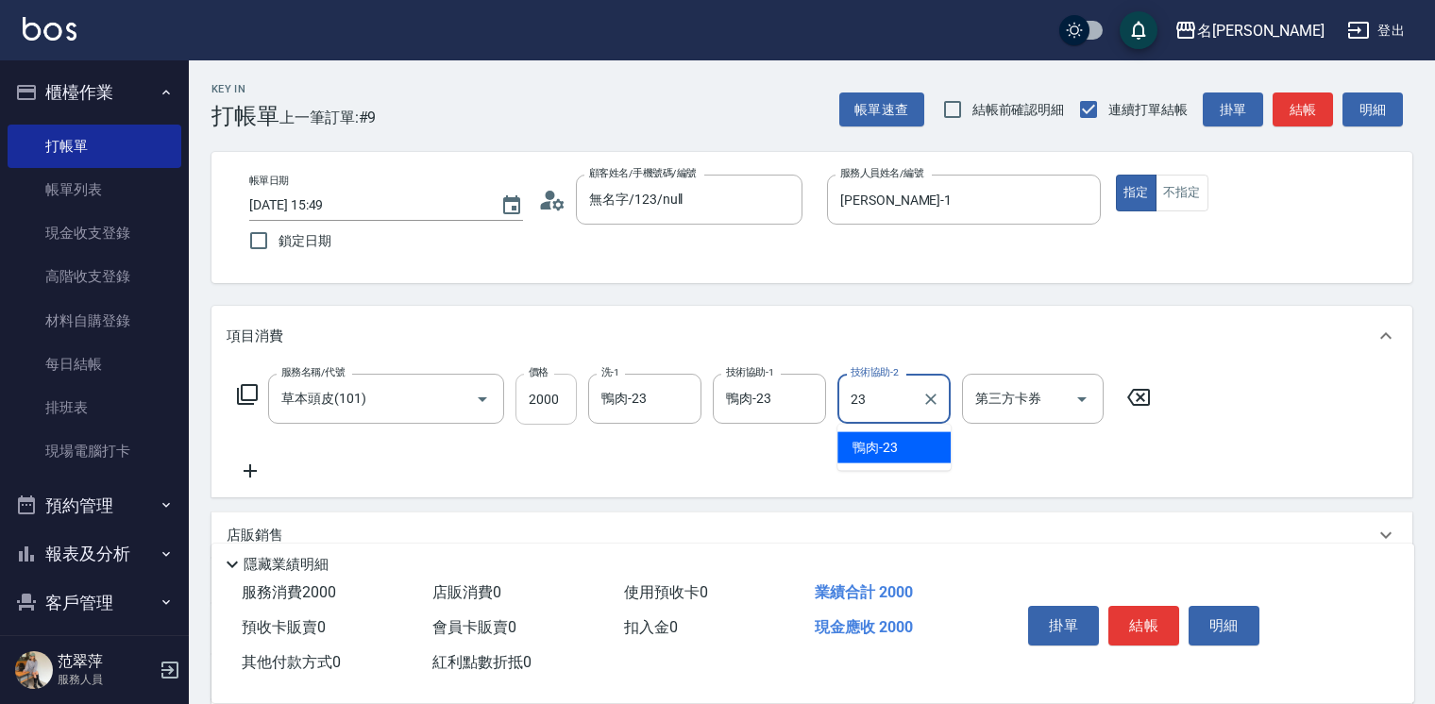
type input "鴨肉-23"
click at [1107, 627] on div "掛單 結帳 明細" at bounding box center [1144, 628] width 246 height 59
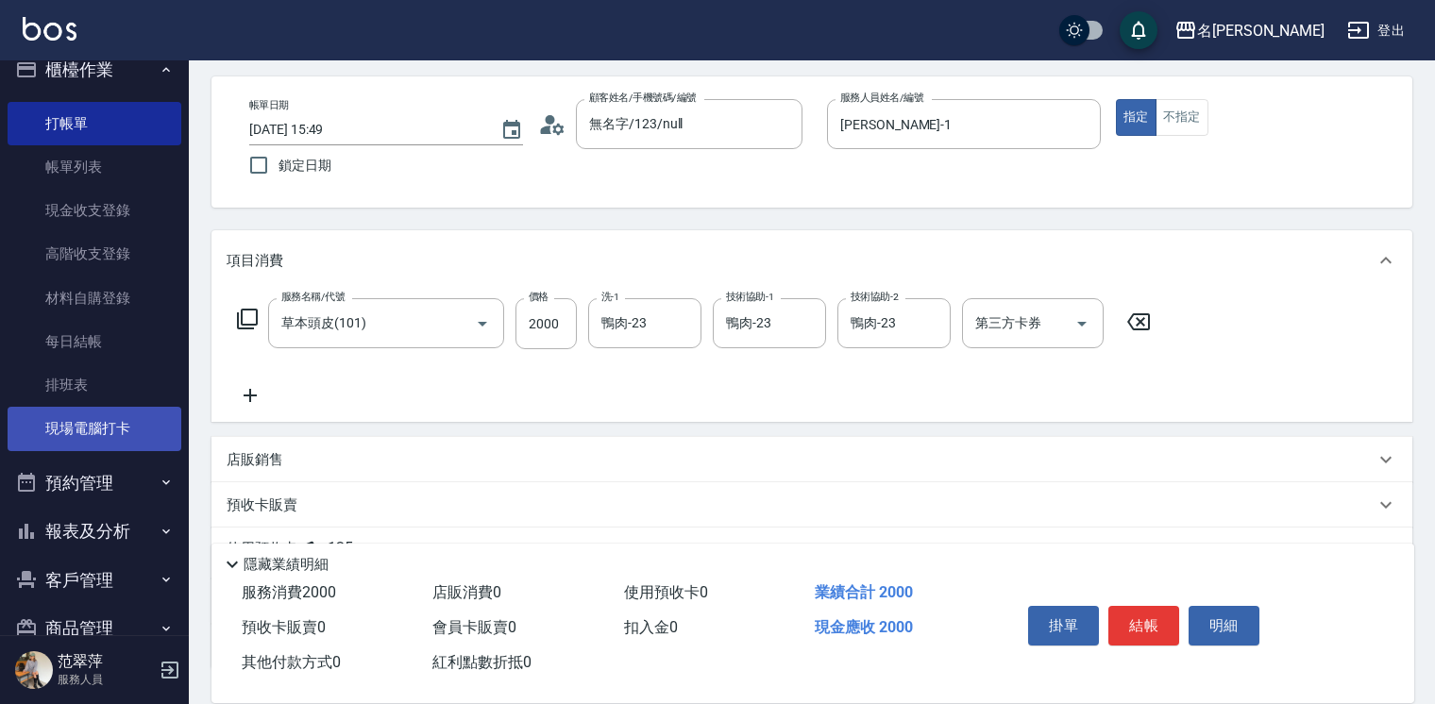
scroll to position [62, 0]
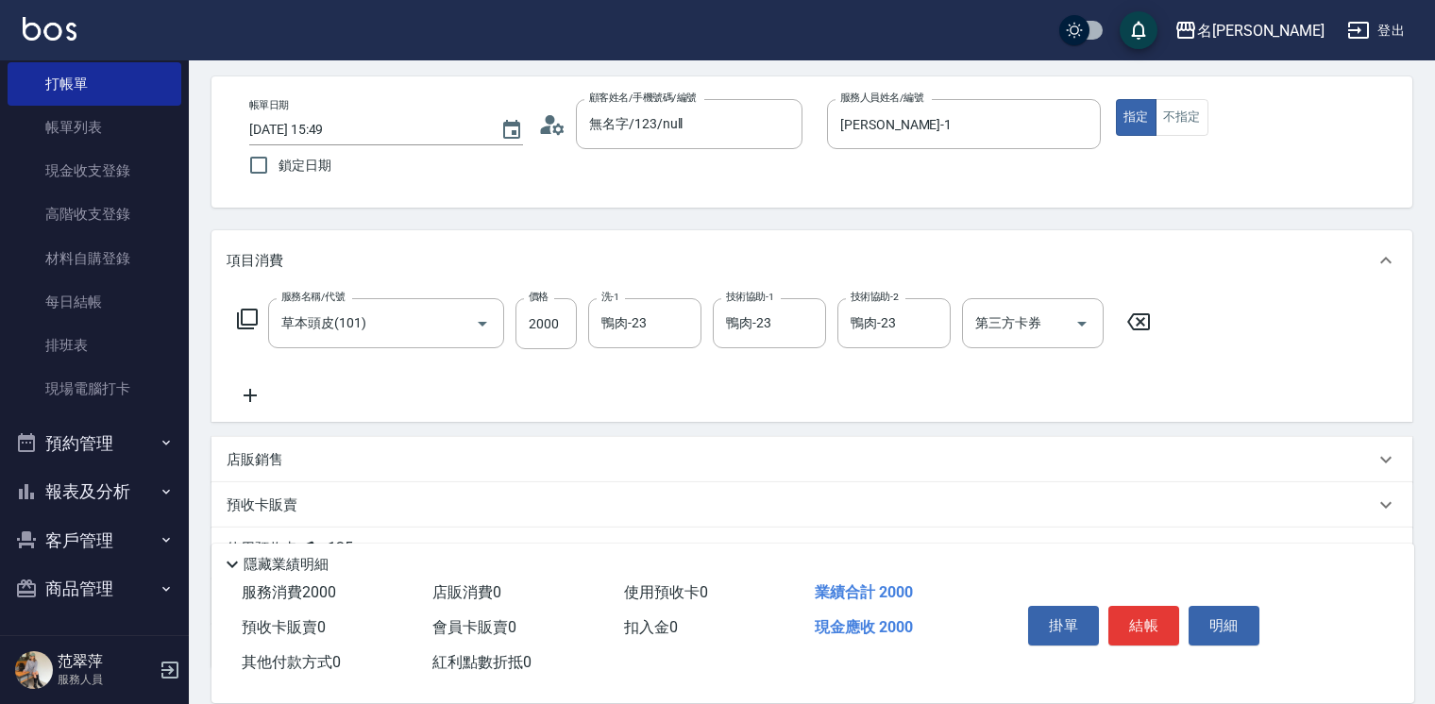
click at [133, 495] on button "報表及分析" at bounding box center [95, 491] width 174 height 49
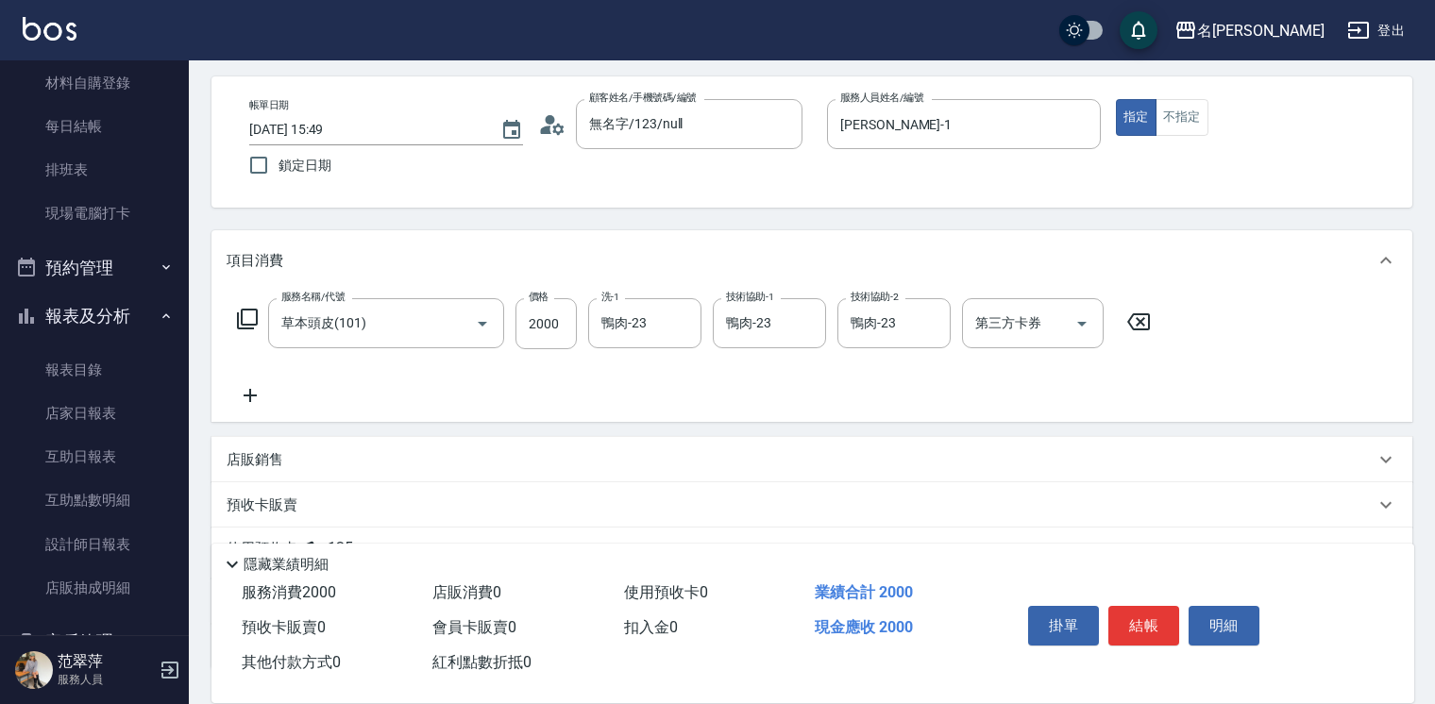
scroll to position [294, 0]
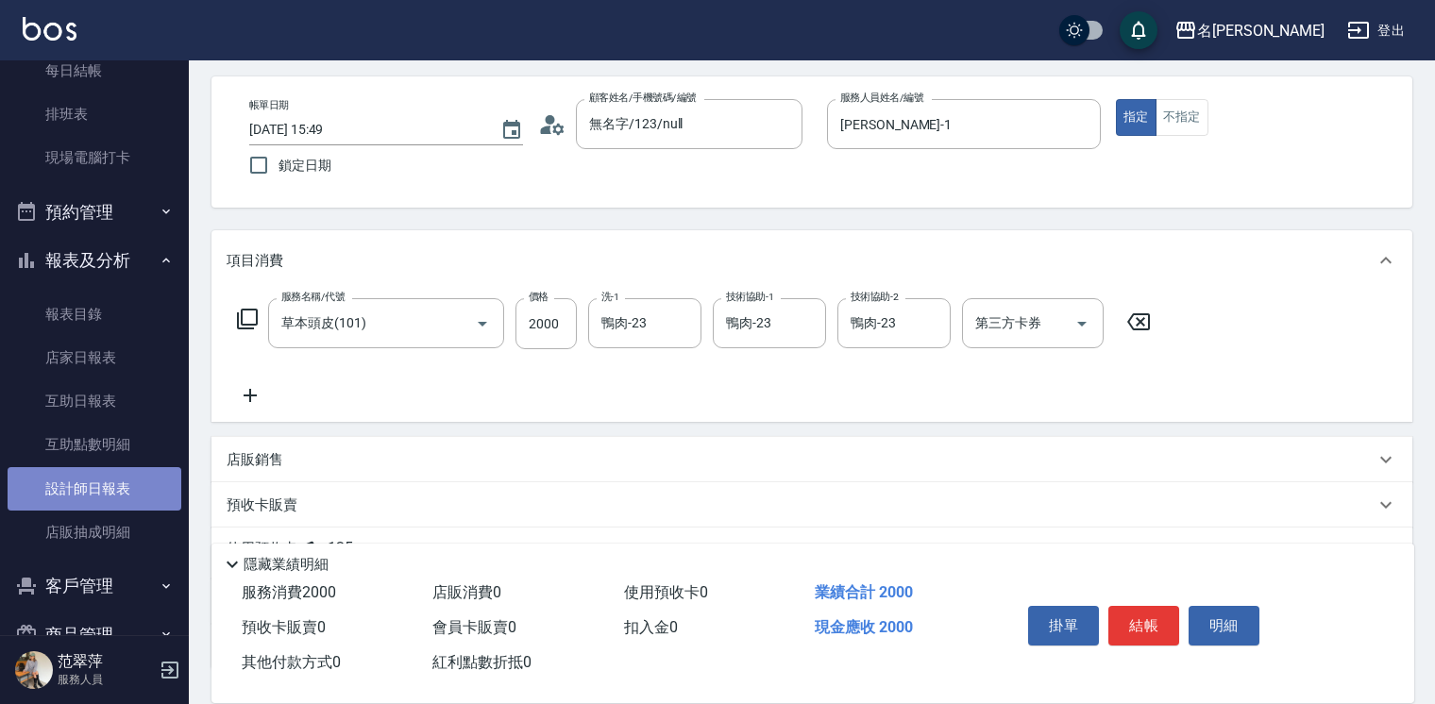
click at [105, 498] on link "設計師日報表" at bounding box center [95, 488] width 174 height 43
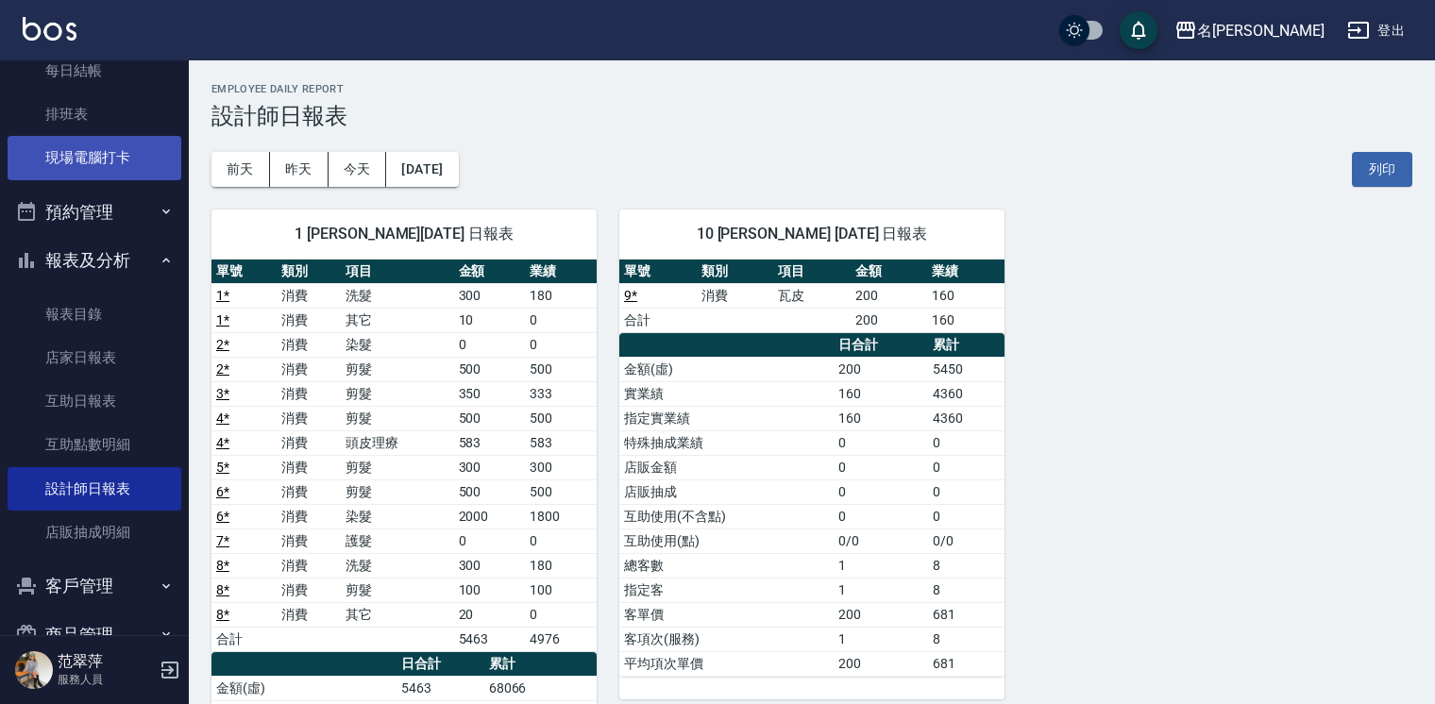
scroll to position [264, 0]
